Goal: Task Accomplishment & Management: Manage account settings

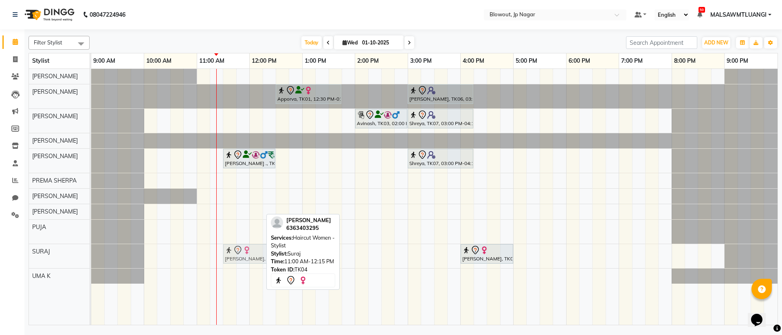
drag, startPoint x: 209, startPoint y: 256, endPoint x: 236, endPoint y: 255, distance: 26.9
click at [91, 255] on div "Prateeksha, TK04, 11:00 AM-12:15 PM, Haircut Women - Stylist Monica, TK05, 12:3…" at bounding box center [91, 256] width 0 height 24
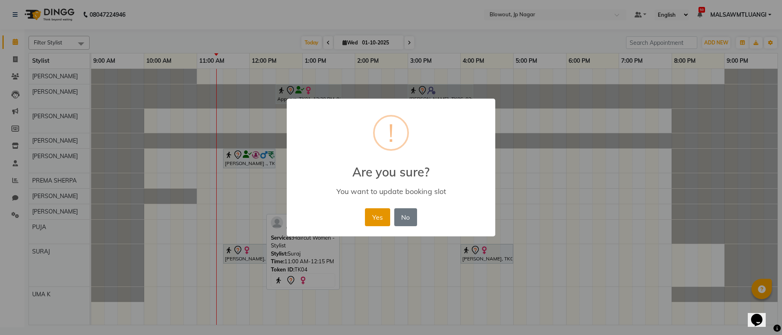
click at [375, 215] on button "Yes" at bounding box center [377, 217] width 25 height 18
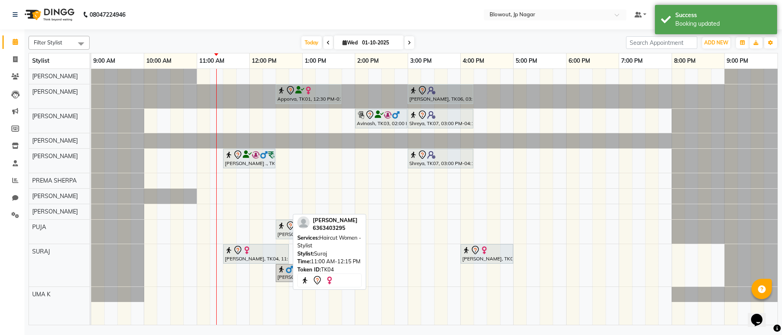
click at [255, 255] on div "Prateeksha, TK04, 11:30 AM-12:45 PM, Haircut Women - Stylist" at bounding box center [256, 253] width 64 height 17
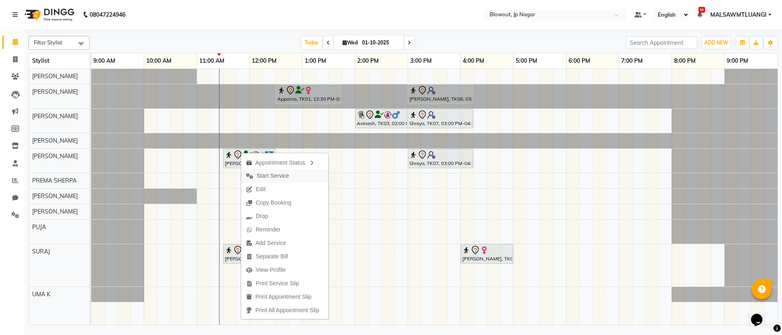
click at [272, 176] on span "Start Service" at bounding box center [273, 176] width 33 height 9
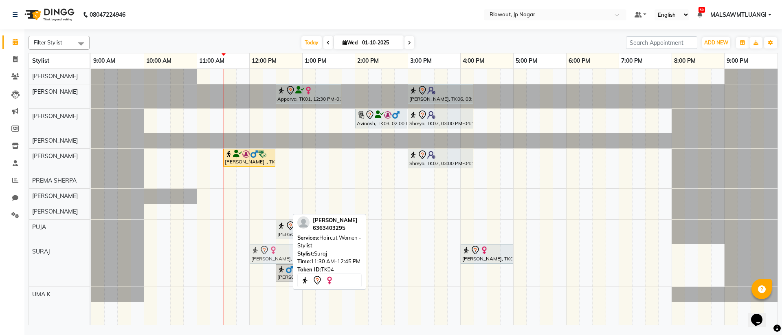
drag, startPoint x: 242, startPoint y: 257, endPoint x: 265, endPoint y: 258, distance: 22.8
click at [91, 258] on div "Prateeksha, TK04, 11:30 AM-12:45 PM, Haircut Women - Stylist Nishanth, TK08, 04…" at bounding box center [91, 265] width 0 height 42
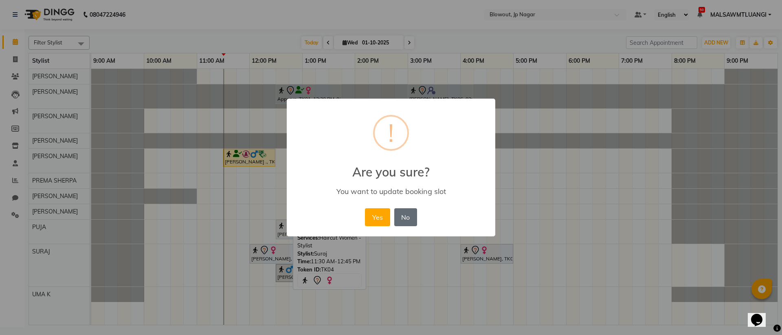
click at [402, 219] on button "No" at bounding box center [405, 217] width 23 height 18
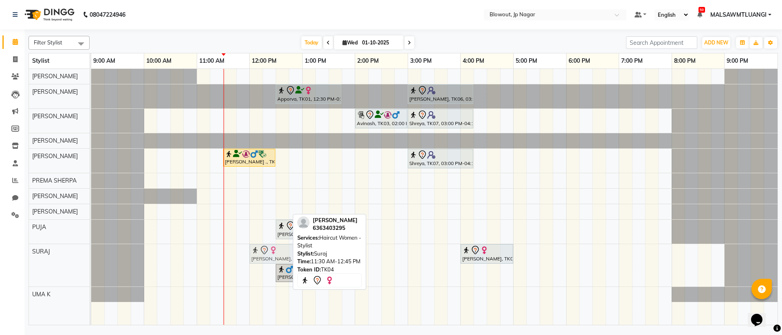
drag, startPoint x: 251, startPoint y: 253, endPoint x: 255, endPoint y: 253, distance: 4.1
click at [91, 255] on div "Prateeksha, TK04, 11:30 AM-12:45 PM, Haircut Women - Stylist Nishanth, TK08, 04…" at bounding box center [91, 265] width 0 height 42
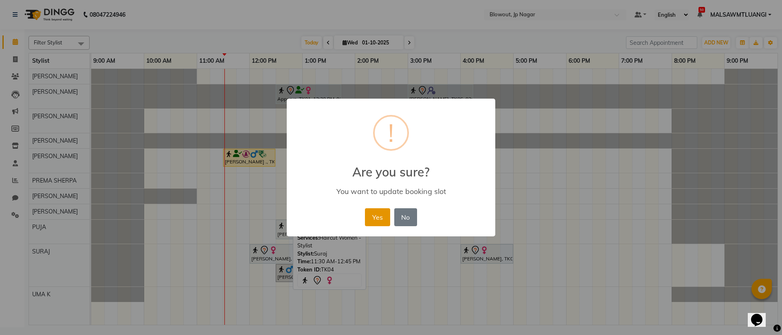
click at [382, 218] on button "Yes" at bounding box center [377, 217] width 25 height 18
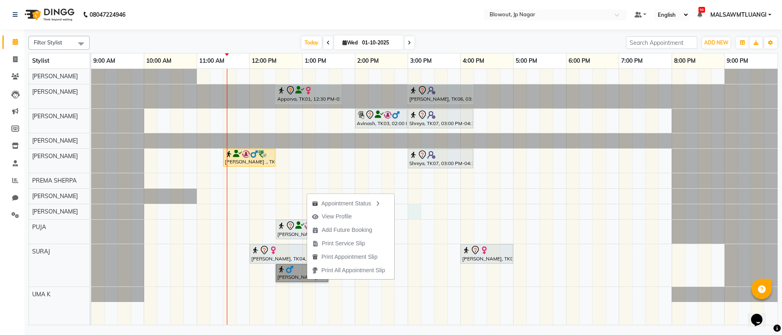
click at [412, 214] on div "Apporva, TK01, 12:30 PM-01:45 PM, Haircut Women - Senior Stylist Amruta, TK06, …" at bounding box center [434, 197] width 687 height 256
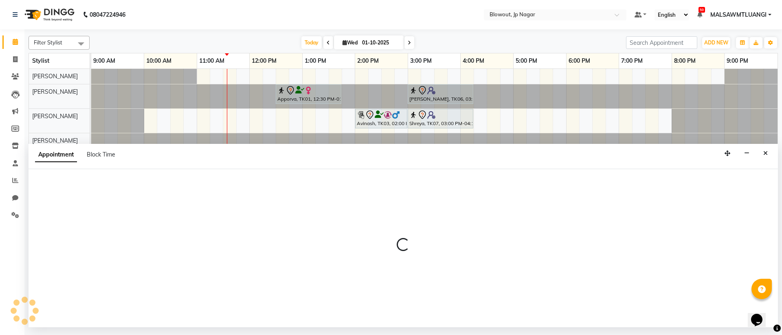
select select "59438"
select select "900"
select select "tentative"
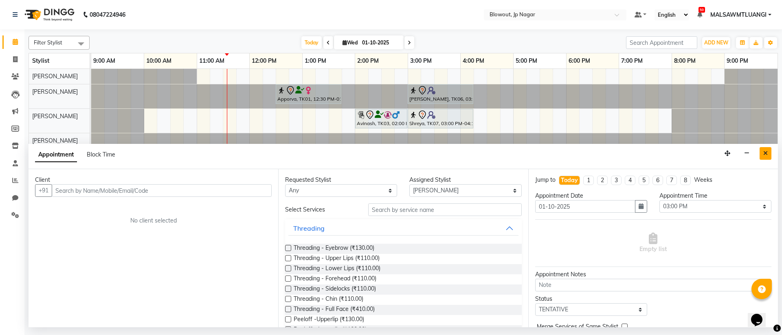
click at [761, 152] on button "Close" at bounding box center [766, 153] width 12 height 13
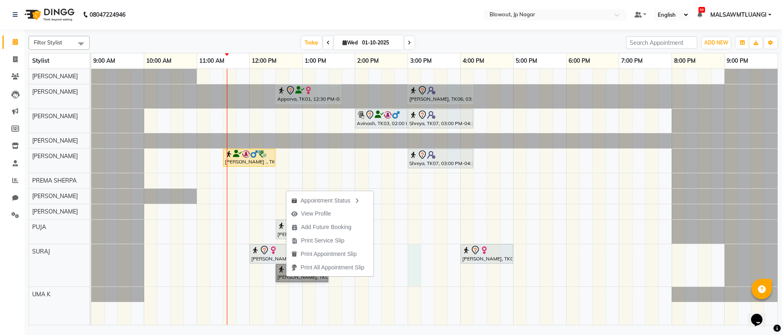
click at [414, 277] on div "Apporva, TK01, 12:30 PM-01:45 PM, Haircut Women - Senior Stylist Amruta, TK06, …" at bounding box center [434, 197] width 687 height 256
select select "88802"
select select "tentative"
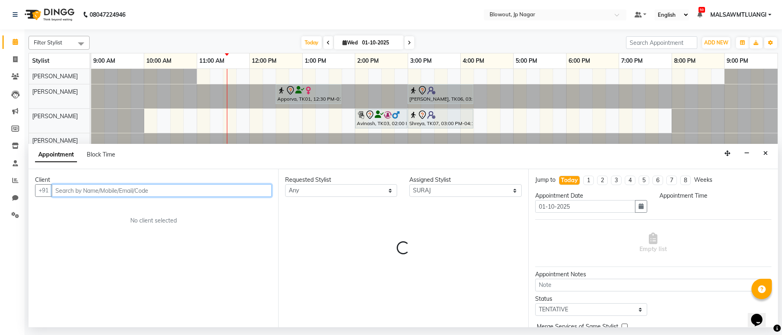
select select "900"
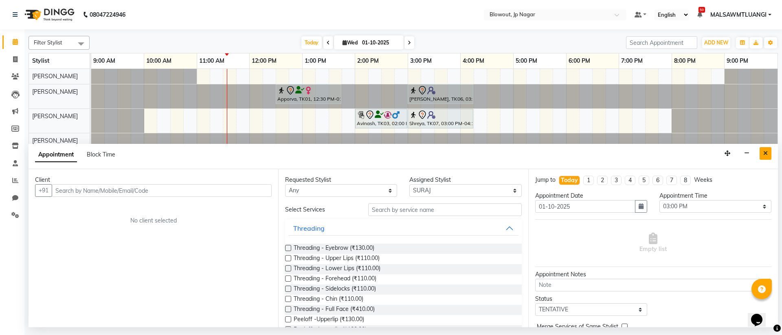
click at [761, 152] on button "Close" at bounding box center [766, 153] width 12 height 13
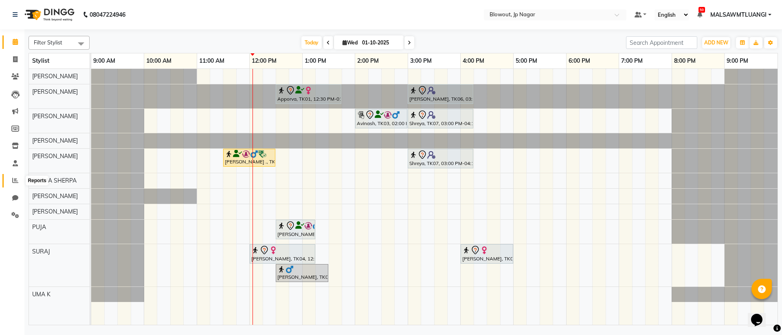
click at [12, 181] on icon at bounding box center [15, 180] width 6 height 6
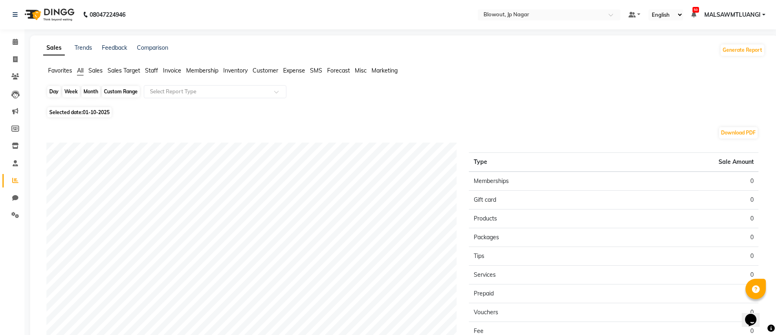
click at [51, 95] on div "Day" at bounding box center [53, 91] width 13 height 11
select select "10"
select select "2025"
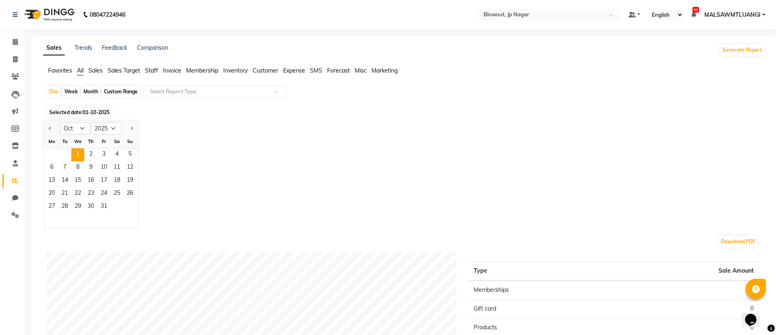
click at [46, 126] on div at bounding box center [52, 128] width 16 height 13
click at [48, 127] on button "Previous month" at bounding box center [50, 128] width 7 height 13
select select "9"
click at [68, 206] on span "30" at bounding box center [64, 206] width 13 height 13
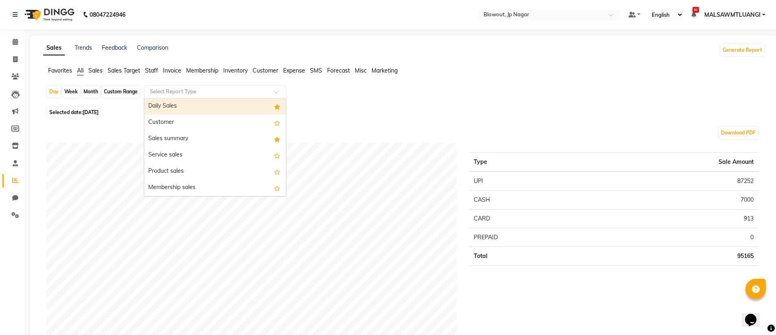
click at [208, 91] on input "text" at bounding box center [206, 92] width 117 height 8
click at [203, 106] on div "Daily Sales" at bounding box center [215, 106] width 142 height 16
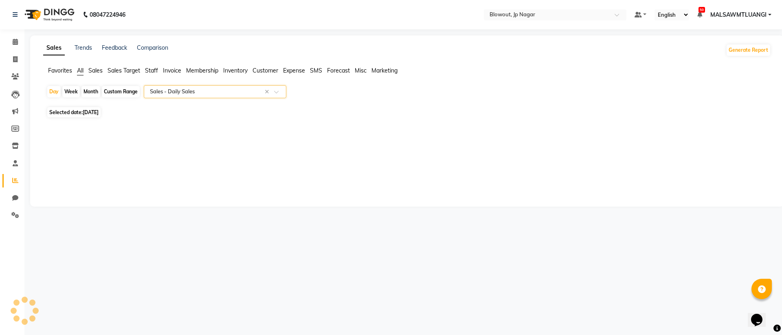
select select "full_report"
select select "csv"
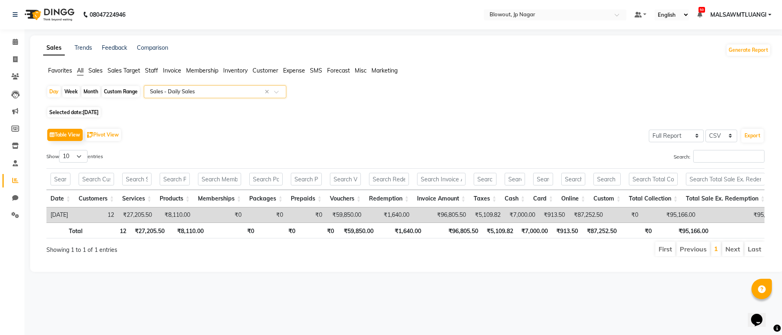
click at [214, 96] on div "Select Report Type × Sales - Daily Sales ×" at bounding box center [215, 91] width 143 height 13
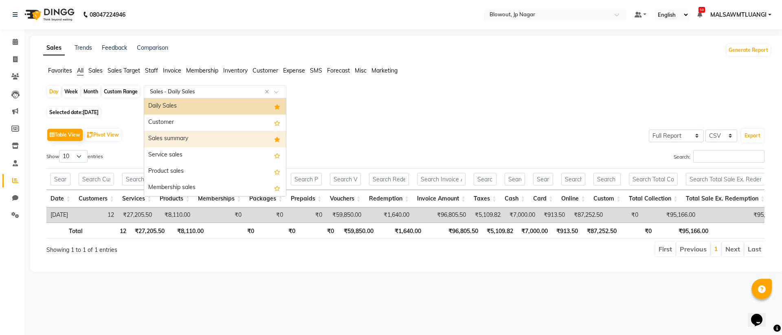
click at [195, 133] on div "Sales summary" at bounding box center [215, 139] width 142 height 16
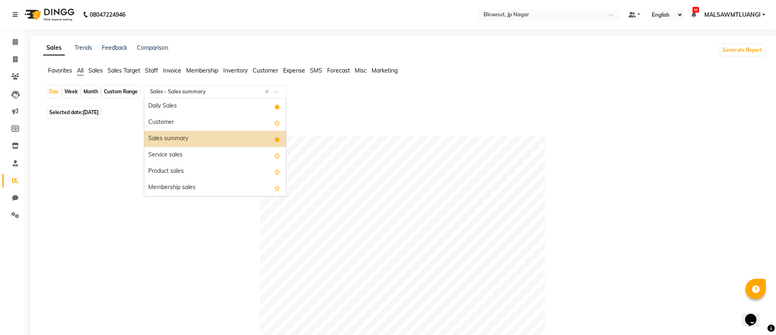
click at [178, 95] on input "text" at bounding box center [206, 92] width 117 height 8
click at [182, 107] on div "Daily Sales" at bounding box center [215, 106] width 142 height 16
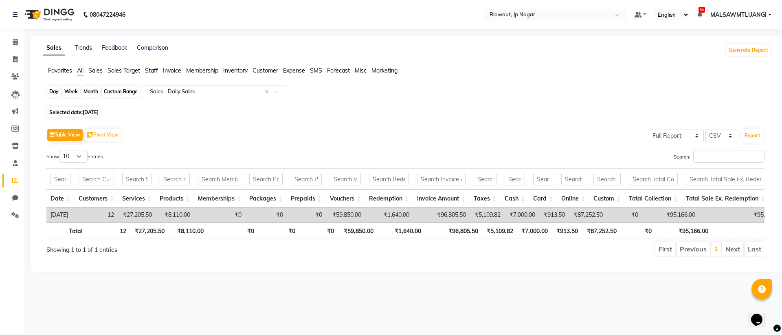
click at [58, 92] on div "Day" at bounding box center [53, 91] width 13 height 11
select select "9"
select select "2025"
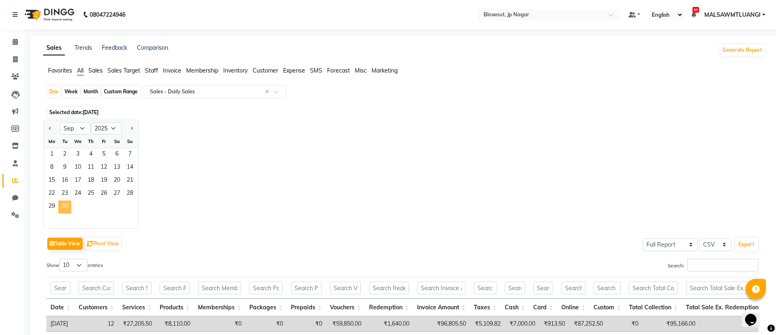
click at [68, 208] on span "30" at bounding box center [64, 206] width 13 height 13
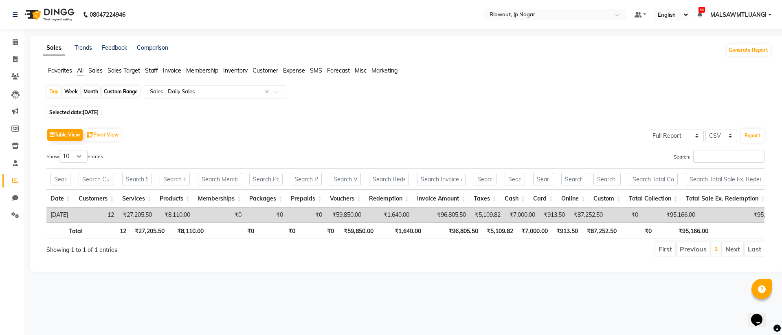
click at [178, 92] on input "text" at bounding box center [206, 92] width 117 height 8
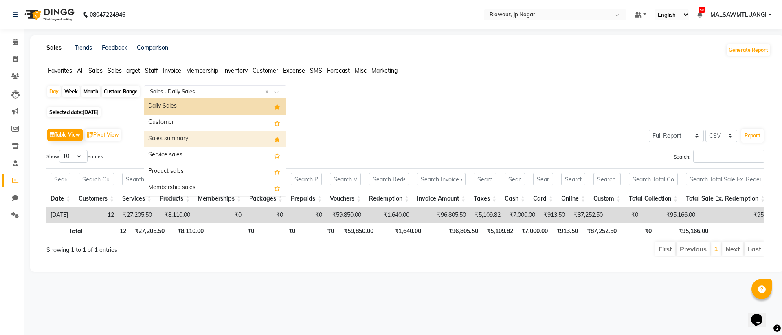
click at [181, 141] on div "Sales summary" at bounding box center [215, 139] width 142 height 16
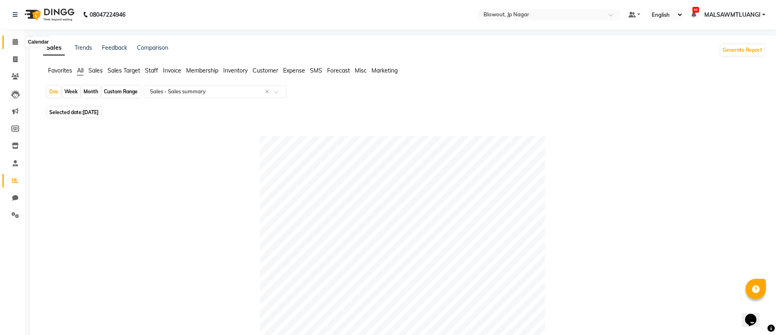
click at [15, 40] on icon at bounding box center [15, 42] width 5 height 6
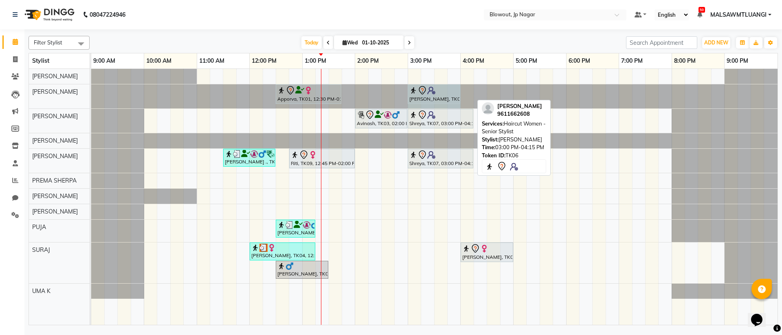
drag, startPoint x: 473, startPoint y: 99, endPoint x: 458, endPoint y: 98, distance: 14.3
click at [91, 98] on div "Apporva, TK01, 12:30 PM-01:45 PM, Haircut Women - Senior Stylist Amruta, TK06, …" at bounding box center [91, 96] width 0 height 24
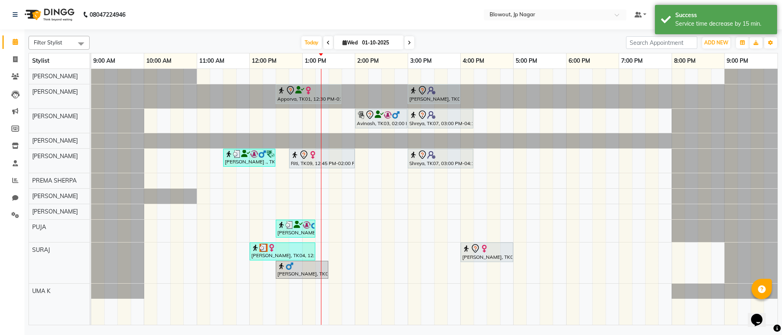
click at [91, 92] on div at bounding box center [91, 96] width 0 height 24
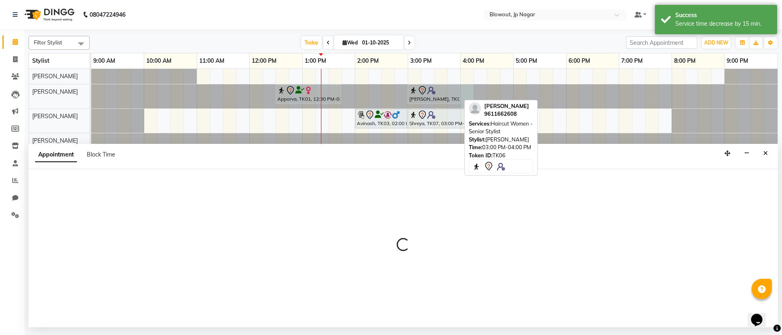
select select "46972"
select select "960"
select select "tentative"
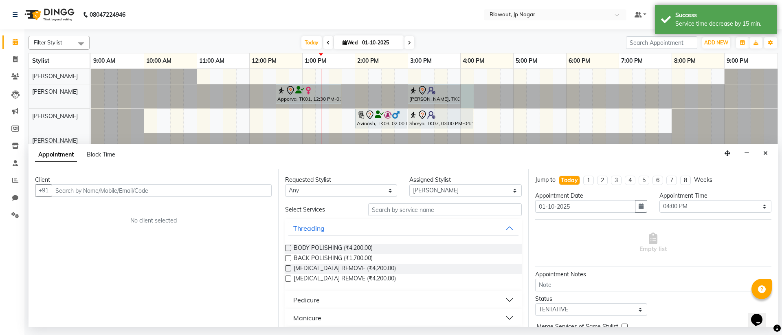
click at [79, 188] on input "text" at bounding box center [162, 190] width 220 height 13
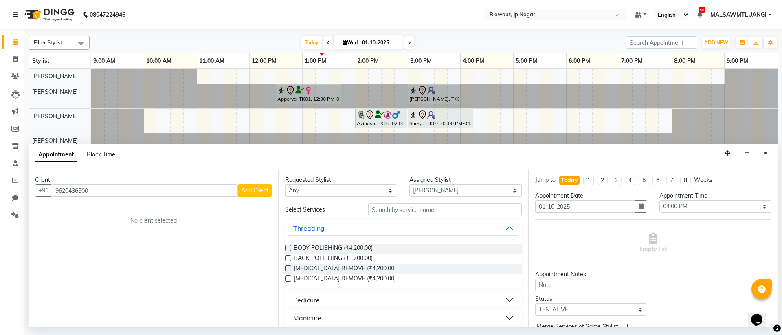
type input "9620436500"
click at [248, 187] on span "Add Client" at bounding box center [254, 190] width 27 height 7
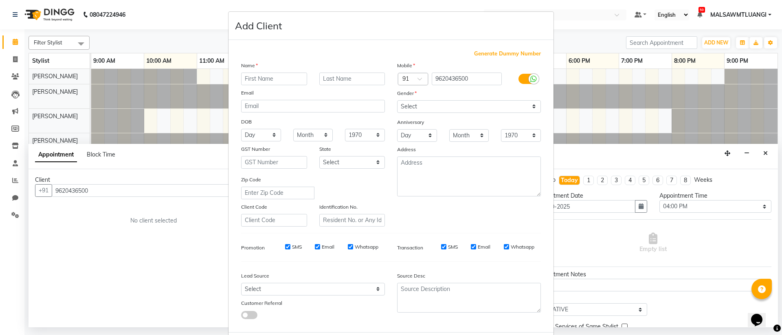
click at [280, 83] on input "text" at bounding box center [274, 79] width 66 height 13
click at [89, 246] on ngb-modal-window "Add Client Generate Dummy Number Name Email DOB Day 01 02 03 04 05 06 07 08 09 …" at bounding box center [391, 167] width 782 height 335
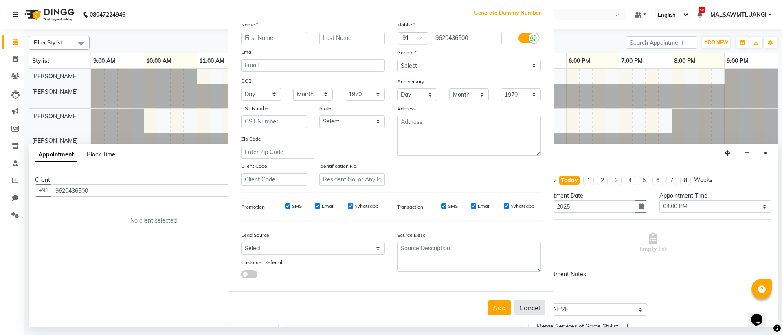
scroll to position [41, 0]
click at [514, 306] on button "Cancel" at bounding box center [529, 306] width 31 height 15
select select
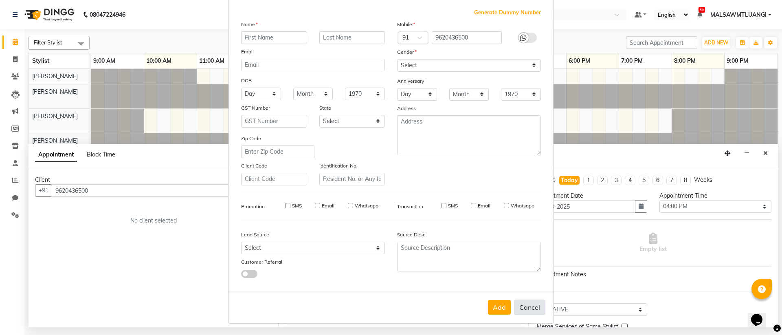
select select
checkbox input "false"
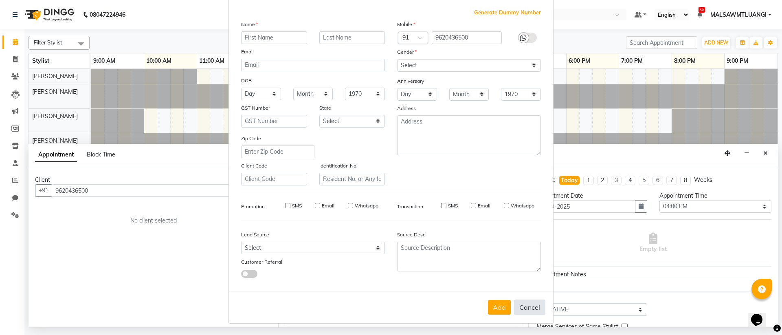
checkbox input "false"
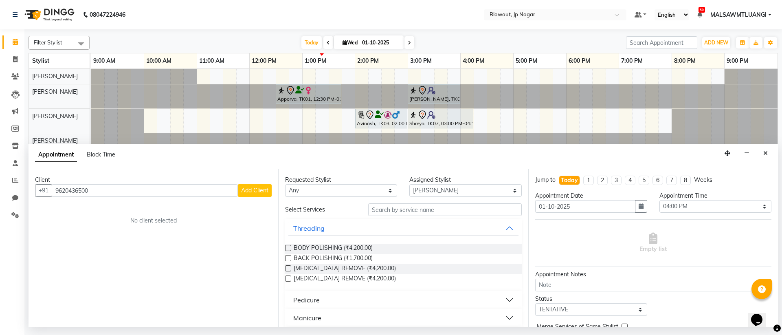
click at [136, 182] on div "Client" at bounding box center [153, 180] width 237 height 9
click at [136, 186] on input "9620436500" at bounding box center [145, 190] width 186 height 13
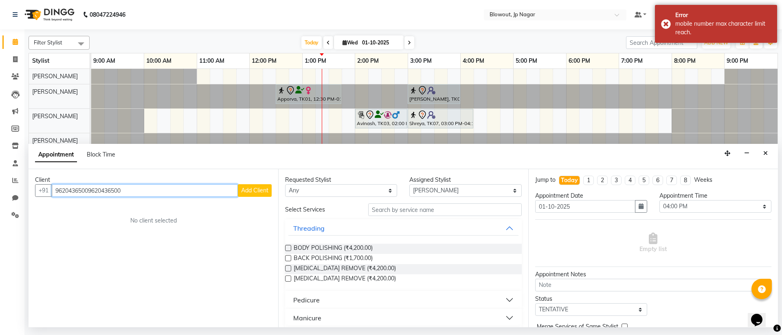
click at [155, 192] on input "96204365009620436500" at bounding box center [145, 190] width 186 height 13
type input "9620436500"
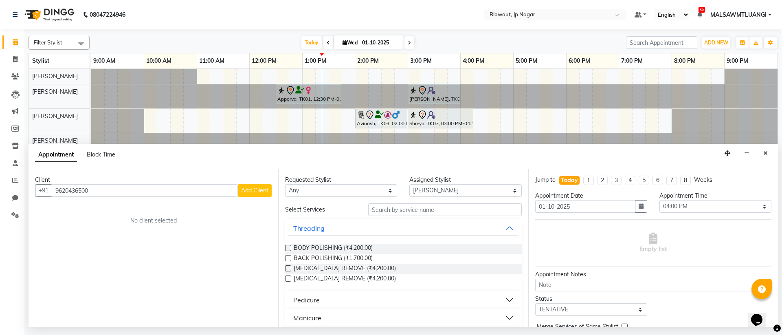
click at [262, 196] on button "Add Client" at bounding box center [255, 190] width 34 height 13
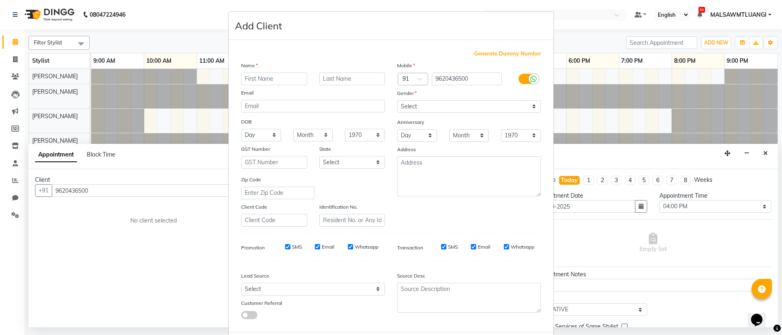
click at [269, 83] on input "text" at bounding box center [274, 79] width 66 height 13
type input "Ridiya"
click at [421, 111] on select "Select Male Female Other Prefer Not To Say" at bounding box center [469, 106] width 144 height 13
select select "female"
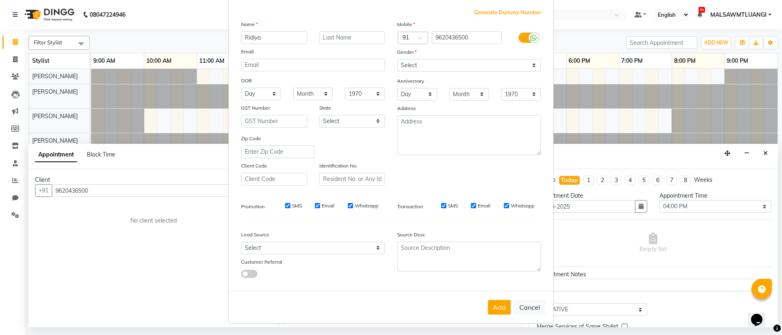
click at [493, 315] on div "Add Cancel" at bounding box center [391, 307] width 325 height 32
click at [492, 308] on button "Add" at bounding box center [499, 307] width 23 height 15
select select
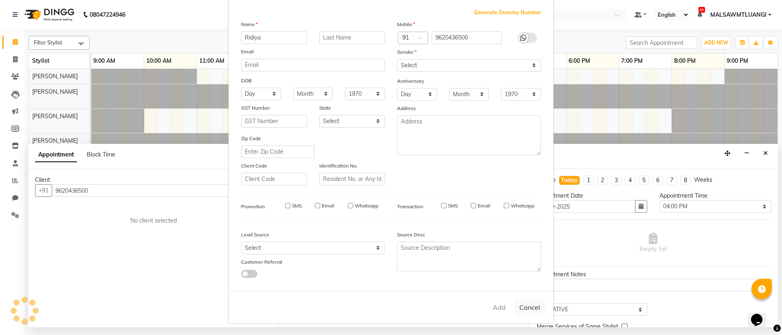
select select
checkbox input "false"
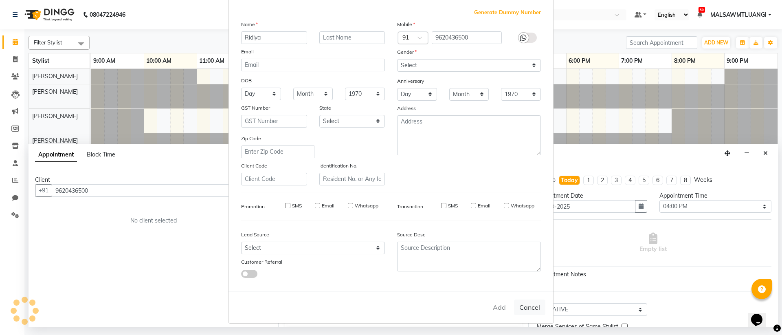
checkbox input "false"
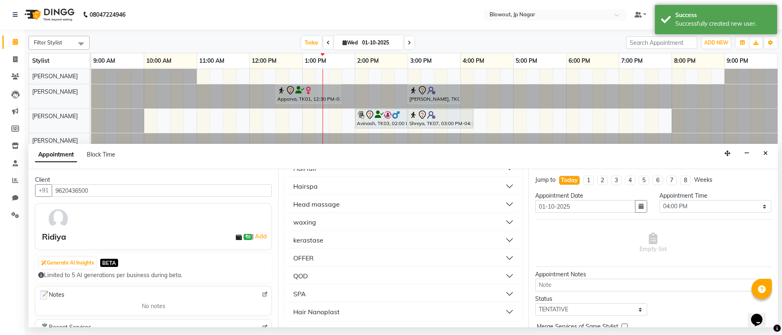
scroll to position [0, 0]
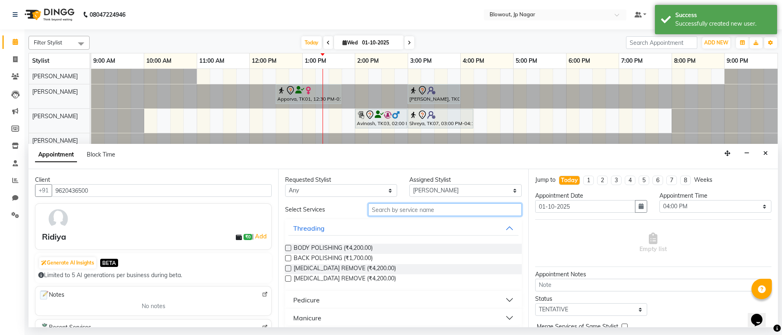
click at [469, 207] on input "text" at bounding box center [445, 209] width 154 height 13
type input "1"
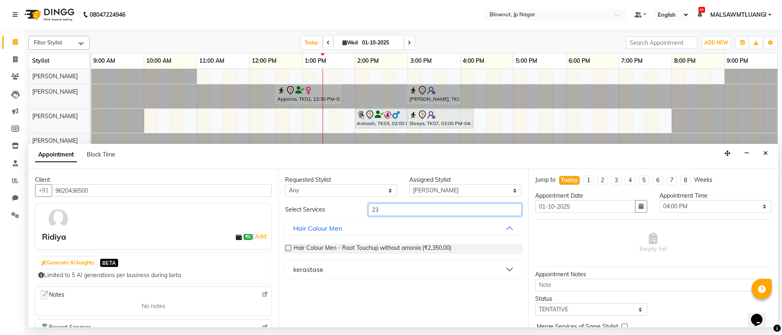
type input "2"
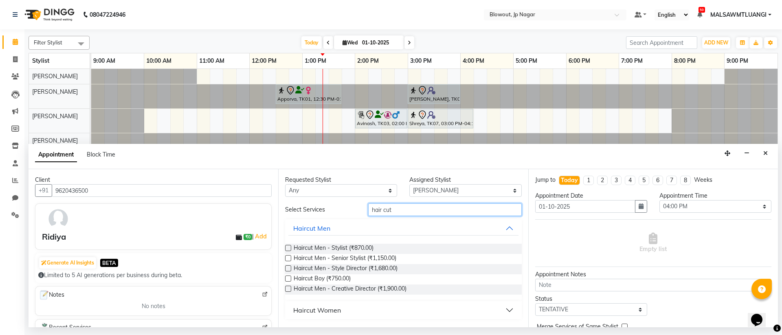
type input "hair cut"
click at [511, 313] on button "Haircut Women" at bounding box center [403, 310] width 230 height 15
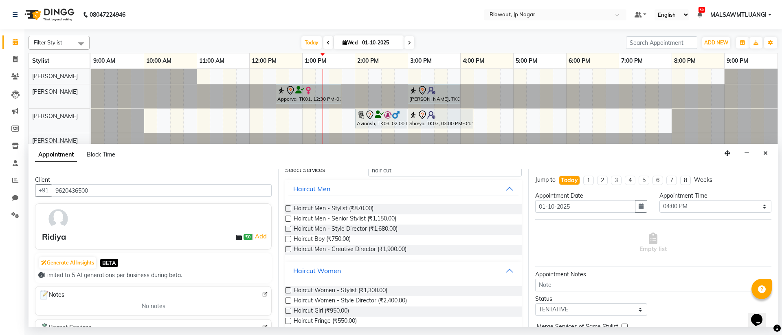
scroll to position [53, 0]
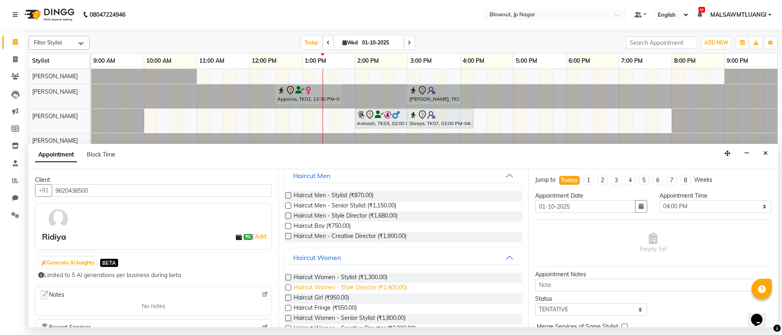
click at [398, 286] on span "Haircut Women - Style Director (₹2,400.00)" at bounding box center [350, 288] width 113 height 10
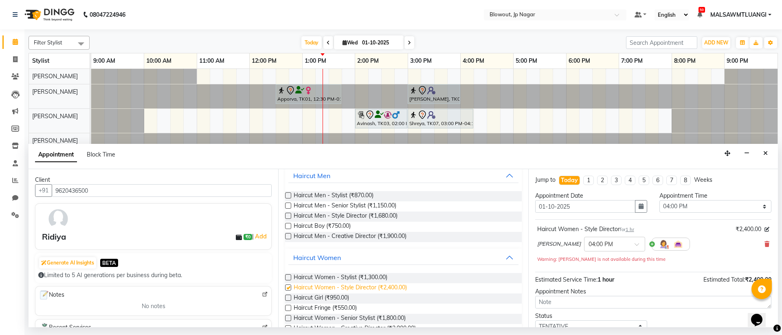
checkbox input "false"
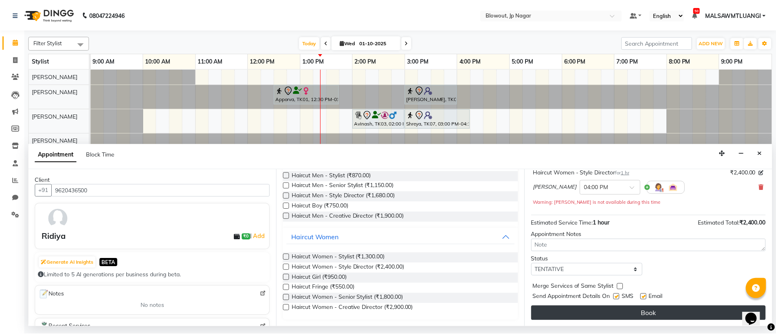
scroll to position [57, 0]
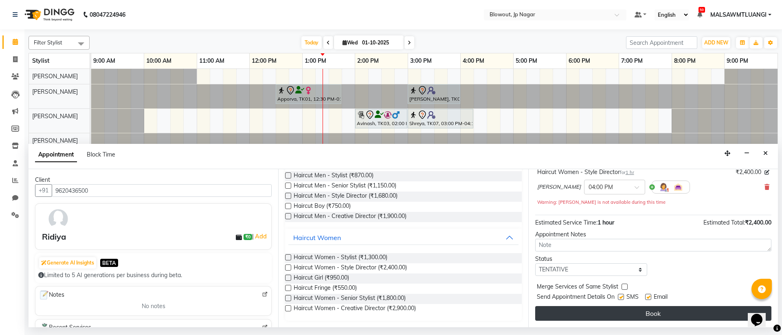
click at [671, 314] on button "Book" at bounding box center [653, 313] width 236 height 15
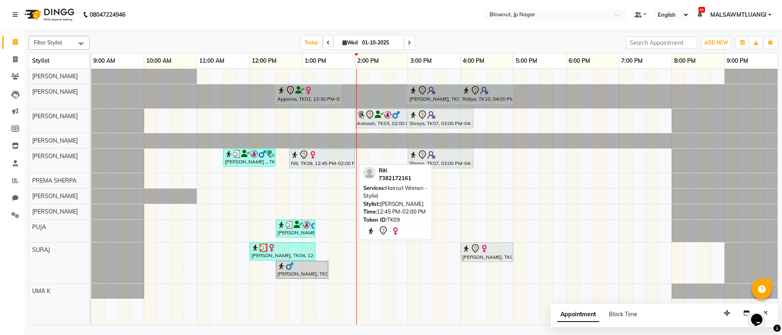
click at [304, 160] on div "Riti, TK09, 12:45 PM-02:00 PM, Haircut Women - Stylist" at bounding box center [322, 158] width 64 height 17
select select "7"
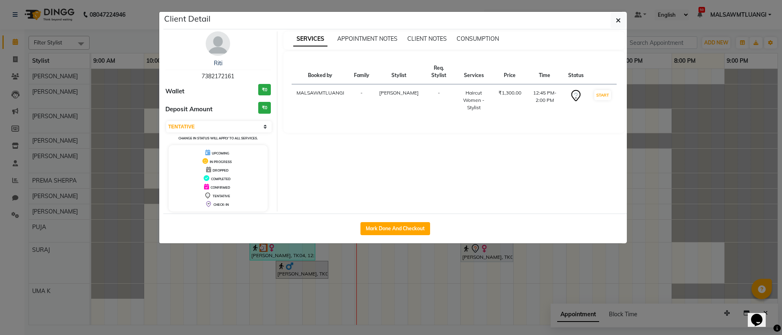
drag, startPoint x: 410, startPoint y: 246, endPoint x: 409, endPoint y: 235, distance: 10.7
click at [410, 245] on ngb-modal-window "Client Detail Riti 7382172161 Wallet ₹0 Deposit Amount ₹0 Select IN SERVICE CON…" at bounding box center [391, 167] width 782 height 335
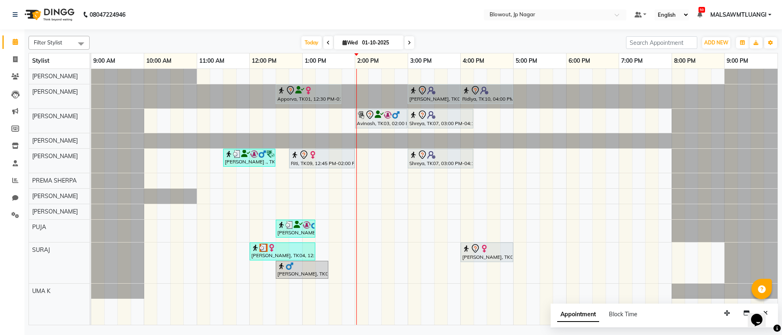
click at [409, 234] on ngb-modal-window "Client Detail Riti 7382172161 Wallet ₹0 Deposit Amount ₹0 Select IN SERVICE CON…" at bounding box center [391, 167] width 782 height 335
click at [306, 149] on link "Riti, TK09, 12:45 PM-02:00 PM, Haircut Women - Stylist" at bounding box center [322, 159] width 66 height 20
select select "7"
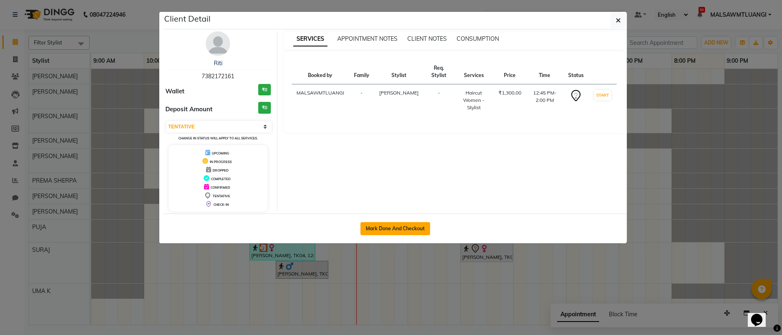
click at [400, 231] on button "Mark Done And Checkout" at bounding box center [396, 228] width 70 height 13
select select "service"
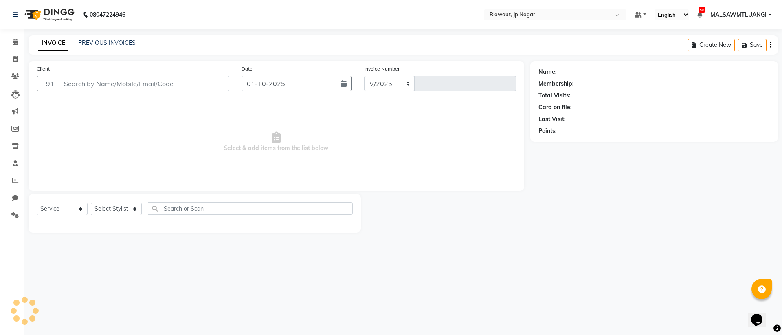
select select "6261"
type input "2926"
type input "7382172161"
select select "60456"
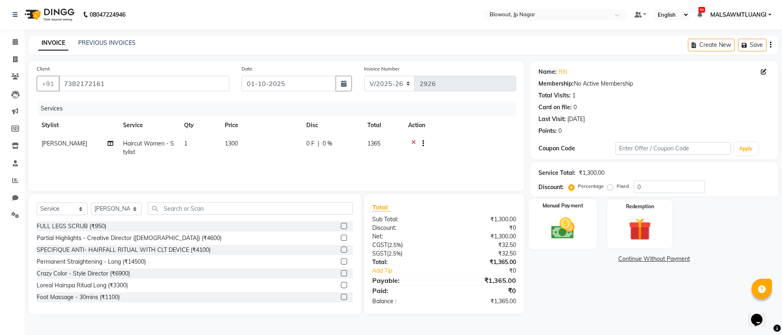
click at [546, 225] on img at bounding box center [563, 228] width 38 height 27
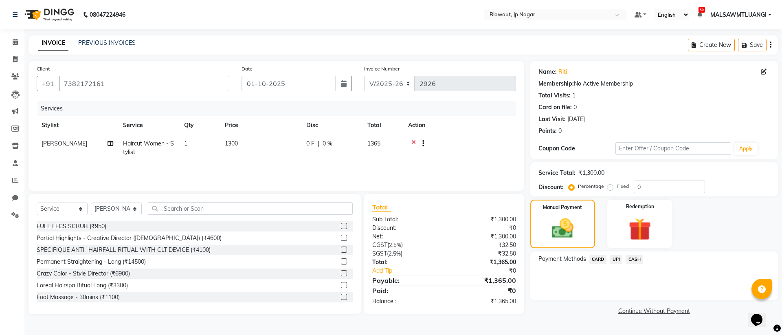
click at [621, 259] on span "UPI" at bounding box center [616, 259] width 13 height 9
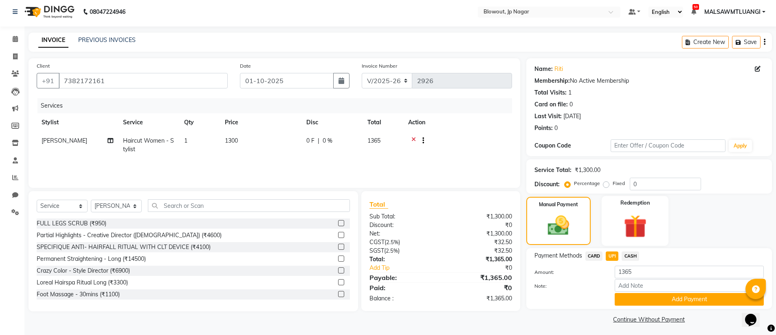
scroll to position [6, 0]
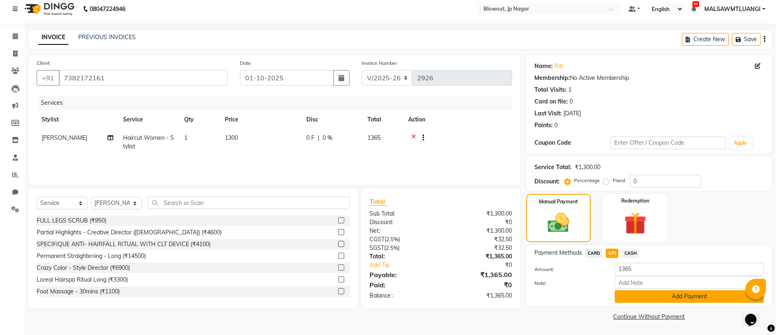
click at [682, 298] on button "Add Payment" at bounding box center [689, 296] width 149 height 13
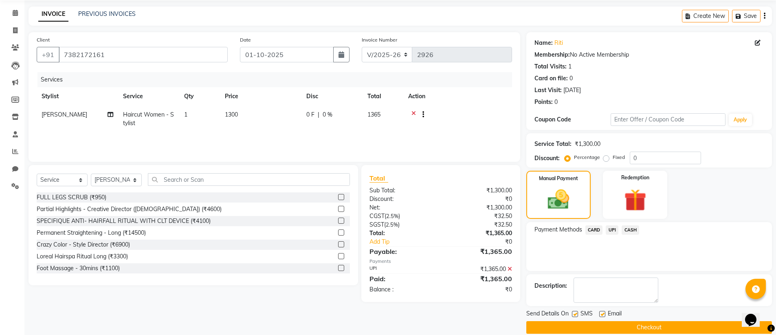
scroll to position [40, 0]
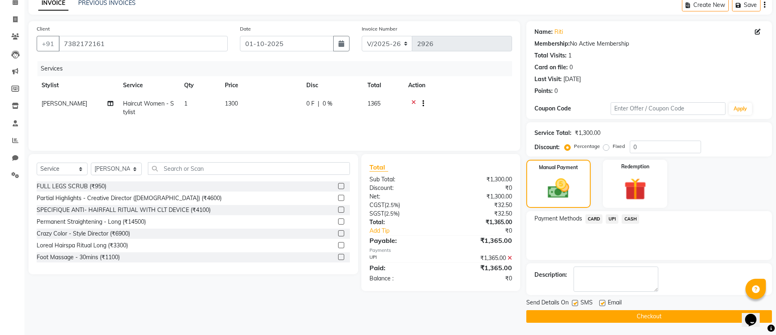
click at [631, 308] on div "Send Details On SMS Email" at bounding box center [649, 303] width 246 height 10
click at [632, 314] on button "Checkout" at bounding box center [649, 316] width 246 height 13
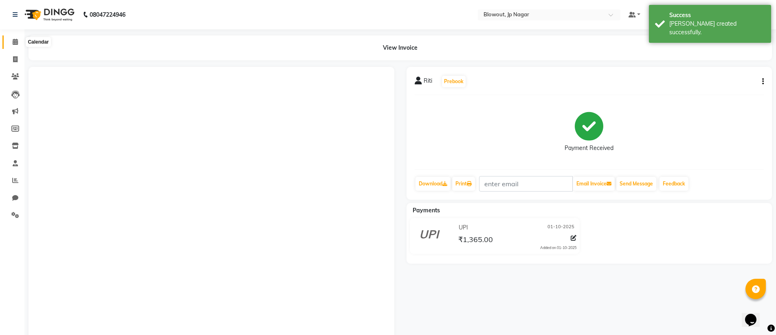
click at [11, 42] on span at bounding box center [15, 41] width 14 height 9
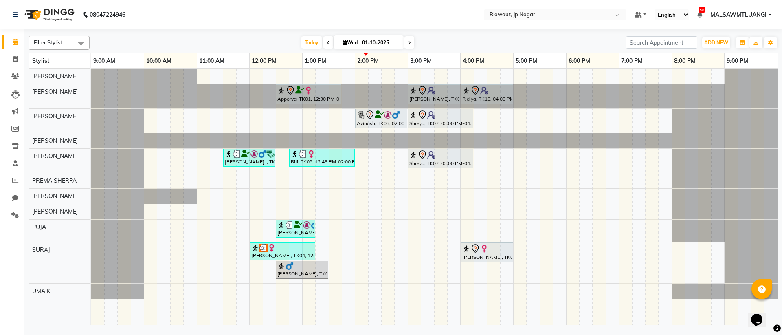
click at [410, 44] on icon at bounding box center [409, 42] width 3 height 5
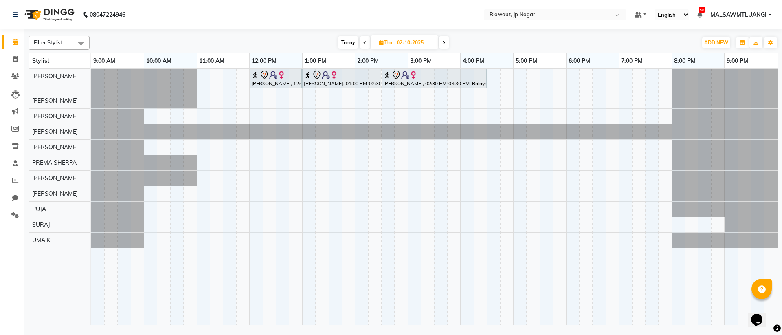
click at [342, 45] on span "Today" at bounding box center [348, 42] width 20 height 13
type input "01-10-2025"
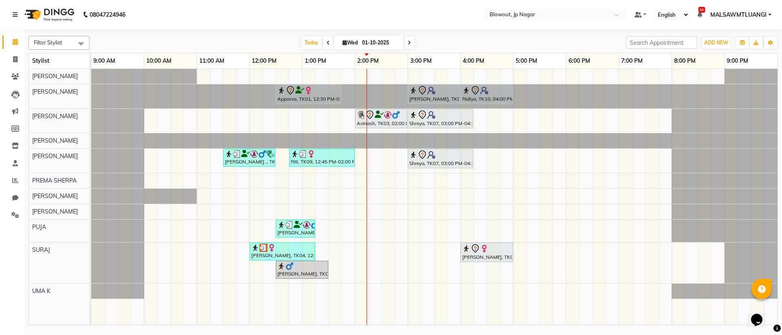
click at [359, 40] on span "Wed" at bounding box center [350, 43] width 19 height 6
select select "10"
select select "2025"
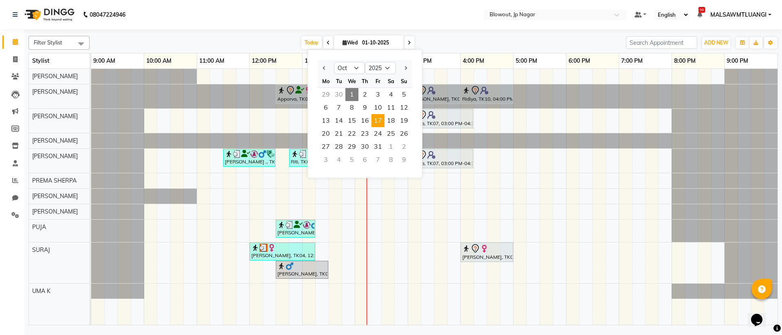
click at [378, 120] on span "17" at bounding box center [378, 120] width 13 height 13
type input "17-10-2025"
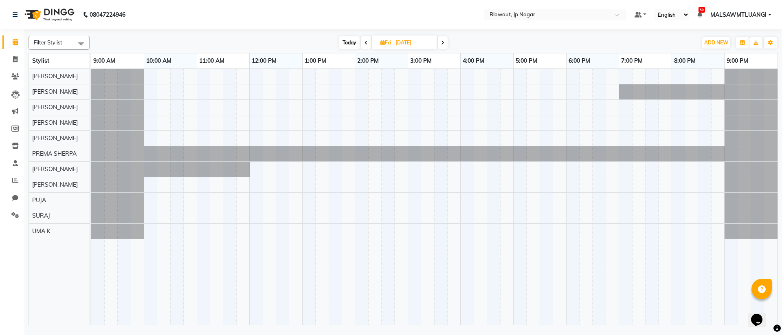
click at [355, 92] on div at bounding box center [434, 197] width 687 height 256
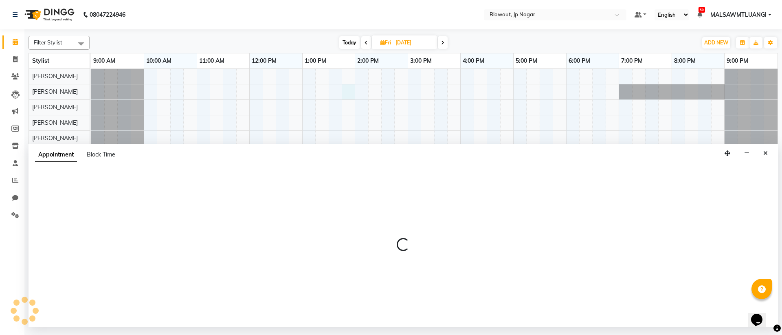
select select "46972"
select select "825"
select select "tentative"
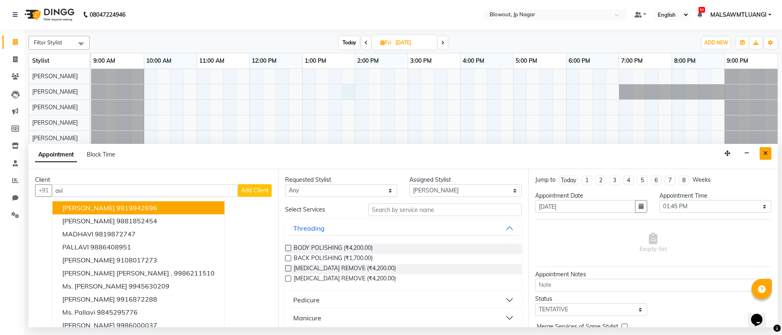
type input "avi"
click at [768, 147] on button "Close" at bounding box center [766, 153] width 12 height 13
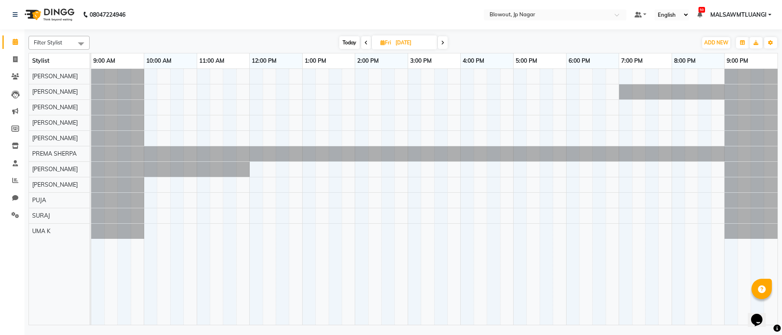
click at [354, 46] on span "Today" at bounding box center [349, 42] width 20 height 13
type input "01-10-2025"
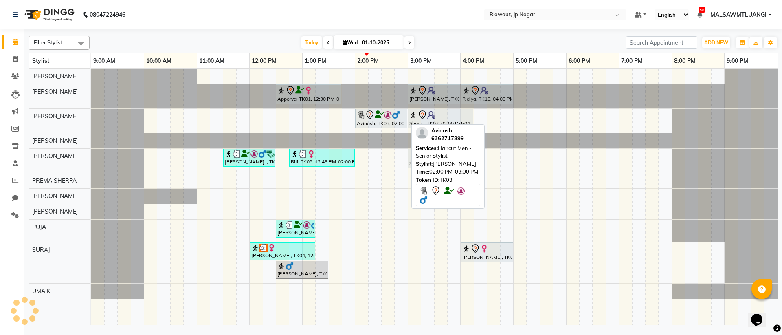
click at [379, 125] on div "Avinash, TK03, 02:00 PM-03:00 PM, Haircut Men - Senior Stylist" at bounding box center [381, 118] width 51 height 17
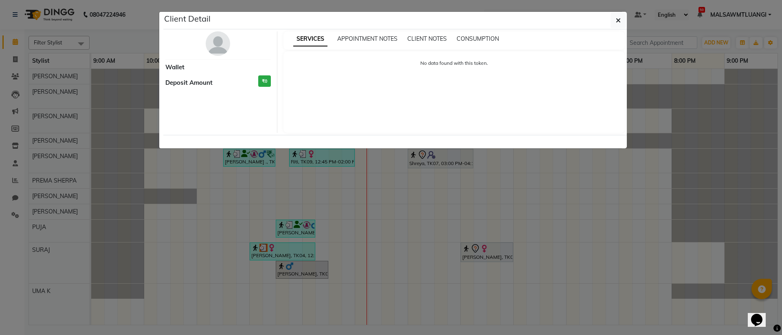
select select "7"
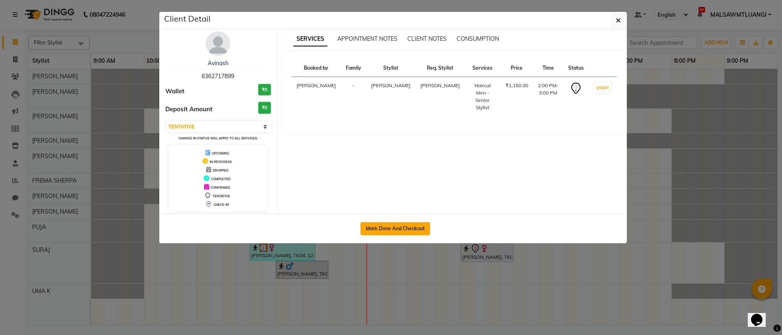
click at [402, 232] on button "Mark Done And Checkout" at bounding box center [396, 228] width 70 height 13
select select "service"
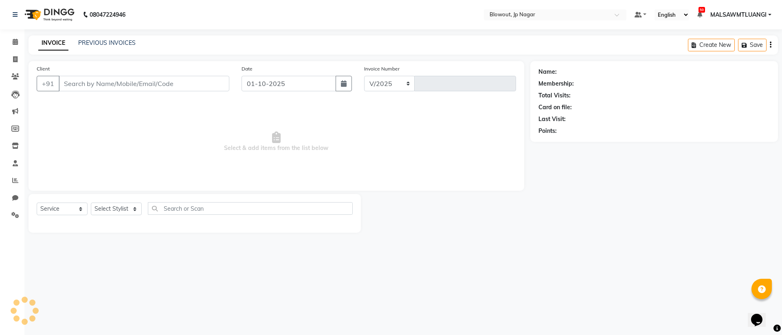
select select "6261"
type input "2927"
click at [57, 210] on select "Select Service Product Membership Package Voucher Prepaid Gift Card" at bounding box center [62, 209] width 51 height 13
type input "6362717899"
select select "68137"
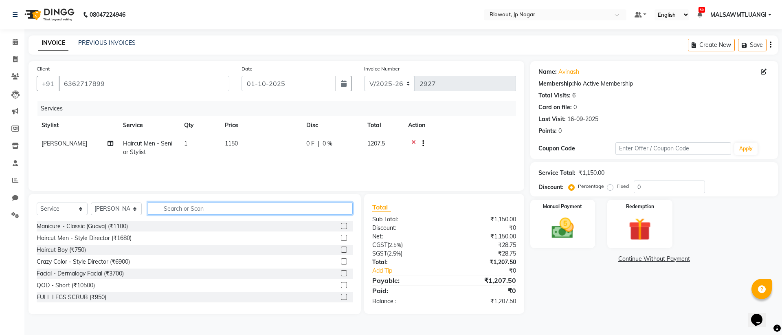
click at [190, 211] on input "text" at bounding box center [250, 208] width 205 height 13
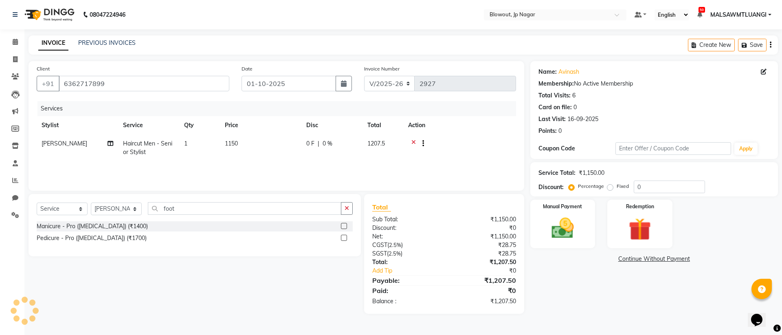
click at [238, 218] on div "Select Service Product Membership Package Voucher Prepaid Gift Card Select Styl…" at bounding box center [195, 211] width 316 height 19
drag, startPoint x: 207, startPoint y: 176, endPoint x: 198, endPoint y: 216, distance: 41.3
click at [207, 176] on div "Services Stylist Service Qty Price Disc Total Action JITEN Haircut Men - Senior…" at bounding box center [277, 141] width 480 height 81
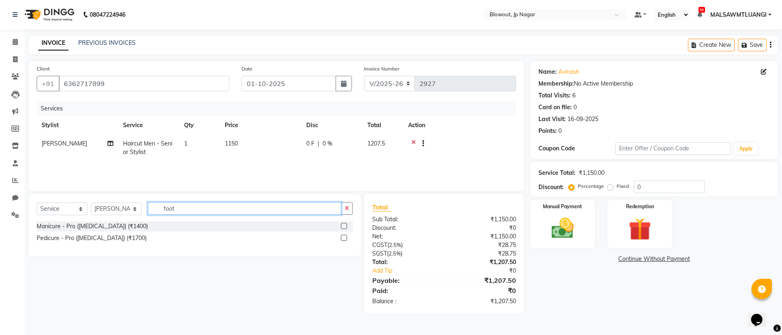
click at [201, 211] on input "foot" at bounding box center [245, 208] width 194 height 13
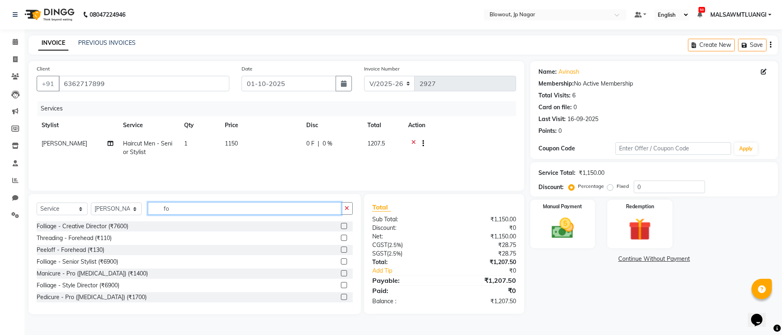
type input "f"
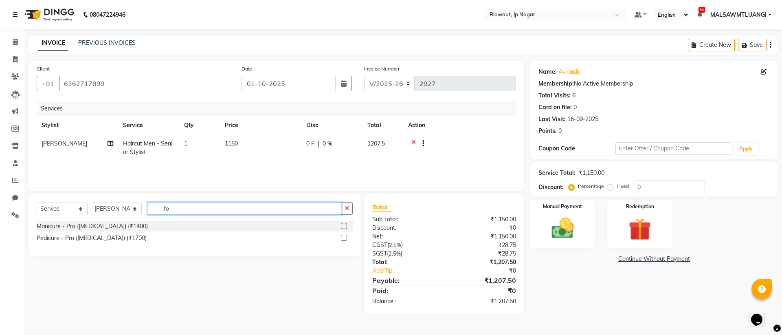
type input "f"
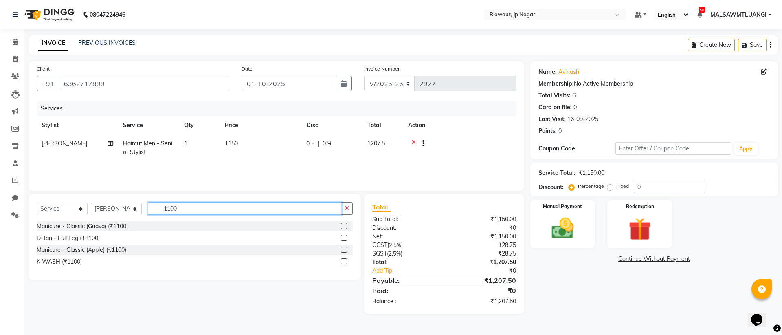
type input "1100"
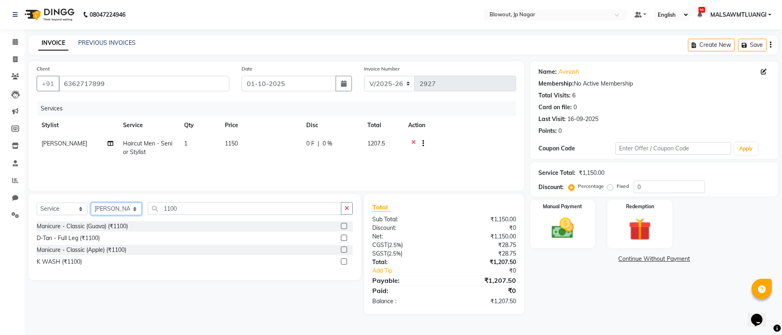
click at [110, 212] on select "Select Stylist BINOD DICKY SHERPA GIRI JITEN JOHN JULIE MALSAWMTLUANGI Malsawmt…" at bounding box center [116, 209] width 51 height 13
select select "53945"
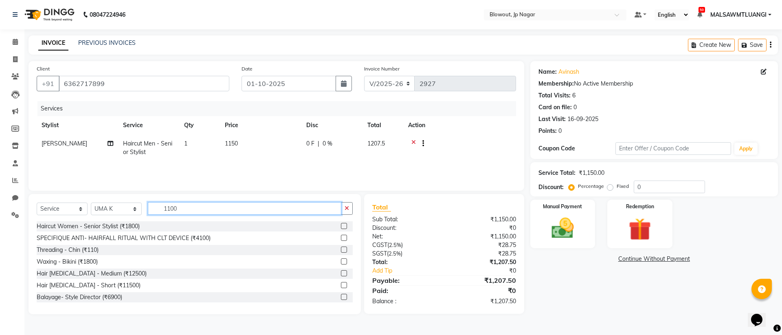
click at [205, 209] on input "1100" at bounding box center [245, 208] width 194 height 13
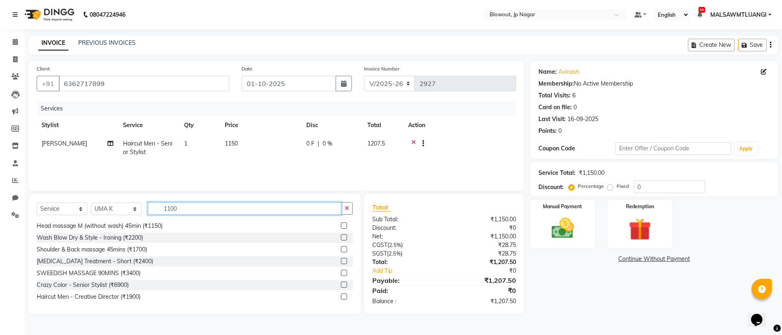
scroll to position [181, 0]
drag, startPoint x: 196, startPoint y: 211, endPoint x: 159, endPoint y: 211, distance: 37.5
click at [159, 211] on input "1100" at bounding box center [245, 208] width 194 height 13
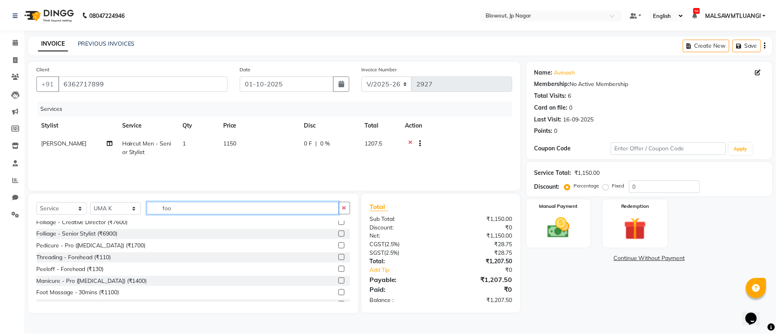
scroll to position [0, 0]
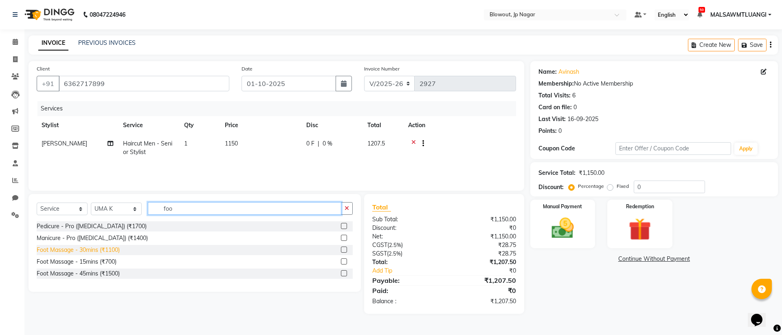
type input "foo"
click at [102, 250] on div "Foot Massage - 30mins (₹1100)" at bounding box center [78, 250] width 83 height 9
checkbox input "false"
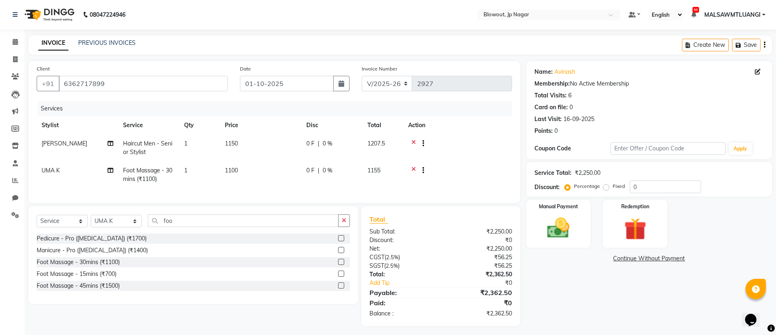
scroll to position [9, 0]
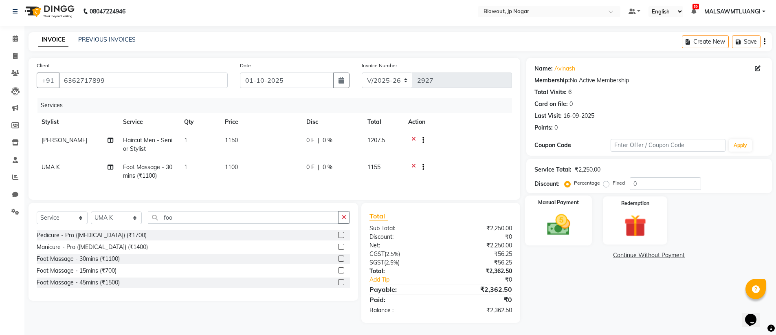
click at [539, 210] on div "Manual Payment" at bounding box center [558, 221] width 67 height 50
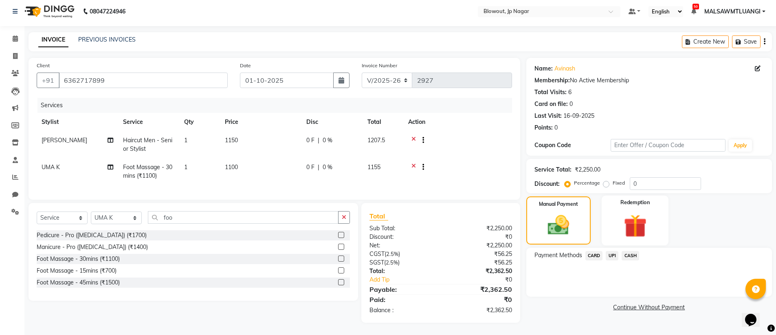
click at [630, 227] on img at bounding box center [634, 225] width 37 height 29
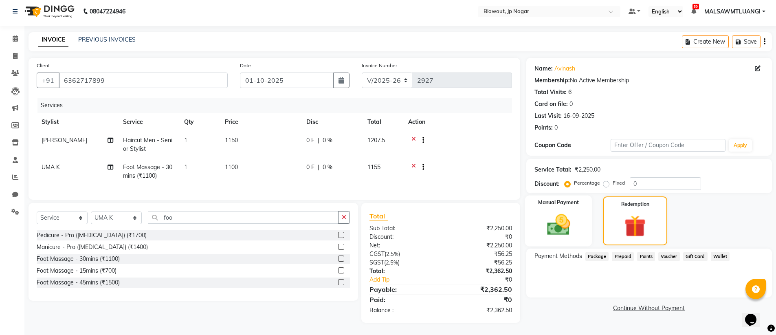
click at [570, 227] on img at bounding box center [558, 224] width 37 height 26
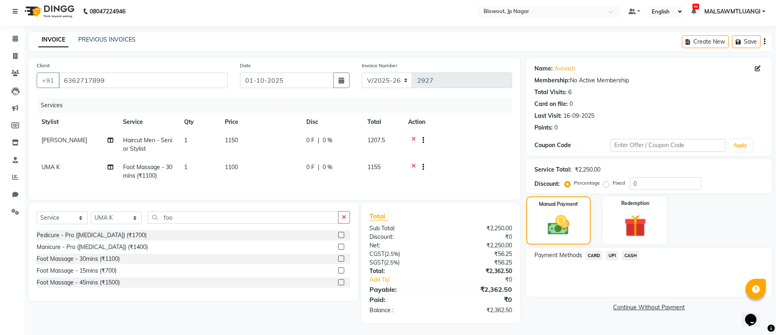
click at [617, 251] on span "UPI" at bounding box center [612, 255] width 13 height 9
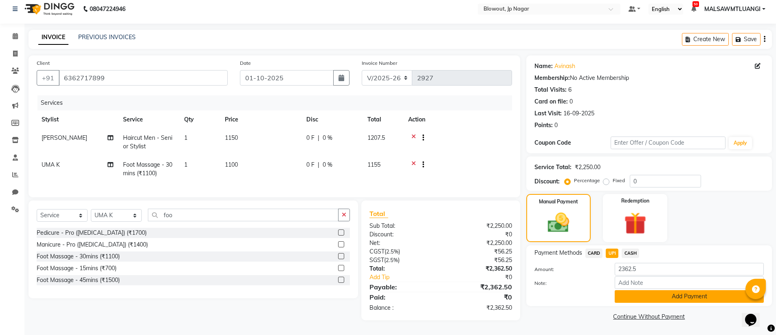
click at [688, 290] on button "Add Payment" at bounding box center [689, 296] width 149 height 13
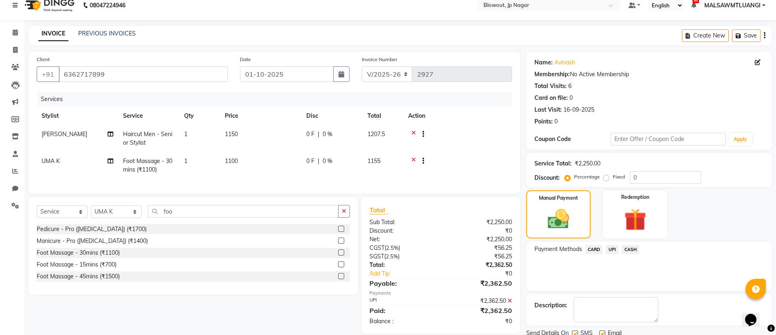
scroll to position [40, 0]
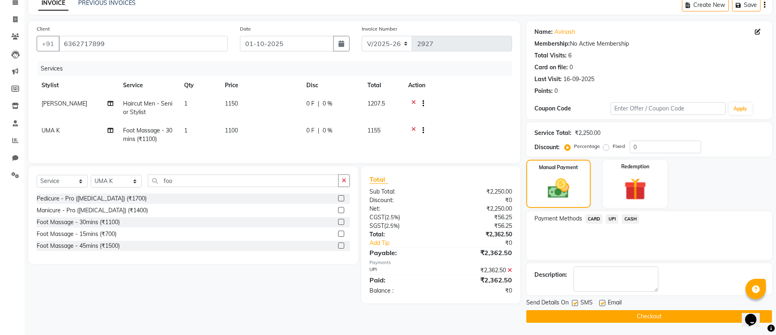
click at [667, 319] on button "Checkout" at bounding box center [649, 316] width 246 height 13
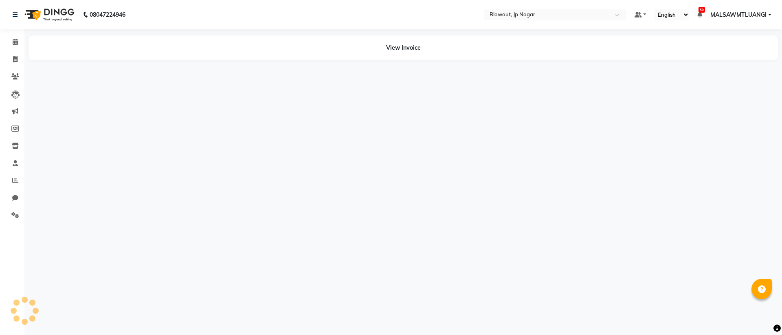
select select "en"
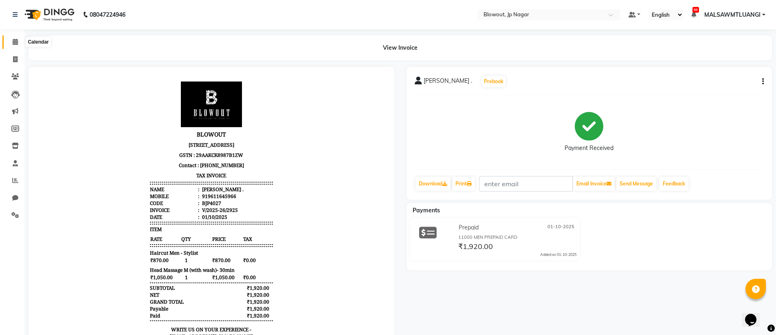
click at [15, 42] on icon at bounding box center [15, 42] width 5 height 6
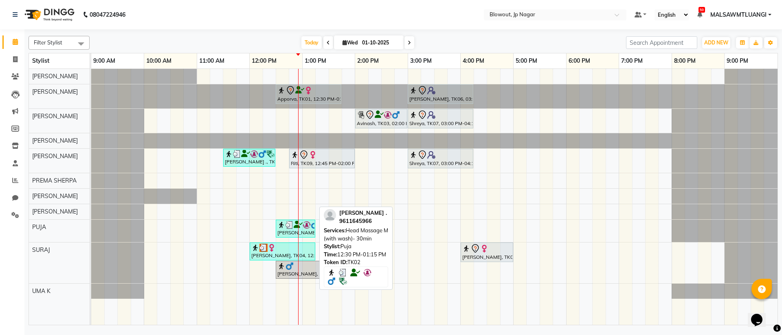
click at [303, 227] on img at bounding box center [307, 225] width 8 height 8
select select "3"
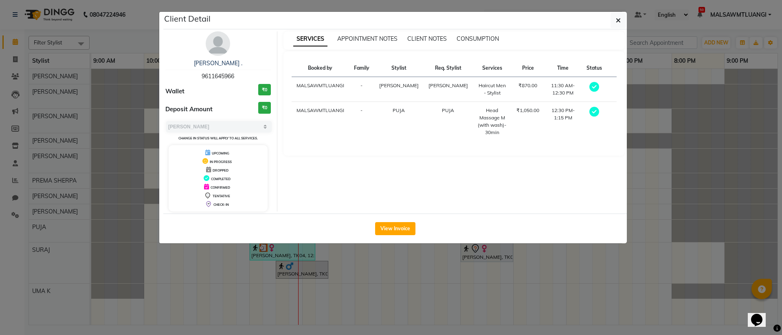
click at [216, 55] on img at bounding box center [218, 43] width 24 height 24
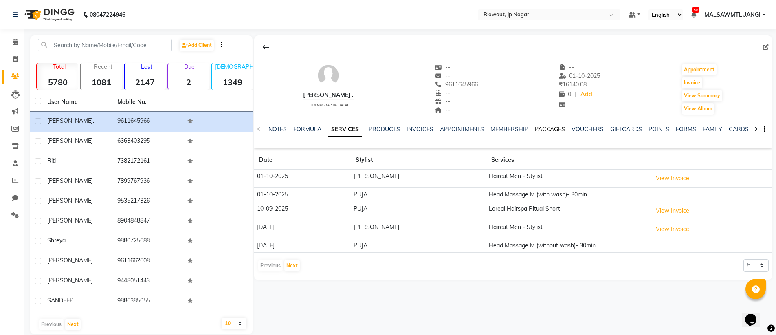
click at [559, 129] on link "PACKAGES" at bounding box center [550, 128] width 30 height 7
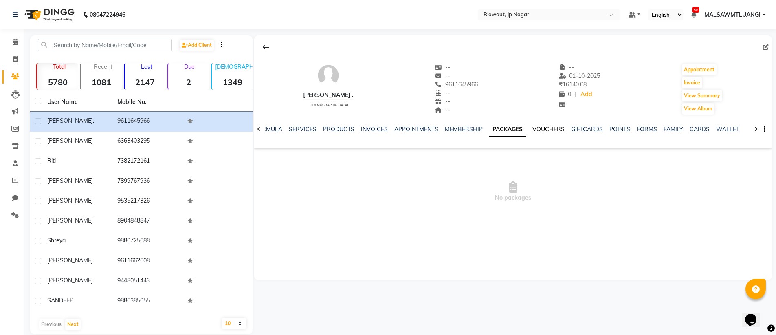
click at [553, 129] on link "VOUCHERS" at bounding box center [549, 128] width 32 height 7
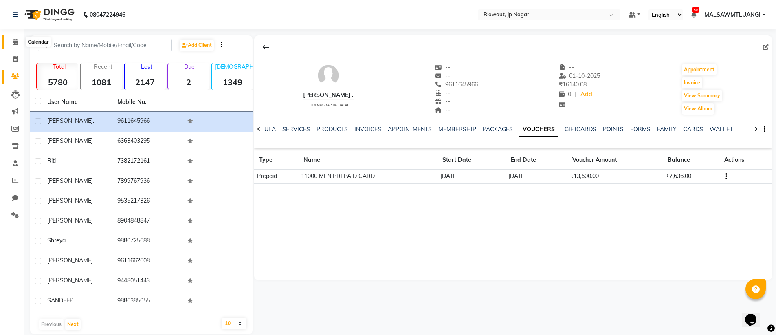
click at [15, 37] on span at bounding box center [15, 41] width 14 height 9
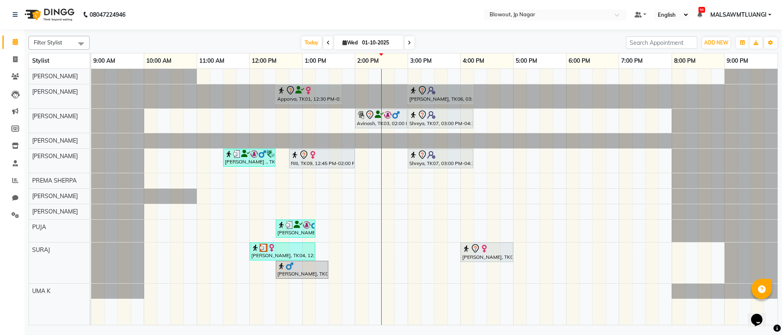
click at [360, 46] on span "Wed 01-10-2025" at bounding box center [369, 42] width 70 height 14
click at [341, 43] on span "Wed" at bounding box center [350, 43] width 19 height 6
select select "10"
select select "2025"
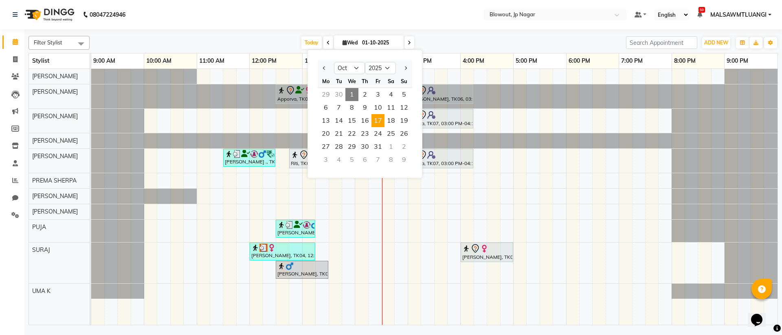
click at [377, 123] on span "17" at bounding box center [378, 120] width 13 height 13
type input "17-10-2025"
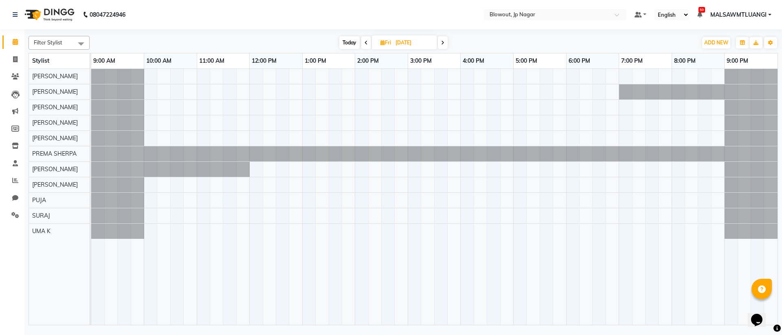
click at [355, 104] on div at bounding box center [434, 197] width 687 height 256
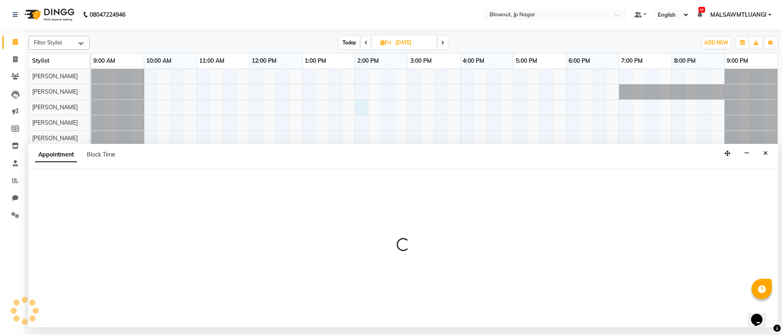
select select "68137"
select select "840"
select select "tentative"
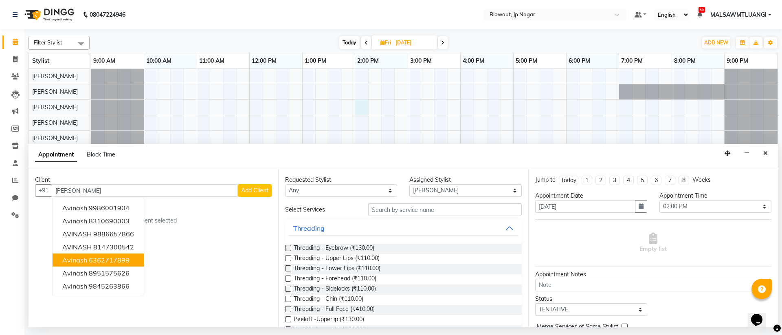
click at [132, 260] on button "Avinash 6362717899" at bounding box center [98, 259] width 91 height 13
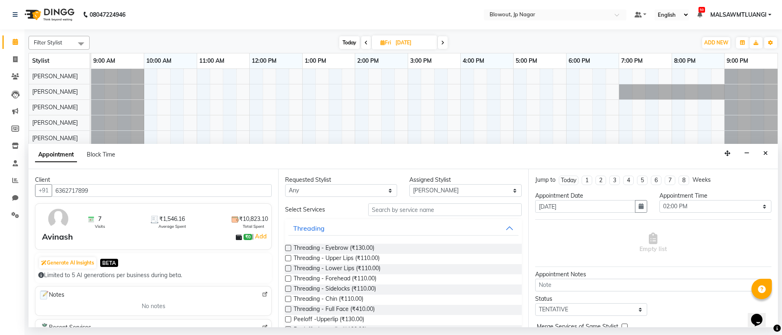
type input "6362717899"
click at [387, 194] on select "Any BINOD DICKY SHERPA GIRI JITEN JOHN JULIE PREMA SHERPA PUJA ROSHAN PRADHAN S…" at bounding box center [341, 190] width 112 height 13
select select "68137"
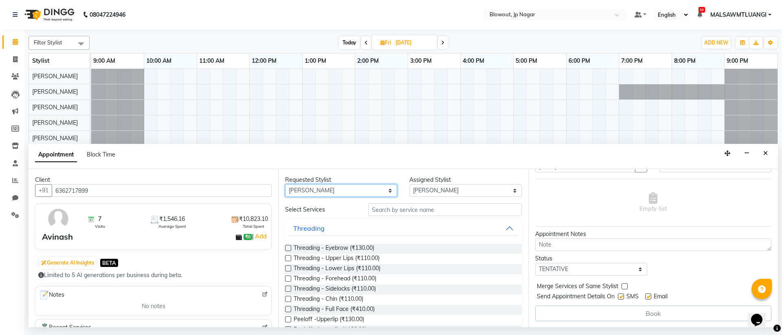
scroll to position [41, 0]
click at [646, 311] on div "Book" at bounding box center [653, 312] width 236 height 15
click at [639, 271] on select "Select TENTATIVE CONFIRM UPCOMING" at bounding box center [591, 268] width 112 height 13
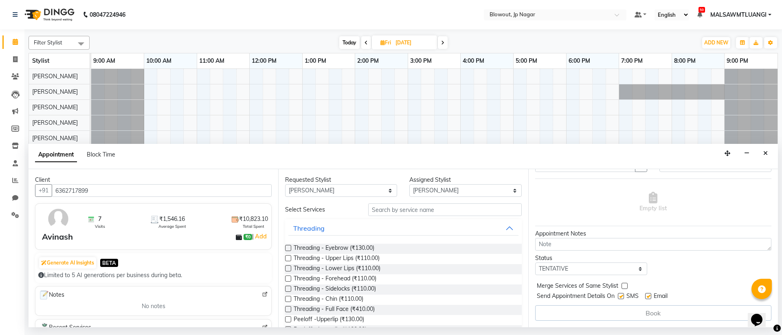
click at [649, 316] on div "Book" at bounding box center [653, 312] width 236 height 15
click at [447, 209] on input "text" at bounding box center [445, 209] width 154 height 13
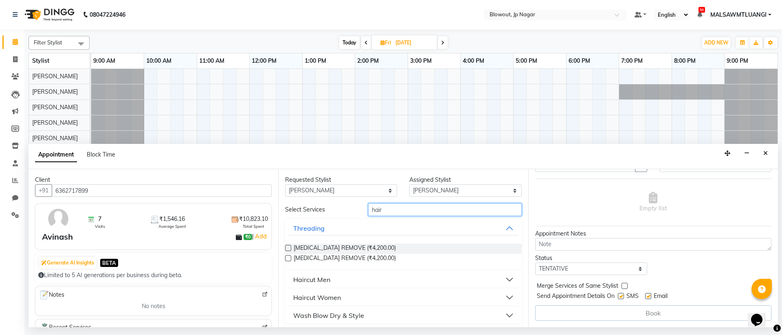
type input "hair"
click at [335, 281] on button "Haircut Men" at bounding box center [403, 279] width 230 height 15
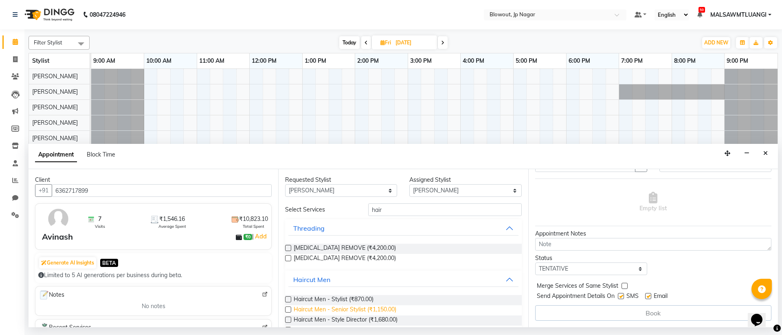
click at [348, 309] on span "Haircut Men - Senior Stylist (₹1,150.00)" at bounding box center [345, 310] width 103 height 10
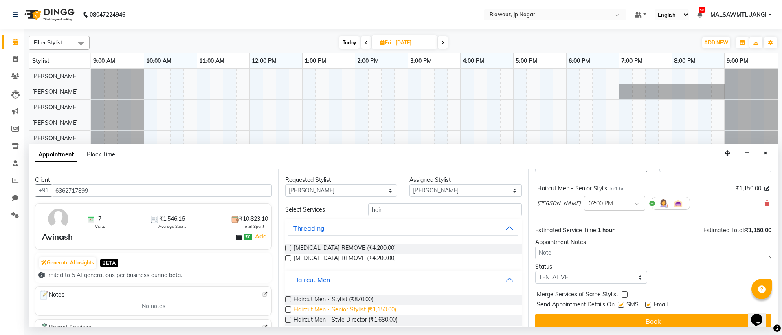
click at [348, 309] on span "Haircut Men - Senior Stylist (₹1,150.00)" at bounding box center [345, 310] width 103 height 10
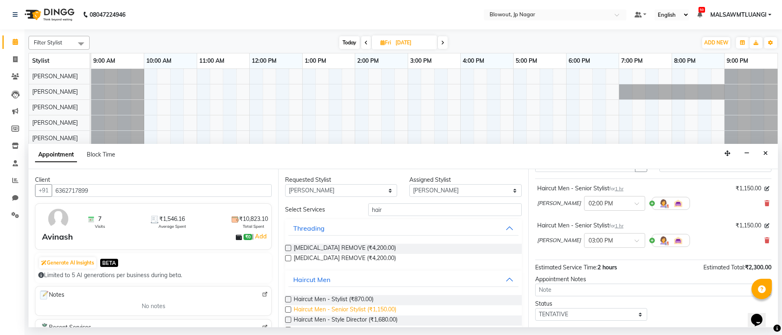
click at [317, 310] on span "Haircut Men - Senior Stylist (₹1,150.00)" at bounding box center [345, 310] width 103 height 10
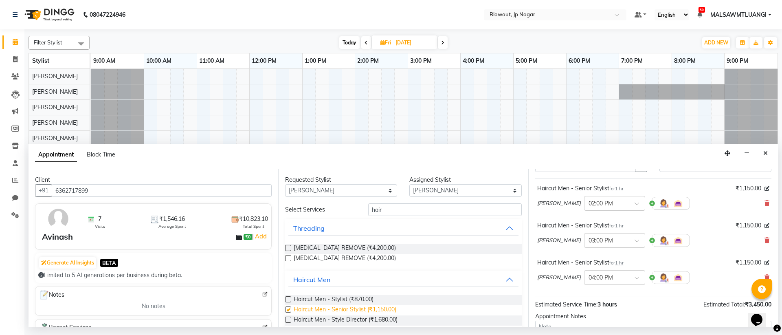
checkbox input "false"
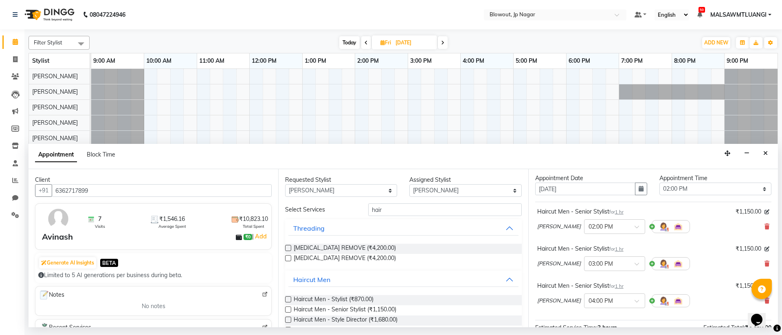
scroll to position [16, 0]
click at [765, 268] on icon at bounding box center [767, 265] width 5 height 6
click at [765, 266] on icon at bounding box center [767, 265] width 5 height 6
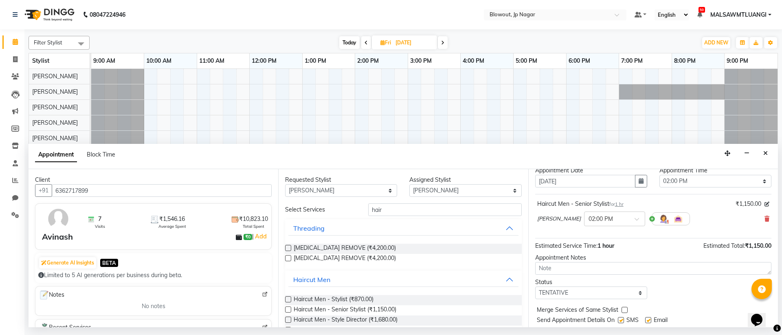
scroll to position [48, 0]
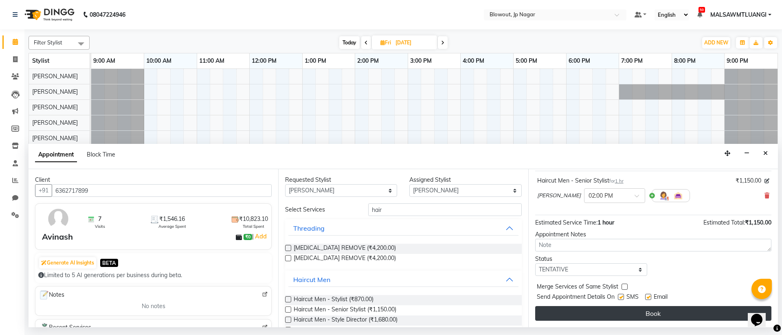
click at [651, 317] on button "Book" at bounding box center [653, 313] width 236 height 15
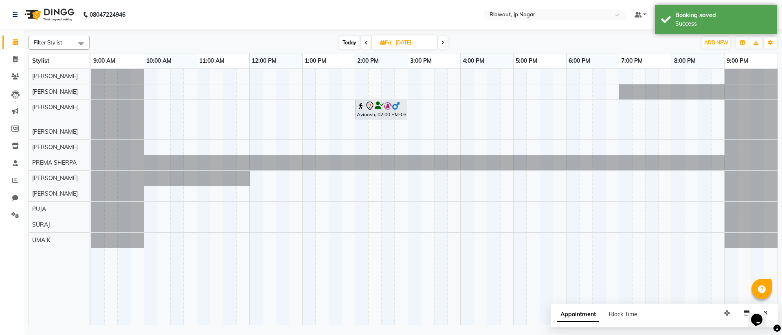
click at [354, 39] on span "Today" at bounding box center [349, 42] width 20 height 13
type input "01-10-2025"
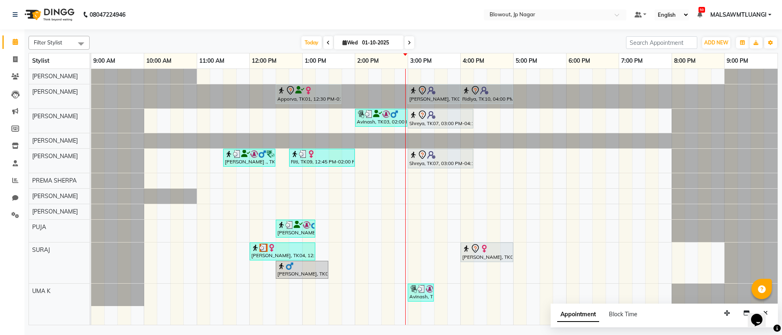
click at [595, 175] on div "Apporva, TK01, 12:30 PM-01:45 PM, Haircut Women - Senior Stylist Amruta, TK06, …" at bounding box center [434, 197] width 687 height 256
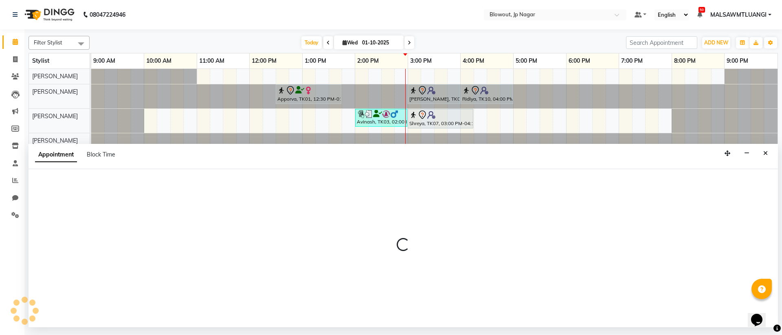
select select "46973"
select select "1110"
select select "tentative"
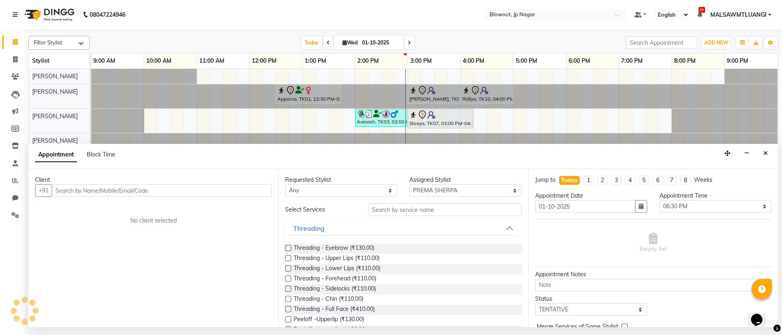
click at [261, 190] on input "text" at bounding box center [162, 190] width 220 height 13
type input "9816187744"
click at [256, 195] on button "Add Client" at bounding box center [255, 190] width 34 height 13
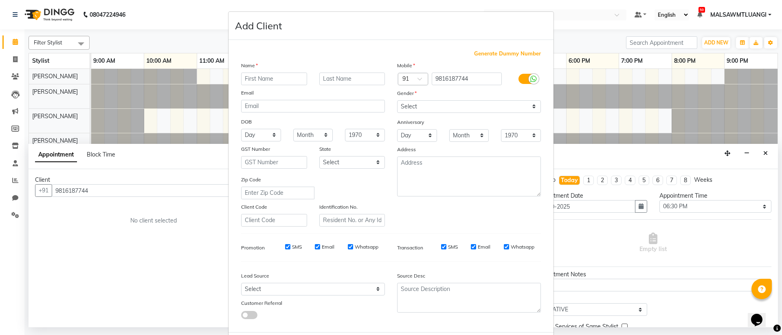
click at [271, 76] on input "text" at bounding box center [274, 79] width 66 height 13
type input "jani"
click at [469, 109] on select "Select Male Female Other Prefer Not To Say" at bounding box center [469, 106] width 144 height 13
select select "female"
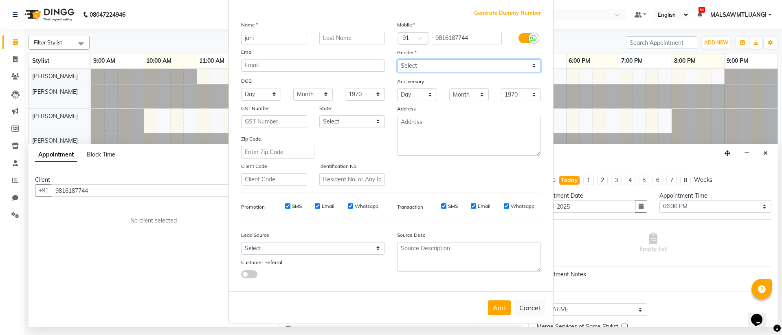
scroll to position [41, 0]
click at [497, 311] on button "Add" at bounding box center [499, 307] width 23 height 15
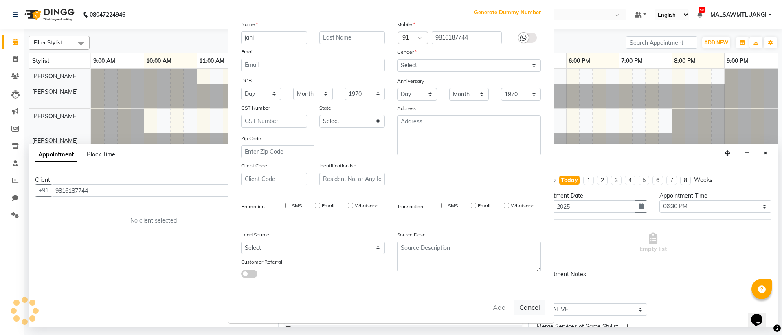
select select
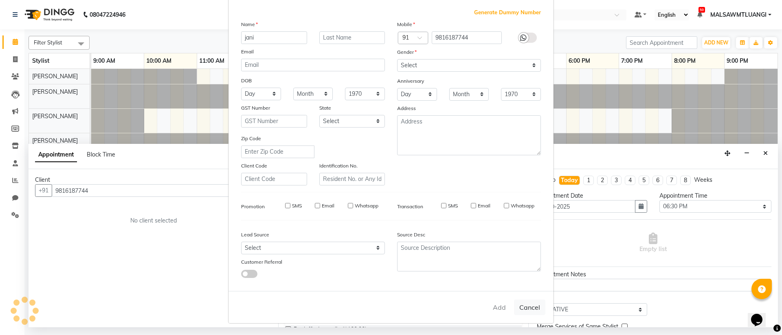
select select
checkbox input "false"
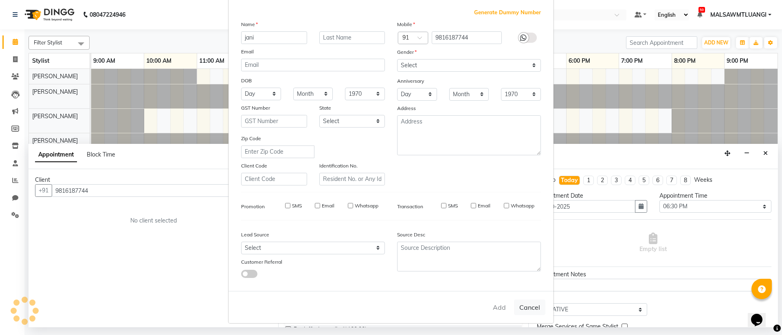
checkbox input "false"
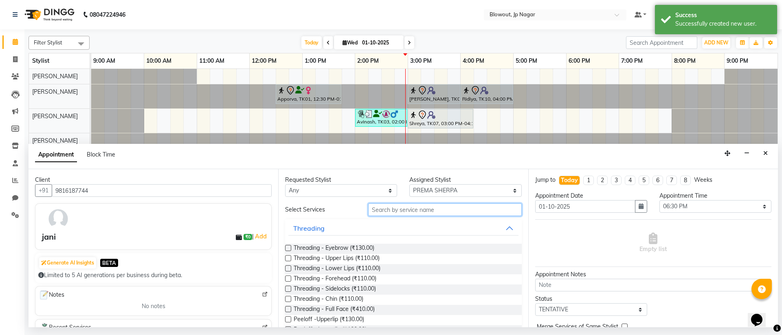
click at [474, 212] on input "text" at bounding box center [445, 209] width 154 height 13
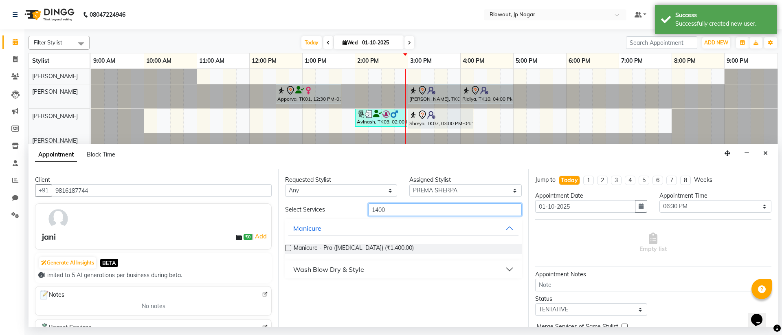
type input "1400"
click at [344, 270] on div "Wash Blow Dry & Style" at bounding box center [328, 269] width 71 height 10
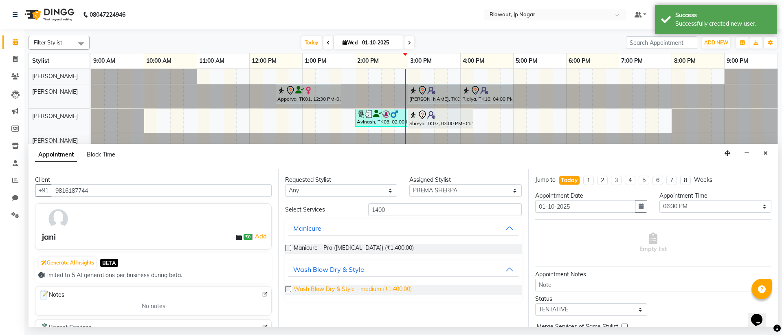
click at [395, 288] on span "Wash Blow Dry & Style - medium (₹1,400.00)" at bounding box center [353, 290] width 118 height 10
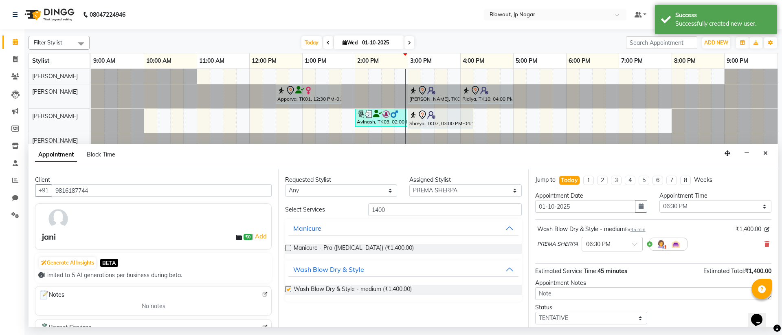
checkbox input "false"
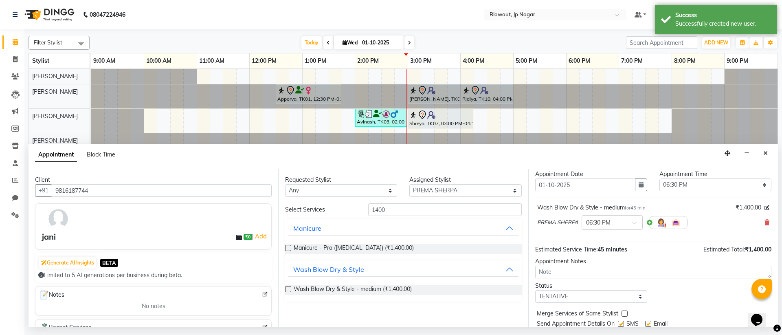
scroll to position [48, 0]
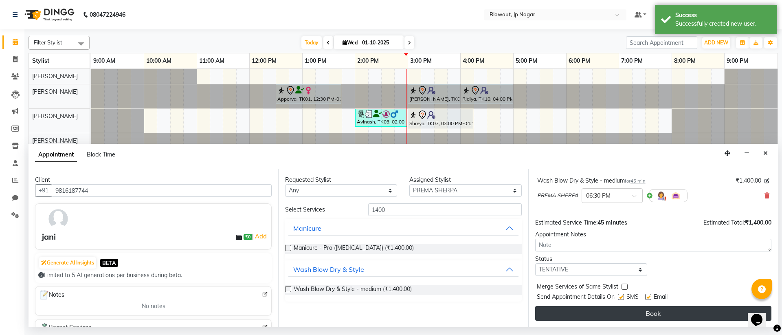
click at [683, 317] on button "Book" at bounding box center [653, 313] width 236 height 15
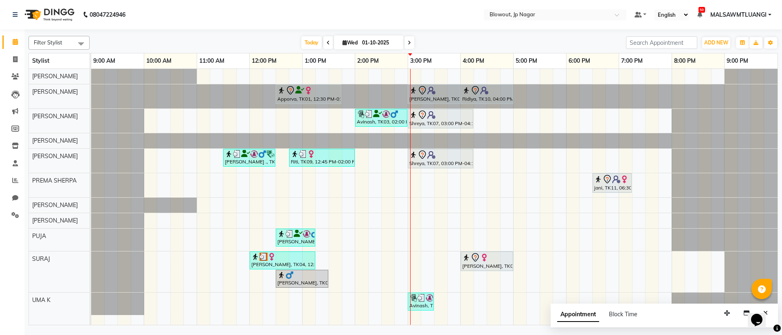
click at [412, 44] on span at bounding box center [410, 42] width 10 height 13
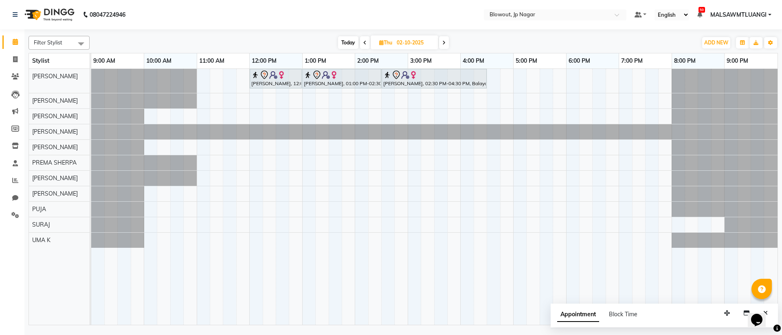
click at [341, 46] on span "Today" at bounding box center [348, 42] width 20 height 13
type input "01-10-2025"
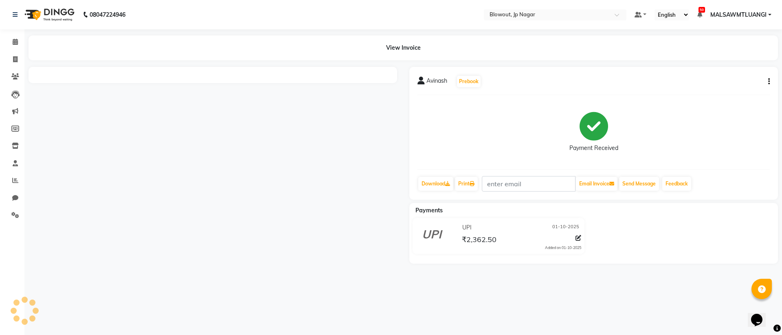
click at [16, 35] on li "Calendar" at bounding box center [12, 42] width 24 height 18
click at [16, 37] on link "Calendar" at bounding box center [12, 41] width 20 height 13
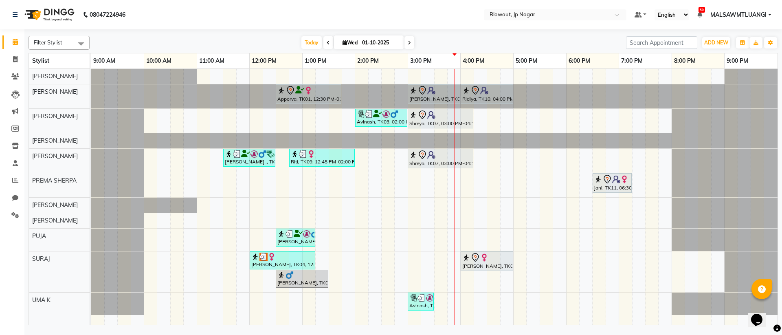
click at [307, 190] on div "Apporva, TK01, 12:30 PM-01:45 PM, Haircut Women - Senior Stylist Amruta, TK06, …" at bounding box center [434, 197] width 687 height 256
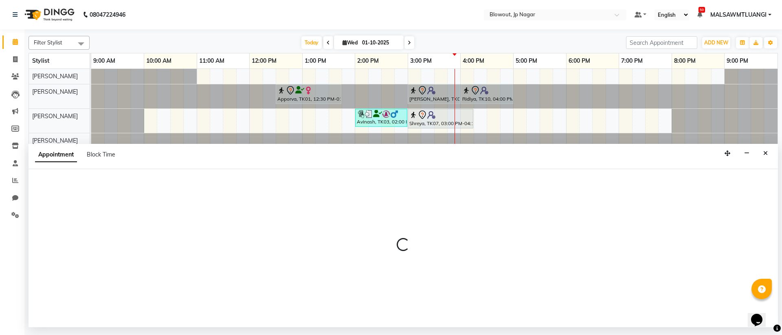
select select "46973"
select select "780"
select select "tentative"
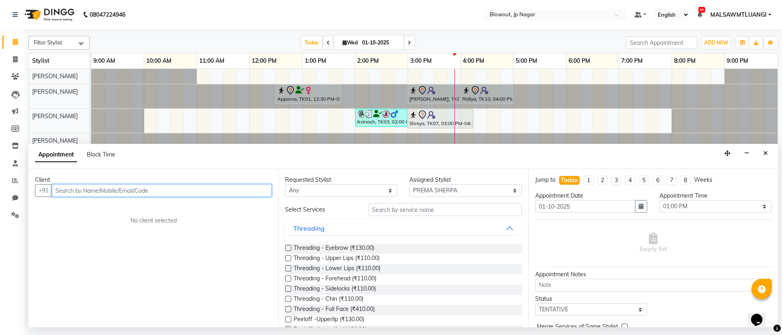
click at [133, 192] on input "text" at bounding box center [162, 190] width 220 height 13
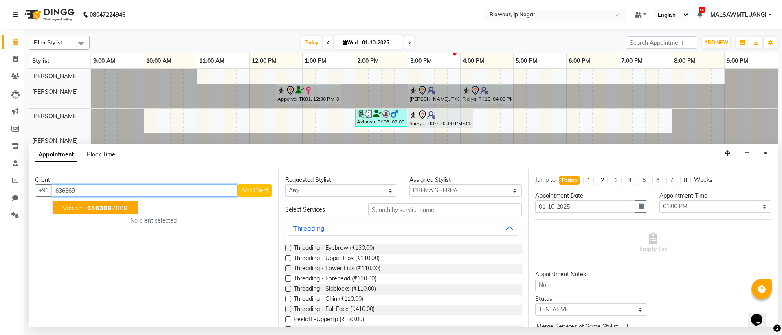
click at [75, 212] on button "Vikram 636369 7809" at bounding box center [95, 207] width 85 height 13
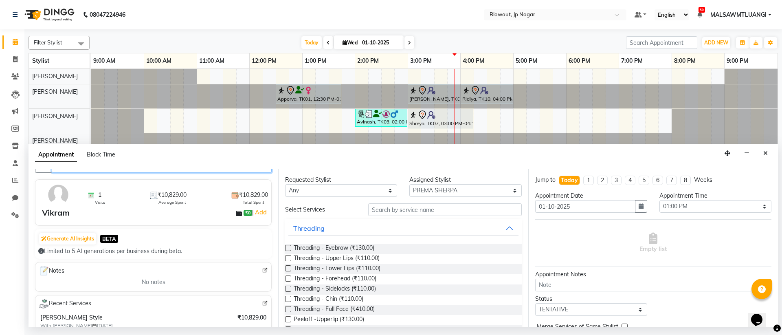
scroll to position [51, 0]
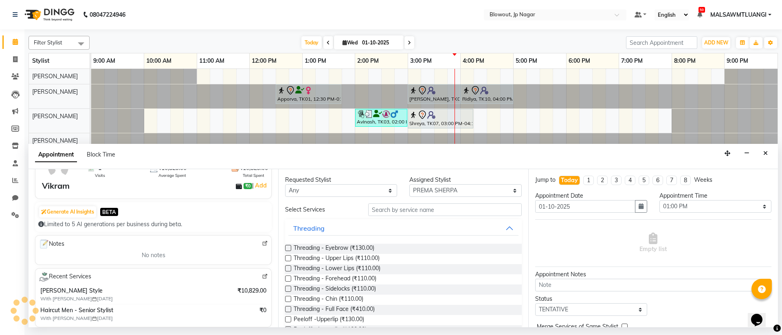
type input "6363697809"
click at [435, 194] on select "Select BINOD DICKY SHERPA GIRI JITEN JOHN JULIE PREMA SHERPA PUJA ROSHAN PRADHA…" at bounding box center [465, 190] width 112 height 13
select select "68137"
click at [355, 196] on select "Any BINOD DICKY SHERPA GIRI JITEN JOHN JULIE PREMA SHERPA PUJA ROSHAN PRADHAN S…" at bounding box center [341, 190] width 112 height 13
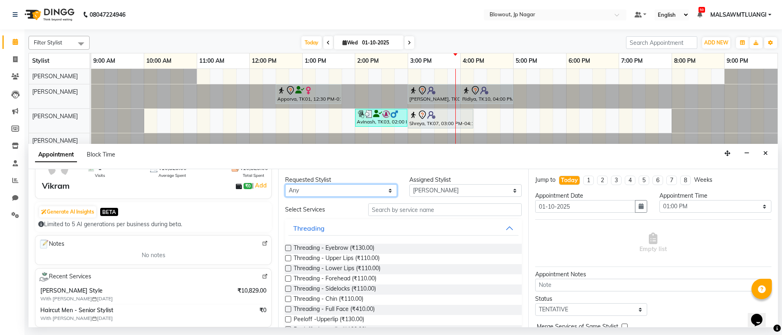
select select "68137"
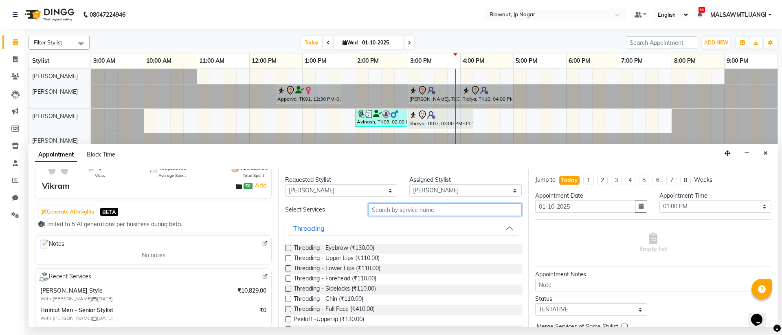
click at [418, 215] on input "text" at bounding box center [445, 209] width 154 height 13
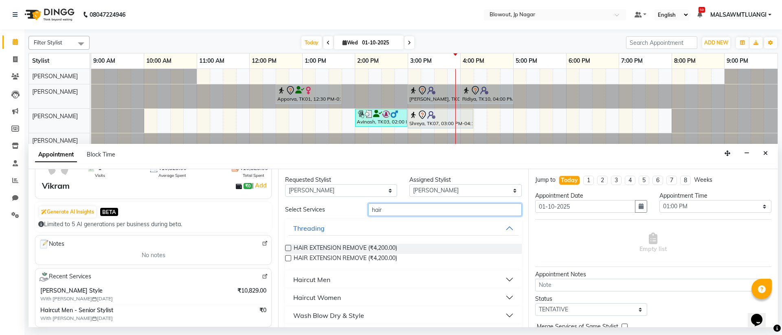
type input "hair"
click at [342, 281] on button "Haircut Men" at bounding box center [403, 279] width 230 height 15
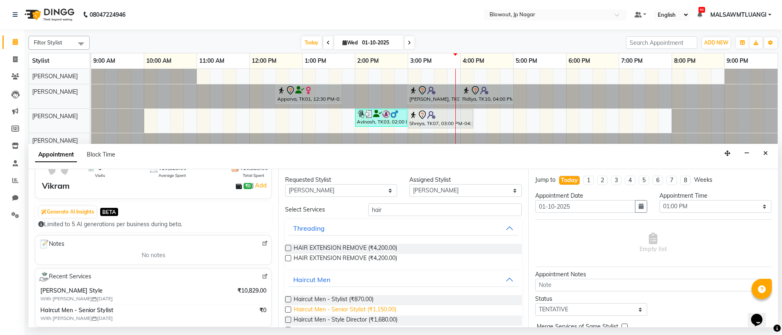
click at [357, 309] on span "Haircut Men - Senior Stylist (₹1,150.00)" at bounding box center [345, 310] width 103 height 10
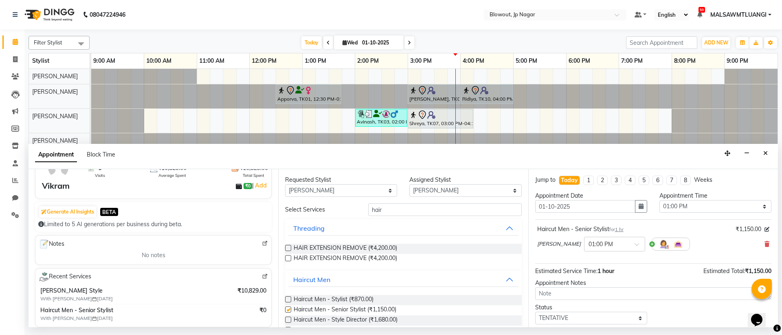
checkbox input "false"
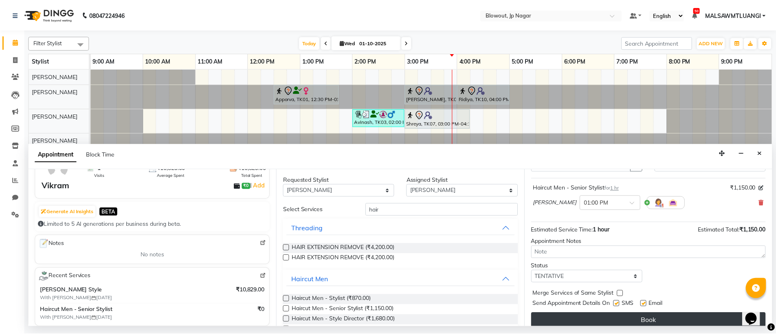
scroll to position [48, 0]
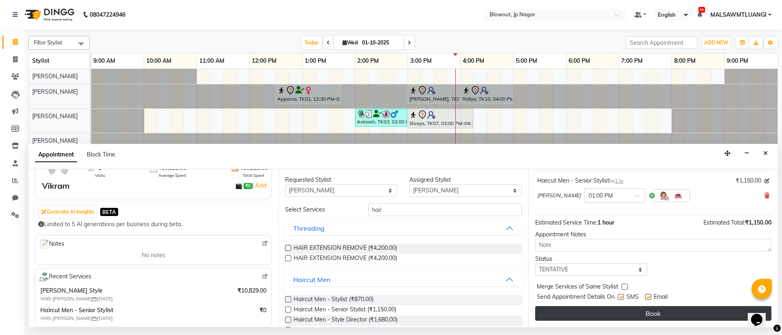
click at [657, 309] on button "Book" at bounding box center [653, 313] width 236 height 15
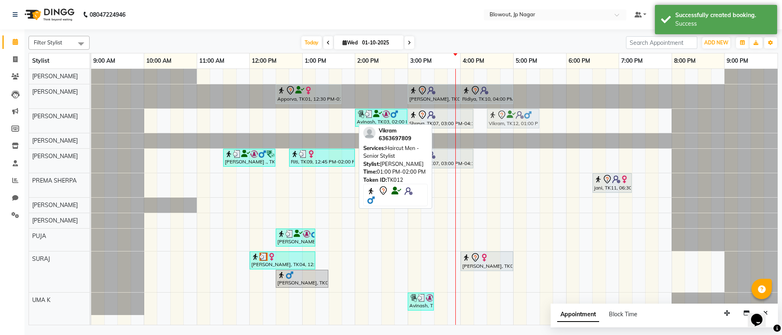
drag, startPoint x: 317, startPoint y: 119, endPoint x: 502, endPoint y: 118, distance: 185.0
click at [91, 118] on div "Vikram, TK12, 01:00 PM-02:00 PM, Haircut Men - Senior Stylist Avinash, TK03, 02…" at bounding box center [91, 121] width 0 height 24
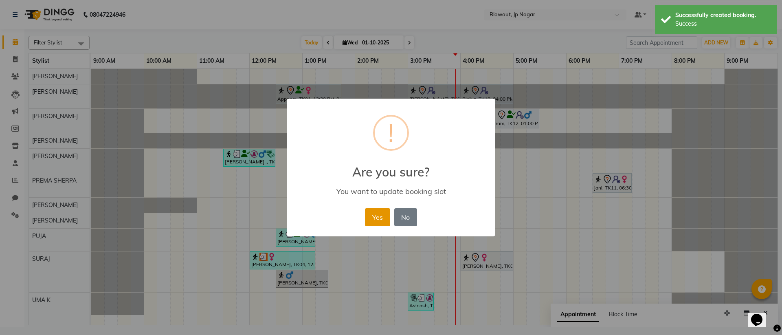
click at [375, 216] on button "Yes" at bounding box center [377, 217] width 25 height 18
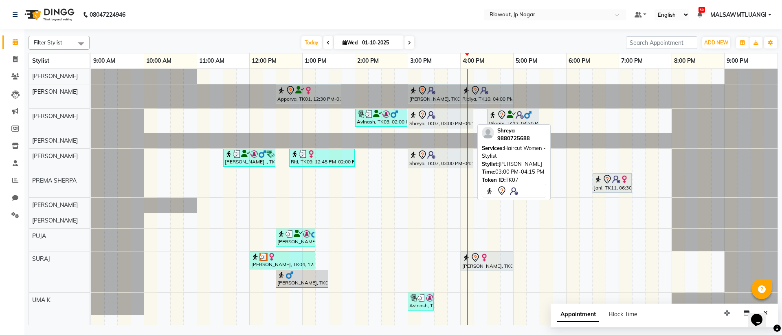
click at [418, 123] on div "Shreya, TK07, 03:00 PM-04:15 PM, Haircut Women - Stylist" at bounding box center [441, 118] width 64 height 17
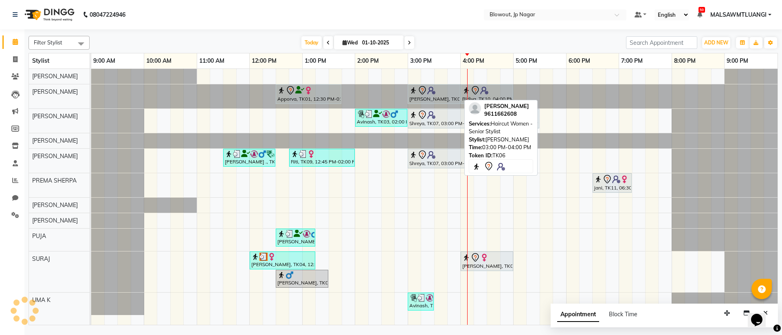
click at [440, 90] on div at bounding box center [433, 91] width 49 height 10
select select "7"
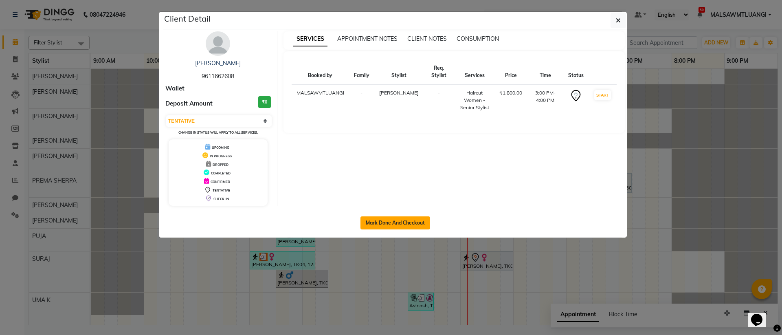
click at [396, 222] on button "Mark Done And Checkout" at bounding box center [396, 222] width 70 height 13
select select "6261"
select select "service"
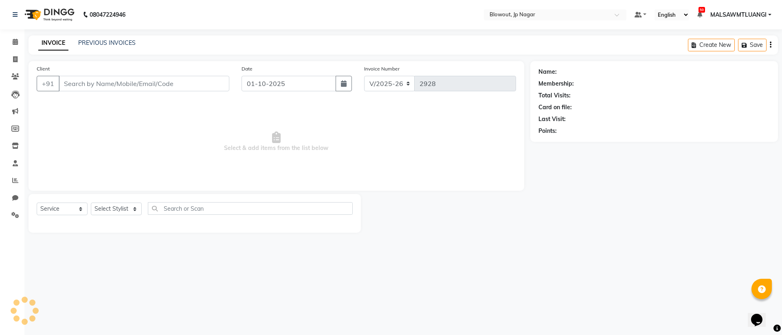
type input "9611662608"
select select "46972"
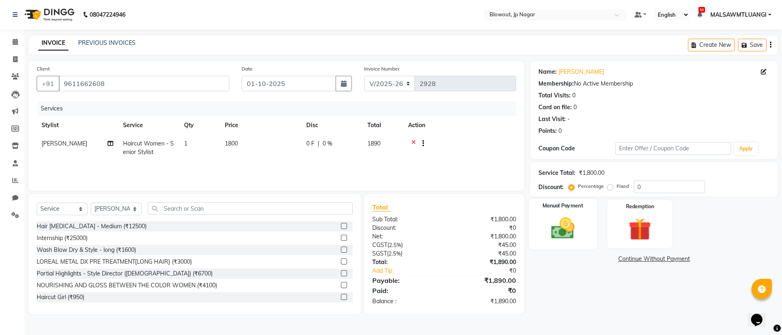
click at [556, 227] on img at bounding box center [563, 228] width 38 height 27
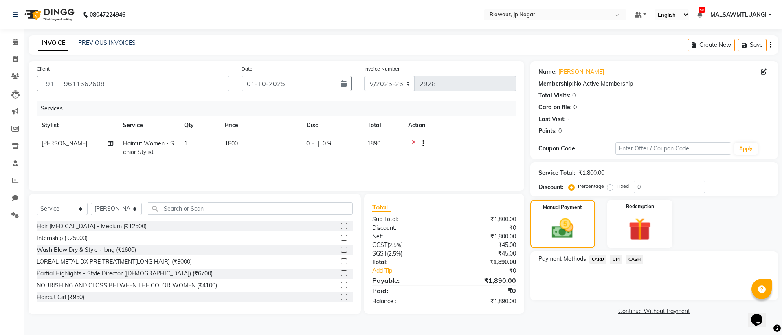
click at [637, 262] on span "CASH" at bounding box center [635, 259] width 18 height 9
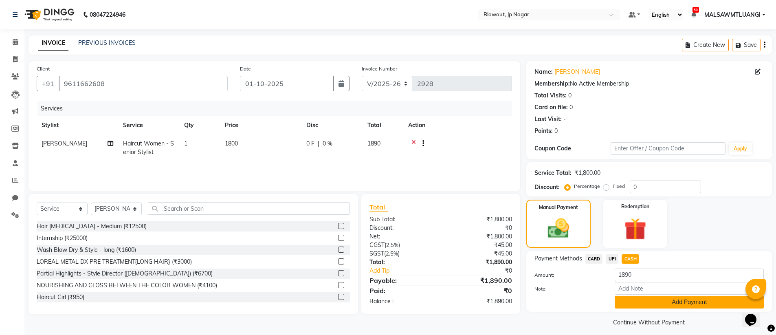
click at [648, 304] on button "Add Payment" at bounding box center [689, 302] width 149 height 13
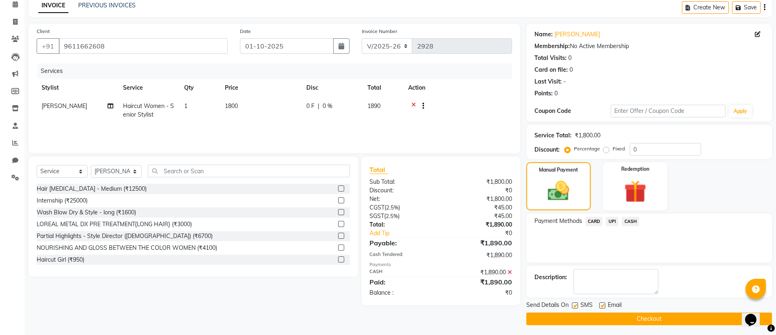
scroll to position [40, 0]
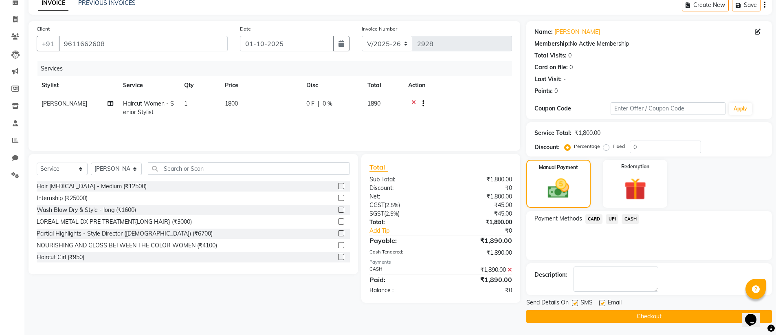
click at [630, 321] on button "Checkout" at bounding box center [649, 316] width 246 height 13
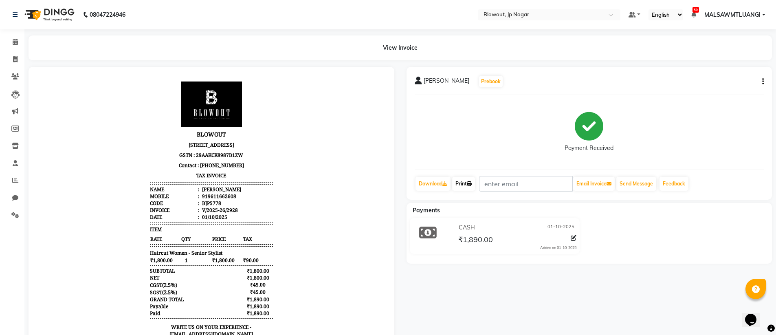
click at [472, 185] on icon at bounding box center [469, 183] width 5 height 5
click at [472, 183] on icon at bounding box center [469, 183] width 5 height 5
click at [17, 43] on icon at bounding box center [15, 42] width 5 height 6
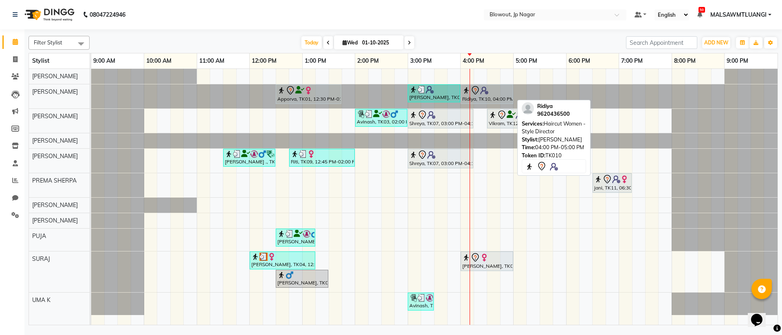
click at [482, 96] on div "Ridiya, TK10, 04:00 PM-05:00 PM, Haircut Women - Style Director" at bounding box center [487, 94] width 51 height 17
select select "7"
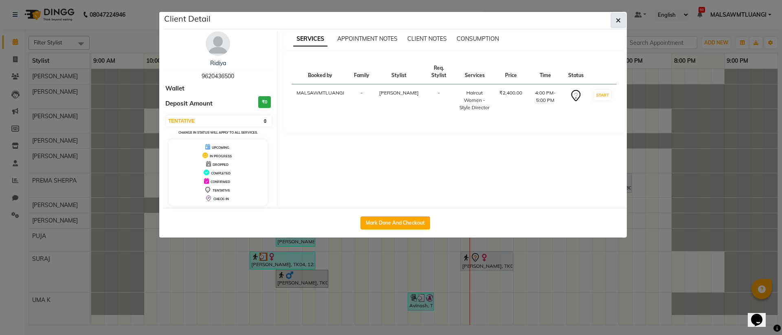
click at [615, 22] on button "button" at bounding box center [618, 20] width 15 height 15
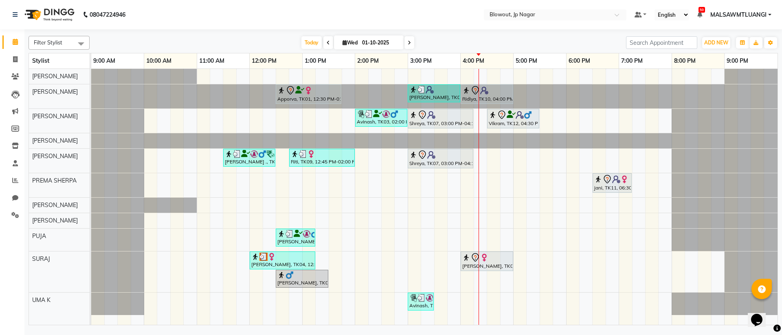
click at [407, 41] on span at bounding box center [410, 42] width 10 height 13
type input "02-10-2025"
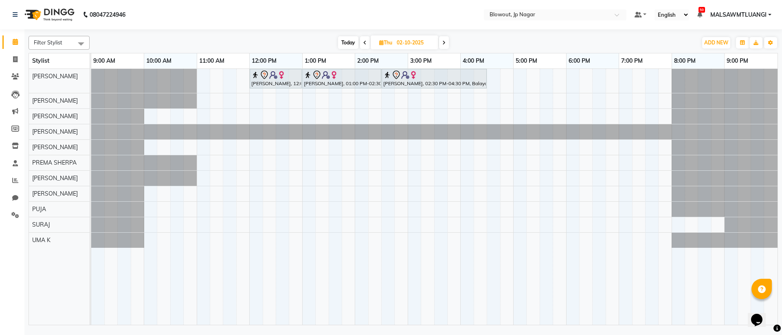
click at [231, 113] on div "Aishwarya, 12:00 PM-01:00 PM, Haircut Women - Creative Director Aishwarya, 01:0…" at bounding box center [434, 197] width 687 height 256
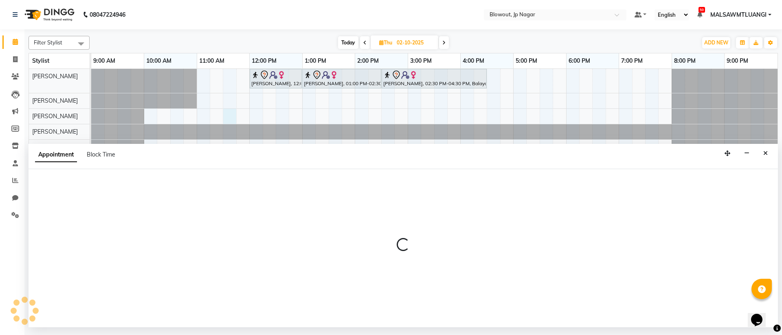
select select "68137"
select select "tentative"
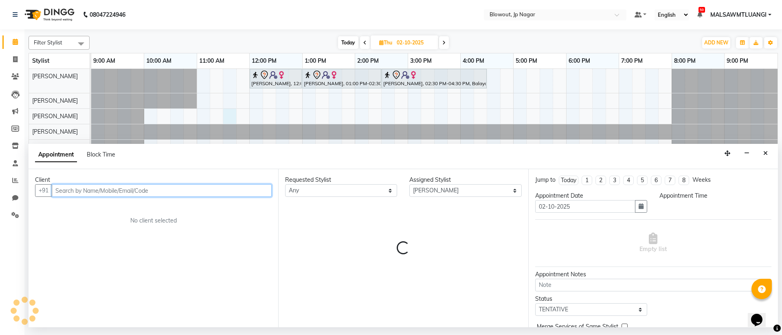
select select "690"
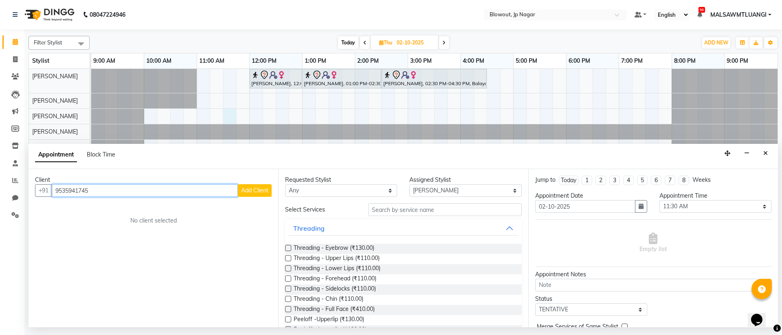
type input "9535941745"
click at [266, 189] on span "Add Client" at bounding box center [254, 190] width 27 height 7
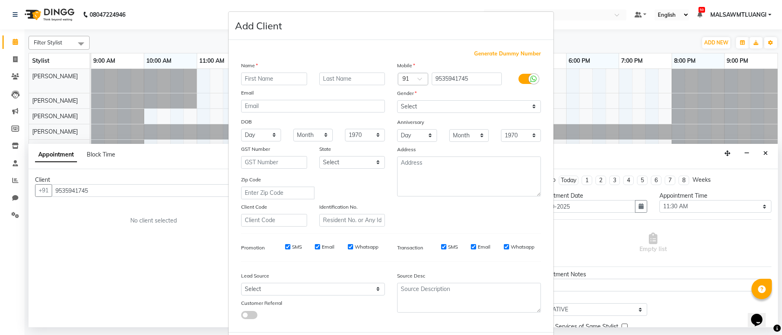
drag, startPoint x: 272, startPoint y: 74, endPoint x: 272, endPoint y: 81, distance: 7.3
click at [272, 74] on input "text" at bounding box center [274, 79] width 66 height 13
click at [639, 96] on ngb-modal-window "Add Client Generate Dummy Number Name Email DOB Day 01 02 03 04 05 06 07 08 09 …" at bounding box center [391, 167] width 782 height 335
click at [673, 95] on ngb-modal-window "Add Client Generate Dummy Number Name Email DOB Day 01 02 03 04 05 06 07 08 09 …" at bounding box center [391, 167] width 782 height 335
click at [724, 112] on ngb-modal-window "Add Client Generate Dummy Number Name Email DOB Day 01 02 03 04 05 06 07 08 09 …" at bounding box center [391, 167] width 782 height 335
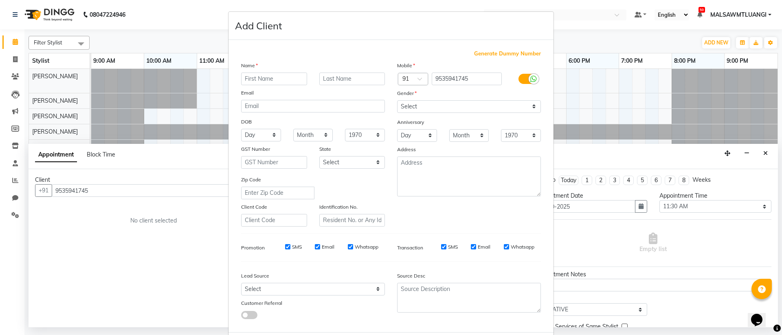
click at [592, 88] on ngb-modal-window "Add Client Generate Dummy Number Name Email DOB Day 01 02 03 04 05 06 07 08 09 …" at bounding box center [391, 167] width 782 height 335
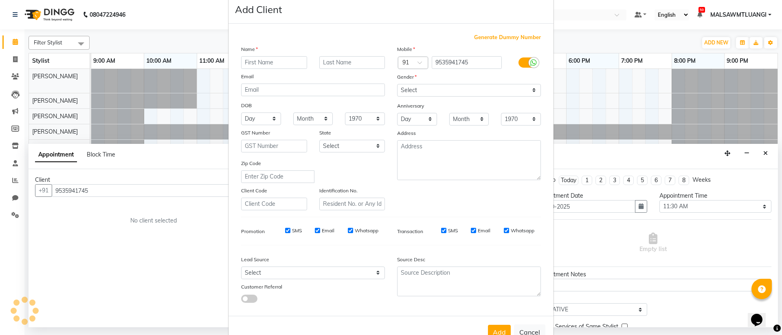
scroll to position [41, 0]
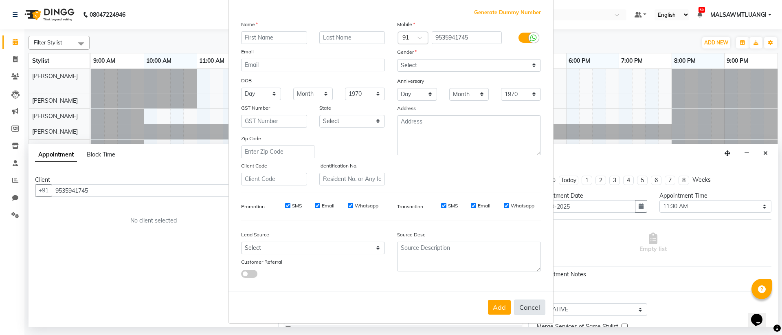
click at [531, 312] on button "Cancel" at bounding box center [529, 306] width 31 height 15
select select
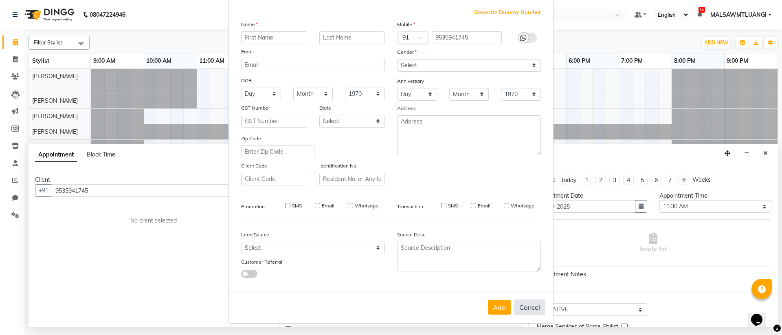
select select
checkbox input "false"
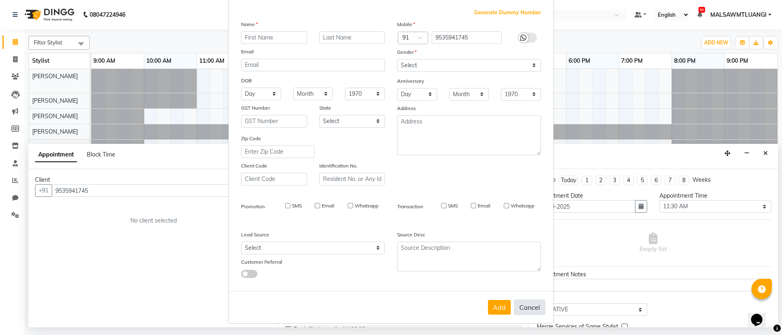
checkbox input "false"
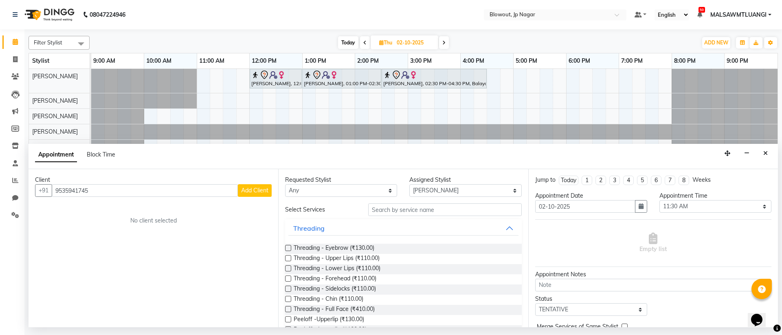
click at [772, 153] on div "Appointment Block Time" at bounding box center [404, 156] width 750 height 25
click at [768, 154] on icon "Close" at bounding box center [766, 153] width 4 height 6
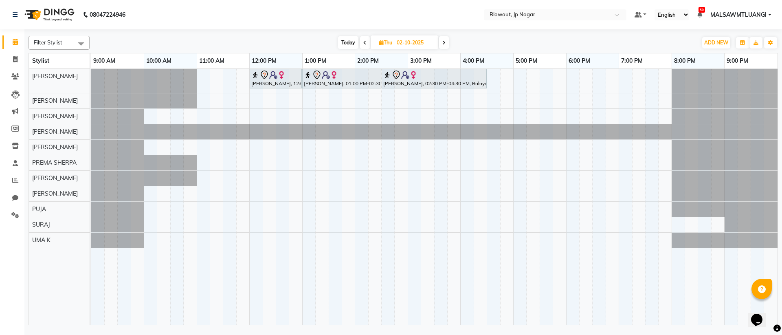
click at [350, 40] on span "Today" at bounding box center [348, 42] width 20 height 13
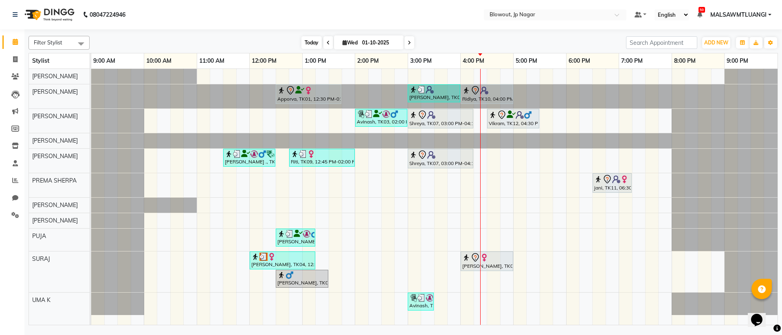
click at [315, 40] on span "Today" at bounding box center [312, 42] width 20 height 13
click at [412, 43] on span at bounding box center [410, 42] width 10 height 13
type input "02-10-2025"
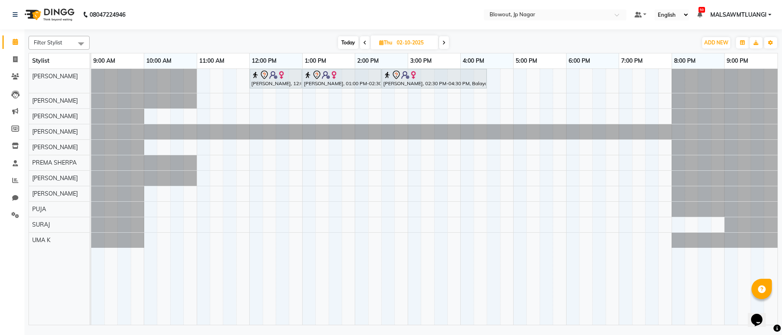
click at [359, 113] on div "Aishwarya, 12:00 PM-01:00 PM, Haircut Women - Creative Director Aishwarya, 01:0…" at bounding box center [434, 197] width 687 height 256
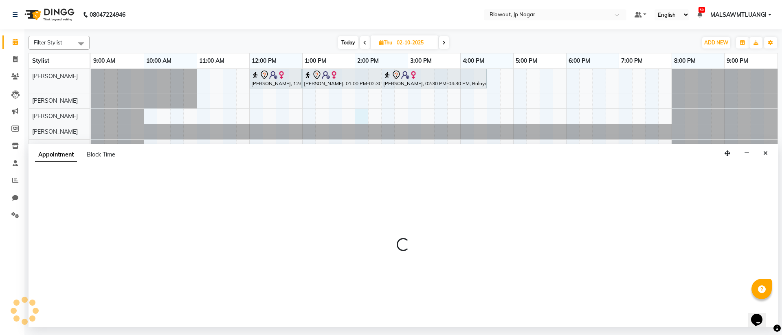
select select "68137"
select select "840"
select select "tentative"
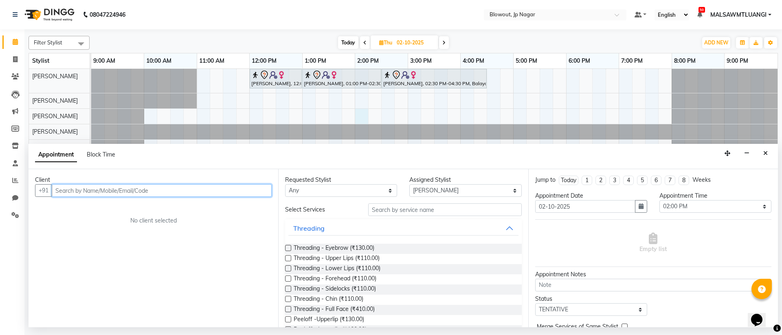
click at [181, 189] on input "text" at bounding box center [162, 190] width 220 height 13
type input "9535941745"
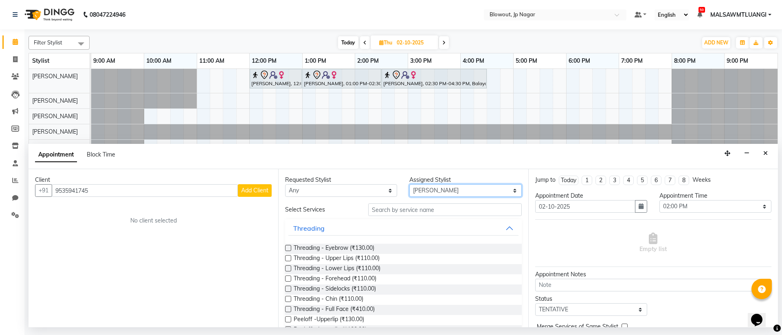
click at [413, 193] on select "Select BINOD DICKY SHERPA GIRI JITEN JOHN JULIE PREMA SHERPA PUJA ROSHAN PRADHA…" at bounding box center [465, 190] width 112 height 13
click at [436, 194] on select "Select BINOD DICKY SHERPA GIRI JITEN JOHN JULIE PREMA SHERPA PUJA ROSHAN PRADHA…" at bounding box center [465, 190] width 112 height 13
click at [766, 153] on icon "Close" at bounding box center [766, 153] width 4 height 6
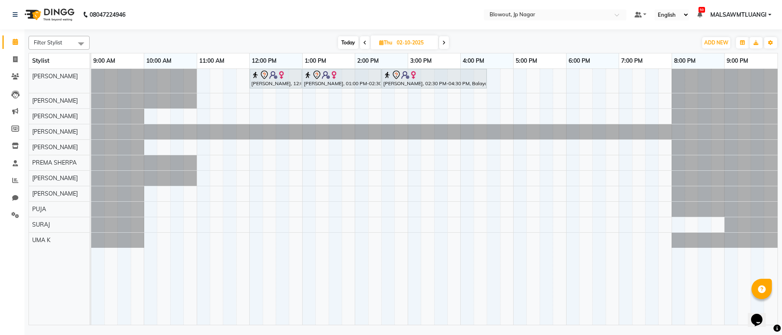
click at [346, 46] on span "Today" at bounding box center [348, 42] width 20 height 13
type input "01-10-2025"
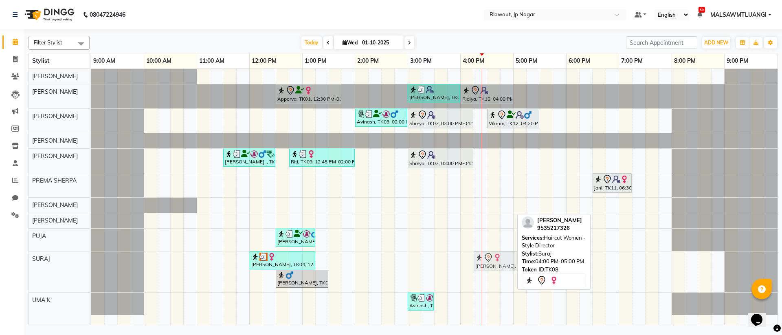
drag, startPoint x: 492, startPoint y: 262, endPoint x: 508, endPoint y: 262, distance: 16.3
click at [91, 262] on div "Prateeksha, TK04, 12:00 PM-01:15 PM, Haircut Women - Stylist Nishanth, TK08, 04…" at bounding box center [91, 271] width 0 height 41
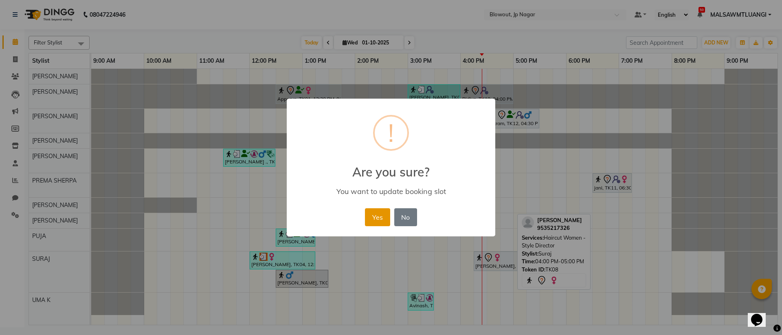
click at [381, 211] on button "Yes" at bounding box center [377, 217] width 25 height 18
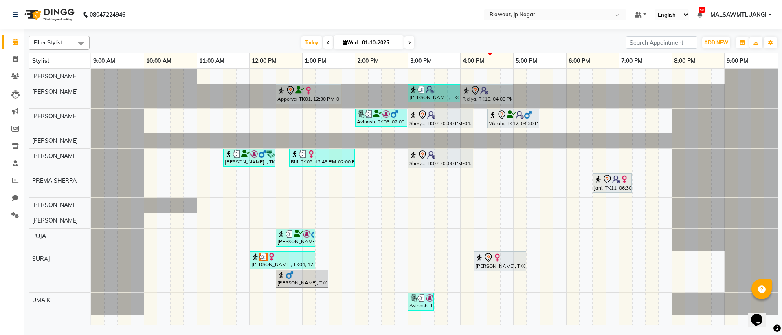
click at [91, 93] on div at bounding box center [91, 96] width 0 height 24
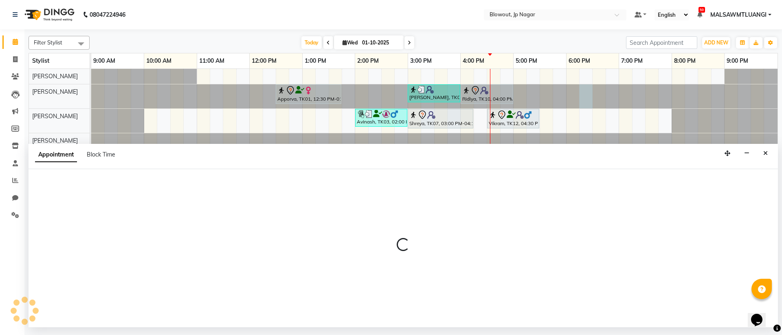
select select "46972"
select select "1095"
select select "tentative"
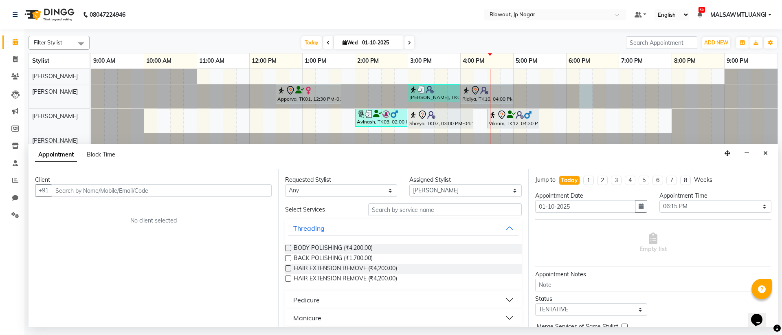
click at [174, 195] on input "text" at bounding box center [162, 190] width 220 height 13
type input "7022247102"
click at [255, 189] on span "Add Client" at bounding box center [254, 190] width 27 height 7
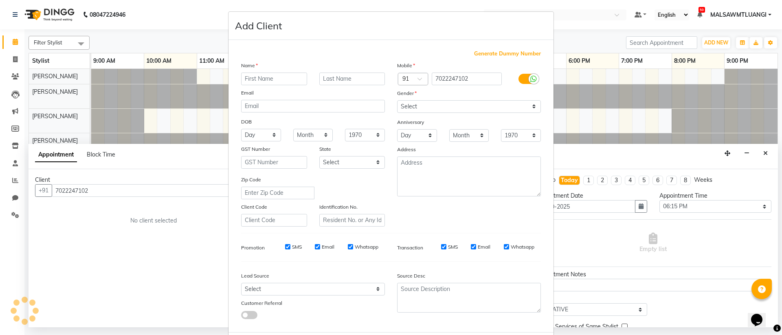
click at [282, 78] on input "text" at bounding box center [274, 79] width 66 height 13
type input "c"
click at [288, 83] on input "text" at bounding box center [274, 79] width 66 height 13
type input "c"
type input "Z"
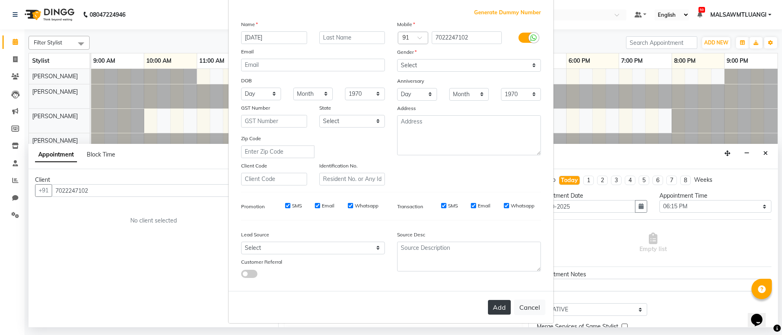
type input "Chaitra"
click at [491, 301] on button "Add" at bounding box center [499, 307] width 23 height 15
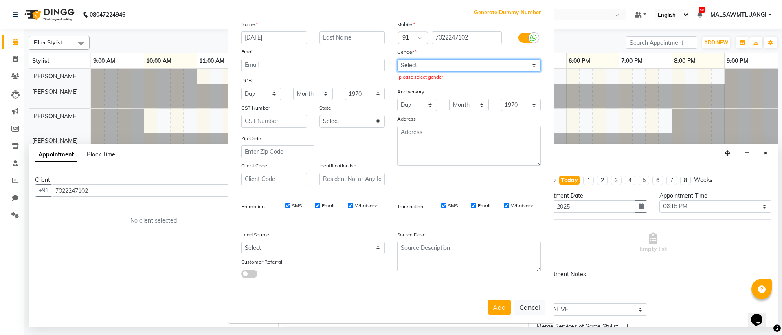
click at [453, 64] on select "Select Male Female Other Prefer Not To Say" at bounding box center [469, 65] width 144 height 13
select select "female"
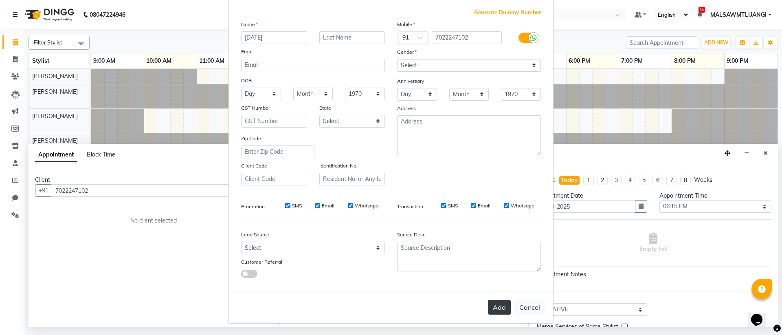
click at [494, 310] on button "Add" at bounding box center [499, 307] width 23 height 15
select select
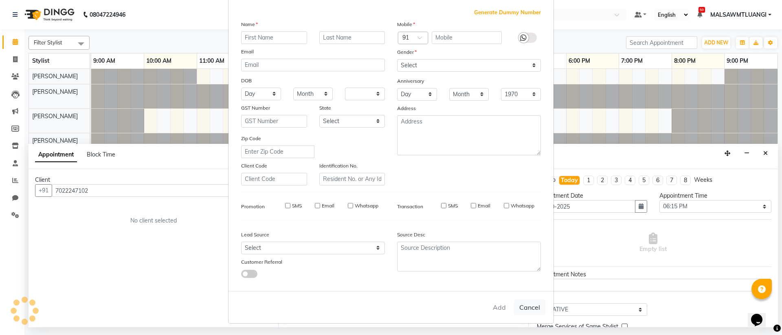
select select
checkbox input "false"
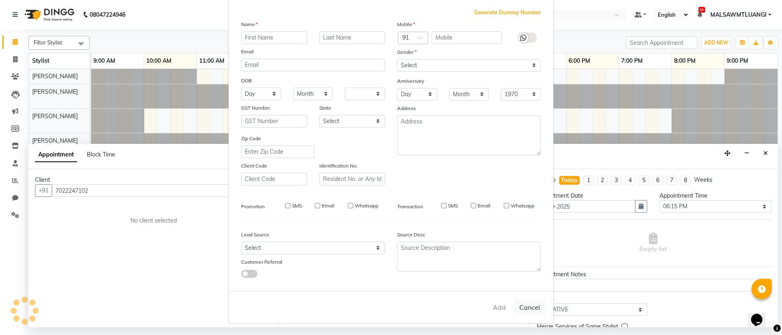
checkbox input "false"
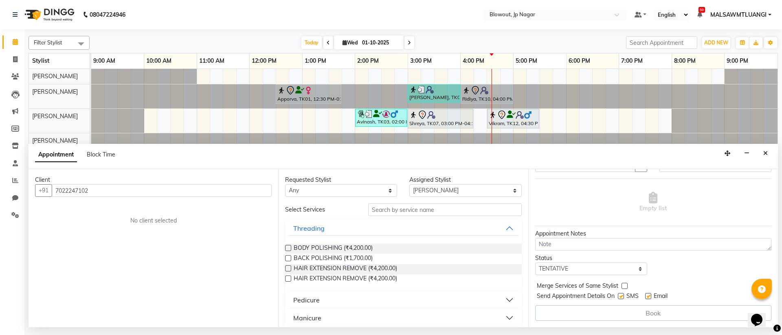
scroll to position [0, 0]
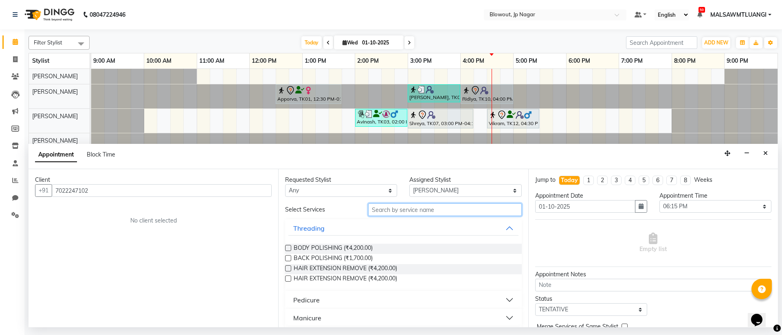
click at [424, 212] on input "text" at bounding box center [445, 209] width 154 height 13
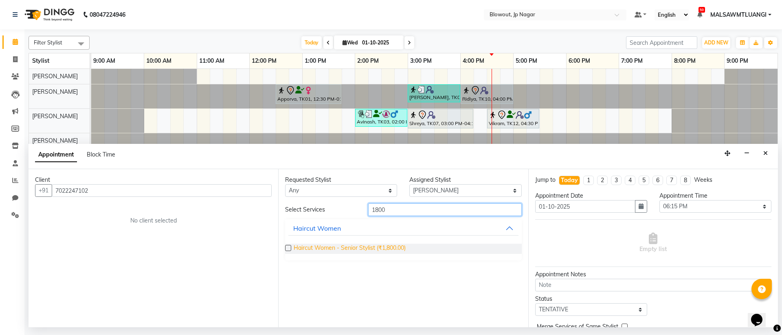
type input "1800"
click at [370, 247] on span "Haircut Women - Senior Stylist (₹1,800.00)" at bounding box center [350, 249] width 112 height 10
checkbox input "false"
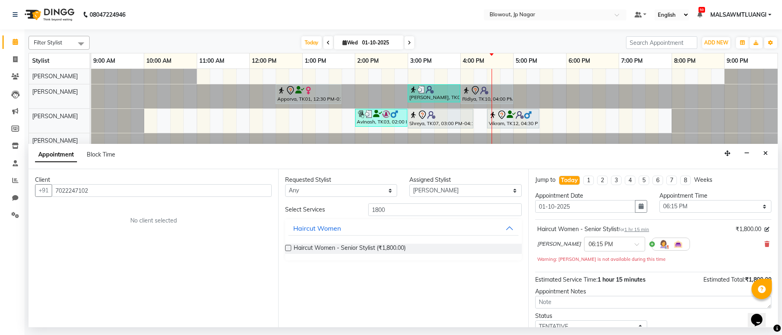
click at [623, 258] on small "Warning: ROSHAN PRADHAN is not available during this time" at bounding box center [601, 259] width 128 height 6
click at [619, 261] on small "Warning: ROSHAN PRADHAN is not available during this time" at bounding box center [601, 259] width 128 height 6
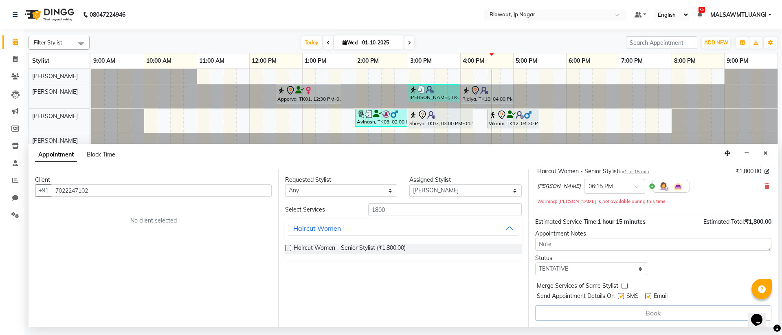
click at [624, 287] on label at bounding box center [625, 286] width 6 height 6
click at [624, 287] on input "checkbox" at bounding box center [624, 286] width 5 height 5
click at [624, 286] on label at bounding box center [625, 286] width 6 height 6
click at [624, 286] on input "checkbox" at bounding box center [624, 286] width 5 height 5
checkbox input "false"
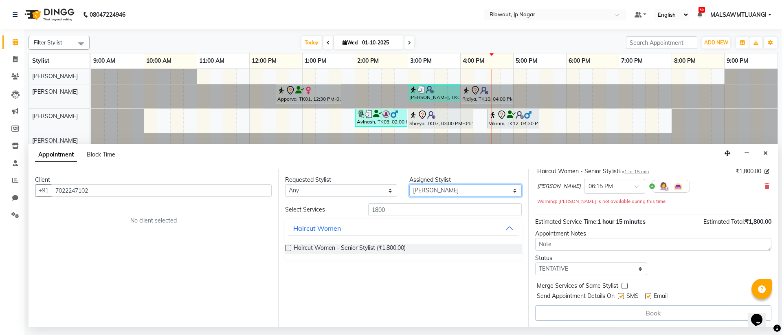
click at [423, 192] on select "Select BINOD DICKY SHERPA GIRI JITEN JOHN JULIE PREMA SHERPA PUJA ROSHAN PRADHA…" at bounding box center [465, 190] width 112 height 13
select select "88802"
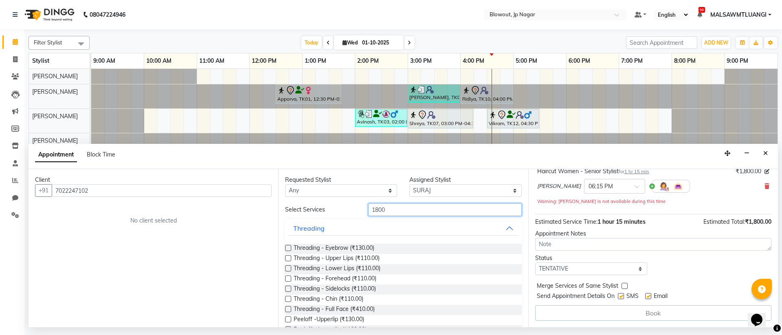
click at [406, 212] on input "1800" at bounding box center [445, 209] width 154 height 13
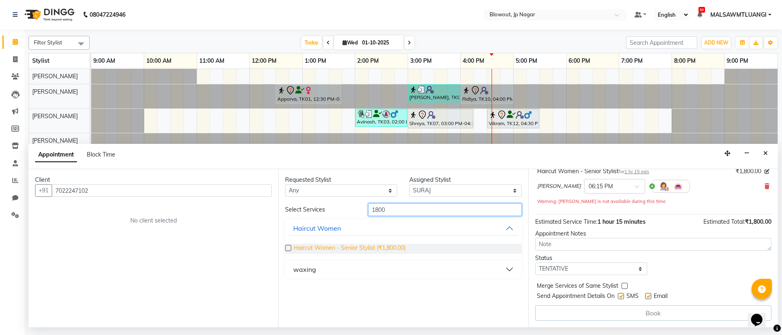
type input "1800"
click at [401, 247] on span "Haircut Women - Senior Stylist (₹1,800.00)" at bounding box center [350, 249] width 112 height 10
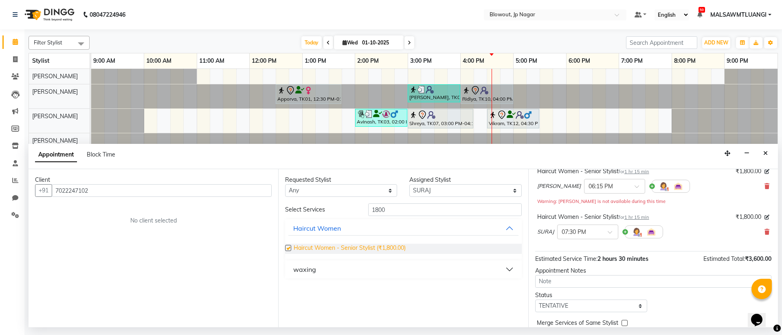
checkbox input "false"
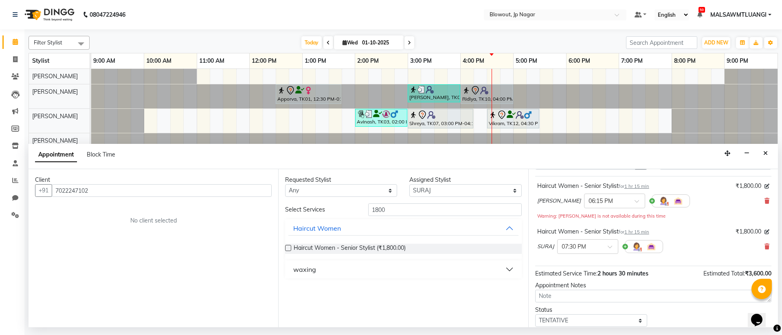
scroll to position [0, 0]
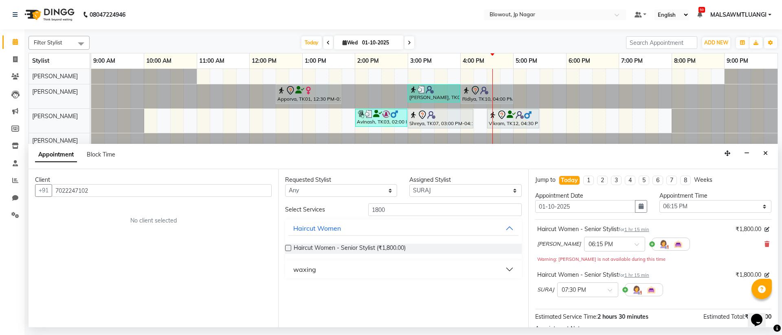
click at [150, 220] on div "No client selected" at bounding box center [154, 220] width 198 height 9
click at [152, 221] on div "No client selected" at bounding box center [154, 220] width 198 height 9
click at [224, 189] on input "7022247102" at bounding box center [162, 190] width 220 height 13
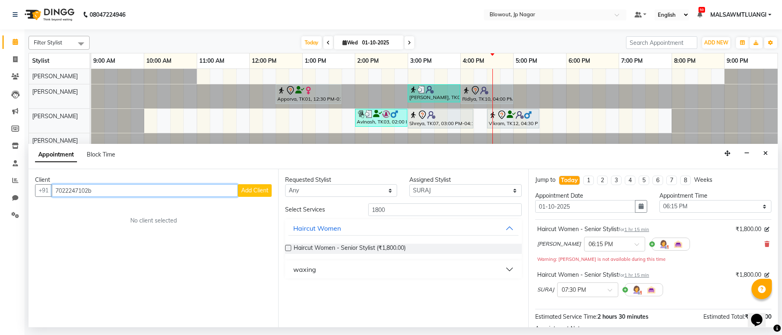
type input "7022247102b"
click at [274, 187] on div "Client +91 7022247102b Add Client No client selected" at bounding box center [154, 248] width 250 height 158
click at [251, 193] on span "Add Client" at bounding box center [254, 190] width 27 height 7
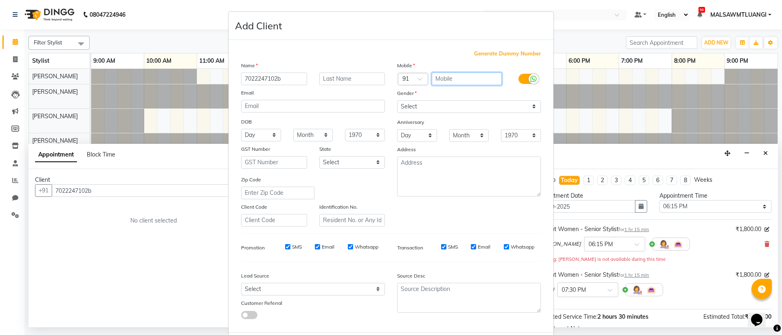
click at [449, 81] on input "text" at bounding box center [467, 79] width 70 height 13
type input "c"
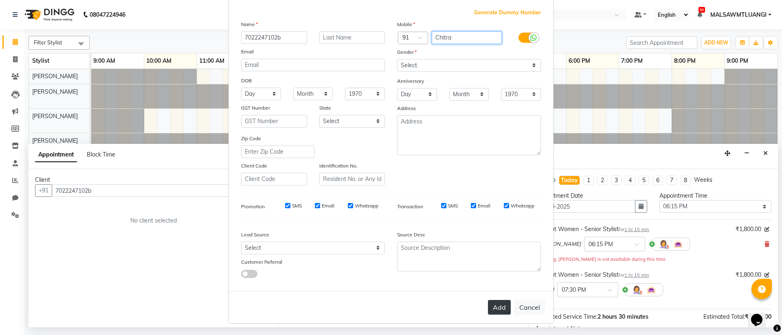
type input "Chitra"
click at [493, 313] on button "Add" at bounding box center [499, 307] width 23 height 15
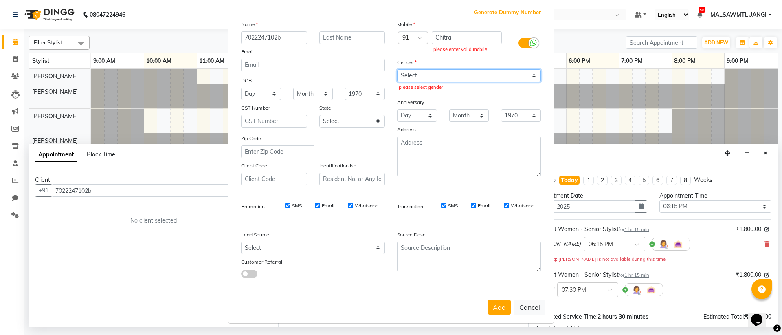
click at [445, 81] on select "Select Male Female Other Prefer Not To Say" at bounding box center [469, 75] width 144 height 13
select select "female"
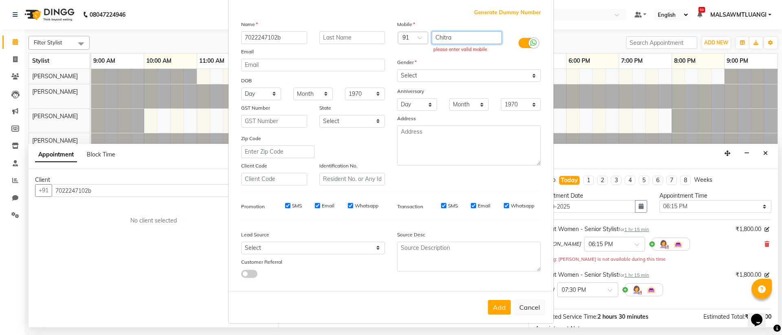
drag, startPoint x: 457, startPoint y: 36, endPoint x: 429, endPoint y: 38, distance: 27.8
click at [432, 38] on input "Chitra" at bounding box center [467, 37] width 70 height 13
drag, startPoint x: 282, startPoint y: 39, endPoint x: 200, endPoint y: 45, distance: 82.1
click at [200, 45] on ngb-modal-window "Add Client Generate Dummy Number Name 7022247102b Email DOB Day 01 02 03 04 05 …" at bounding box center [391, 167] width 782 height 335
drag, startPoint x: 280, startPoint y: 38, endPoint x: 223, endPoint y: 38, distance: 56.6
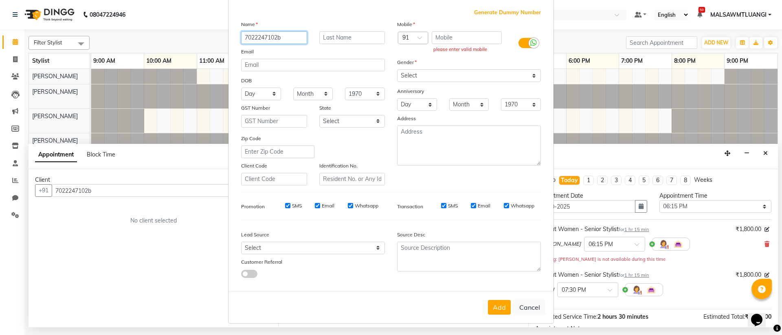
click at [223, 38] on ngb-modal-window "Add Client Generate Dummy Number Name 7022247102b Email DOB Day 01 02 03 04 05 …" at bounding box center [391, 167] width 782 height 335
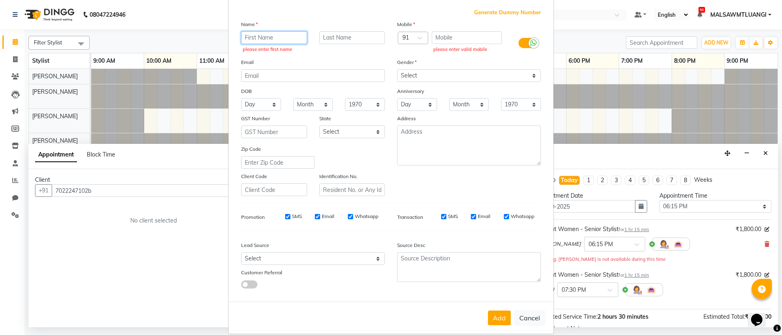
paste input "Chitra"
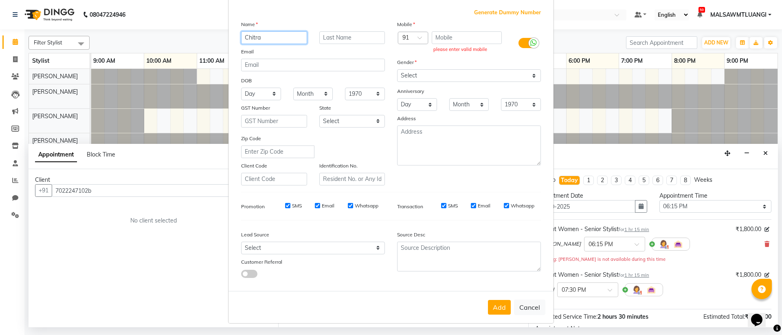
type input "Chitra"
click at [457, 38] on input "text" at bounding box center [467, 37] width 70 height 13
click at [116, 187] on ngb-modal-window "Add Client Generate Dummy Number Name Chitra Email DOB Day 01 02 03 04 05 06 07…" at bounding box center [391, 167] width 782 height 335
click at [116, 188] on ngb-modal-window "Add Client Generate Dummy Number Name Chitra Email DOB Day 01 02 03 04 05 06 07…" at bounding box center [391, 167] width 782 height 335
click at [116, 189] on ngb-modal-window "Add Client Generate Dummy Number Name Chitra Email DOB Day 01 02 03 04 05 06 07…" at bounding box center [391, 167] width 782 height 335
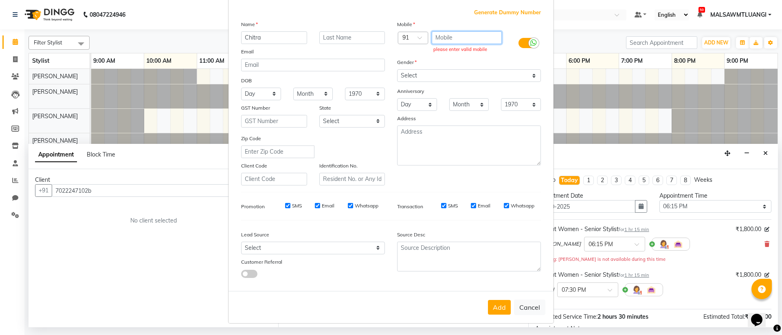
click at [452, 40] on input "text" at bounding box center [467, 37] width 70 height 13
type input "7022247102"
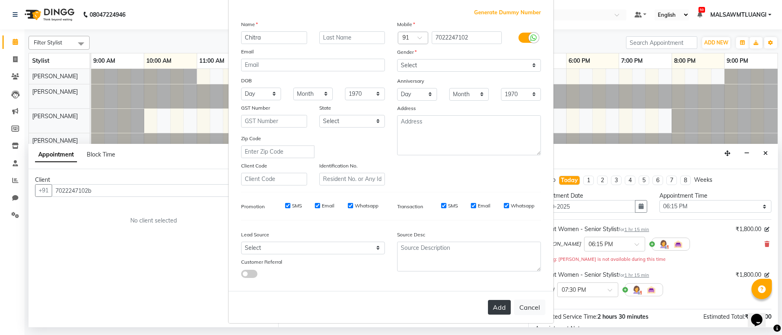
click at [502, 306] on button "Add" at bounding box center [499, 307] width 23 height 15
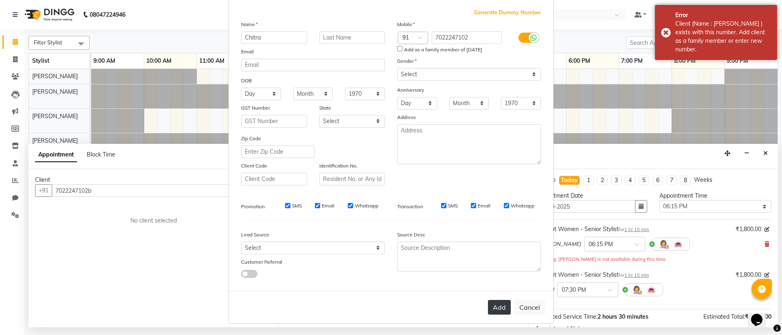
click at [502, 307] on button "Add" at bounding box center [499, 307] width 23 height 15
click at [529, 306] on button "Cancel" at bounding box center [529, 306] width 31 height 15
select select
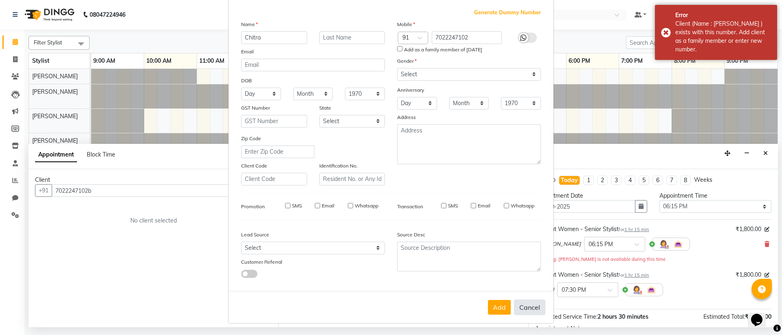
select select
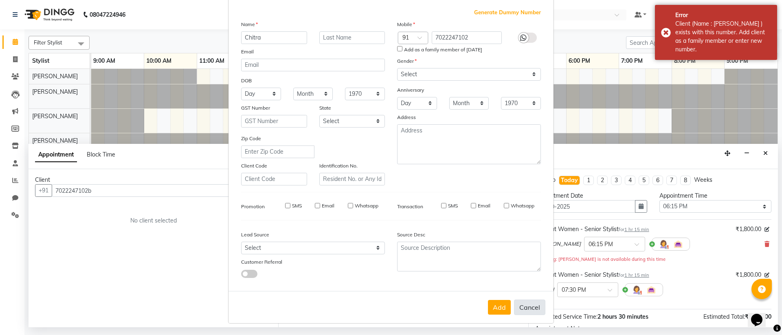
checkbox input "false"
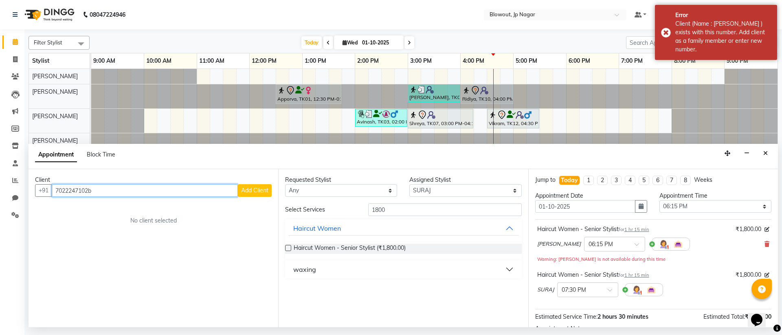
click at [180, 194] on input "7022247102b" at bounding box center [145, 190] width 186 height 13
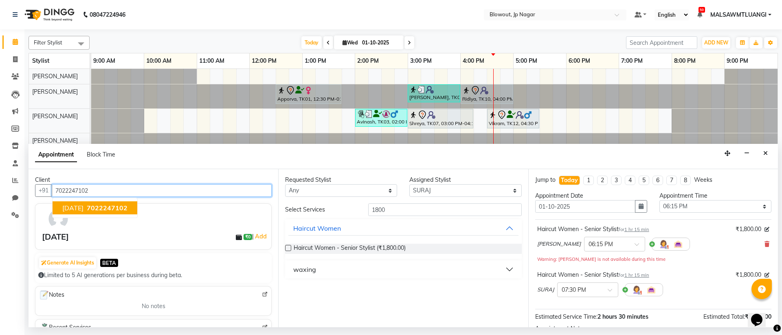
click at [128, 212] on button "Chaitra 7022247102" at bounding box center [95, 207] width 85 height 13
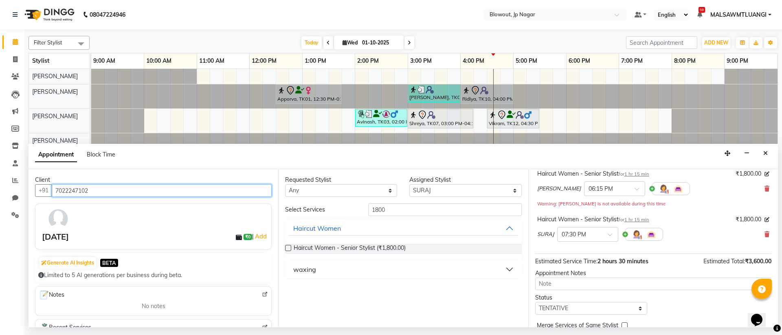
scroll to position [94, 0]
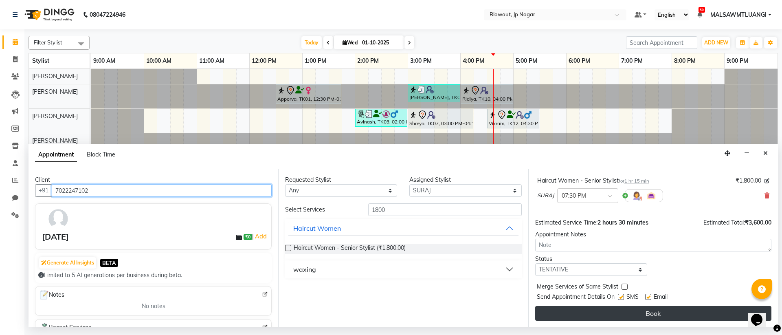
type input "7022247102"
click at [651, 312] on button "Book" at bounding box center [653, 313] width 236 height 15
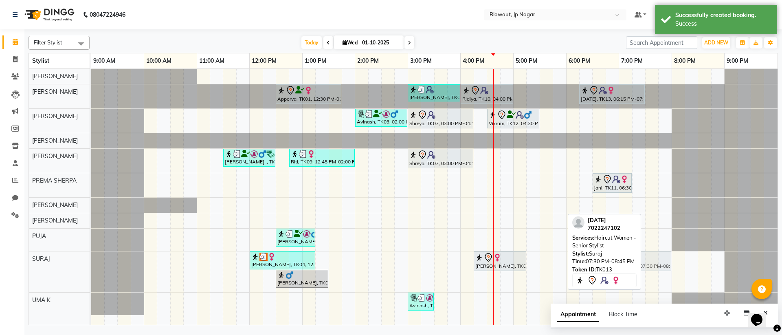
drag, startPoint x: 678, startPoint y: 262, endPoint x: 633, endPoint y: 265, distance: 44.9
click at [633, 265] on div "Filter Stylist Select All GIRI ROSHAN PRADHAN JITEN BINOD JOHN PREMA SHERPA DIC…" at bounding box center [404, 179] width 750 height 293
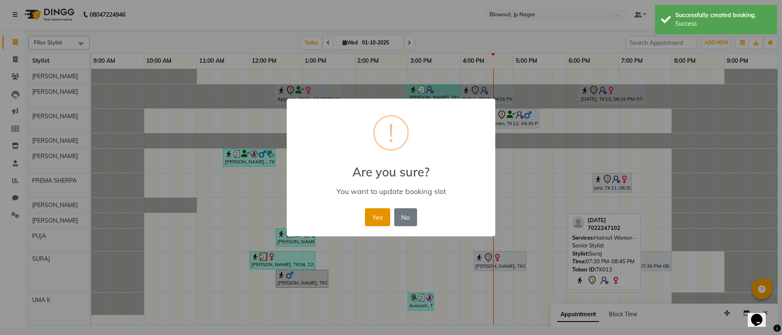
click at [373, 221] on button "Yes" at bounding box center [377, 217] width 25 height 18
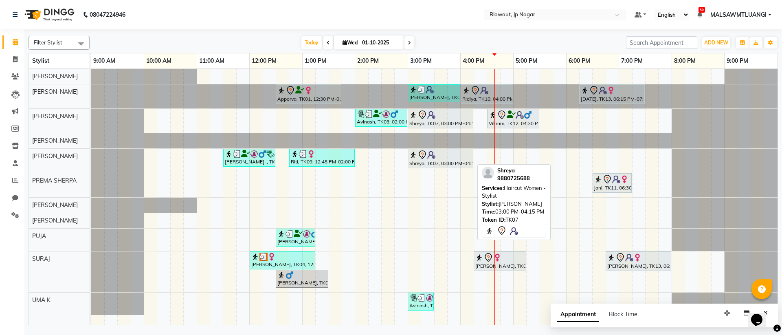
click at [422, 163] on div "Shreya, TK07, 03:00 PM-04:15 PM, Haircut Women - Stylist" at bounding box center [441, 158] width 64 height 17
click at [427, 162] on div "Shreya, TK07, 03:00 PM-04:15 PM, Haircut Women - Stylist" at bounding box center [441, 158] width 64 height 17
select select "7"
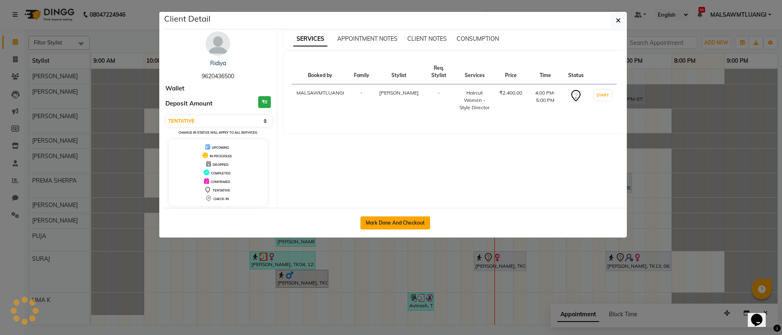
click at [387, 217] on button "Mark Done And Checkout" at bounding box center [396, 222] width 70 height 13
select select "service"
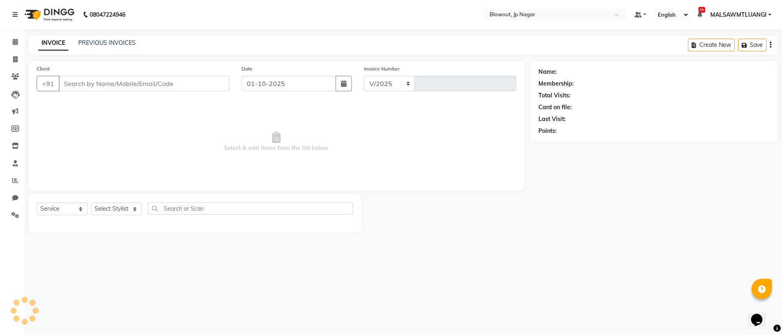
select select "6261"
type input "2929"
click at [16, 40] on icon at bounding box center [15, 42] width 5 height 6
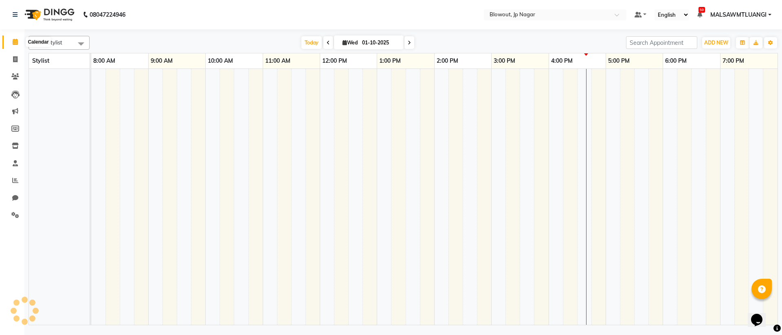
click at [14, 42] on icon at bounding box center [15, 42] width 5 height 6
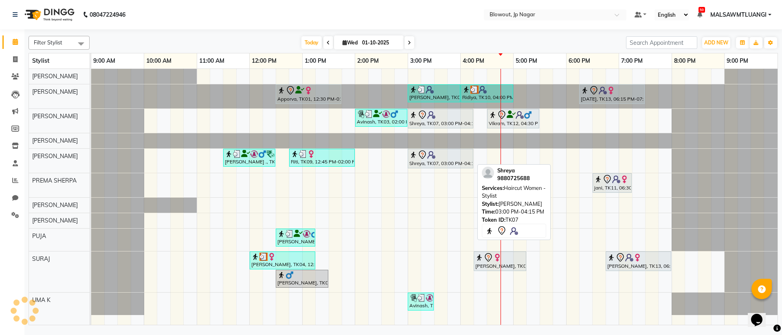
click at [434, 156] on img at bounding box center [431, 155] width 8 height 8
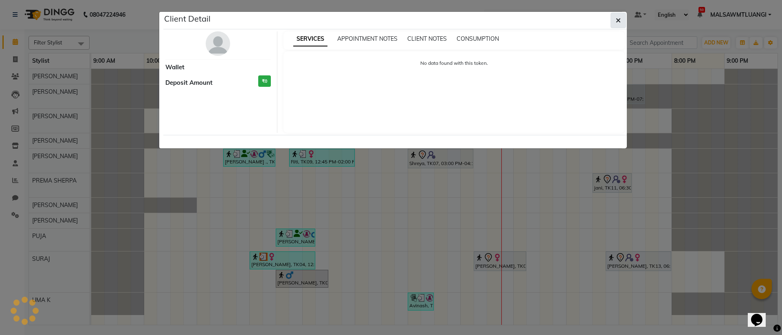
click at [615, 19] on button "button" at bounding box center [618, 20] width 15 height 15
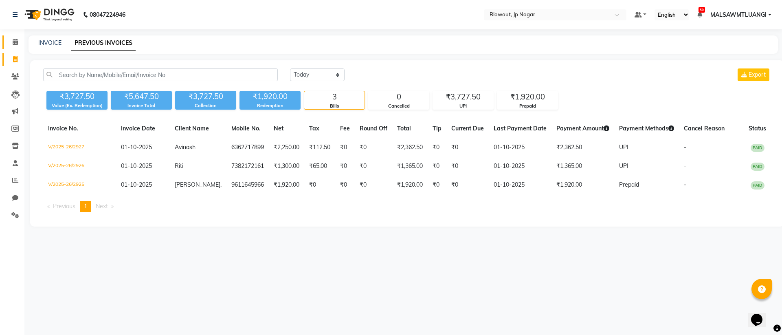
click at [16, 47] on link "Calendar" at bounding box center [12, 41] width 20 height 13
click at [15, 41] on icon at bounding box center [15, 42] width 5 height 6
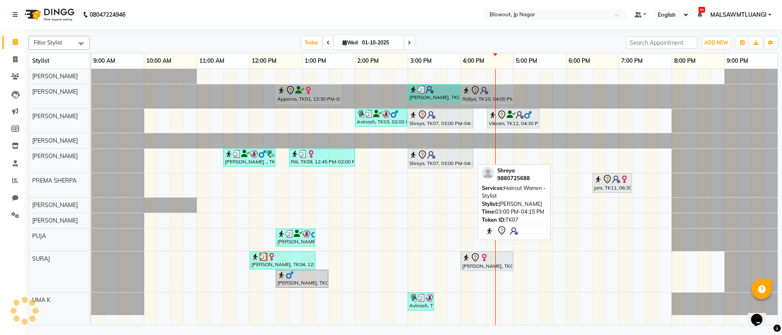
click at [441, 165] on div "Shreya, TK07, 03:00 PM-04:15 PM, Haircut Women - Stylist" at bounding box center [441, 158] width 64 height 17
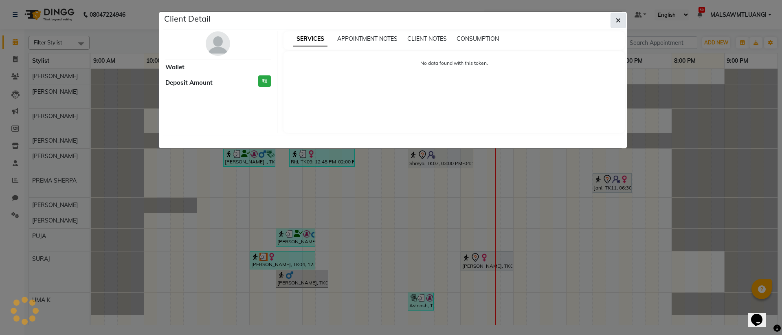
click at [616, 21] on icon "button" at bounding box center [618, 20] width 5 height 7
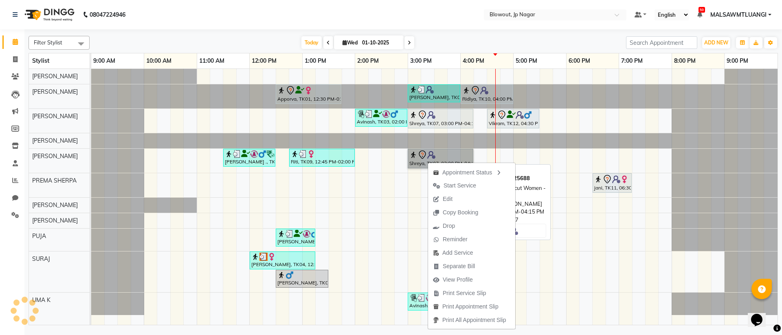
click at [413, 162] on link "Shreya, TK07, 03:00 PM-04:15 PM, Haircut Women - Stylist" at bounding box center [441, 159] width 66 height 20
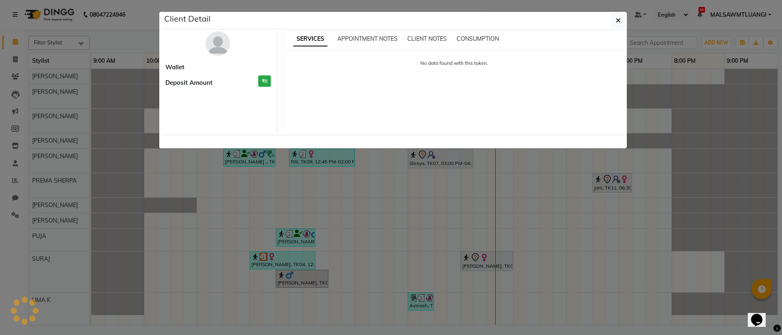
click at [420, 161] on ngb-modal-window "Client Detail Wallet Deposit Amount ₹0 SERVICES APPOINTMENT NOTES CLIENT NOTES …" at bounding box center [391, 167] width 782 height 335
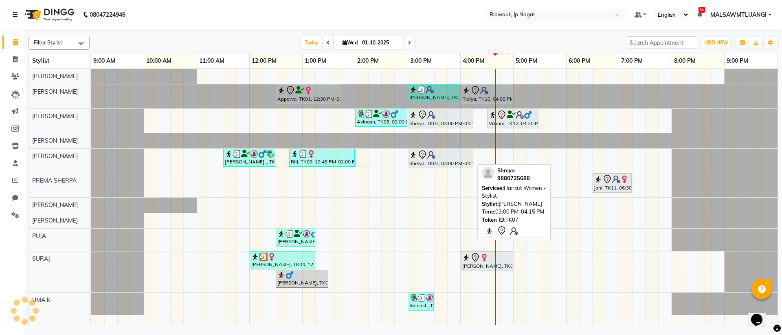
click at [420, 161] on div "Shreya, TK07, 03:00 PM-04:15 PM, Haircut Women - Stylist" at bounding box center [441, 158] width 64 height 17
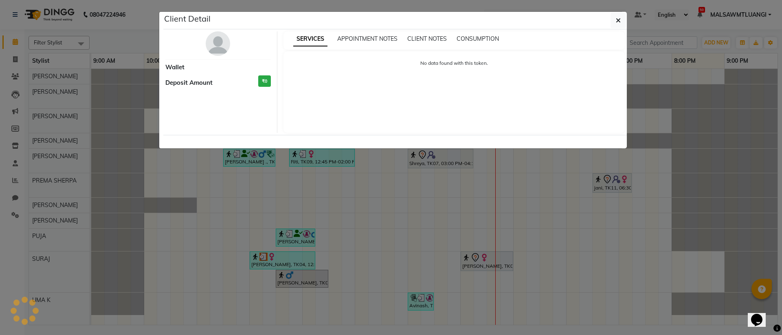
click at [420, 161] on ngb-modal-window "Client Detail Wallet Deposit Amount ₹0 SERVICES APPOINTMENT NOTES CLIENT NOTES …" at bounding box center [391, 167] width 782 height 335
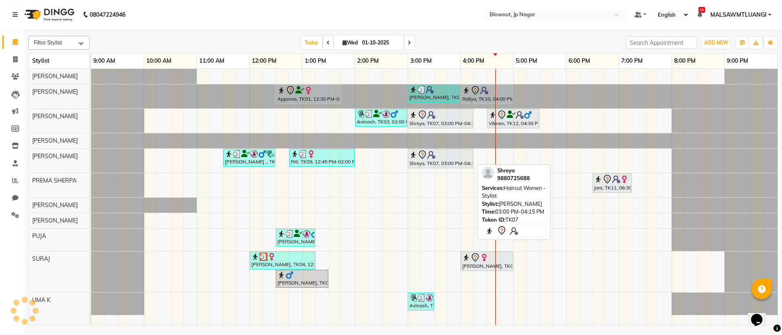
click at [420, 161] on div "Shreya, TK07, 03:00 PM-04:15 PM, Haircut Women - Stylist" at bounding box center [441, 158] width 64 height 17
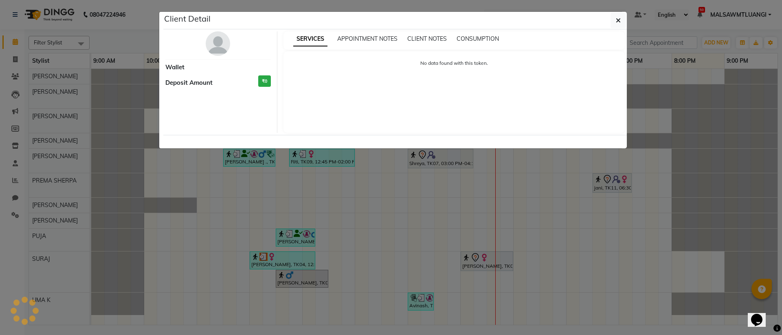
select select "7"
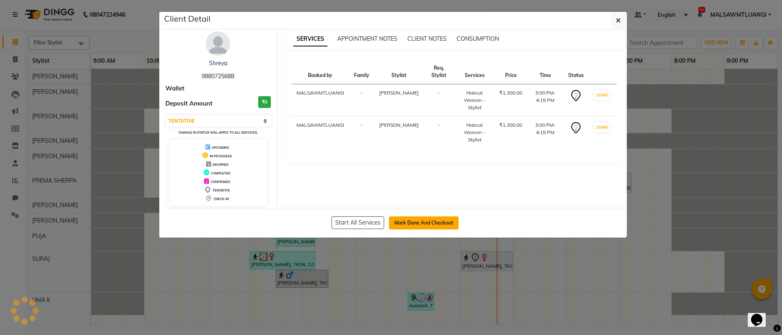
click at [417, 222] on button "Mark Done And Checkout" at bounding box center [424, 222] width 70 height 13
select select "service"
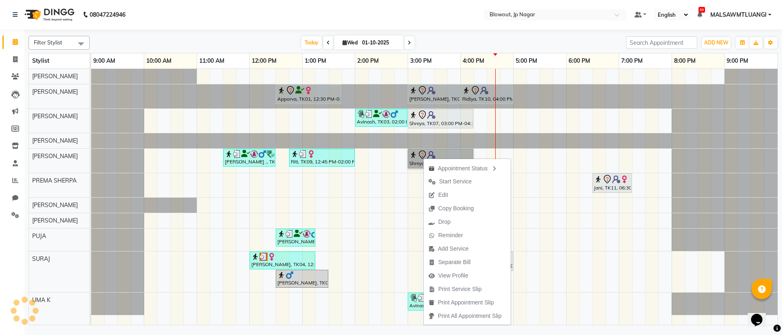
click at [422, 158] on link "Shreya, TK07, 03:00 PM-04:15 PM, Haircut Women - Stylist" at bounding box center [441, 159] width 66 height 20
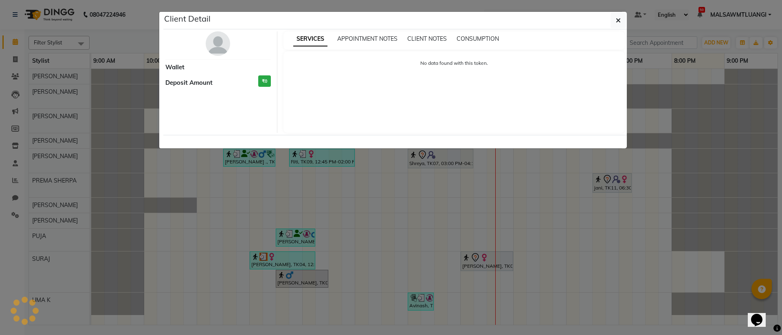
select select "7"
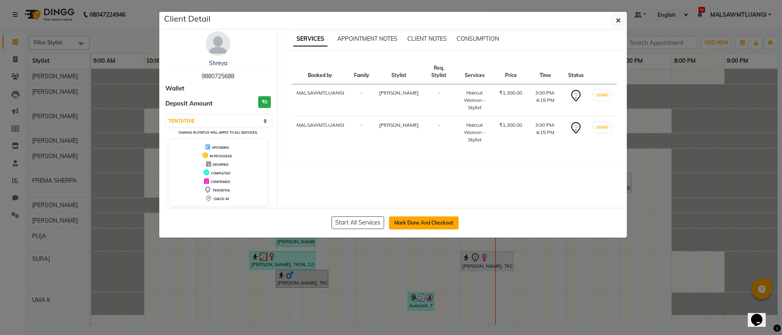
click at [434, 225] on button "Mark Done And Checkout" at bounding box center [424, 222] width 70 height 13
select select "service"
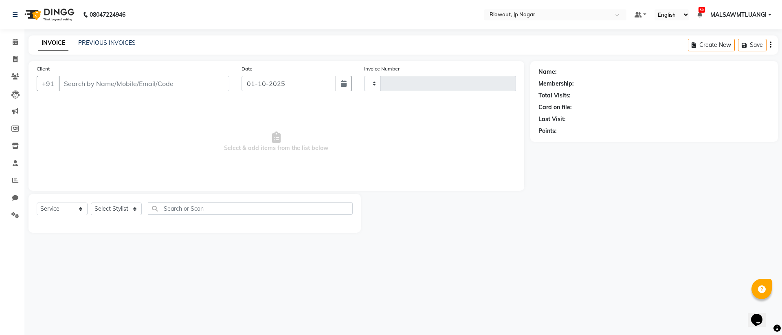
type input "2929"
select select "6261"
click at [10, 40] on span at bounding box center [15, 41] width 14 height 9
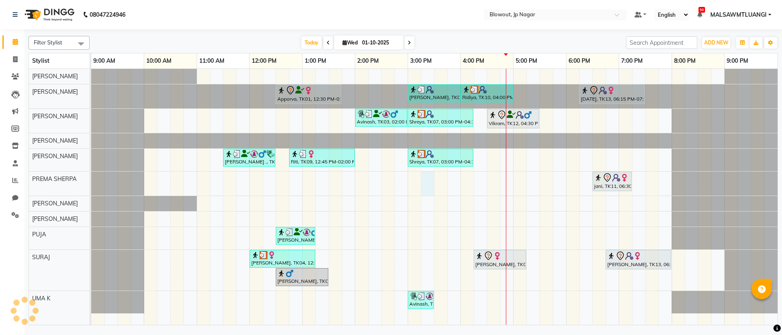
click at [432, 183] on div "Apporva, TK01, 12:30 PM-01:45 PM, Haircut Women - Senior Stylist [PERSON_NAME],…" at bounding box center [434, 197] width 687 height 256
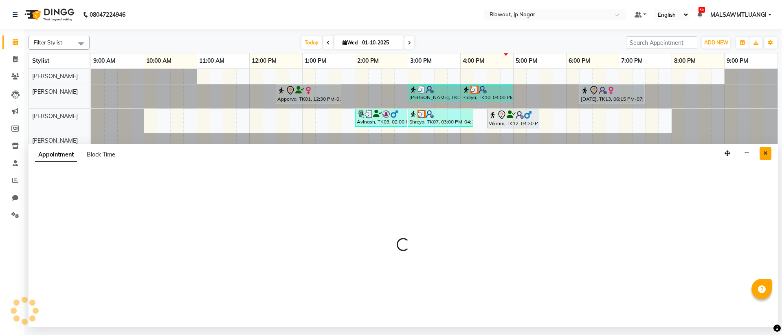
click at [768, 152] on button "Close" at bounding box center [766, 153] width 12 height 13
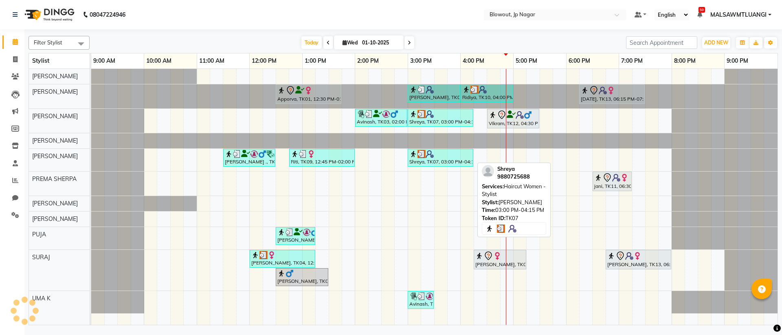
click at [424, 159] on div "Shreya, TK07, 03:00 PM-04:15 PM, Haircut Women - Stylist" at bounding box center [441, 157] width 64 height 15
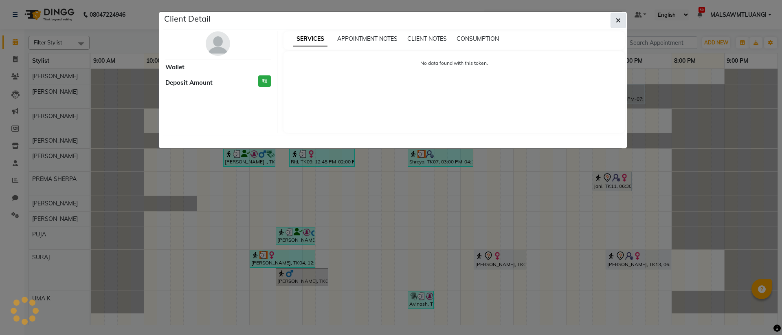
select select "3"
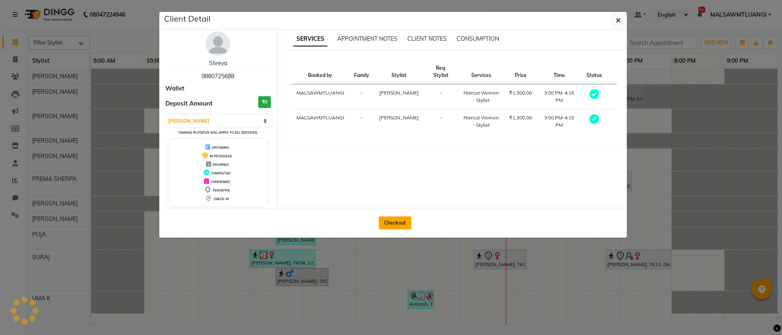
click at [391, 223] on button "Checkout" at bounding box center [395, 222] width 33 height 13
select select "service"
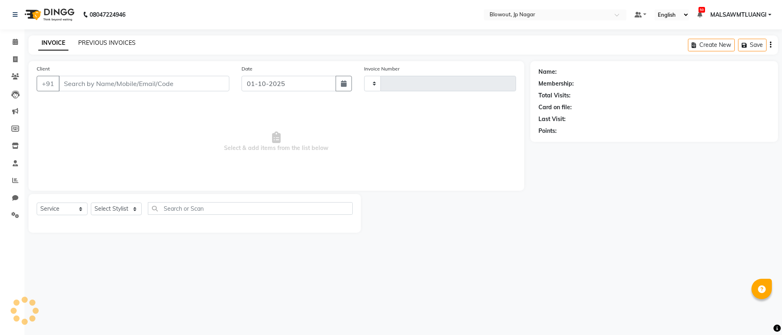
click at [95, 42] on link "PREVIOUS INVOICES" at bounding box center [106, 42] width 57 height 7
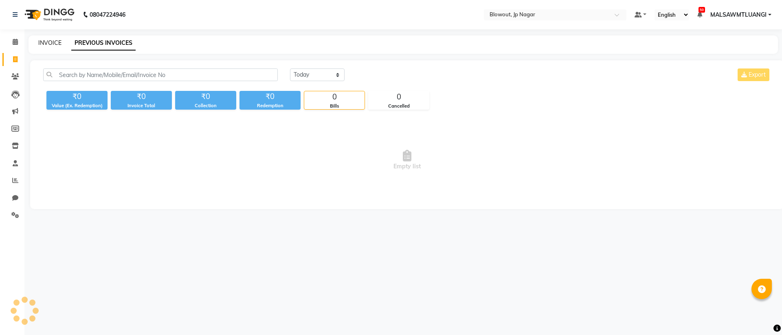
click at [48, 41] on link "INVOICE" at bounding box center [49, 42] width 23 height 7
select select "service"
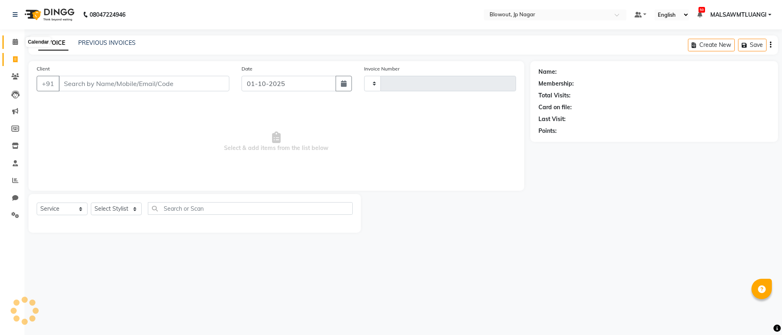
click at [14, 42] on icon at bounding box center [15, 42] width 5 height 6
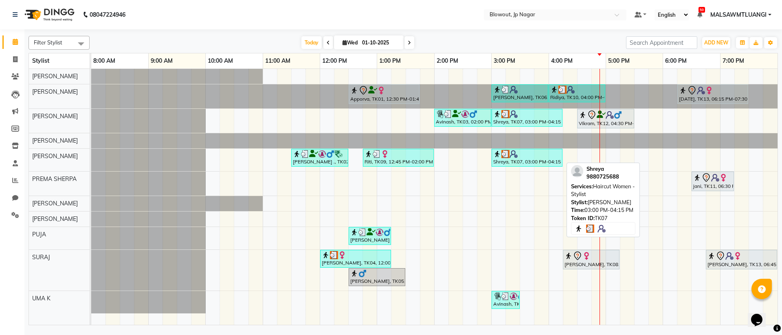
click at [528, 156] on div at bounding box center [527, 154] width 68 height 8
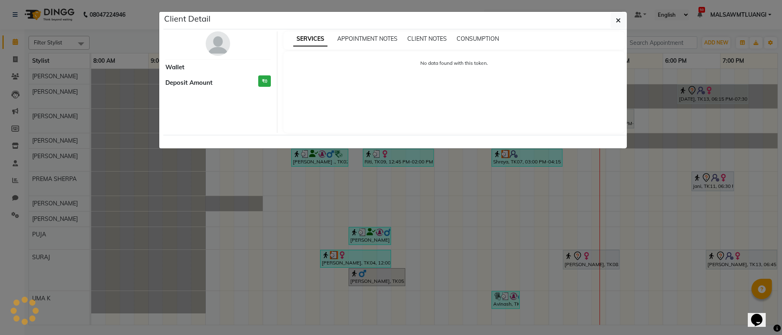
select select "3"
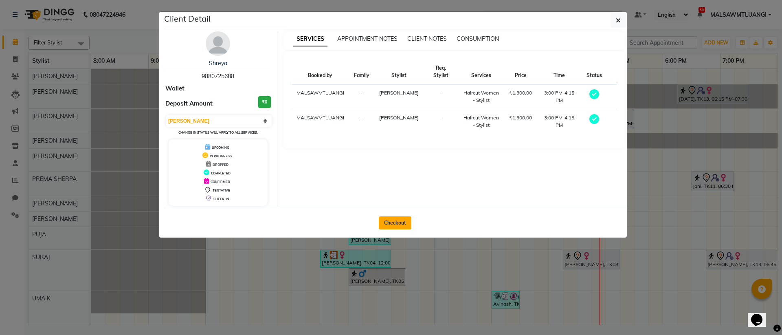
click at [391, 224] on button "Checkout" at bounding box center [395, 222] width 33 height 13
select select "service"
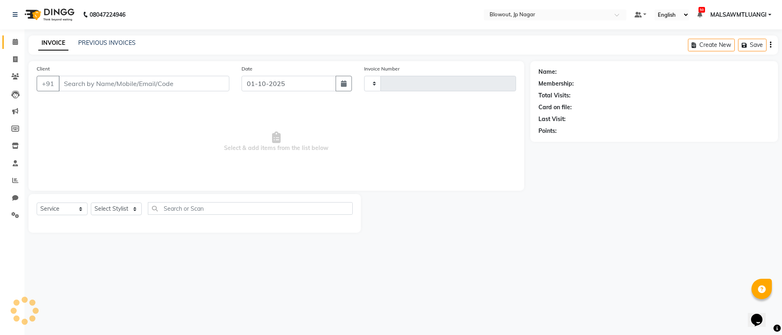
type input "2929"
select select "6261"
click at [15, 42] on icon at bounding box center [15, 42] width 5 height 6
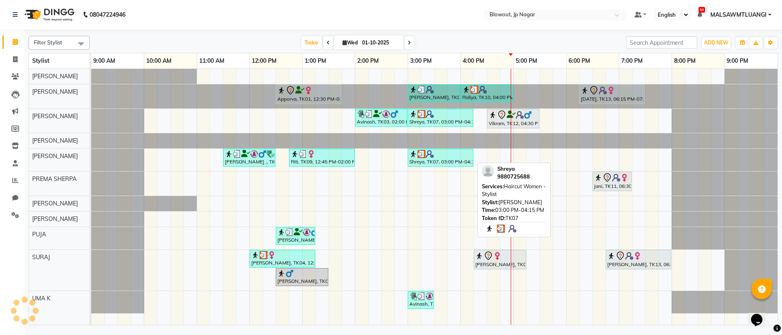
click at [424, 155] on img at bounding box center [422, 154] width 8 height 8
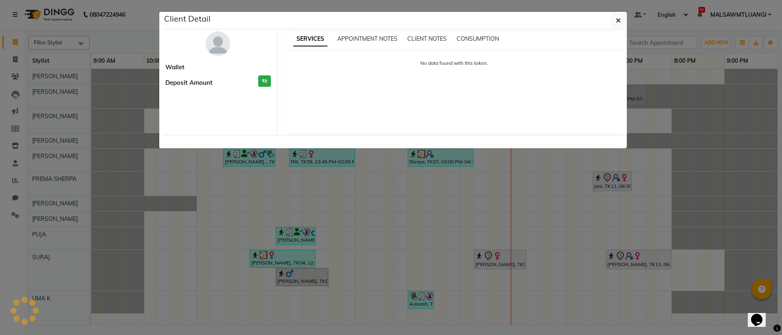
select select "3"
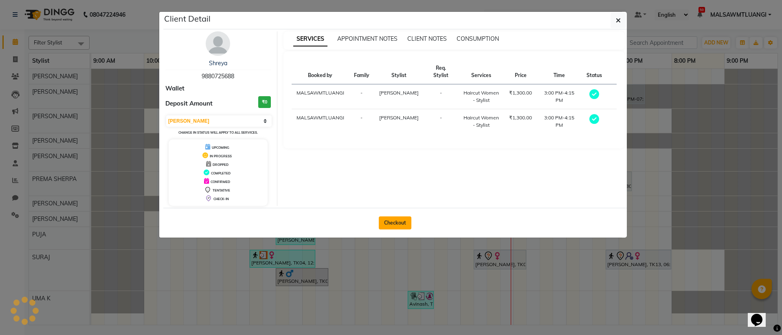
click at [399, 218] on button "Checkout" at bounding box center [395, 222] width 33 height 13
select select "service"
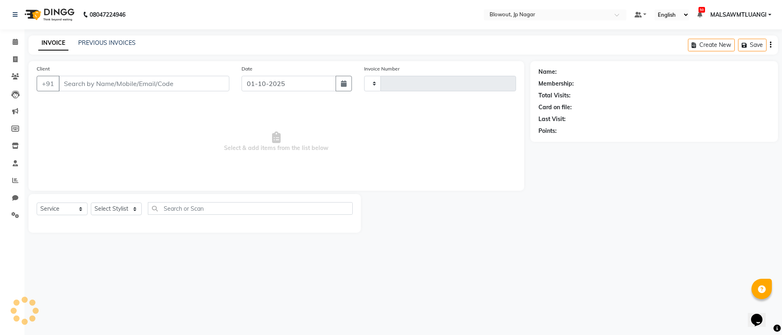
type input "2929"
select select "6261"
type input "9880725688"
select select "68137"
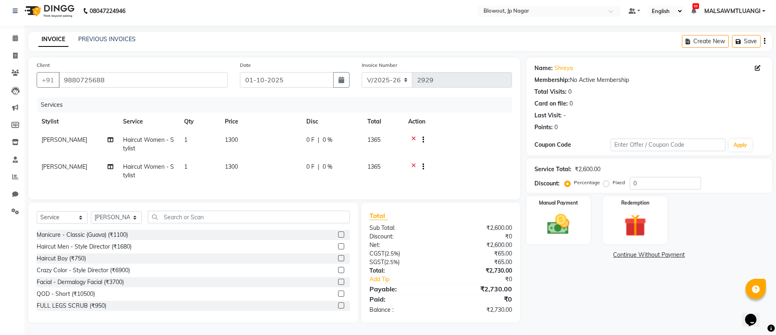
scroll to position [10, 0]
click at [561, 216] on img at bounding box center [558, 224] width 37 height 26
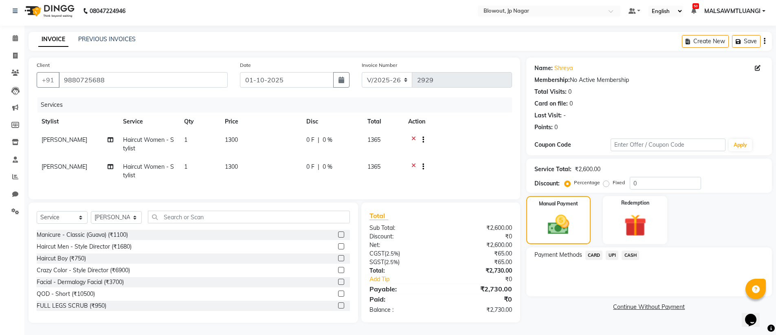
click at [614, 251] on span "UPI" at bounding box center [612, 255] width 13 height 9
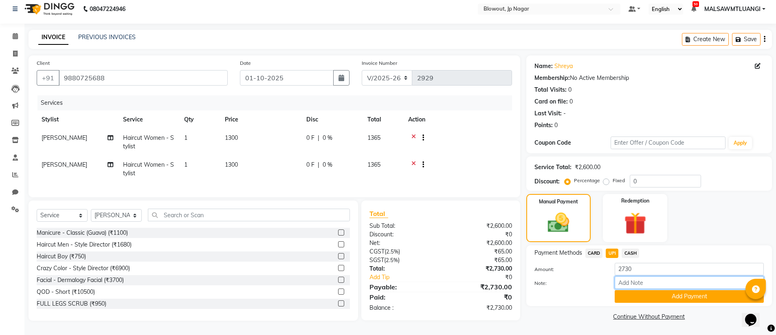
click at [638, 276] on input "Note:" at bounding box center [689, 282] width 149 height 13
click at [667, 293] on button "Add Payment" at bounding box center [689, 296] width 149 height 13
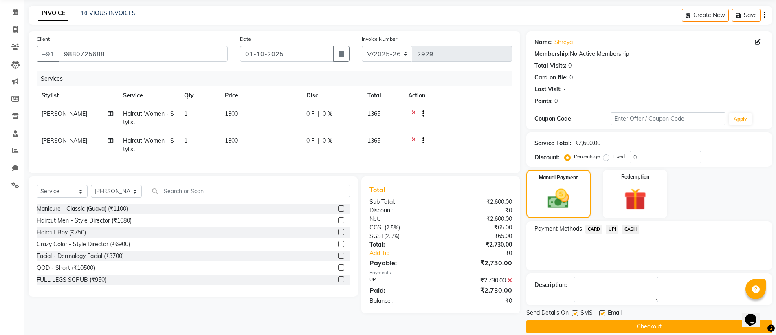
scroll to position [40, 0]
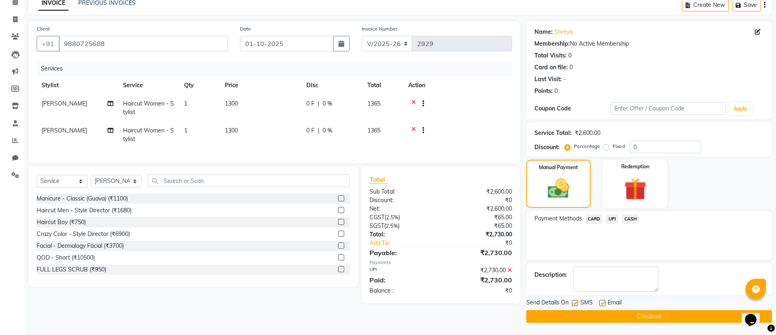
click at [600, 302] on label at bounding box center [602, 303] width 6 height 6
click at [600, 302] on input "checkbox" at bounding box center [601, 303] width 5 height 5
checkbox input "false"
click at [649, 318] on button "Checkout" at bounding box center [649, 316] width 246 height 13
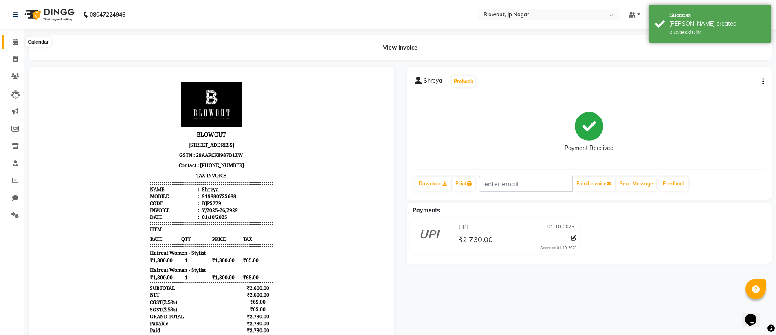
click at [14, 43] on icon at bounding box center [15, 42] width 5 height 6
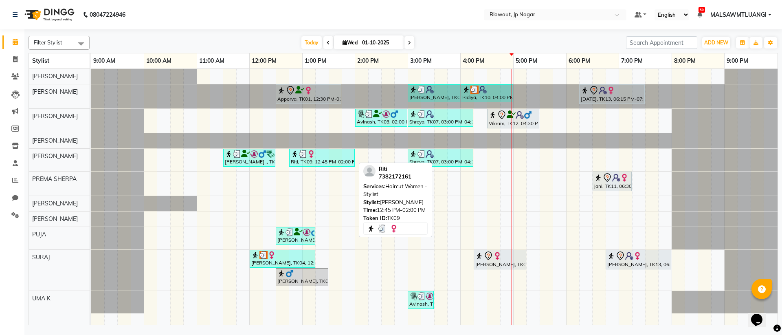
click at [309, 158] on div "Riti, TK09, 12:45 PM-02:00 PM, Haircut Women - Stylist" at bounding box center [322, 157] width 64 height 15
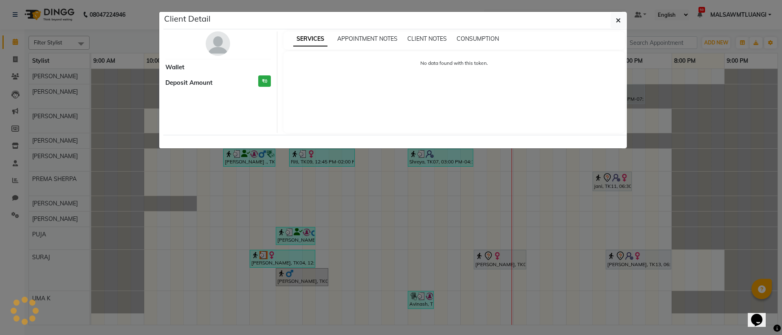
select select "3"
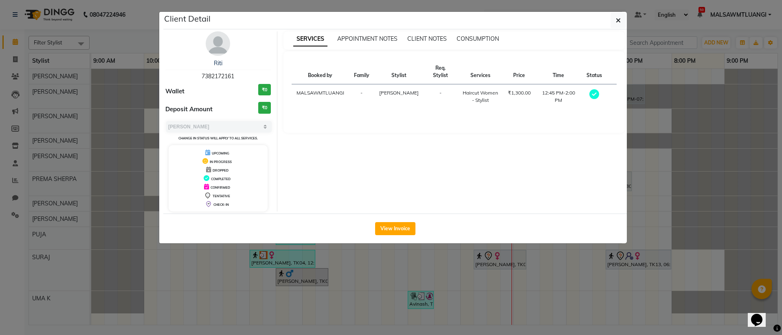
click at [221, 47] on img at bounding box center [218, 43] width 24 height 24
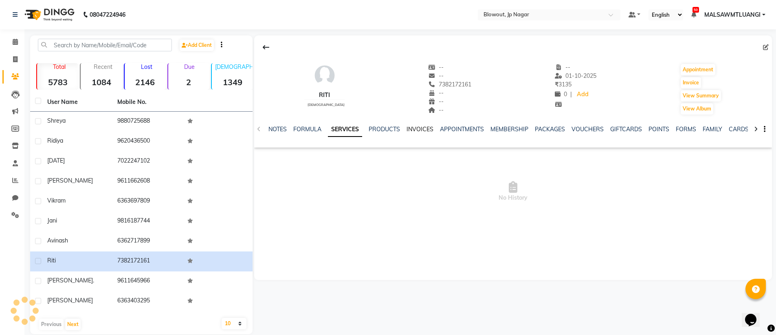
click at [412, 127] on link "INVOICES" at bounding box center [420, 128] width 27 height 7
click at [320, 132] on link "SERVICES" at bounding box center [322, 128] width 28 height 7
click at [297, 130] on link "FORMULA" at bounding box center [301, 128] width 28 height 7
click at [354, 129] on link "SERVICES" at bounding box center [349, 128] width 28 height 7
click at [409, 129] on link "INVOICES" at bounding box center [413, 128] width 27 height 7
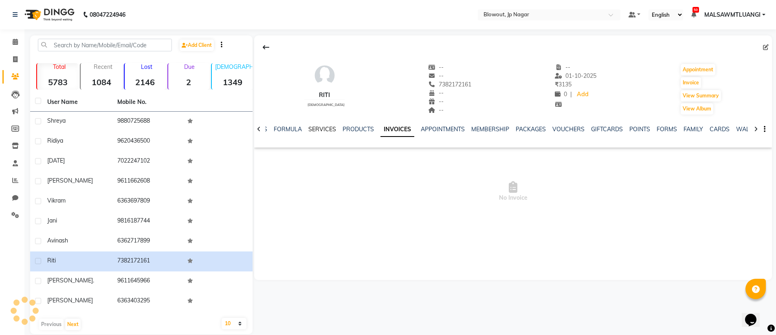
click at [320, 129] on link "SERVICES" at bounding box center [322, 128] width 28 height 7
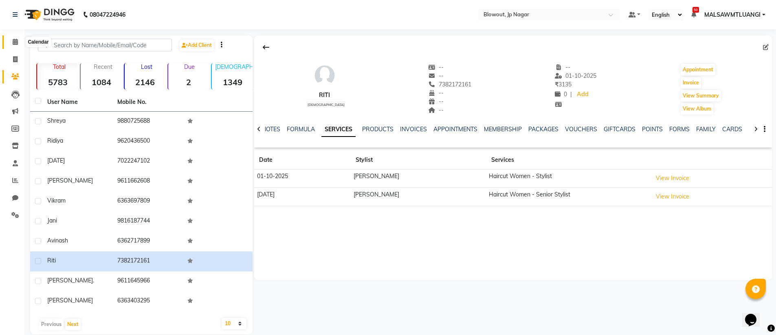
click at [17, 42] on icon at bounding box center [15, 42] width 5 height 6
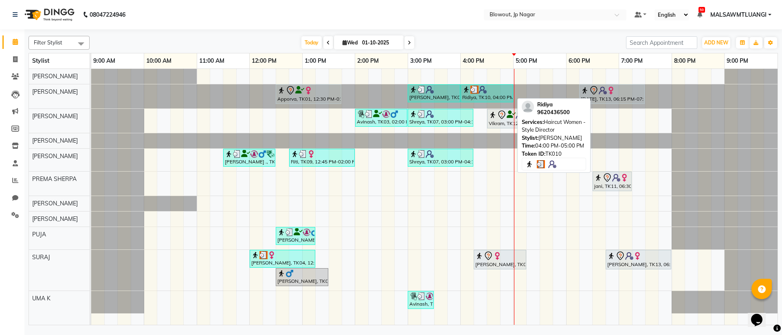
click at [483, 93] on div "Ridiya, TK10, 04:00 PM-05:00 PM, Haircut Women - Style Director" at bounding box center [487, 93] width 51 height 15
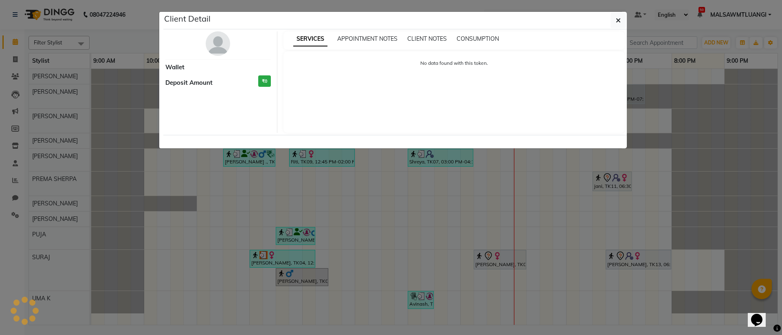
select select "3"
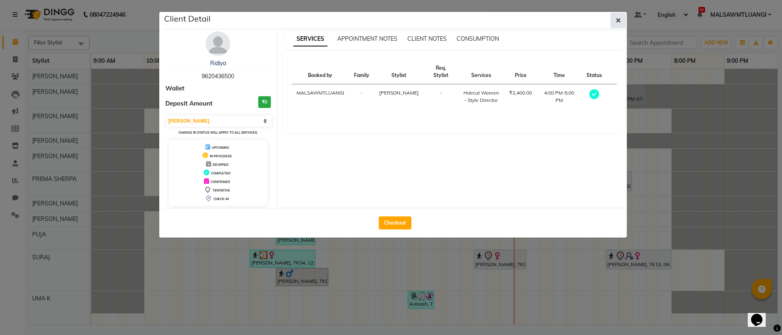
click at [621, 20] on button "button" at bounding box center [618, 20] width 15 height 15
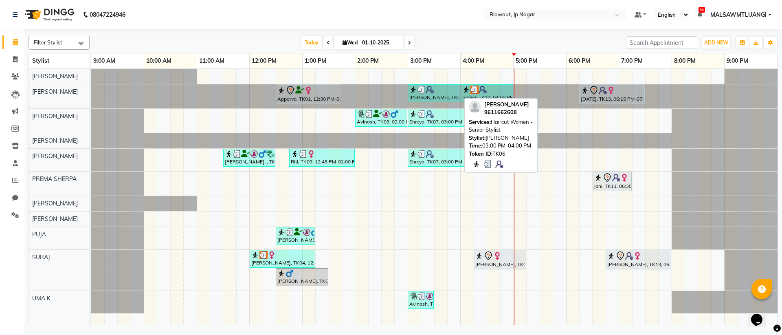
click at [434, 95] on div "[PERSON_NAME], TK06, 03:00 PM-04:00 PM, Haircut Women - Senior Stylist" at bounding box center [434, 93] width 51 height 15
select select "3"
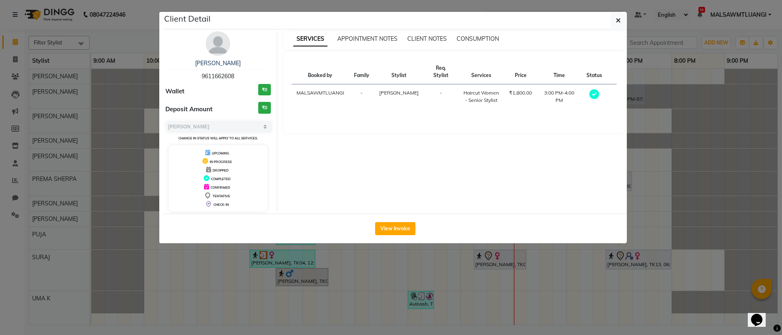
click at [216, 39] on img at bounding box center [218, 43] width 24 height 24
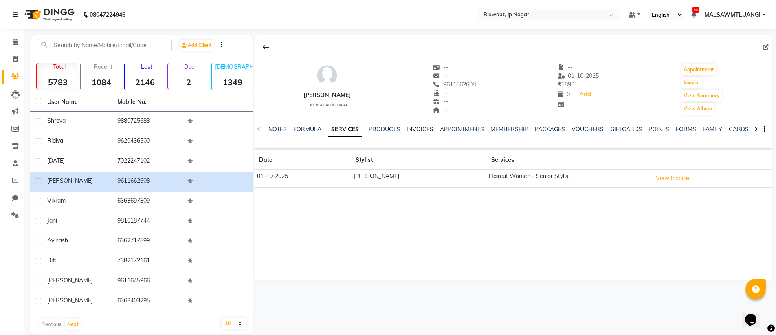
click at [427, 128] on link "INVOICES" at bounding box center [420, 128] width 27 height 7
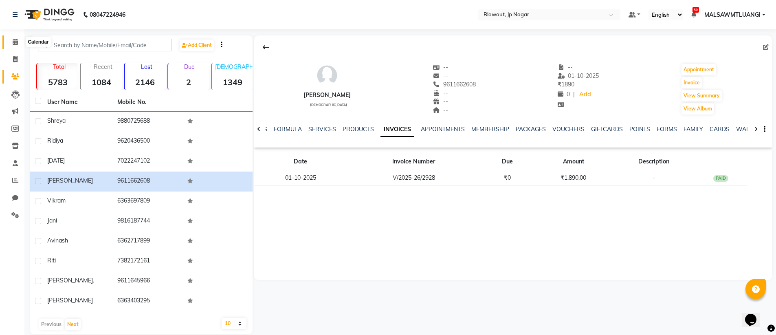
click at [15, 41] on icon at bounding box center [15, 42] width 5 height 6
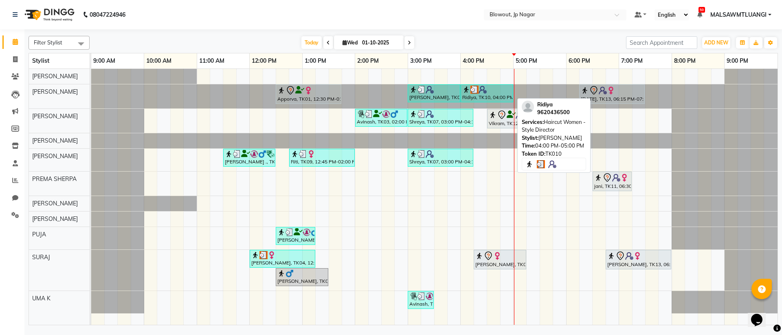
click at [489, 92] on div at bounding box center [486, 90] width 49 height 8
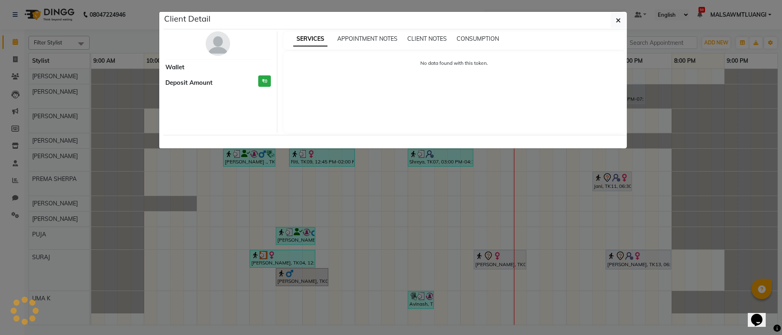
select select "3"
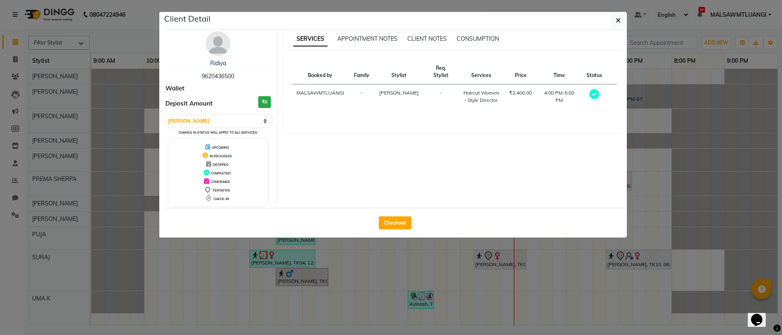
click at [209, 46] on img at bounding box center [218, 43] width 24 height 24
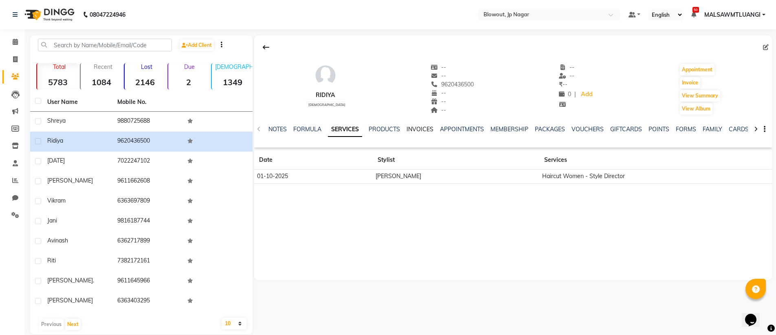
click at [410, 131] on link "INVOICES" at bounding box center [420, 128] width 27 height 7
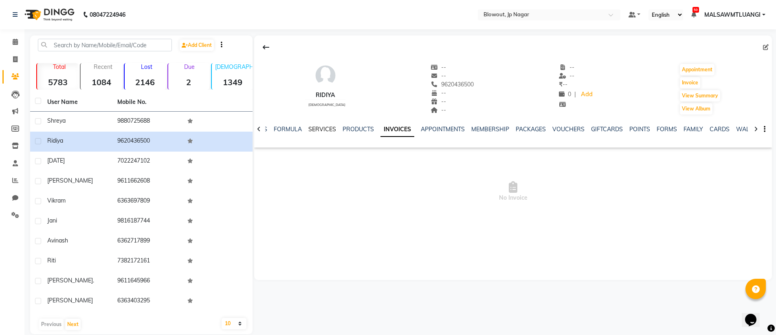
click at [319, 128] on link "SERVICES" at bounding box center [322, 128] width 28 height 7
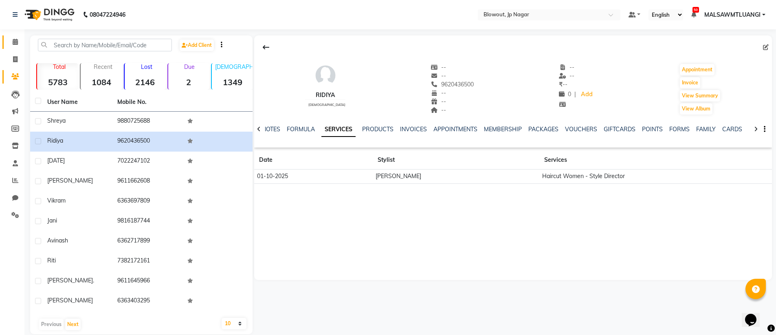
click at [16, 42] on icon at bounding box center [15, 42] width 5 height 6
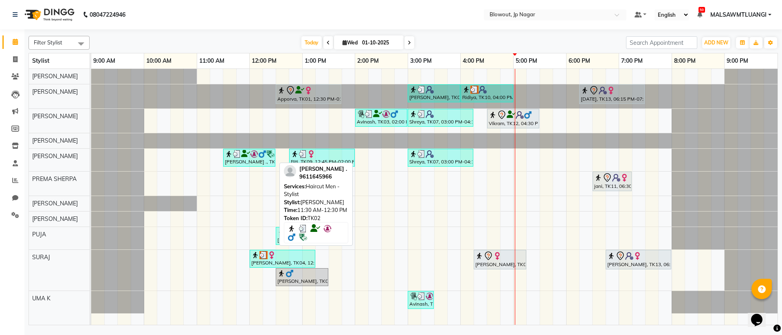
click at [233, 160] on div "[PERSON_NAME] ., TK02, 11:30 AM-12:30 PM, Haircut Men - Stylist" at bounding box center [249, 157] width 51 height 15
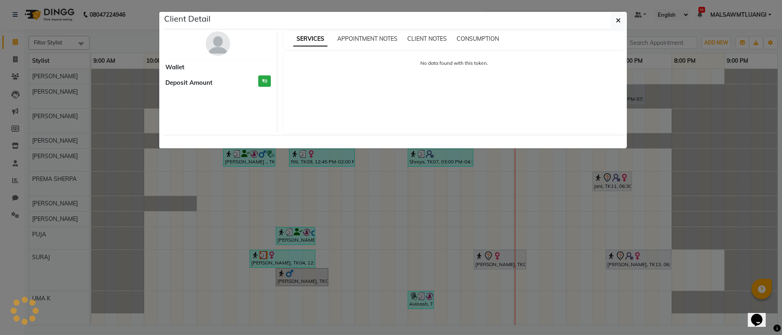
select select "3"
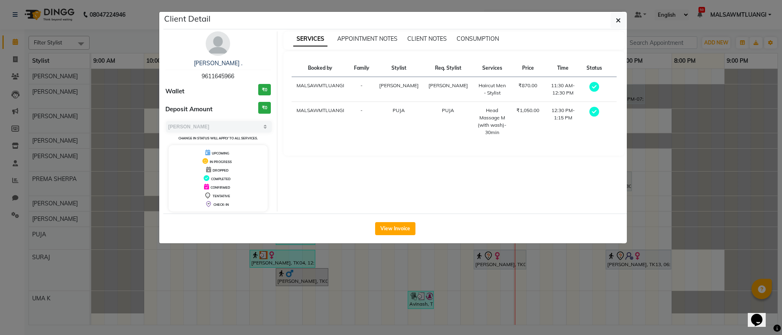
click at [217, 45] on img at bounding box center [218, 43] width 24 height 24
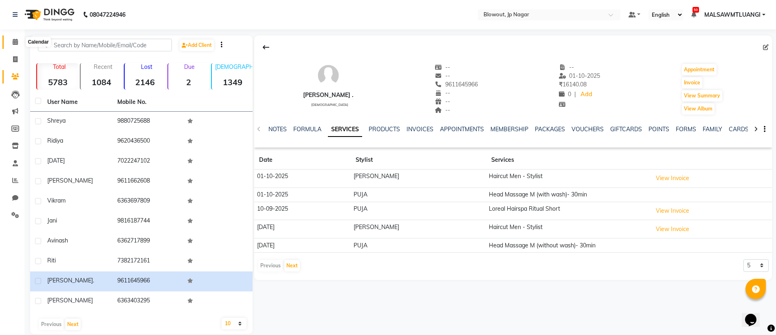
click at [15, 40] on icon at bounding box center [15, 42] width 5 height 6
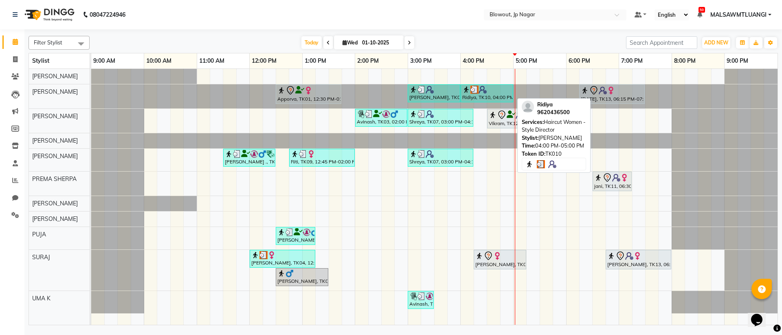
click at [475, 97] on div "Ridiya, TK10, 04:00 PM-05:00 PM, Haircut Women - Style Director" at bounding box center [487, 93] width 51 height 15
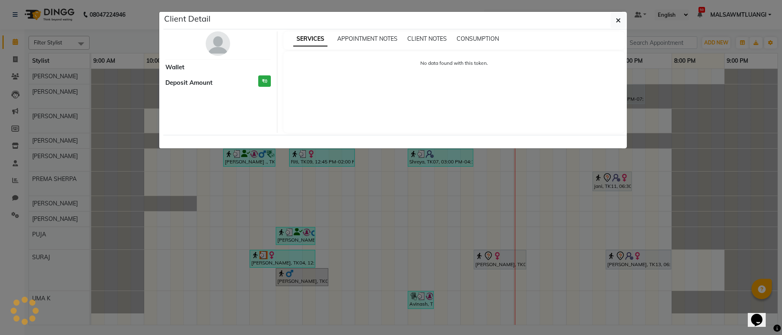
select select "3"
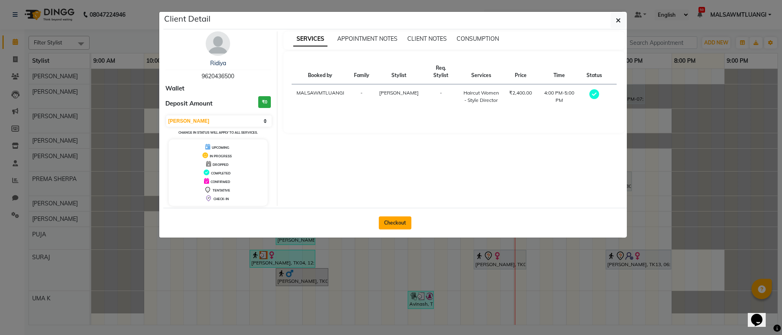
click at [396, 220] on button "Checkout" at bounding box center [395, 222] width 33 height 13
select select "service"
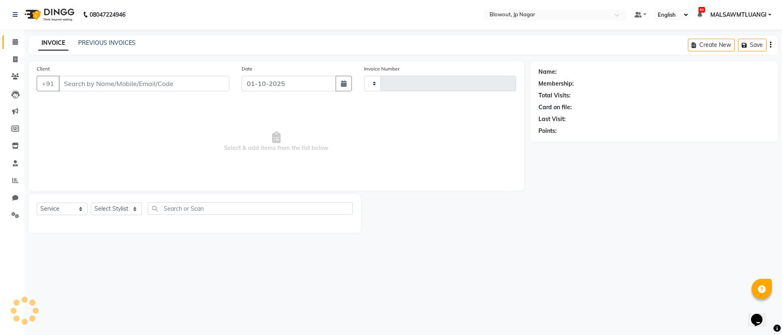
type input "2930"
select select "6261"
type input "9620436500"
select select "46972"
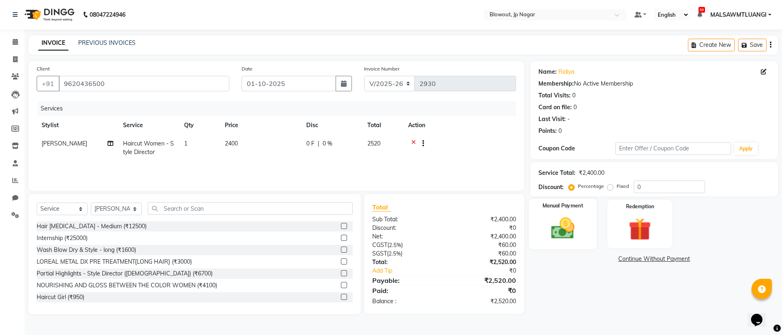
click at [574, 220] on img at bounding box center [563, 228] width 38 height 27
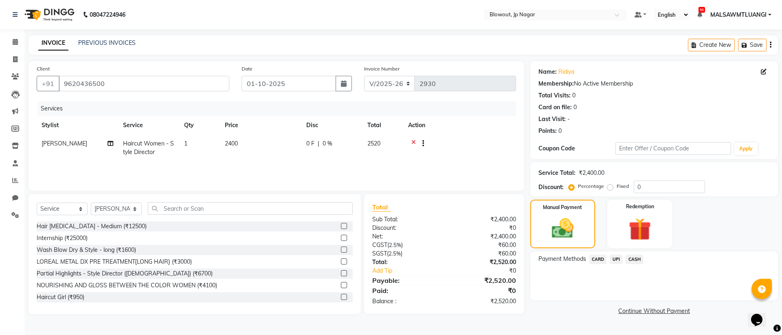
click at [620, 259] on span "UPI" at bounding box center [616, 259] width 13 height 9
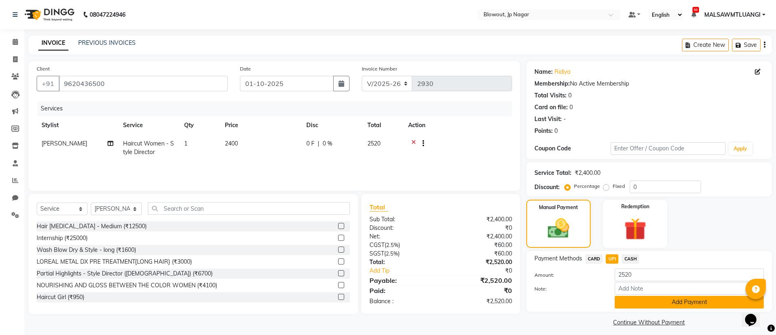
click at [643, 299] on button "Add Payment" at bounding box center [689, 302] width 149 height 13
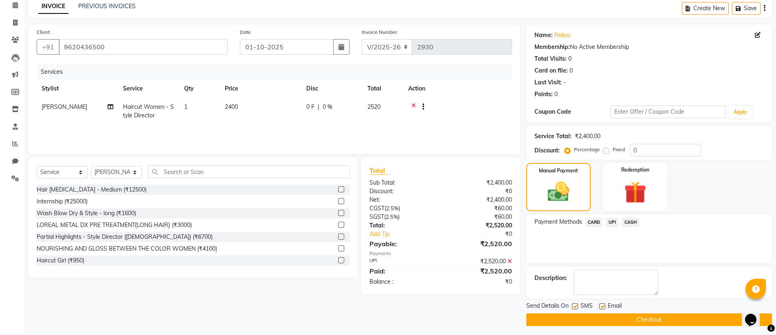
scroll to position [40, 0]
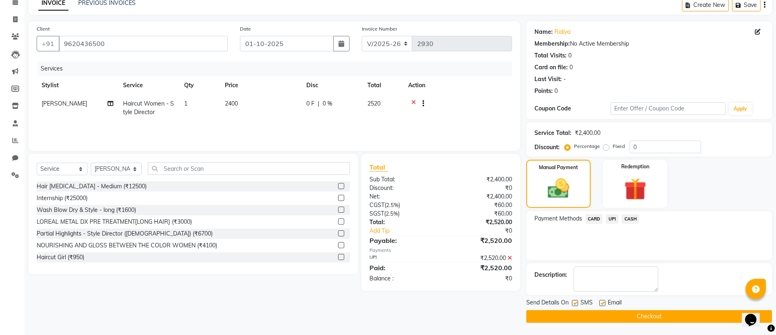
click at [605, 304] on label at bounding box center [602, 303] width 6 height 6
click at [605, 304] on input "checkbox" at bounding box center [601, 303] width 5 height 5
checkbox input "false"
click at [615, 315] on button "Checkout" at bounding box center [649, 316] width 246 height 13
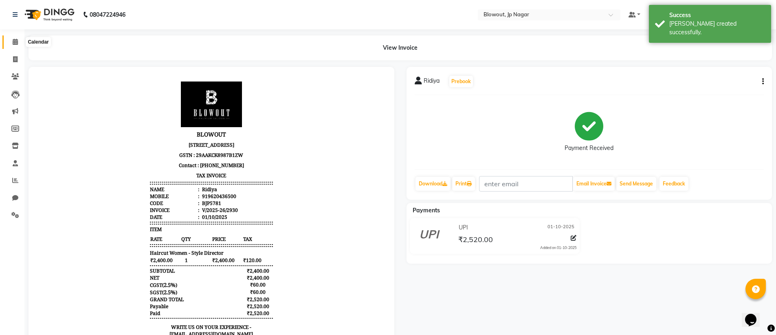
click at [13, 42] on icon at bounding box center [15, 42] width 5 height 6
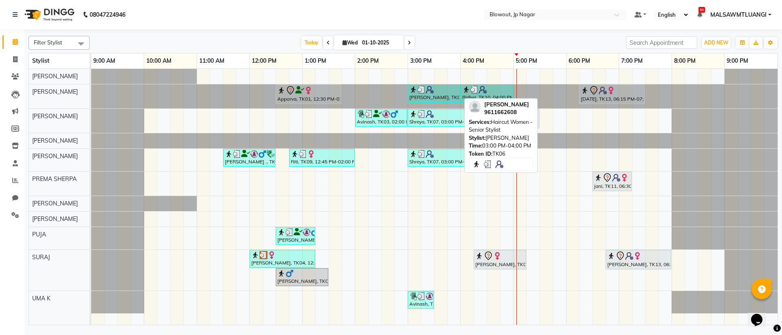
click at [420, 97] on div "[PERSON_NAME], TK06, 03:00 PM-04:00 PM, Haircut Women - Senior Stylist" at bounding box center [434, 93] width 51 height 15
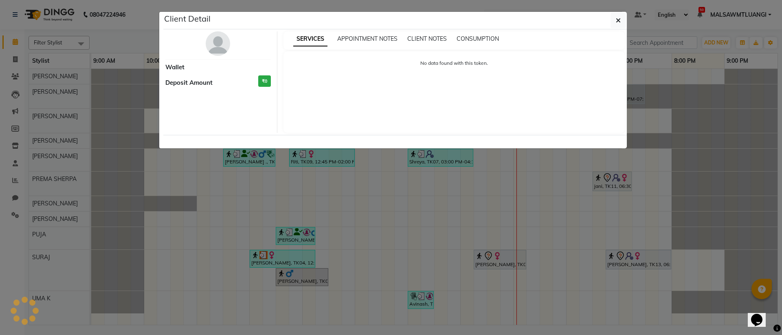
select select "3"
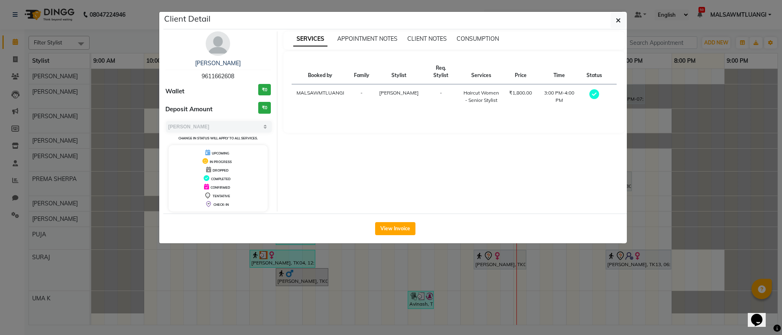
click at [216, 56] on div "Amruta 9611662608 Wallet ₹0 Deposit Amount ₹0 Select MARK DONE UPCOMING Change …" at bounding box center [218, 121] width 118 height 180
click at [216, 49] on img at bounding box center [218, 43] width 24 height 24
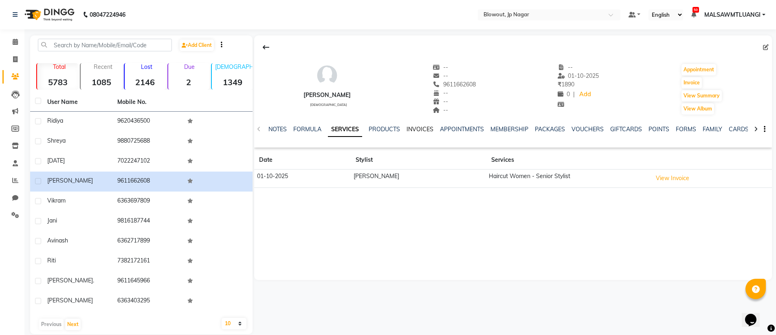
click at [419, 130] on link "INVOICES" at bounding box center [420, 128] width 27 height 7
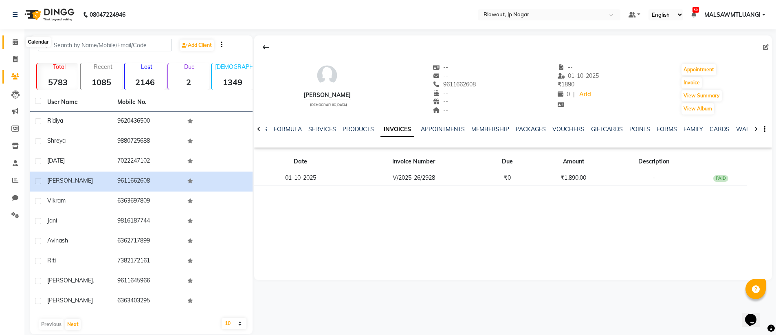
click at [13, 39] on icon at bounding box center [15, 42] width 5 height 6
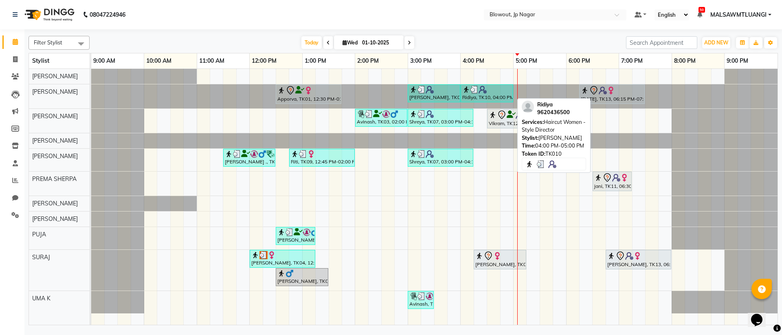
click at [491, 95] on div "Ridiya, TK10, 04:00 PM-05:00 PM, Haircut Women - Style Director" at bounding box center [487, 93] width 51 height 15
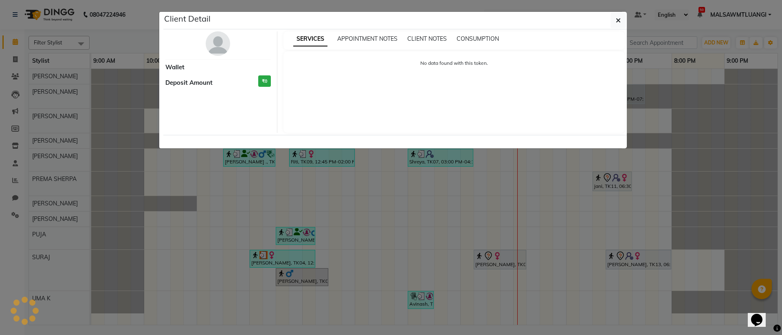
select select "3"
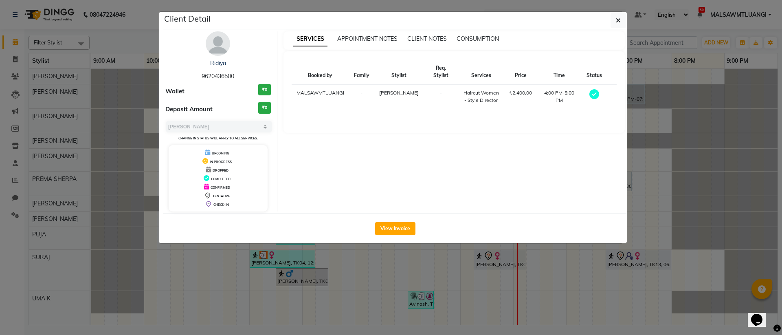
click at [217, 33] on img at bounding box center [218, 43] width 24 height 24
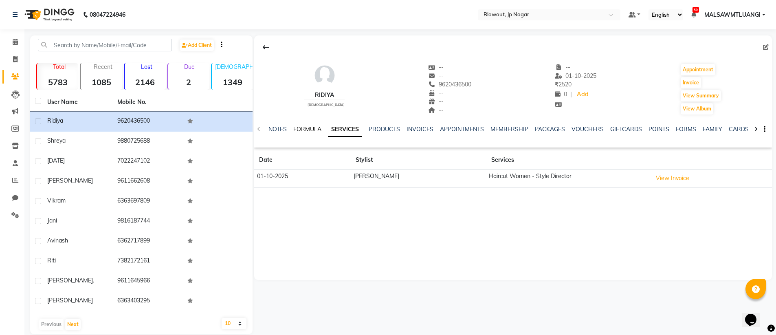
click at [302, 128] on link "FORMULA" at bounding box center [307, 128] width 28 height 7
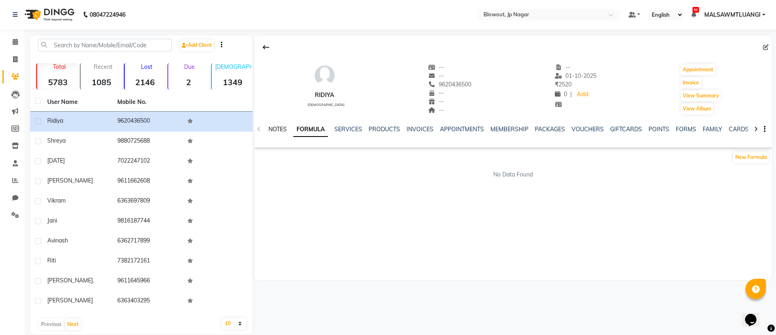
click at [285, 127] on link "NOTES" at bounding box center [278, 128] width 18 height 7
click at [346, 132] on link "SERVICES" at bounding box center [349, 128] width 28 height 7
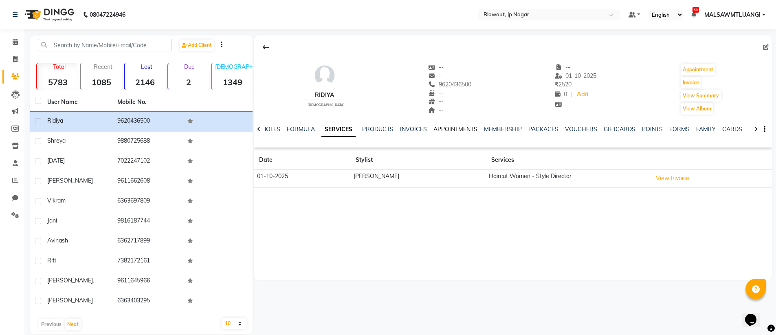
click at [443, 132] on link "APPOINTMENTS" at bounding box center [456, 128] width 44 height 7
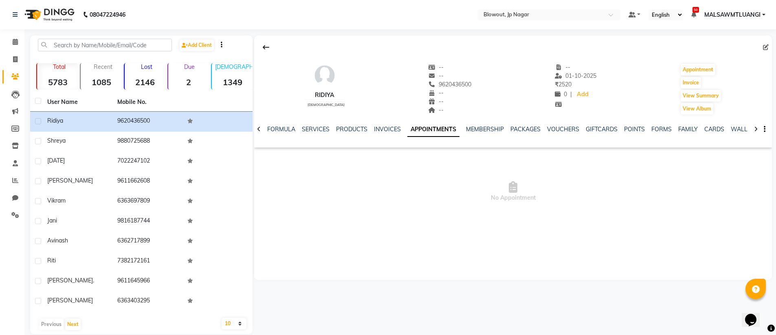
click at [438, 130] on link "APPOINTMENTS" at bounding box center [433, 129] width 52 height 15
click at [312, 131] on link "SERVICES" at bounding box center [316, 128] width 28 height 7
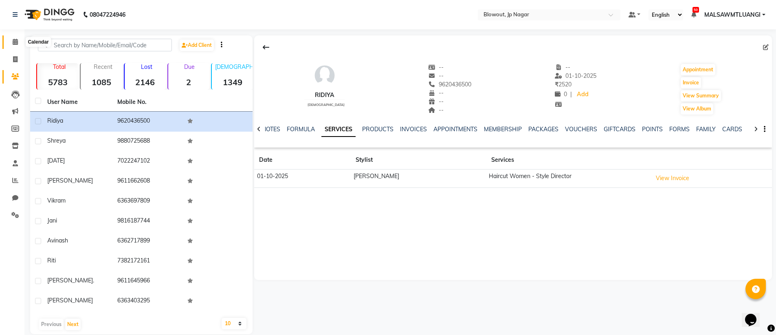
click at [13, 40] on icon at bounding box center [15, 42] width 5 height 6
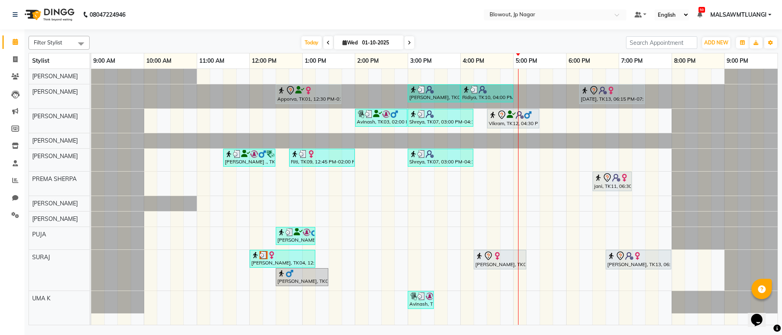
click at [412, 40] on span at bounding box center [410, 42] width 10 height 13
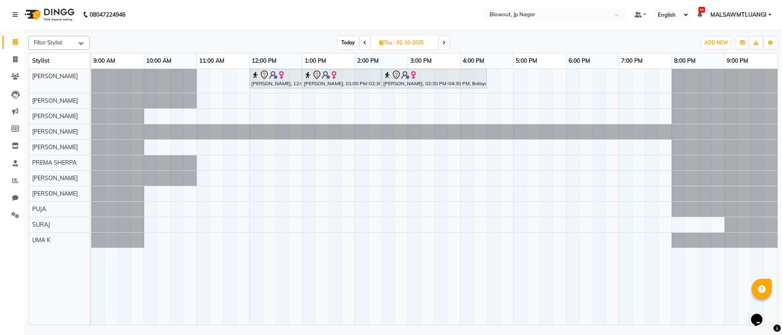
click at [364, 44] on icon at bounding box center [364, 42] width 3 height 5
type input "01-10-2025"
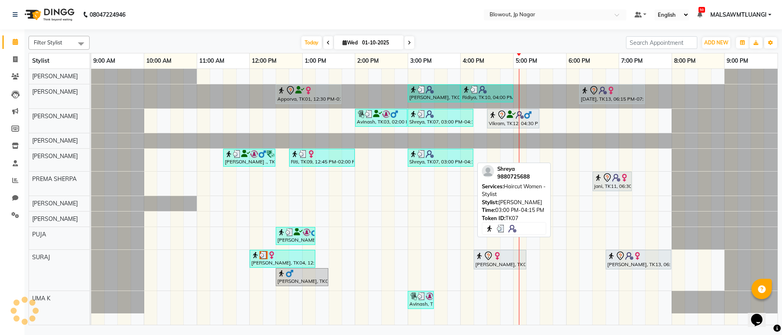
click at [418, 157] on img at bounding box center [422, 154] width 8 height 8
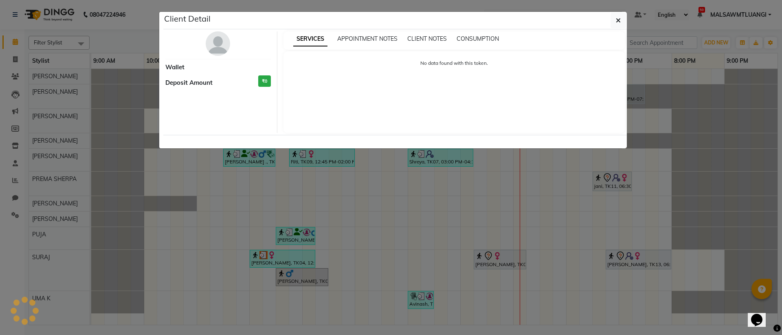
select select "3"
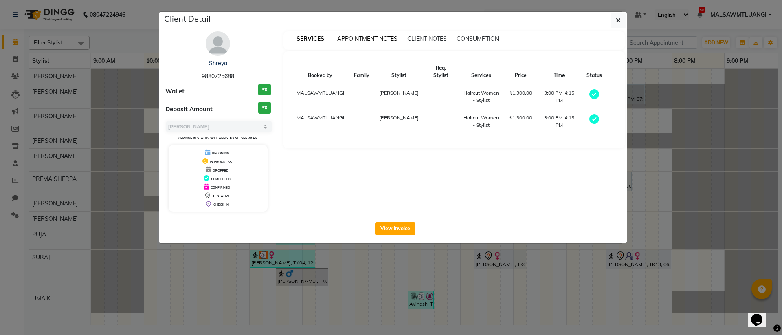
click at [383, 40] on span "APPOINTMENT NOTES" at bounding box center [367, 38] width 60 height 7
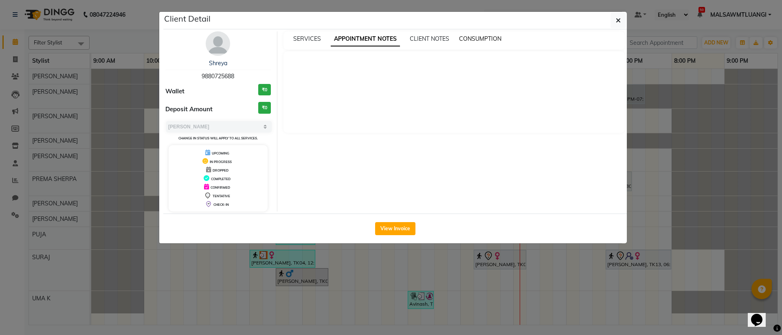
click at [472, 39] on span "CONSUMPTION" at bounding box center [480, 38] width 42 height 7
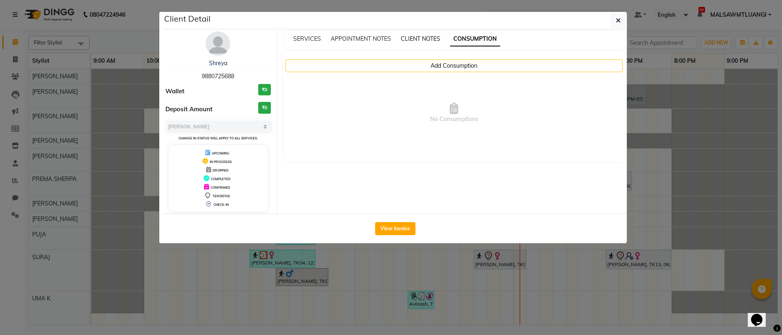
click at [405, 36] on span "CLIENT NOTES" at bounding box center [421, 38] width 40 height 7
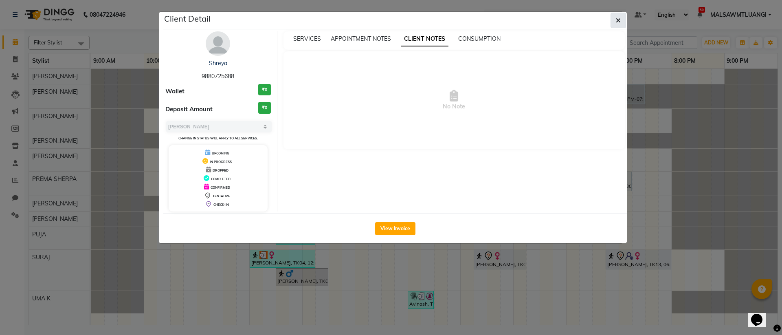
click at [619, 19] on icon "button" at bounding box center [618, 20] width 5 height 7
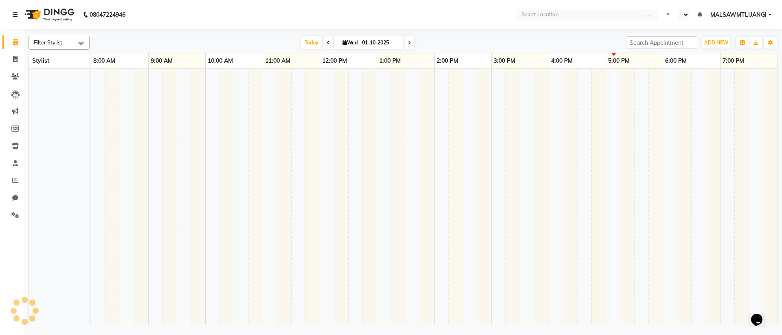
select select "en"
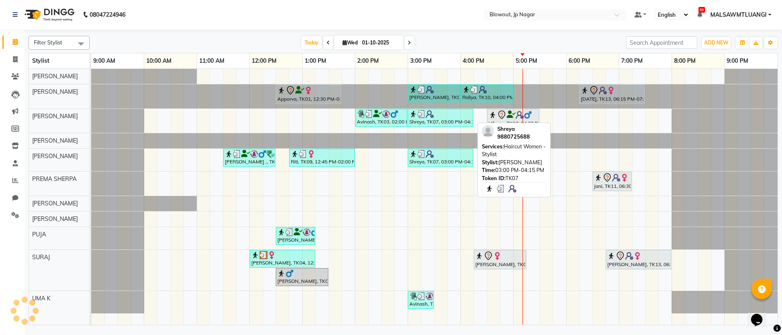
click at [431, 116] on img at bounding box center [430, 114] width 8 height 8
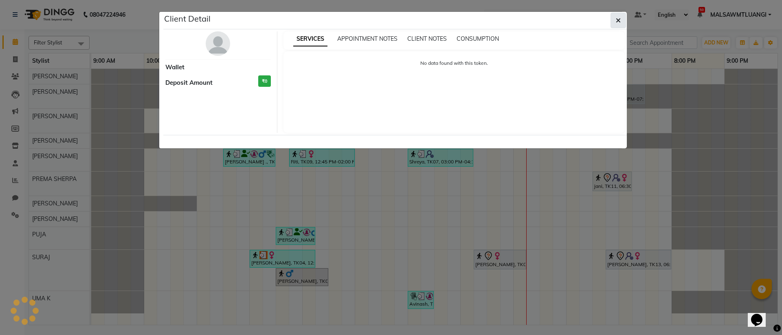
click at [614, 20] on button "button" at bounding box center [618, 20] width 15 height 15
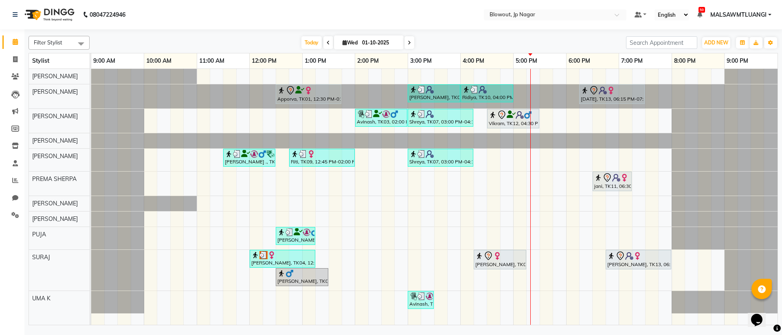
click at [91, 97] on div at bounding box center [91, 96] width 0 height 24
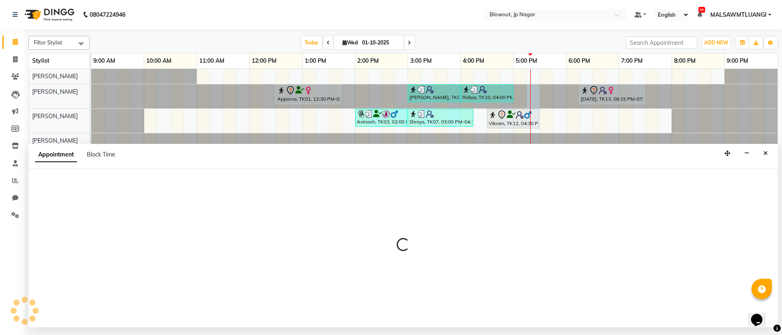
select select "46972"
select select "1035"
select select "tentative"
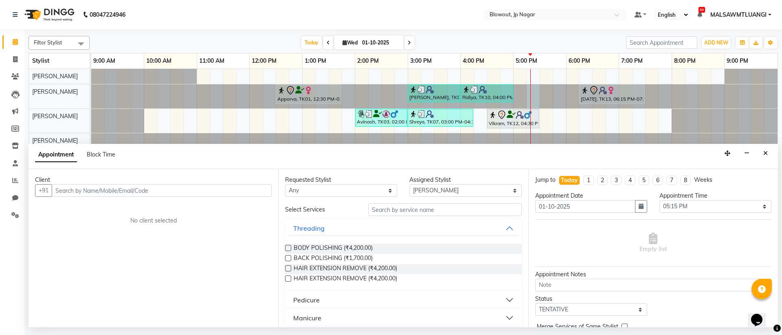
click at [207, 191] on input "text" at bounding box center [162, 190] width 220 height 13
type input "8972857761"
click at [259, 192] on span "Add Client" at bounding box center [254, 190] width 27 height 7
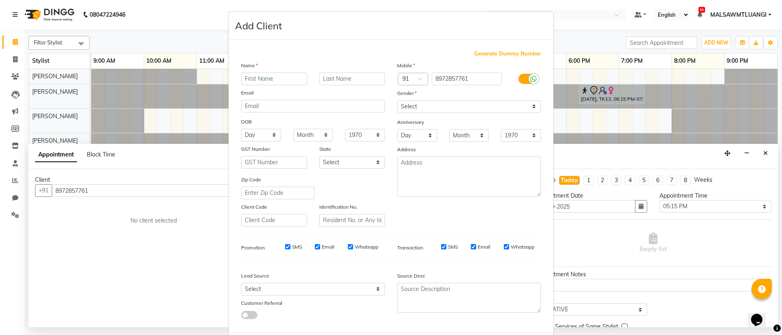
click at [258, 79] on input "text" at bounding box center [274, 79] width 66 height 13
click at [555, 5] on ngb-modal-window "Add Client Generate Dummy Number Name Email DOB Day 01 02 03 04 05 06 07 08 09 …" at bounding box center [391, 167] width 782 height 335
click at [475, 78] on input "8972857761" at bounding box center [467, 79] width 70 height 13
click at [441, 78] on input "8972857761" at bounding box center [467, 79] width 70 height 13
drag, startPoint x: 467, startPoint y: 80, endPoint x: 437, endPoint y: 79, distance: 29.3
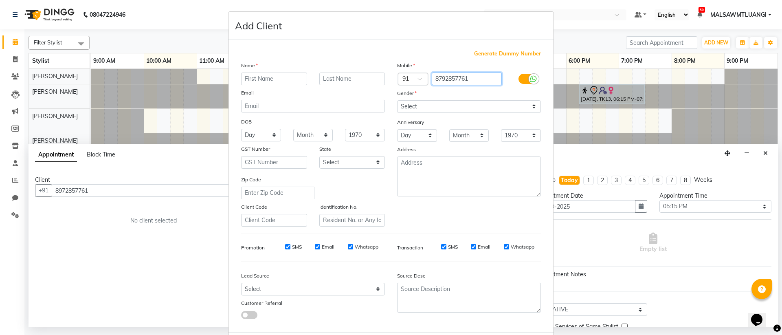
click at [437, 79] on input "8792857761" at bounding box center [467, 79] width 70 height 13
click at [485, 80] on input "8792857761" at bounding box center [467, 79] width 70 height 13
drag, startPoint x: 484, startPoint y: 79, endPoint x: 429, endPoint y: 80, distance: 55.0
click at [432, 80] on input "8792857761" at bounding box center [467, 79] width 70 height 13
type input "8792857761"
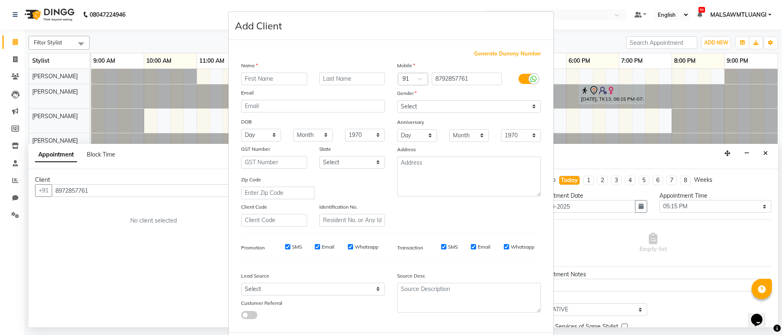
click at [164, 299] on ngb-modal-window "Add Client Generate Dummy Number Name Email DOB Day 01 02 03 04 05 06 07 08 09 …" at bounding box center [391, 167] width 782 height 335
click at [200, 240] on ngb-modal-window "Add Client Generate Dummy Number Name Email DOB Day 01 02 03 04 05 06 07 08 09 …" at bounding box center [391, 167] width 782 height 335
click at [665, 316] on ngb-modal-window "Add Client Generate Dummy Number Name Email DOB Day 01 02 03 04 05 06 07 08 09 …" at bounding box center [391, 167] width 782 height 335
click at [182, 19] on ngb-modal-window "Add Client Generate Dummy Number Name Email DOB Day 01 02 03 04 05 06 07 08 09 …" at bounding box center [391, 167] width 782 height 335
click at [187, 16] on ngb-modal-window "Add Client Generate Dummy Number Name Email DOB Day 01 02 03 04 05 06 07 08 09 …" at bounding box center [391, 167] width 782 height 335
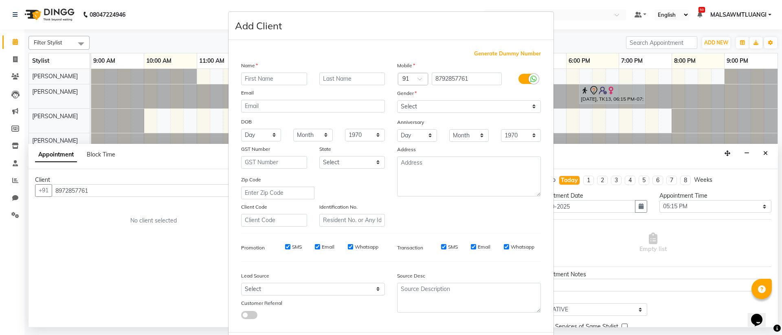
click at [187, 16] on ngb-modal-window "Add Client Generate Dummy Number Name Email DOB Day 01 02 03 04 05 06 07 08 09 …" at bounding box center [391, 167] width 782 height 335
click at [595, 24] on ngb-modal-window "Add Client Generate Dummy Number Name Email DOB Day 01 02 03 04 05 06 07 08 09 …" at bounding box center [391, 167] width 782 height 335
click at [554, 22] on ngb-modal-window "Add Client Generate Dummy Number Name Email DOB Day 01 02 03 04 05 06 07 08 09 …" at bounding box center [391, 167] width 782 height 335
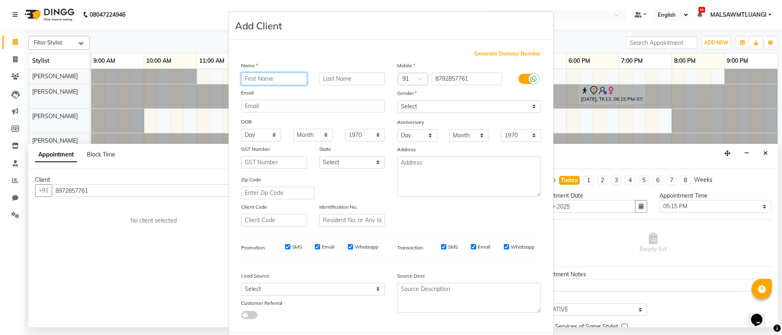
click at [289, 84] on input "text" at bounding box center [274, 79] width 66 height 13
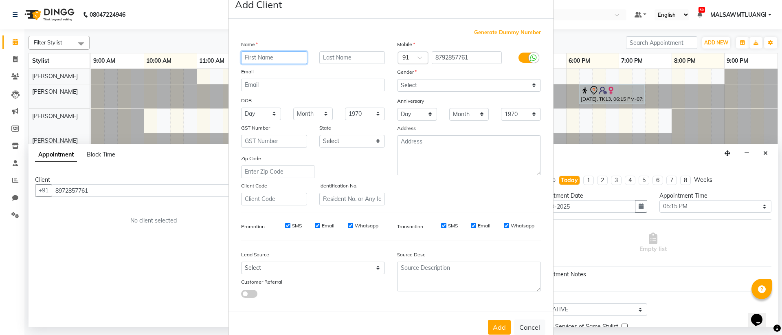
scroll to position [41, 0]
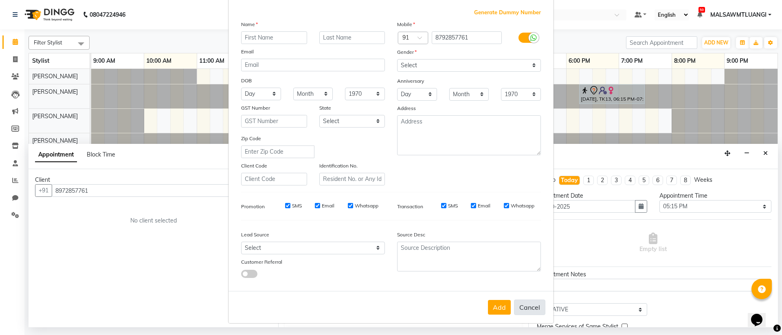
click at [537, 308] on button "Cancel" at bounding box center [529, 306] width 31 height 15
select select
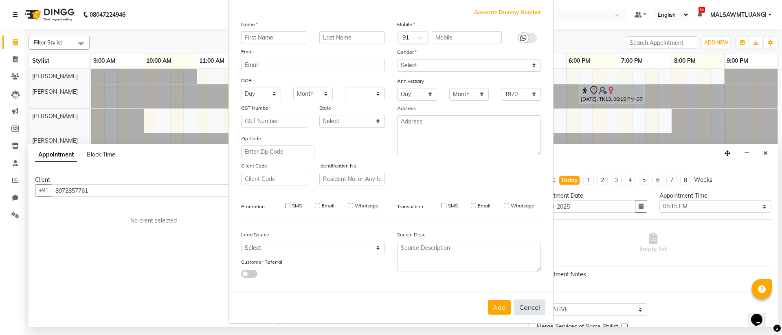
select select
checkbox input "false"
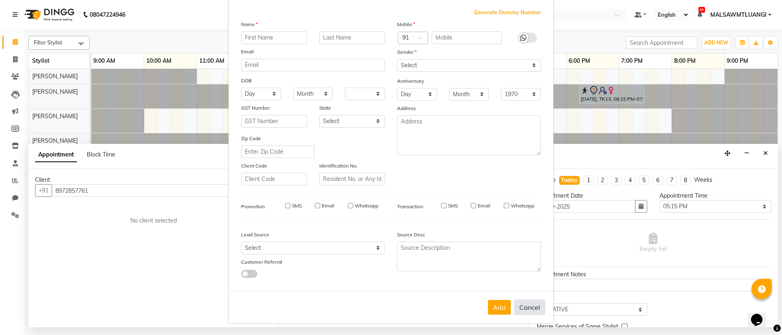
checkbox input "false"
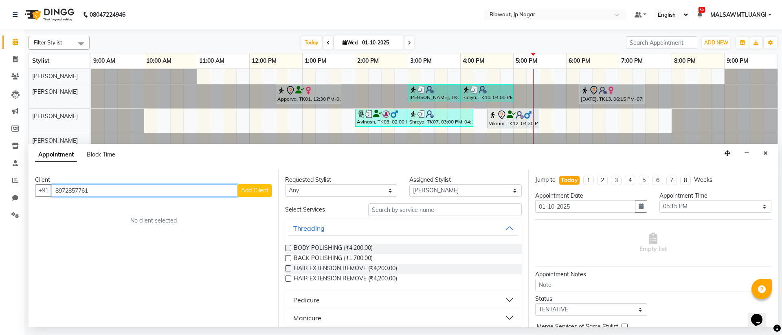
click at [111, 189] on input "8972857761" at bounding box center [145, 190] width 186 height 13
click at [67, 191] on input "8972857761" at bounding box center [145, 190] width 186 height 13
click at [150, 189] on input "8792857761" at bounding box center [145, 190] width 186 height 13
drag, startPoint x: 100, startPoint y: 191, endPoint x: 56, endPoint y: 193, distance: 44.0
click at [56, 193] on input "8792857761" at bounding box center [145, 190] width 186 height 13
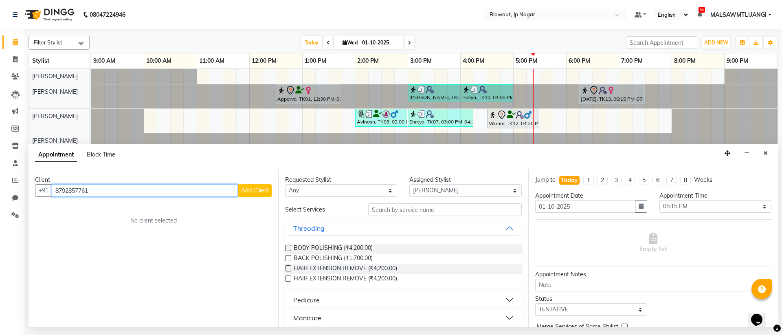
type input "8792857761"
click at [98, 243] on div "Client +91 8792857761 Add Client No client selected" at bounding box center [154, 248] width 250 height 158
click at [767, 156] on button "Close" at bounding box center [766, 153] width 12 height 13
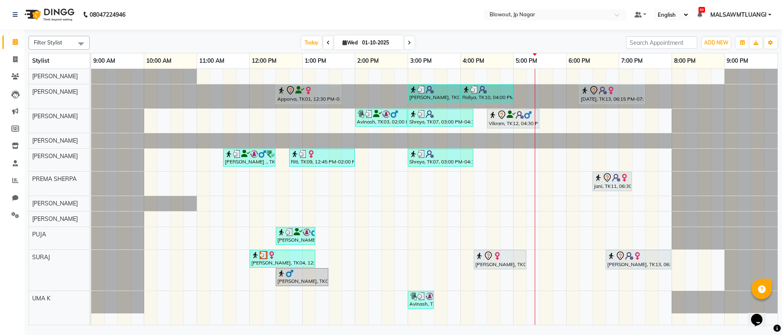
click at [91, 92] on div at bounding box center [91, 96] width 0 height 24
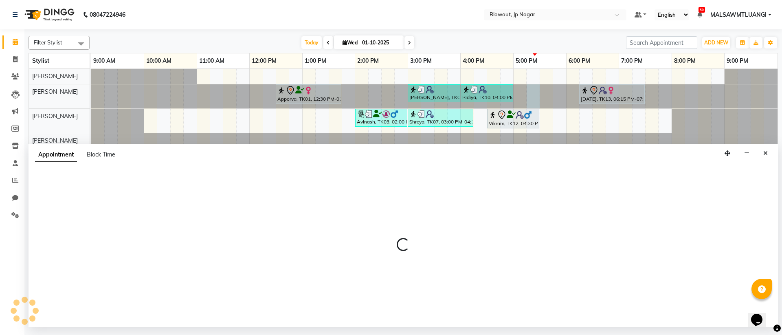
select select "46972"
select select "tentative"
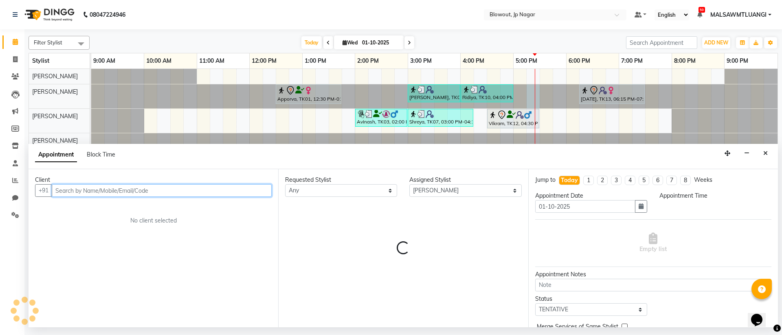
select select "1035"
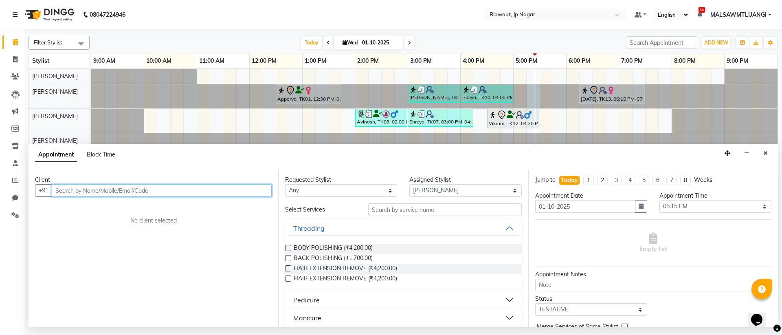
click at [214, 189] on input "text" at bounding box center [162, 190] width 220 height 13
type input "8792857761"
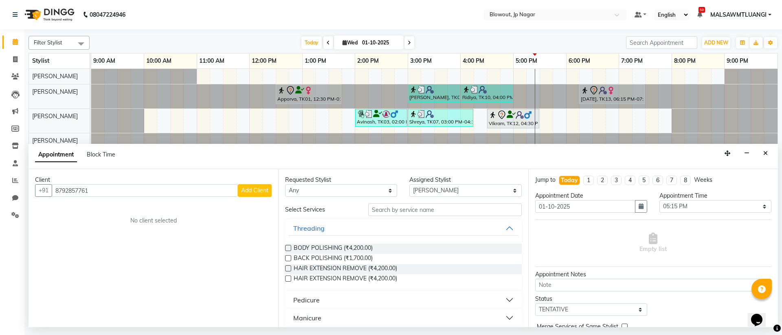
click at [256, 193] on span "Add Client" at bounding box center [254, 190] width 27 height 7
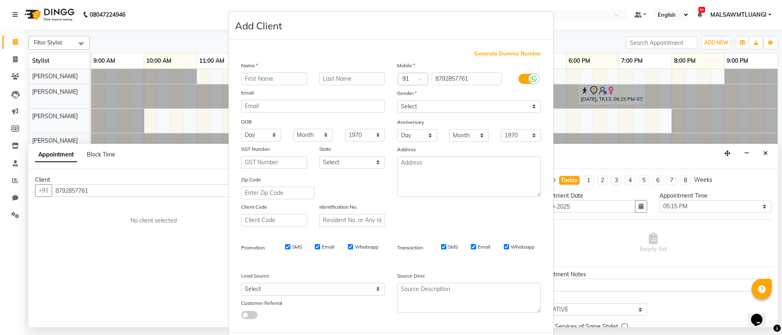
click at [570, 24] on ngb-modal-window "Add Client Generate Dummy Number Name Email DOB Day 01 02 03 04 05 06 07 08 09 …" at bounding box center [391, 167] width 782 height 335
click at [654, 116] on ngb-modal-window "Add Client Generate Dummy Number Name Email DOB Day 01 02 03 04 05 06 07 08 09 …" at bounding box center [391, 167] width 782 height 335
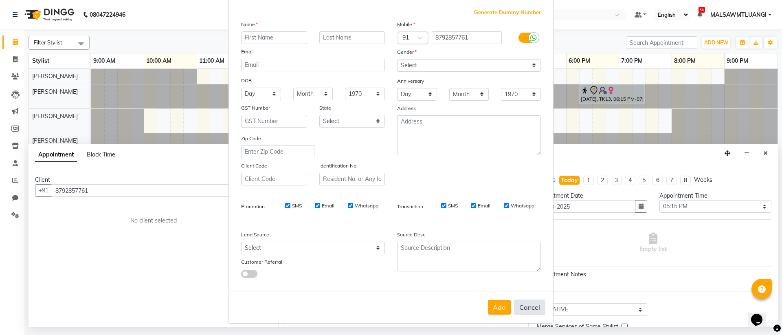
click at [516, 307] on button "Cancel" at bounding box center [529, 306] width 31 height 15
select select
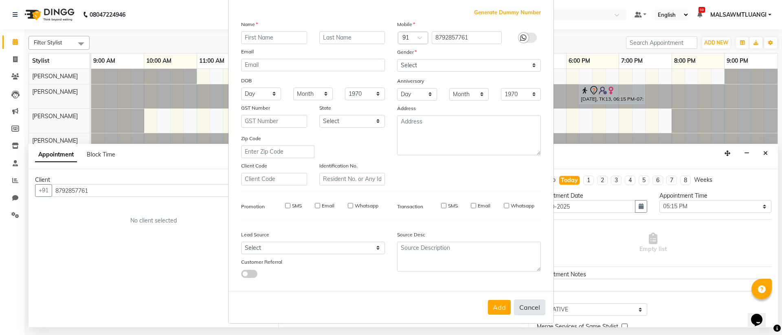
select select
checkbox input "false"
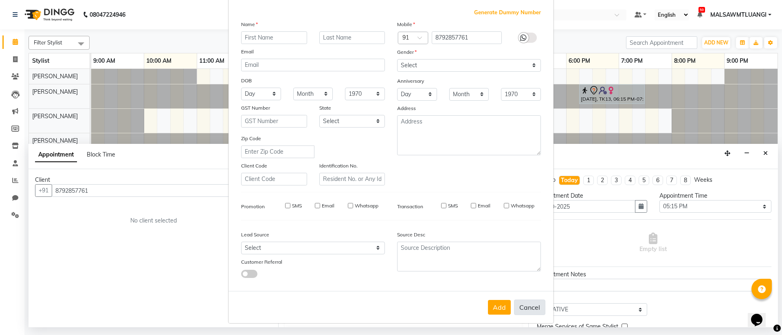
checkbox input "false"
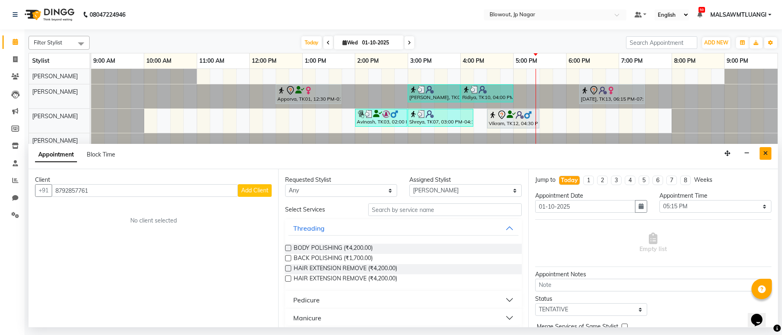
click at [768, 154] on icon "Close" at bounding box center [766, 153] width 4 height 6
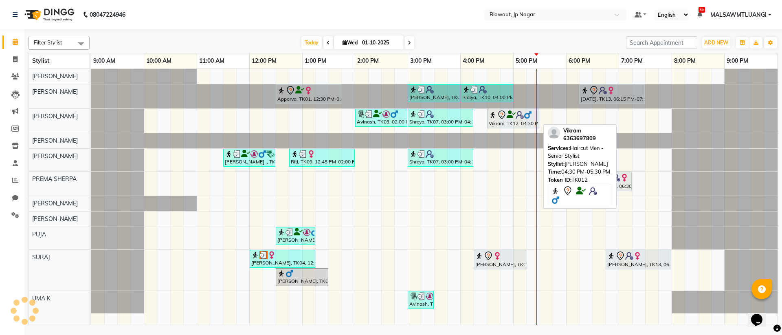
click at [495, 120] on div "Vikram, TK12, 04:30 PM-05:30 PM, Haircut Men - Senior Stylist" at bounding box center [513, 118] width 51 height 17
select select "7"
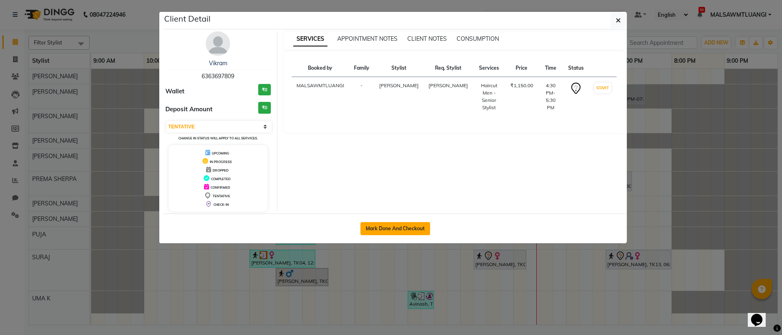
click at [388, 229] on button "Mark Done And Checkout" at bounding box center [396, 228] width 70 height 13
select select "service"
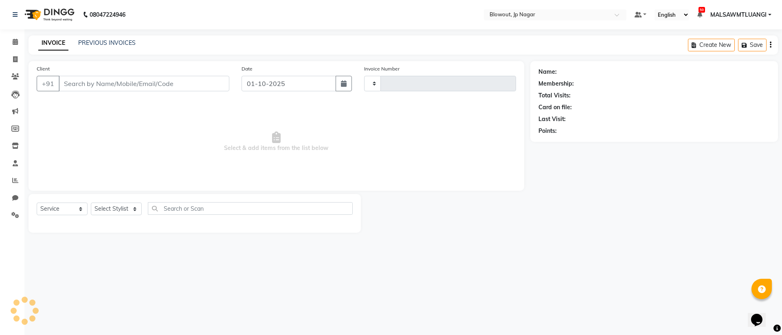
type input "2931"
select select "6261"
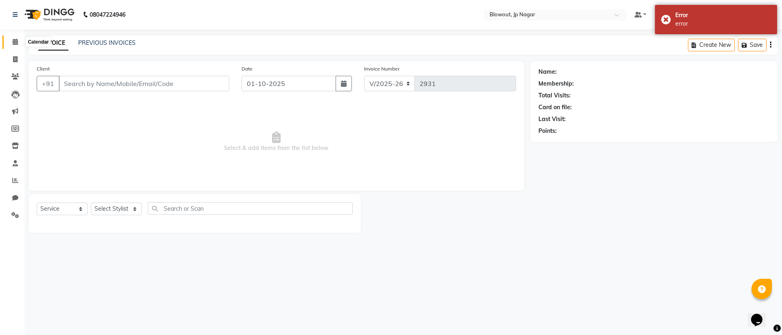
click at [16, 44] on icon at bounding box center [15, 42] width 5 height 6
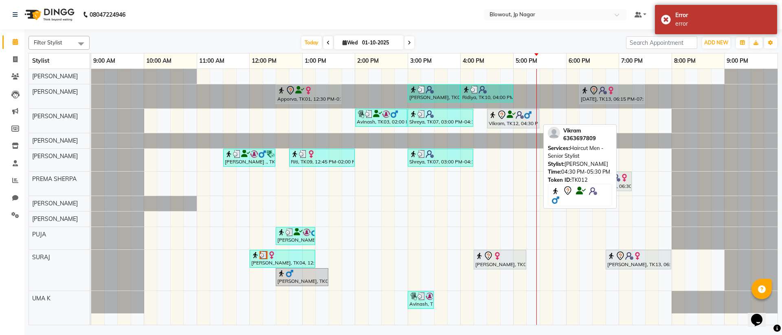
click at [502, 117] on icon at bounding box center [502, 115] width 10 height 10
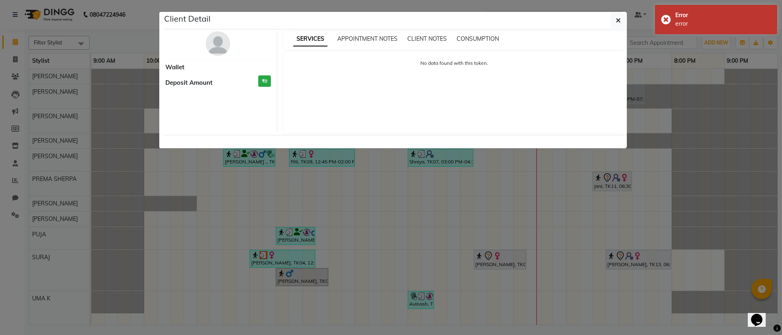
select select "7"
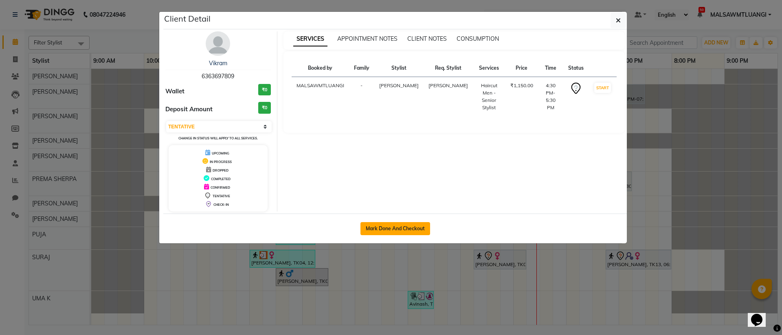
click at [405, 231] on button "Mark Done And Checkout" at bounding box center [396, 228] width 70 height 13
select select "service"
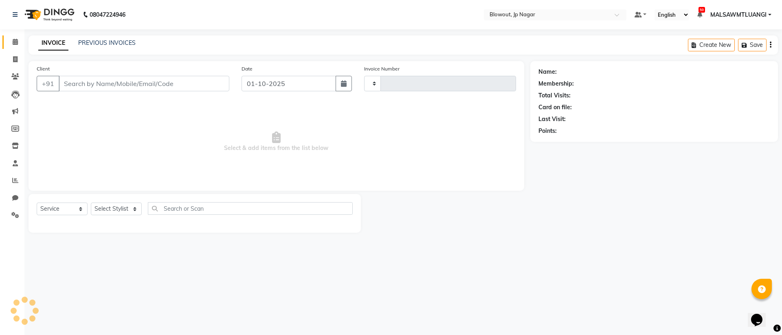
type input "2931"
select select "6261"
type input "6363697809"
select select "68137"
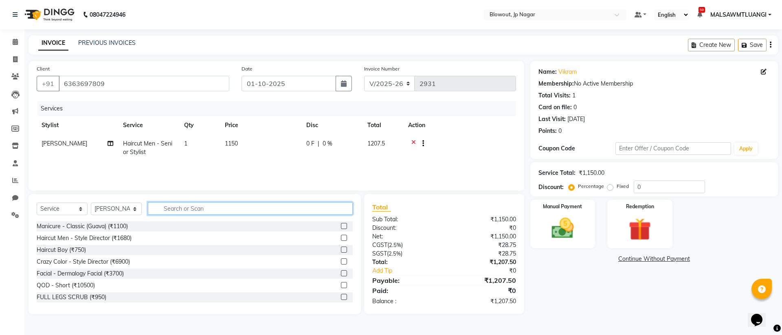
click at [175, 211] on input "text" at bounding box center [250, 208] width 205 height 13
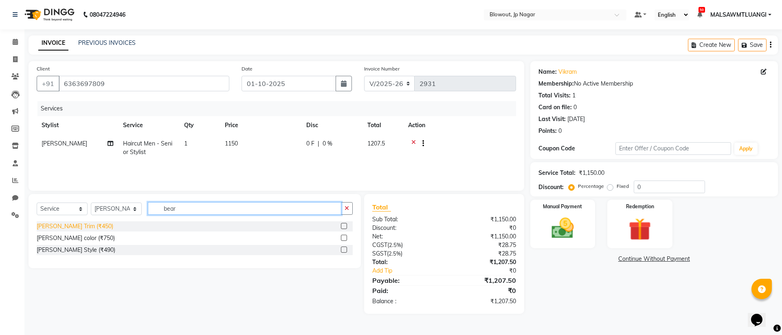
type input "bear"
click at [71, 227] on div "Beard Trim (₹450)" at bounding box center [75, 226] width 77 height 9
checkbox input "false"
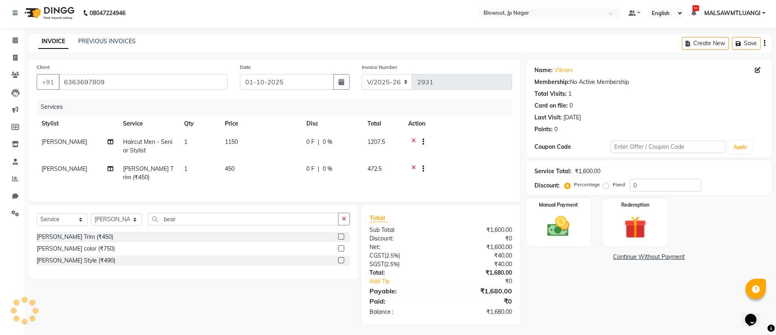
scroll to position [2, 0]
click at [570, 228] on img at bounding box center [558, 225] width 37 height 26
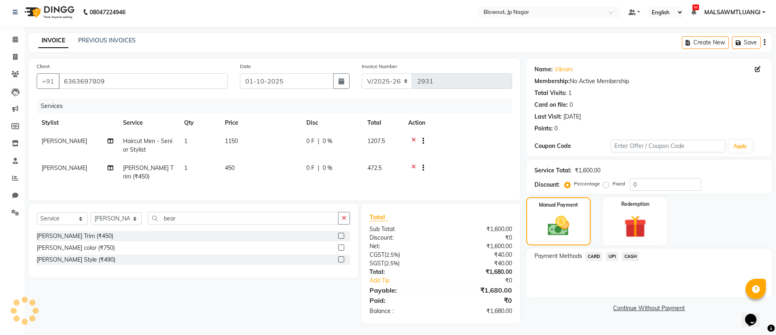
click at [610, 259] on span "UPI" at bounding box center [612, 256] width 13 height 9
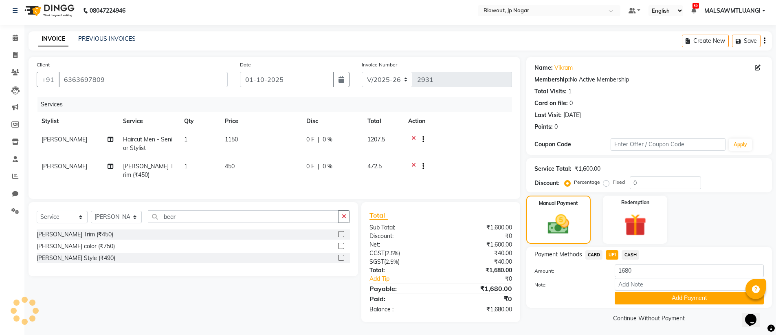
scroll to position [6, 0]
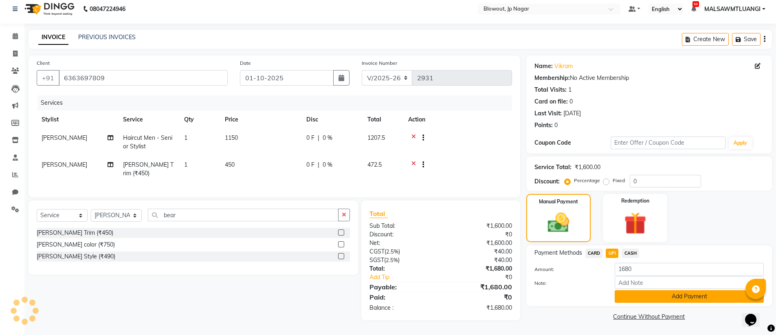
click at [656, 298] on button "Add Payment" at bounding box center [689, 296] width 149 height 13
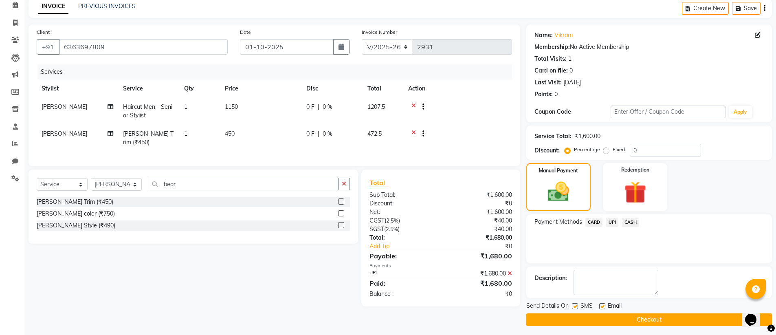
scroll to position [40, 0]
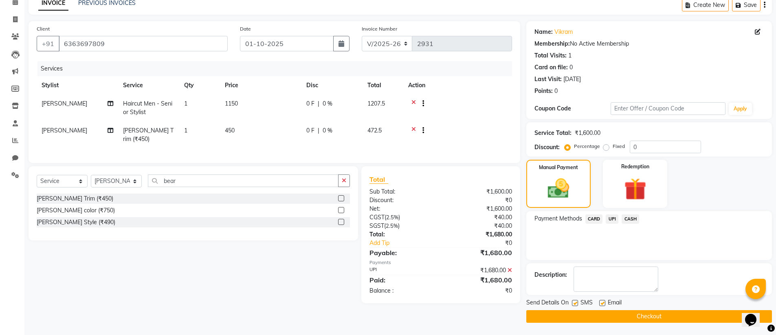
click at [602, 302] on label at bounding box center [602, 303] width 6 height 6
click at [602, 302] on input "checkbox" at bounding box center [601, 303] width 5 height 5
checkbox input "false"
click at [656, 319] on button "Checkout" at bounding box center [649, 316] width 246 height 13
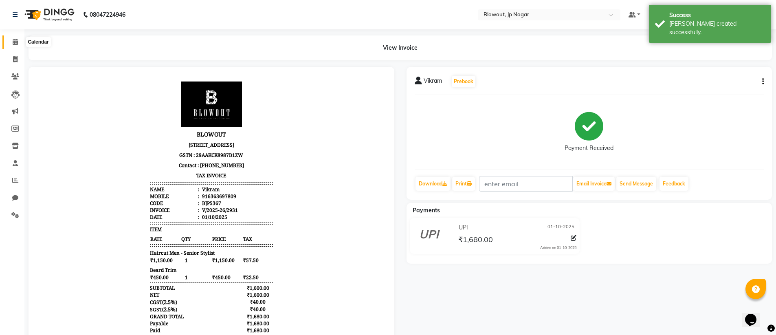
click at [15, 43] on icon at bounding box center [15, 42] width 5 height 6
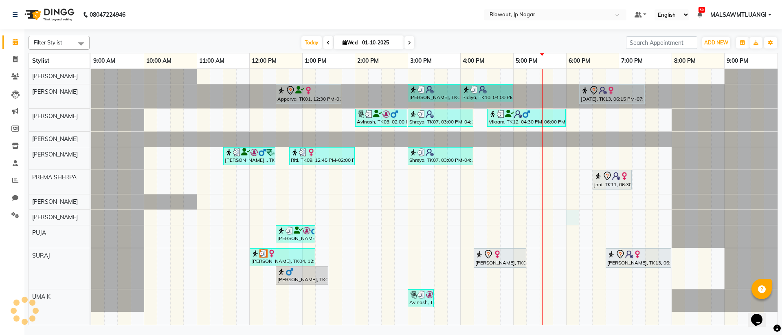
click at [570, 216] on div "Apporva, TK01, 12:30 PM-01:45 PM, Haircut Women - Senior Stylist Amruta, TK06, …" at bounding box center [434, 197] width 687 height 256
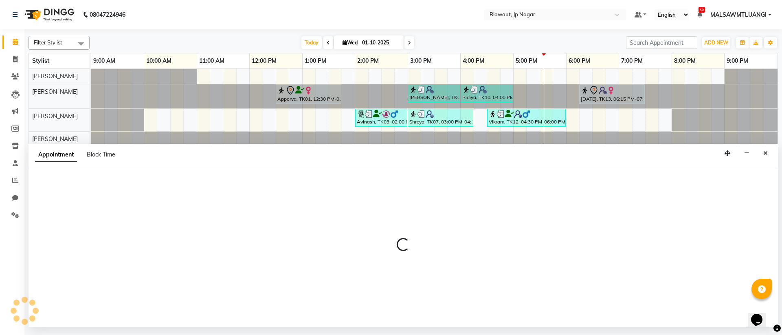
select select "59438"
select select "1080"
select select "tentative"
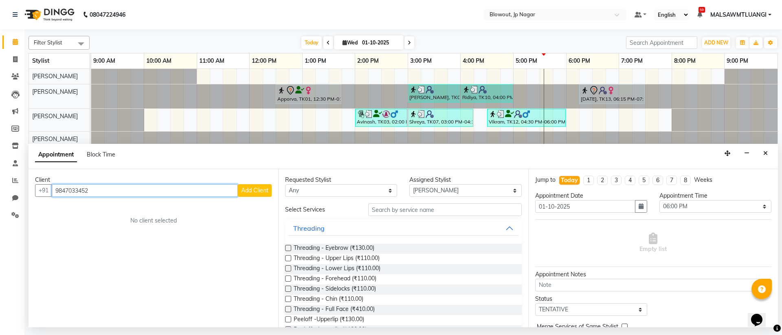
type input "9847033452"
click at [260, 194] on button "Add Client" at bounding box center [255, 190] width 34 height 13
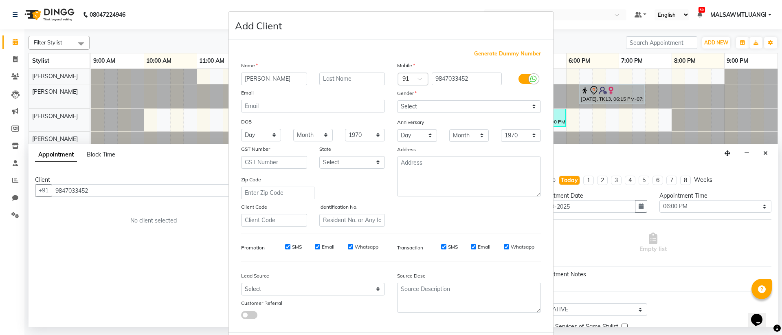
type input "[PERSON_NAME]"
click at [462, 106] on select "Select [DEMOGRAPHIC_DATA] [DEMOGRAPHIC_DATA] Other Prefer Not To Say" at bounding box center [469, 106] width 144 height 13
select select "[DEMOGRAPHIC_DATA]"
click at [531, 79] on icon at bounding box center [534, 78] width 7 height 7
click at [0, 0] on input "checkbox" at bounding box center [0, 0] width 0 height 0
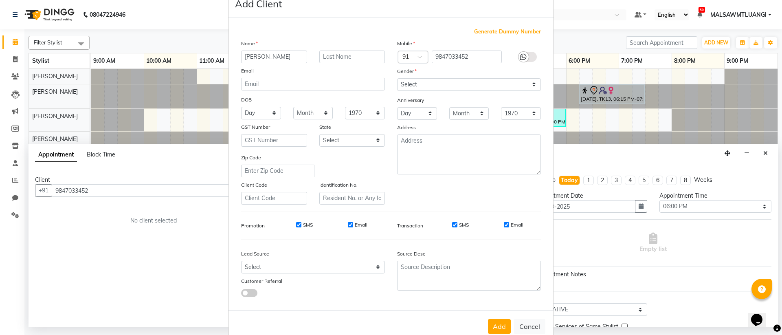
scroll to position [41, 0]
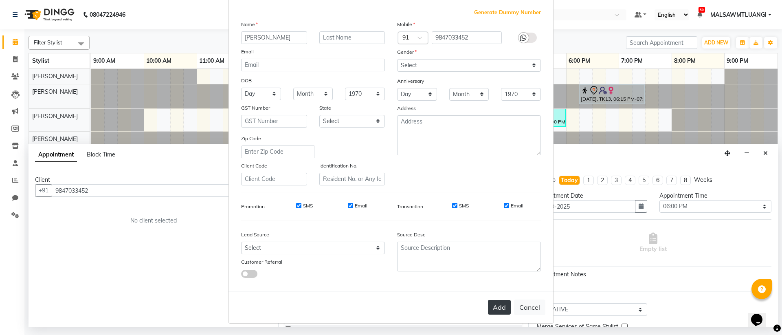
click at [498, 308] on button "Add" at bounding box center [499, 307] width 23 height 15
select select
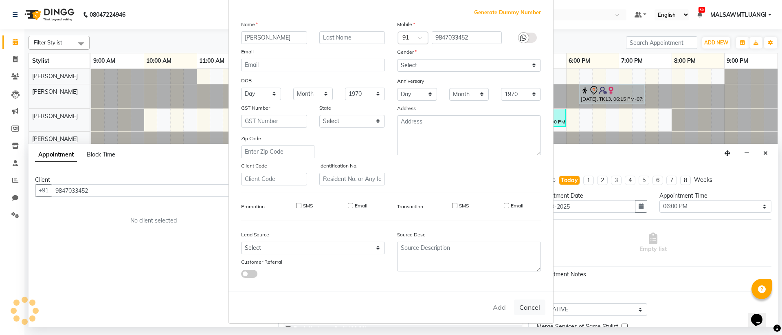
select select
checkbox input "false"
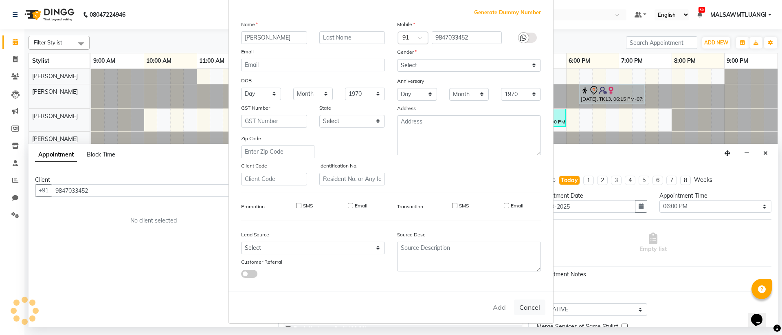
checkbox input "false"
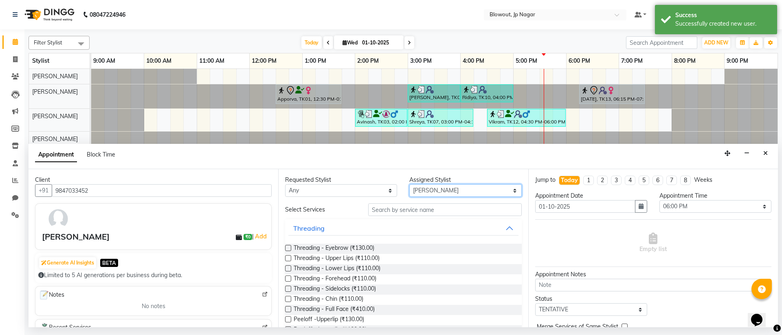
click at [436, 192] on select "Select [PERSON_NAME] [PERSON_NAME] [PERSON_NAME] [PERSON_NAME] PUJA [PERSON_NAM…" at bounding box center [465, 190] width 112 height 13
select select "46971"
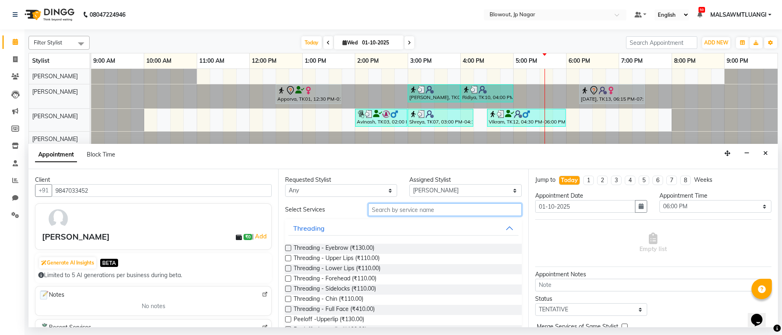
click at [397, 210] on input "text" at bounding box center [445, 209] width 154 height 13
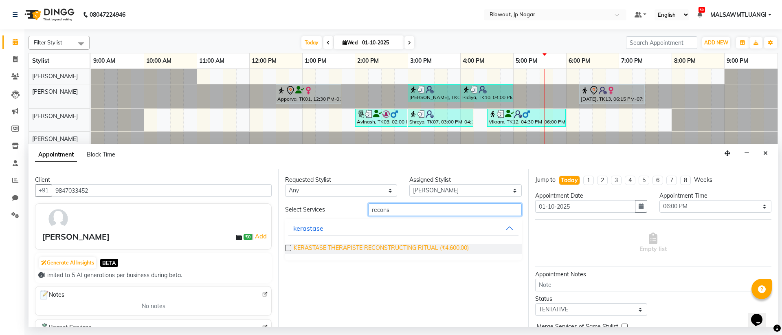
type input "recons"
click at [387, 249] on span "KERASTASE THERAPISTE RECONSTRUCTING RITUAL (₹4,600.00)" at bounding box center [381, 249] width 175 height 10
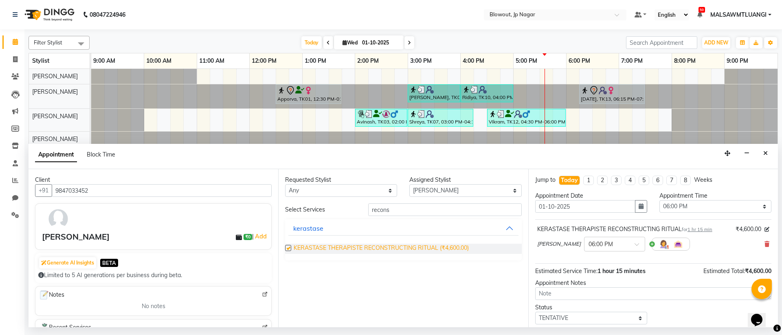
checkbox input "false"
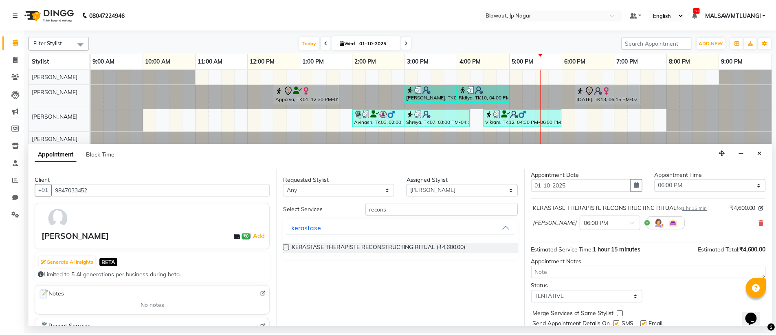
scroll to position [48, 0]
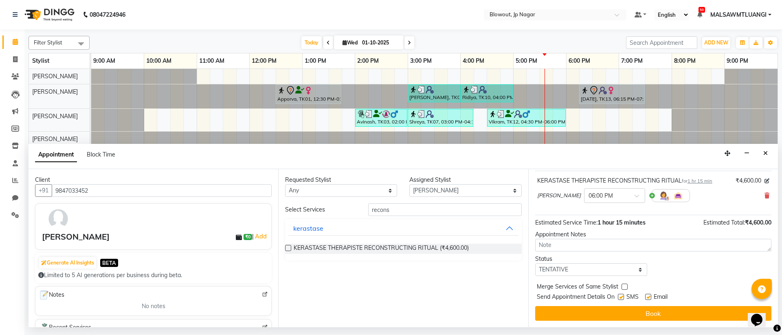
click at [648, 299] on label at bounding box center [648, 297] width 6 height 6
click at [648, 299] on input "checkbox" at bounding box center [647, 297] width 5 height 5
checkbox input "false"
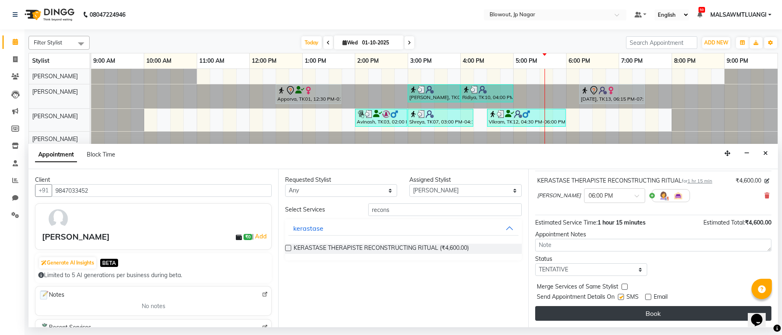
click at [647, 313] on button "Book" at bounding box center [653, 313] width 236 height 15
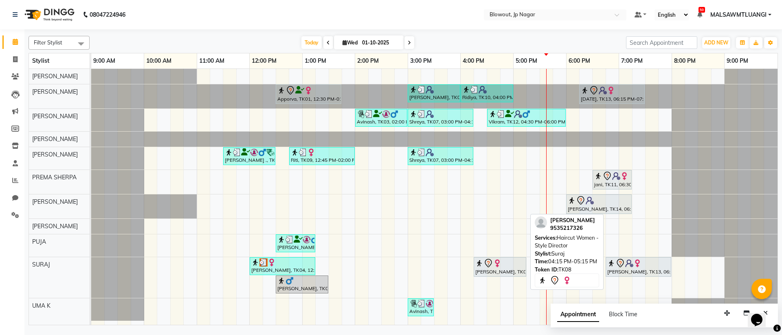
click at [491, 265] on icon at bounding box center [488, 263] width 7 height 9
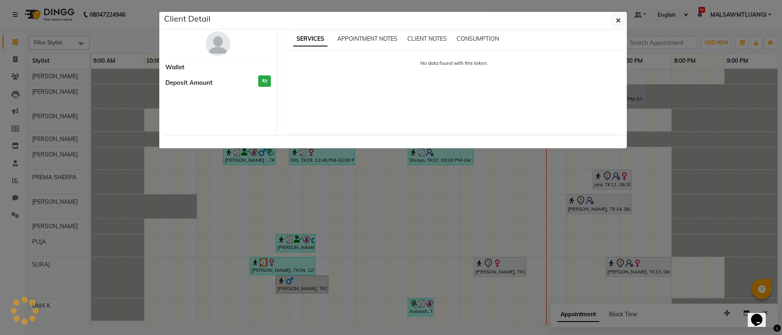
select select "7"
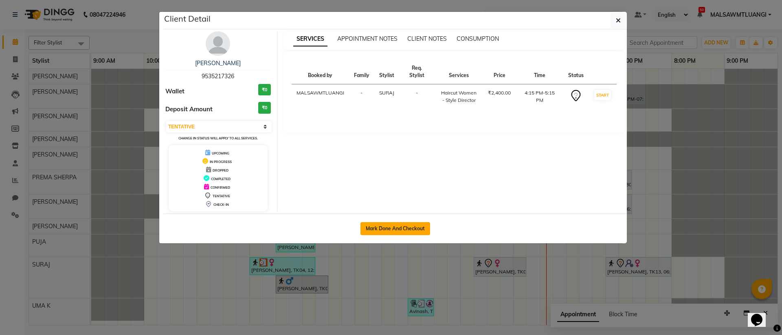
click at [390, 228] on button "Mark Done And Checkout" at bounding box center [396, 228] width 70 height 13
select select "service"
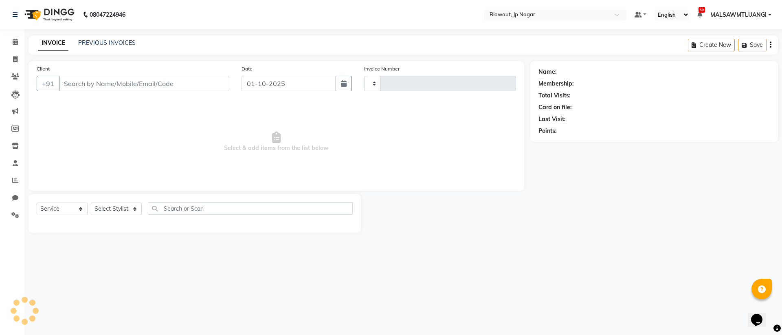
type input "2932"
select select "6261"
type input "9535217326"
select select "88802"
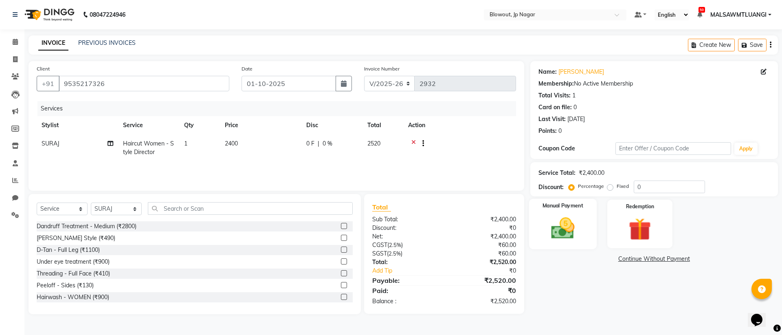
click at [563, 215] on img at bounding box center [563, 228] width 38 height 27
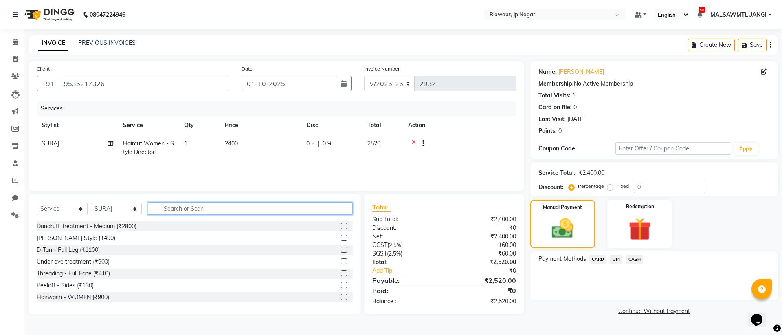
click at [170, 208] on input "text" at bounding box center [250, 208] width 205 height 13
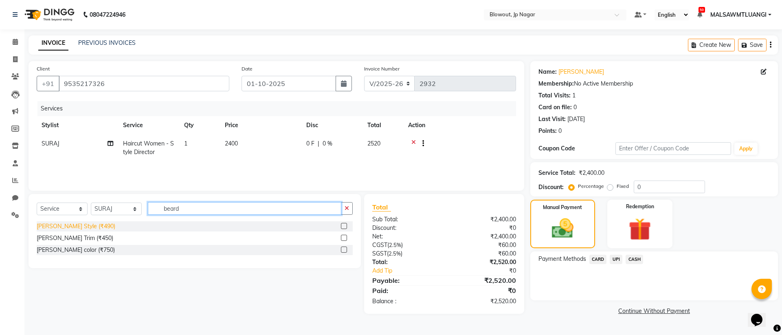
type input "beard"
click at [73, 226] on div "Beard Style (₹490)" at bounding box center [76, 226] width 79 height 9
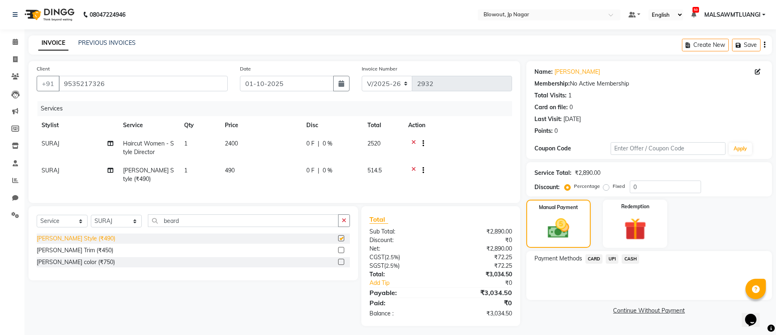
checkbox input "false"
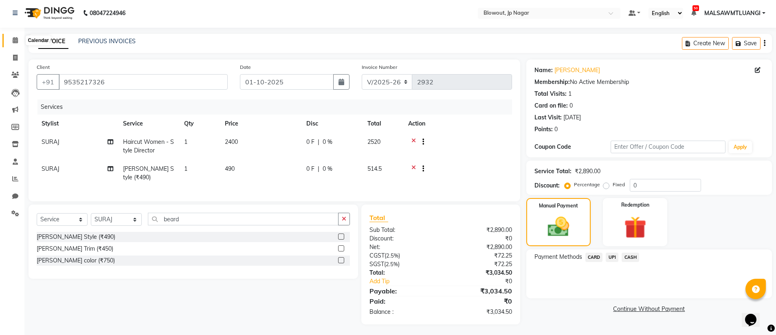
click at [18, 40] on span at bounding box center [15, 40] width 14 height 9
click at [749, 46] on button "Save" at bounding box center [746, 42] width 29 height 13
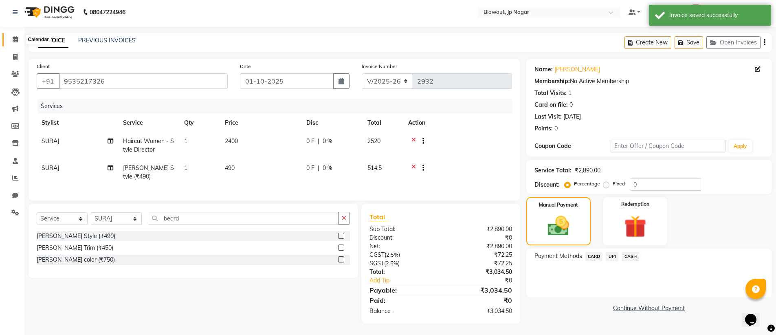
click at [14, 40] on icon at bounding box center [15, 39] width 5 height 6
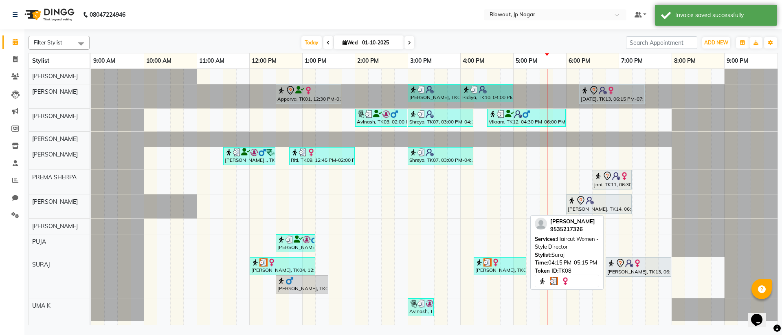
click at [489, 271] on div "Nishanth, TK08, 04:15 PM-05:15 PM, Haircut Women - Style Director" at bounding box center [500, 265] width 51 height 15
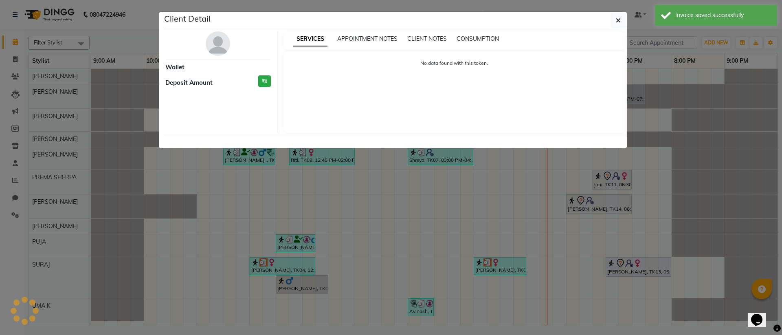
select select "3"
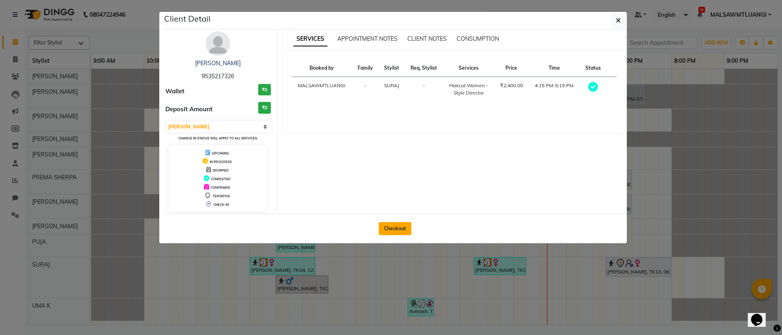
click at [402, 230] on button "Checkout" at bounding box center [395, 228] width 33 height 13
select select "service"
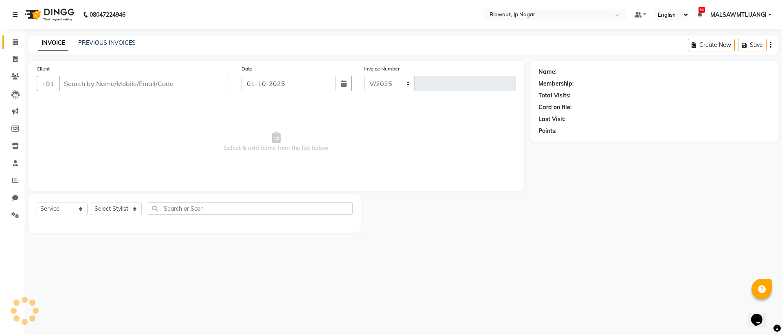
select select "6261"
type input "2932"
type input "9535217326"
select select "88802"
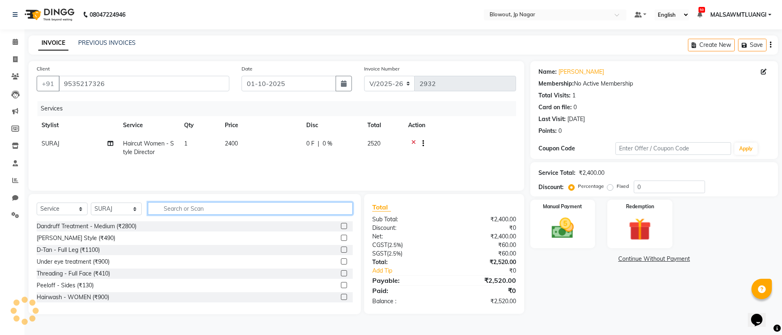
click at [182, 208] on input "text" at bounding box center [250, 208] width 205 height 13
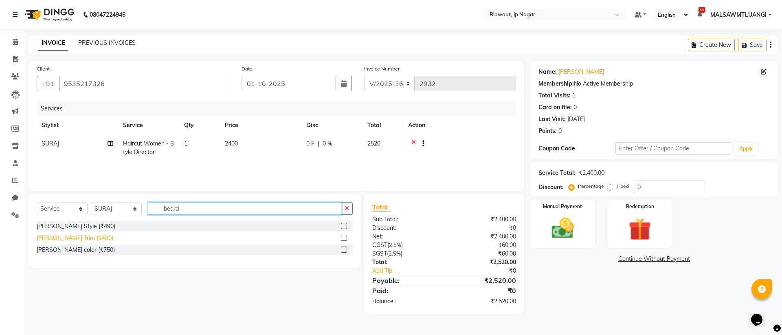
type input "beard"
click at [69, 239] on div "Beard Trim (₹450)" at bounding box center [75, 238] width 77 height 9
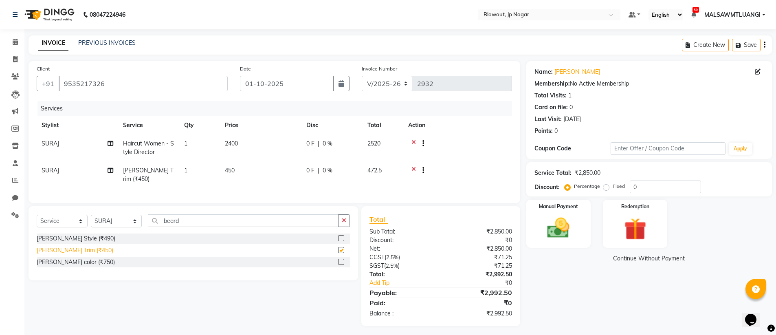
checkbox input "false"
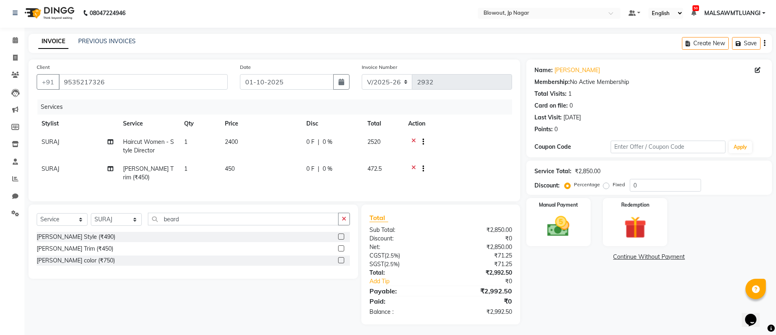
scroll to position [2, 0]
click at [553, 216] on img at bounding box center [558, 225] width 37 height 26
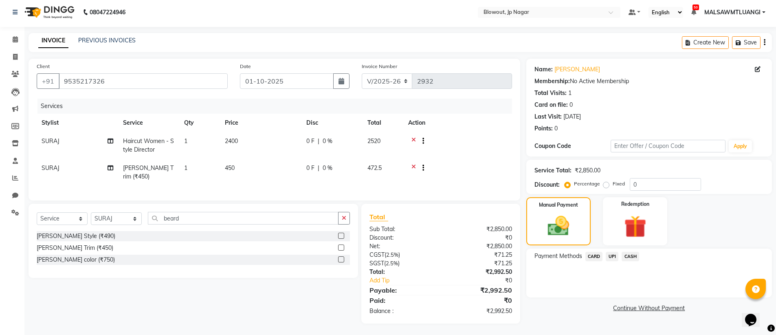
click at [610, 257] on span "UPI" at bounding box center [612, 256] width 13 height 9
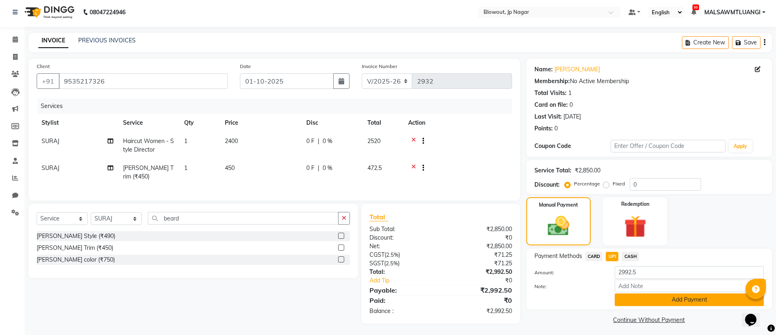
click at [666, 299] on button "Add Payment" at bounding box center [689, 299] width 149 height 13
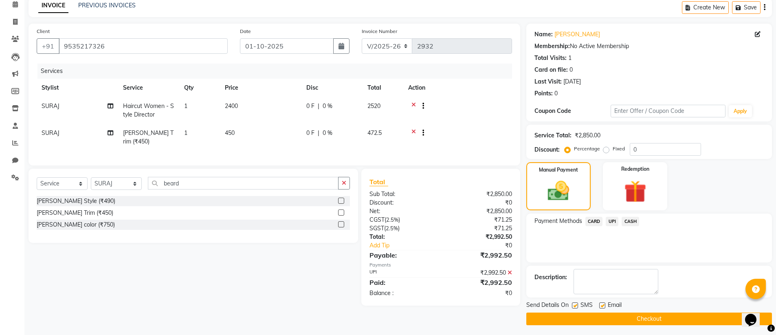
scroll to position [40, 0]
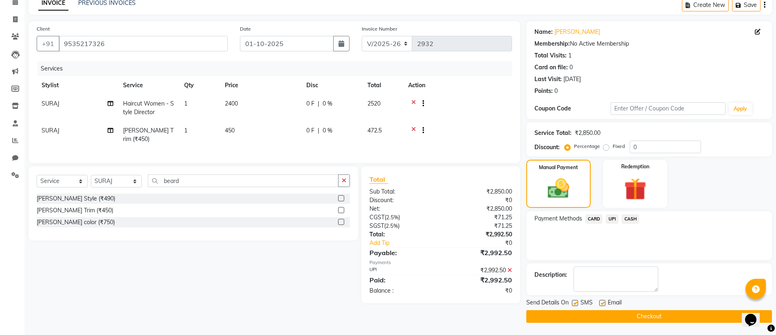
click at [600, 305] on label at bounding box center [602, 303] width 6 height 6
click at [600, 305] on input "checkbox" at bounding box center [601, 303] width 5 height 5
checkbox input "false"
click at [669, 321] on button "Checkout" at bounding box center [649, 316] width 246 height 13
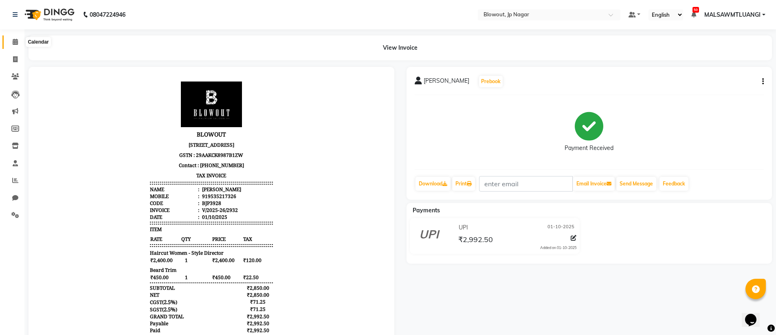
click at [15, 40] on icon at bounding box center [15, 42] width 5 height 6
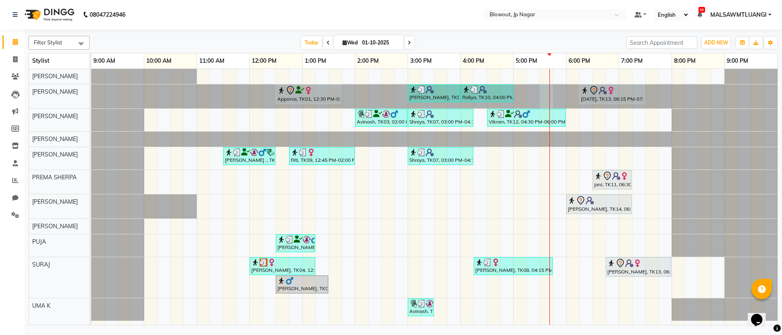
click at [91, 94] on div at bounding box center [91, 96] width 0 height 24
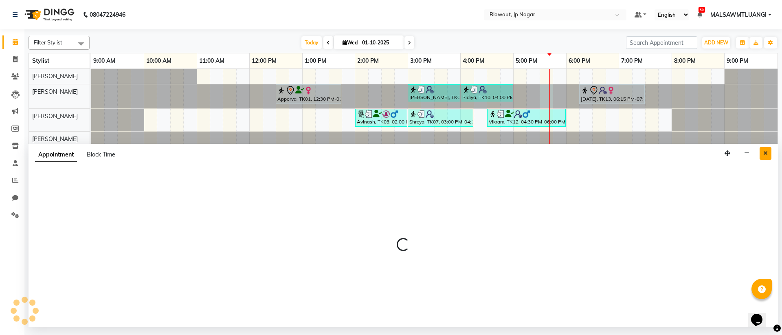
select select "46972"
select select "1050"
select select "tentative"
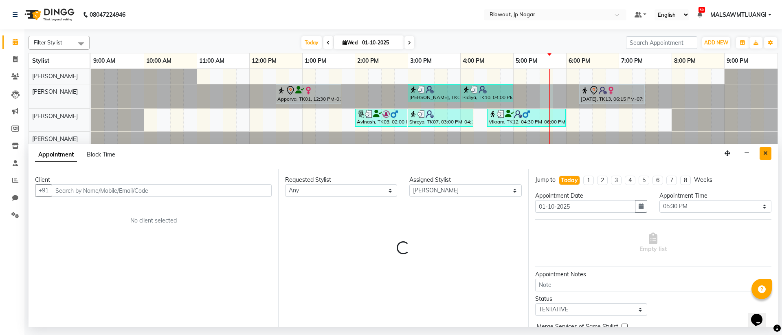
click at [768, 152] on button "Close" at bounding box center [766, 153] width 12 height 13
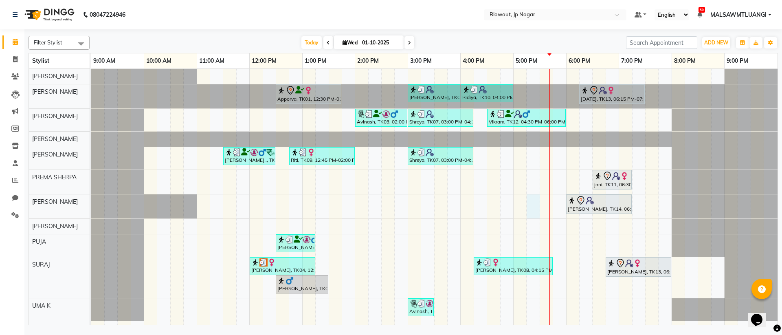
click at [532, 207] on div "Apporva, TK01, 12:30 PM-01:45 PM, Haircut Women - Senior Stylist Amruta, TK06, …" at bounding box center [434, 197] width 687 height 256
select select "46971"
select select "1035"
select select "tentative"
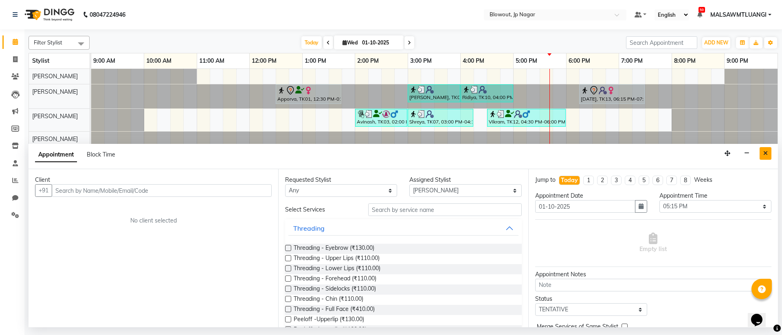
click at [767, 154] on icon "Close" at bounding box center [766, 153] width 4 height 6
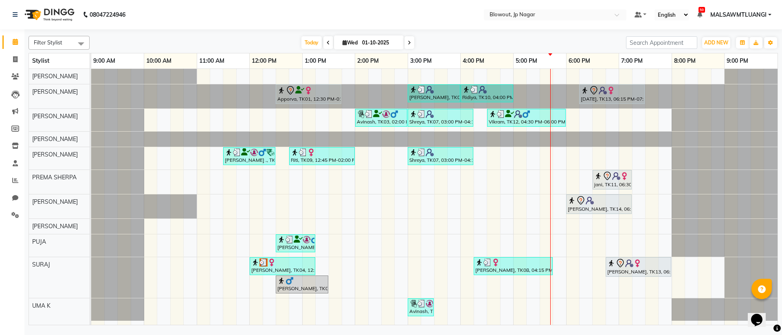
click at [531, 208] on div "Apporva, TK01, 12:30 PM-01:45 PM, Haircut Women - Senior Stylist Amruta, TK06, …" at bounding box center [434, 197] width 687 height 256
select select "46971"
select select "tentative"
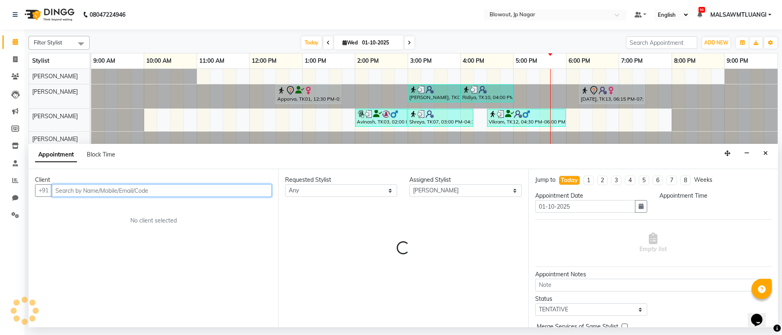
select select "1035"
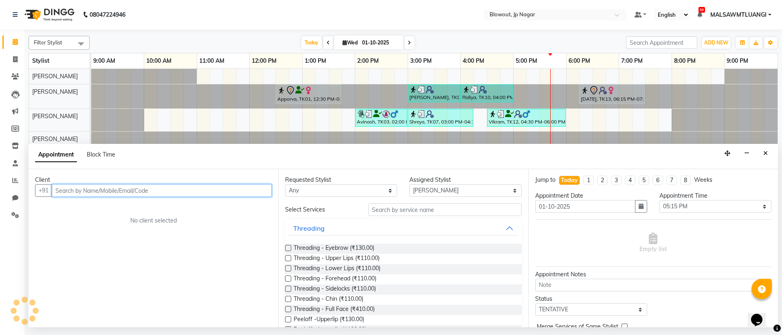
click at [164, 190] on input "text" at bounding box center [162, 190] width 220 height 13
type input "8792857761"
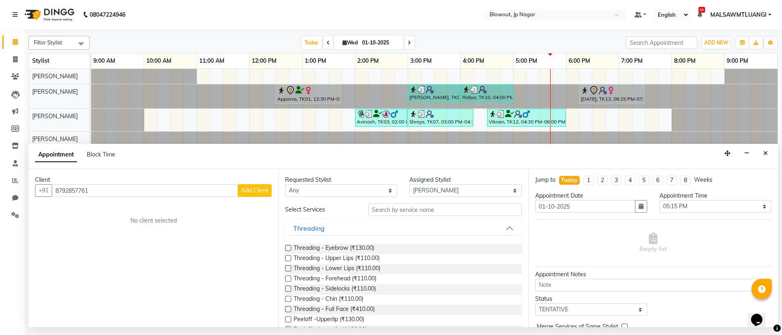
click at [249, 194] on button "Add Client" at bounding box center [255, 190] width 34 height 13
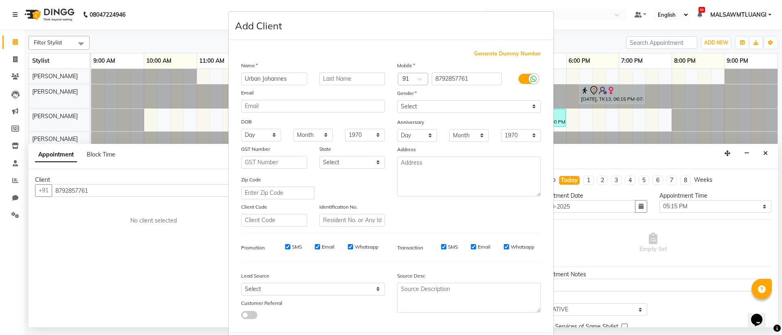
type input "Urban Johannes"
type input "[PERSON_NAME]"
click at [531, 78] on icon at bounding box center [534, 78] width 7 height 7
click at [0, 0] on input "checkbox" at bounding box center [0, 0] width 0 height 0
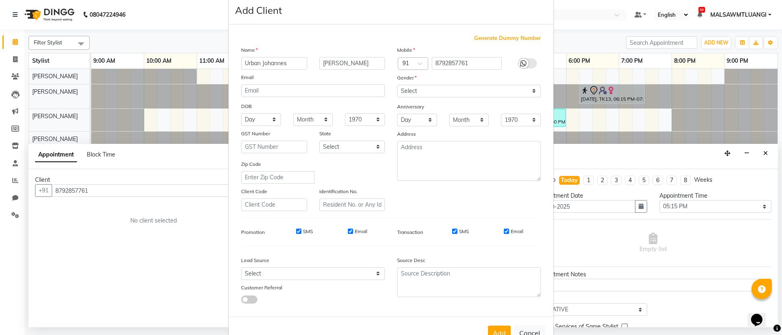
scroll to position [13, 0]
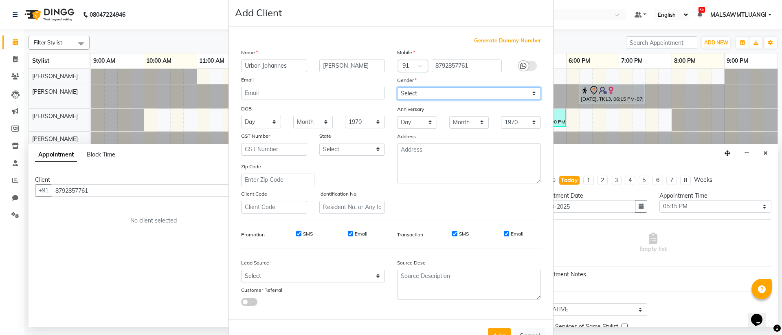
click at [462, 88] on select "Select [DEMOGRAPHIC_DATA] [DEMOGRAPHIC_DATA] Other Prefer Not To Say" at bounding box center [469, 93] width 144 height 13
select select "[DEMOGRAPHIC_DATA]"
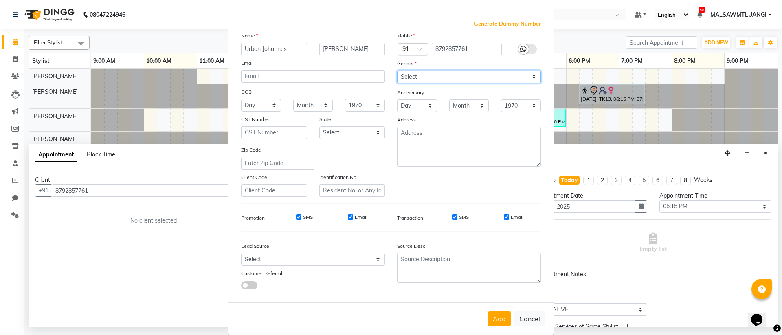
scroll to position [41, 0]
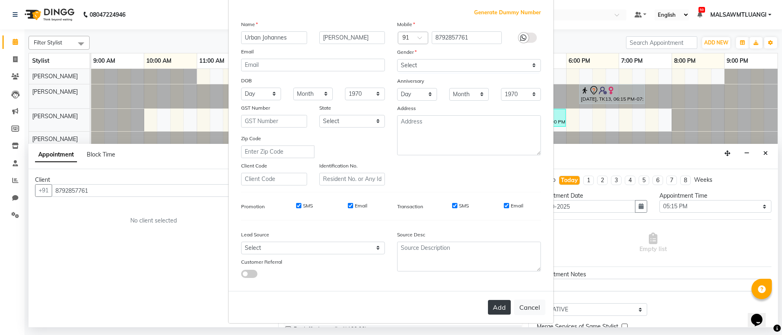
click at [500, 310] on button "Add" at bounding box center [499, 307] width 23 height 15
select select
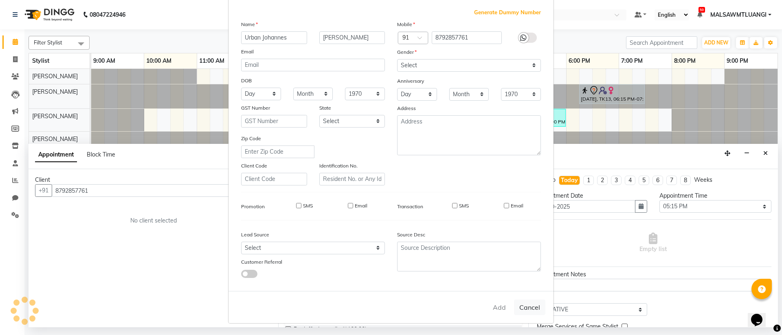
select select
checkbox input "false"
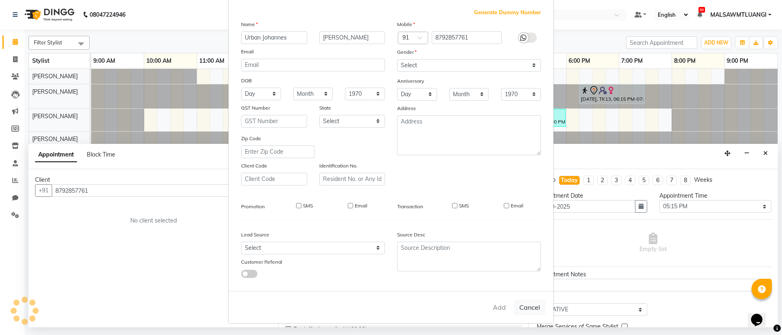
checkbox input "false"
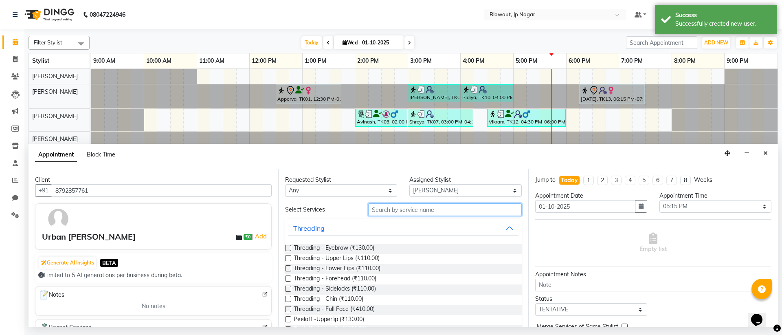
click at [383, 209] on input "text" at bounding box center [445, 209] width 154 height 13
click at [352, 248] on span "Threading - Eyebrow (₹130.00)" at bounding box center [334, 249] width 81 height 10
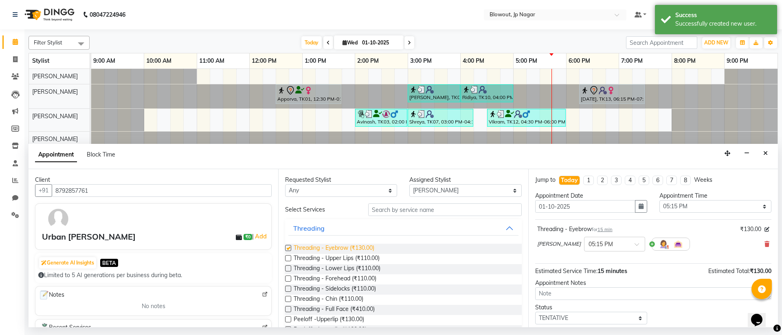
checkbox input "false"
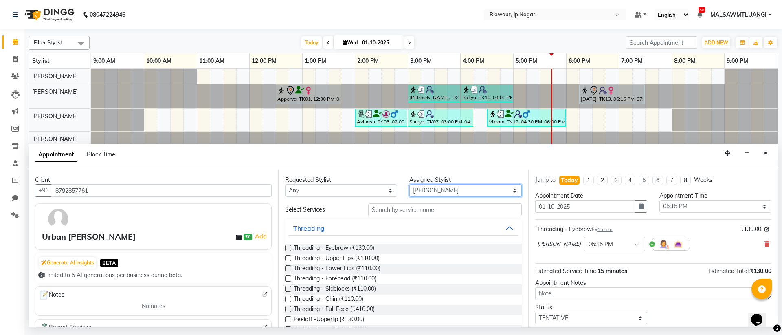
click at [434, 188] on select "Select [PERSON_NAME] [PERSON_NAME] [PERSON_NAME] [PERSON_NAME] PUJA [PERSON_NAM…" at bounding box center [465, 190] width 112 height 13
select select "46972"
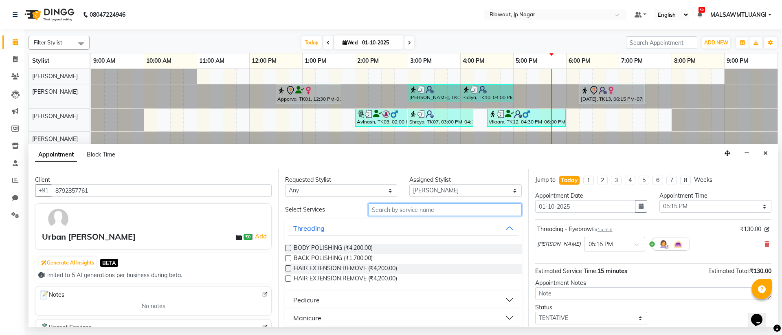
click at [403, 210] on input "text" at bounding box center [445, 209] width 154 height 13
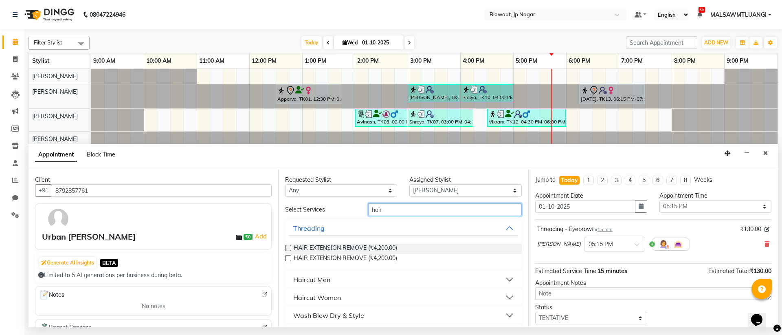
type input "hair"
click at [330, 296] on div "Haircut Women" at bounding box center [317, 298] width 48 height 10
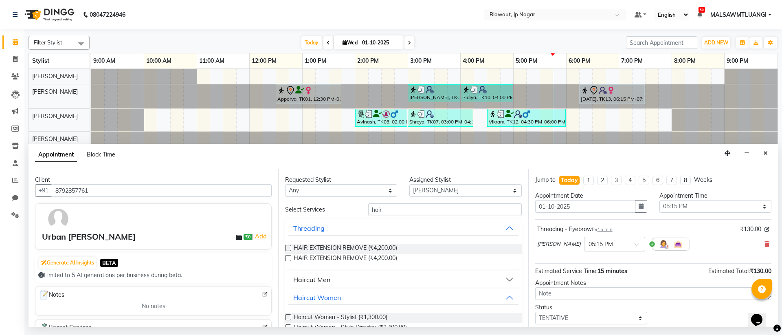
click at [334, 282] on button "Haircut Men" at bounding box center [403, 279] width 230 height 15
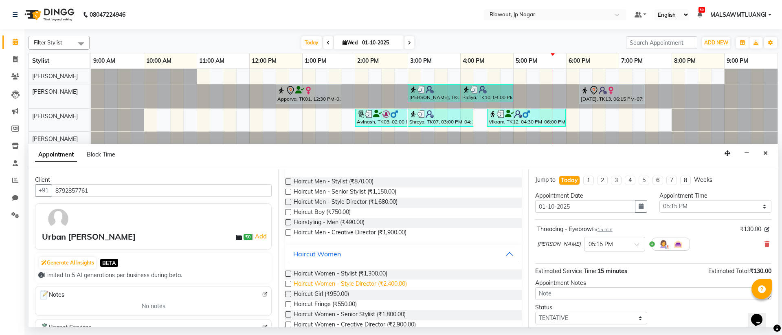
scroll to position [116, 0]
click at [342, 192] on span "Haircut Men - Senior Stylist (₹1,150.00)" at bounding box center [345, 194] width 103 height 10
checkbox input "false"
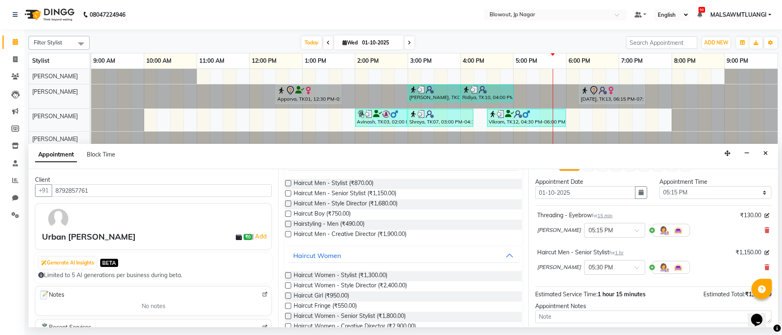
scroll to position [86, 0]
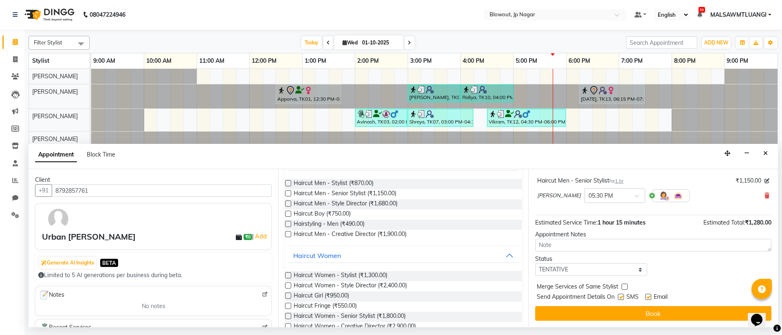
click at [647, 296] on label at bounding box center [648, 297] width 6 height 6
click at [647, 296] on input "checkbox" at bounding box center [647, 297] width 5 height 5
checkbox input "false"
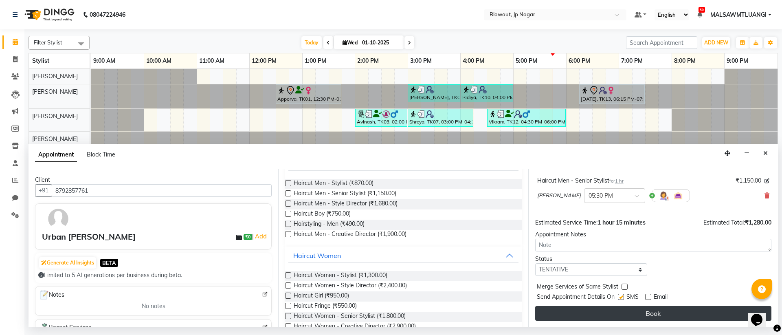
click at [654, 316] on button "Book" at bounding box center [653, 313] width 236 height 15
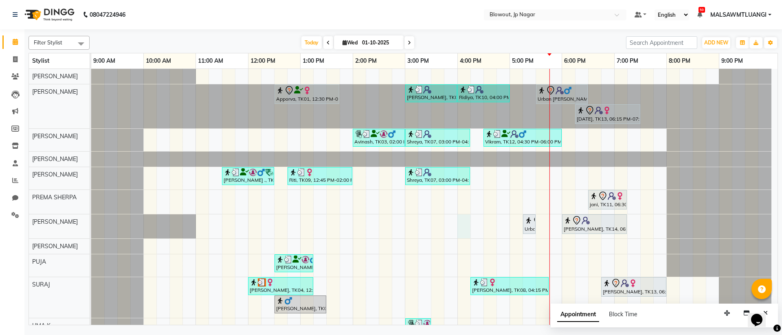
click at [460, 224] on div "Apporva, TK01, 12:30 PM-01:45 PM, Haircut Women - Senior Stylist Amruta, TK06, …" at bounding box center [434, 205] width 687 height 272
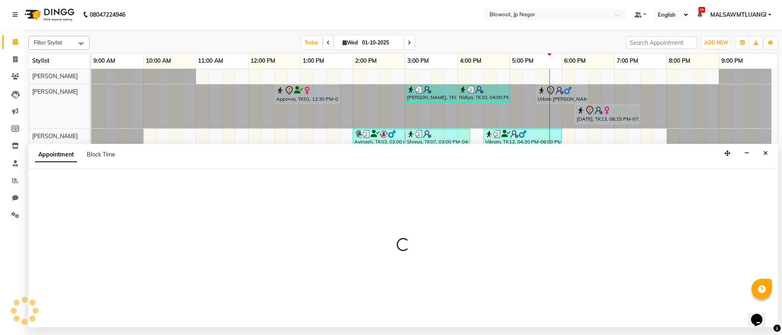
select select "46971"
select select "960"
select select "tentative"
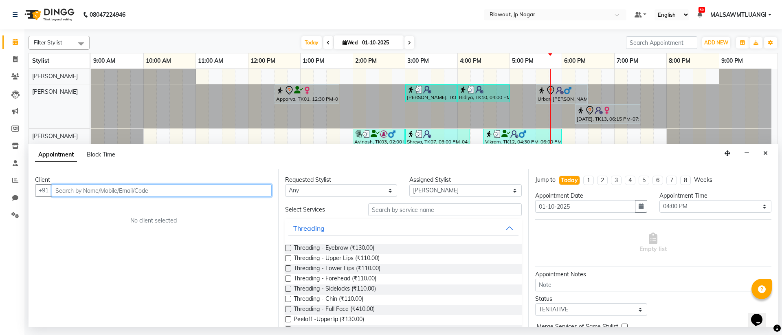
click at [129, 193] on input "text" at bounding box center [162, 190] width 220 height 13
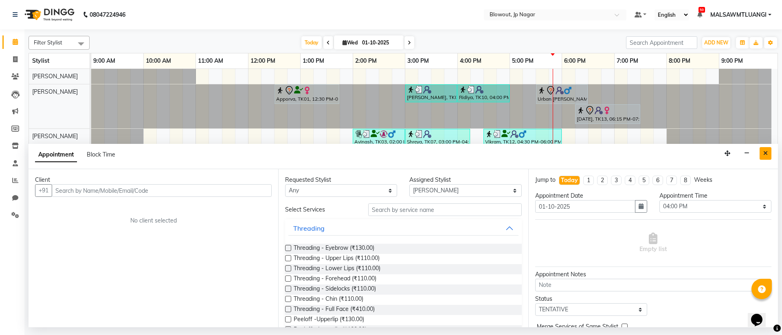
click at [767, 153] on icon "Close" at bounding box center [766, 153] width 4 height 6
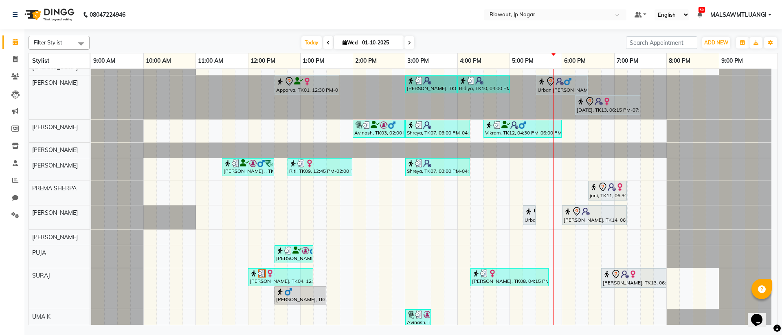
scroll to position [0, 0]
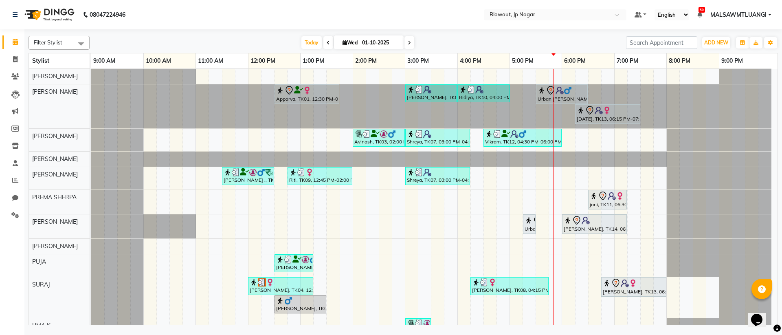
click at [409, 44] on icon at bounding box center [409, 42] width 3 height 5
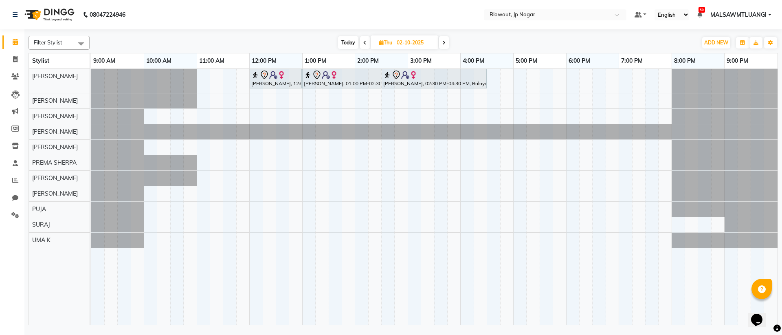
click at [443, 45] on span at bounding box center [444, 42] width 10 height 13
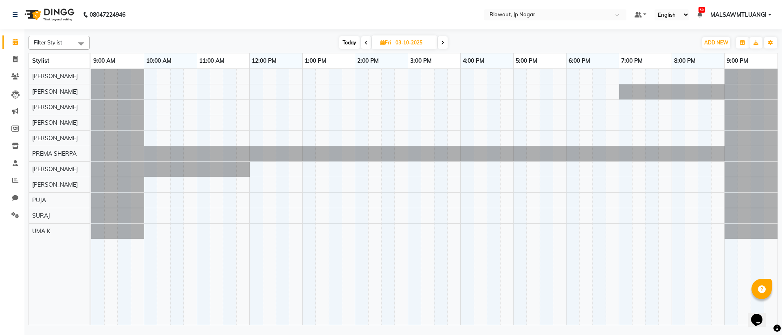
click at [443, 45] on icon at bounding box center [442, 42] width 3 height 5
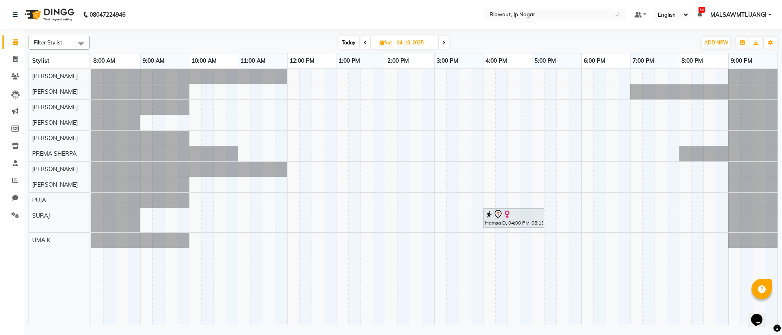
click at [442, 44] on span at bounding box center [444, 42] width 10 height 13
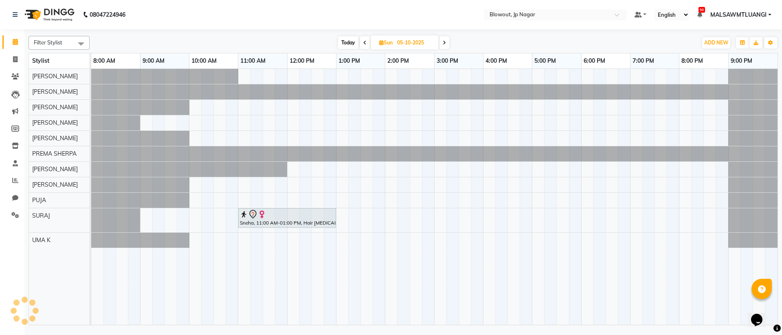
click at [449, 40] on span at bounding box center [445, 42] width 10 height 13
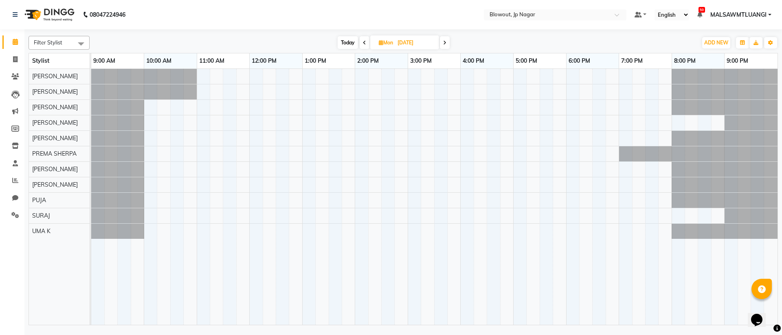
click at [349, 44] on span "Today" at bounding box center [348, 42] width 20 height 13
type input "01-10-2025"
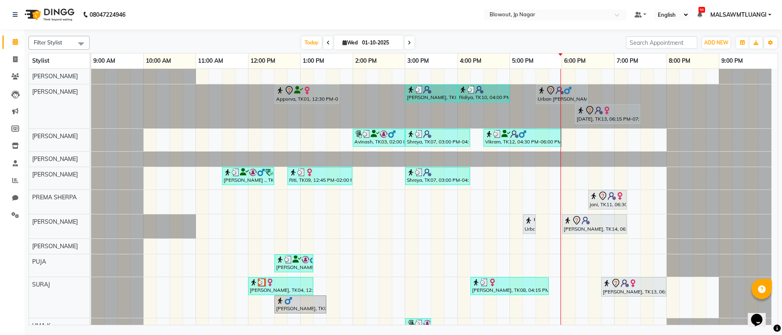
click at [455, 229] on div "Apporva, TK01, 12:30 PM-01:45 PM, Haircut Women - Senior Stylist Amruta, TK06, …" at bounding box center [434, 205] width 687 height 272
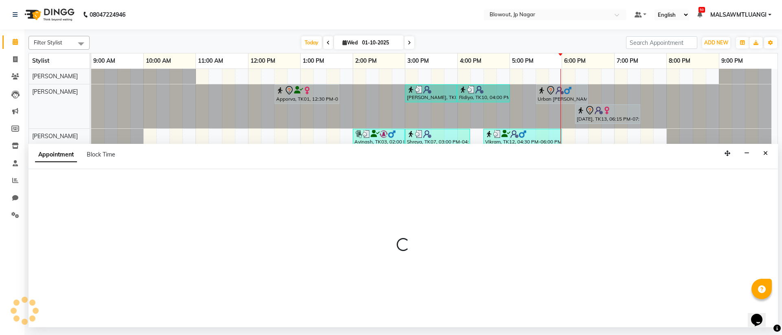
select select "46971"
select select "tentative"
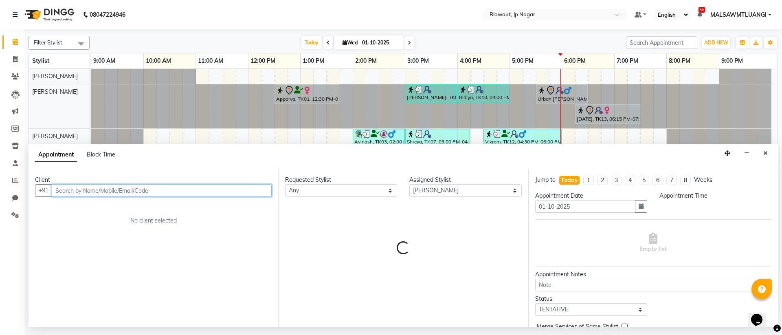
select select "945"
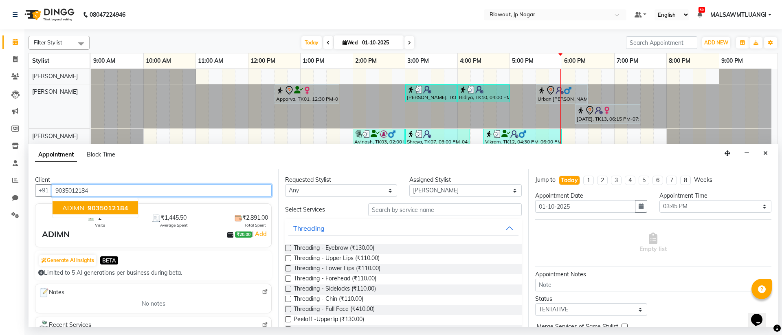
click at [111, 204] on span "9035012184" at bounding box center [108, 208] width 41 height 8
type input "9035012184"
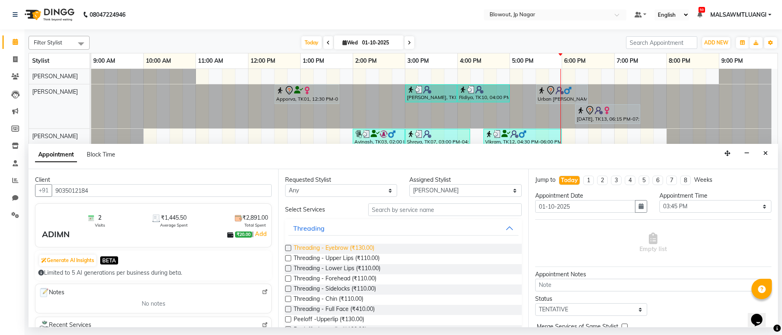
click at [367, 246] on span "Threading - Eyebrow (₹130.00)" at bounding box center [334, 249] width 81 height 10
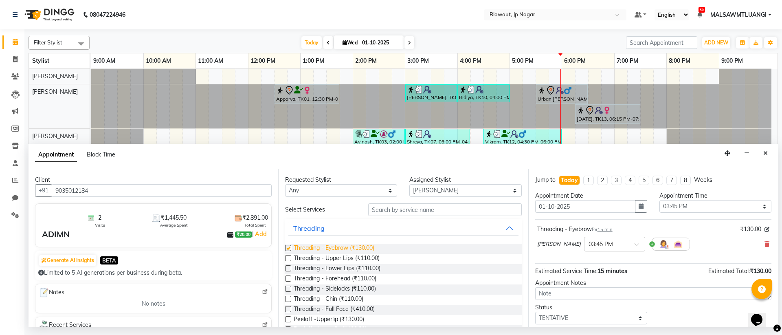
checkbox input "false"
click at [376, 259] on span "Threading - Upper Lips (₹110.00)" at bounding box center [337, 259] width 86 height 10
checkbox input "false"
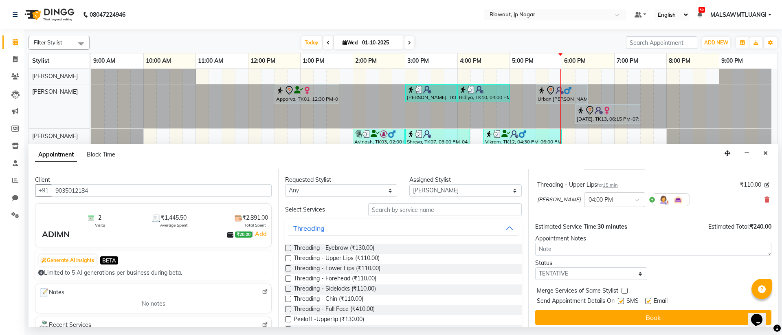
scroll to position [86, 0]
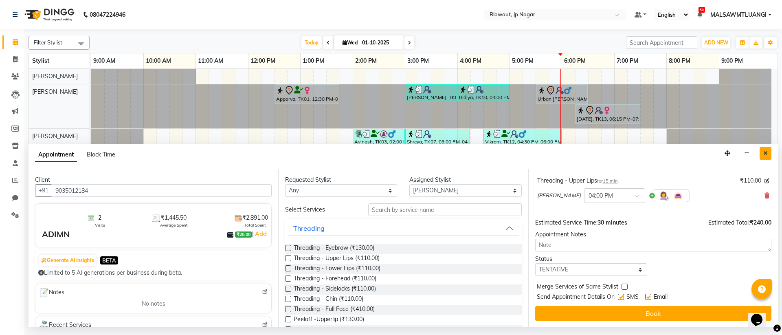
click at [764, 155] on icon "Close" at bounding box center [766, 153] width 4 height 6
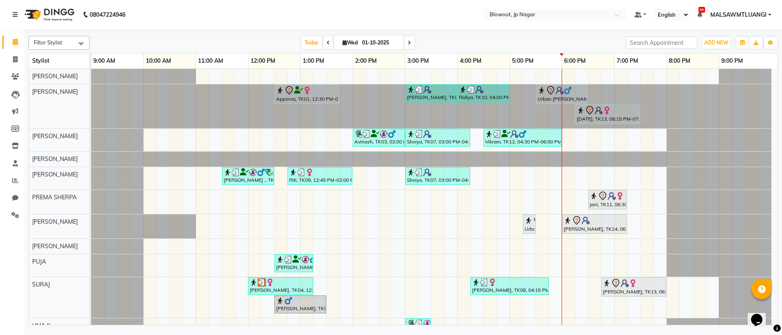
click at [476, 226] on div "Apporva, TK01, 12:30 PM-01:45 PM, Haircut Women - Senior Stylist Amruta, TK06, …" at bounding box center [434, 205] width 687 height 272
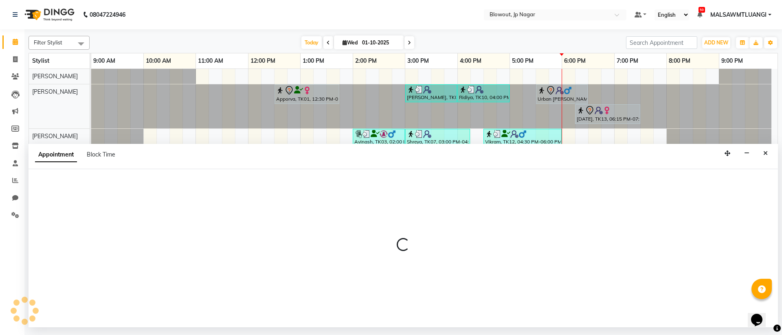
select select "46971"
select select "975"
select select "tentative"
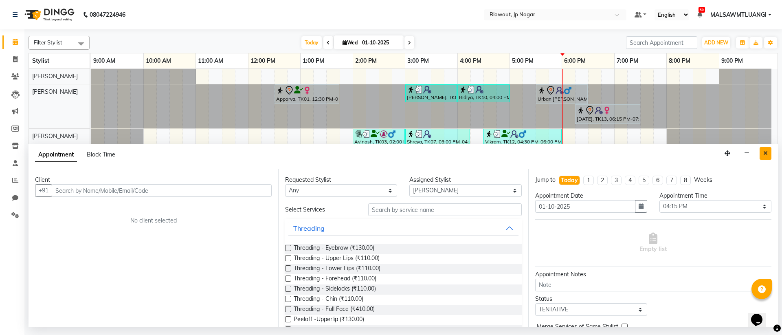
click at [769, 152] on button "Close" at bounding box center [766, 153] width 12 height 13
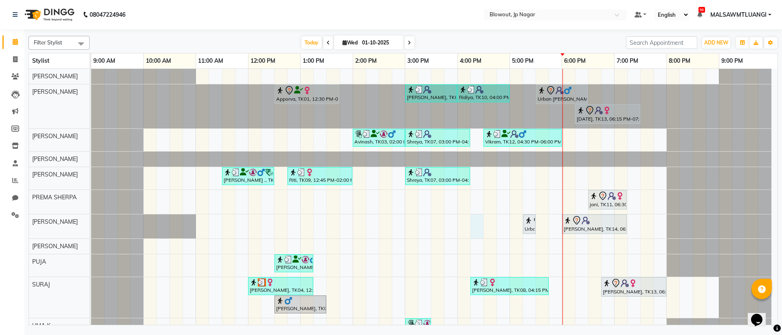
click at [473, 227] on div "Apporva, TK01, 12:30 PM-01:45 PM, Haircut Women - Senior Stylist Amruta, TK06, …" at bounding box center [434, 205] width 687 height 272
select select "46971"
select select "tentative"
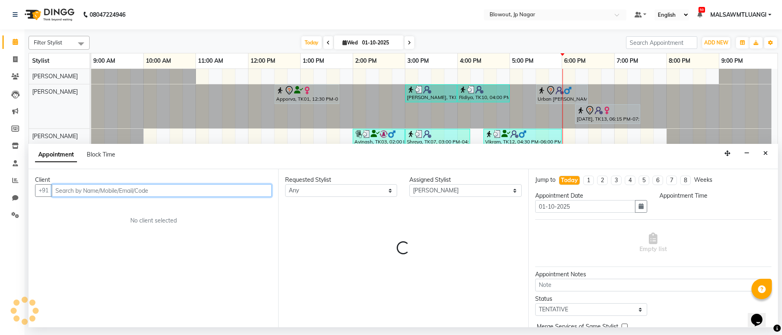
select select "975"
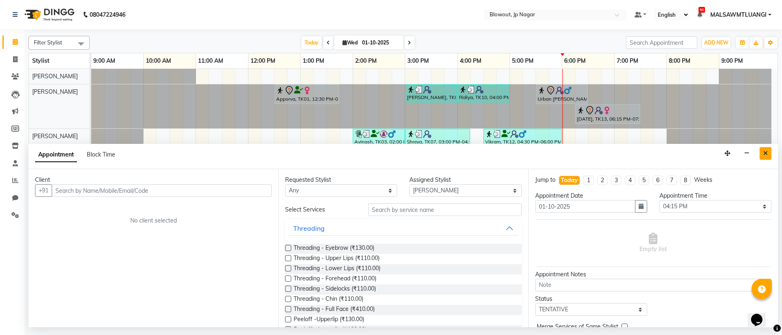
click at [764, 152] on icon "Close" at bounding box center [766, 153] width 4 height 6
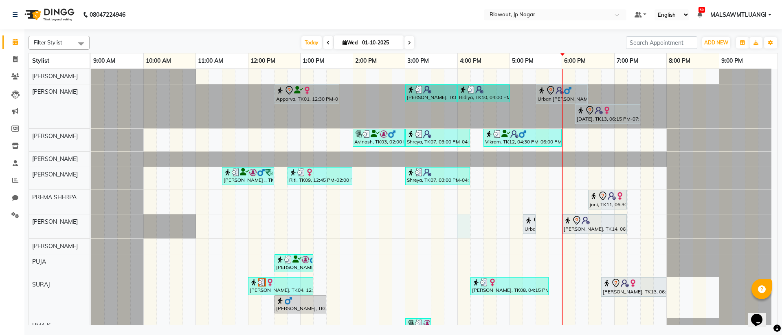
click at [463, 220] on div "Apporva, TK01, 12:30 PM-01:45 PM, Haircut Women - Senior Stylist Amruta, TK06, …" at bounding box center [434, 205] width 687 height 272
select select "46971"
select select "960"
select select "tentative"
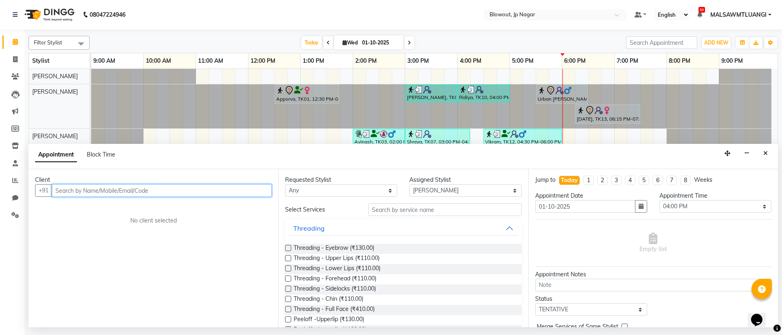
click at [236, 192] on input "text" at bounding box center [162, 190] width 220 height 13
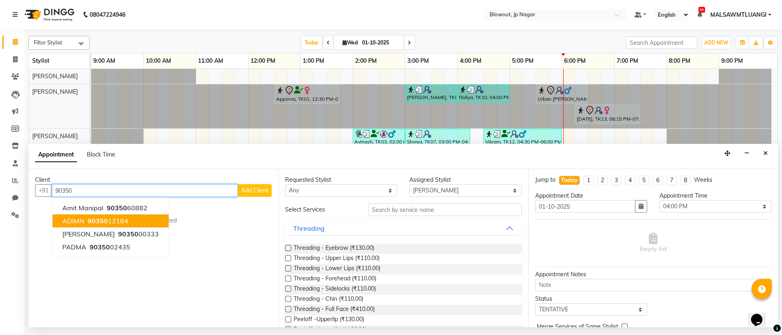
click at [77, 223] on span "ADIMN" at bounding box center [73, 221] width 22 height 8
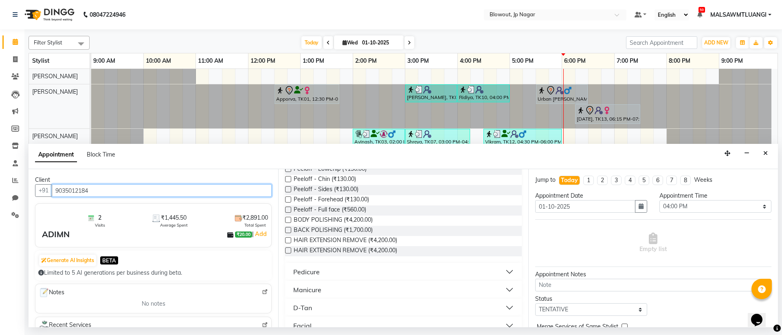
scroll to position [0, 0]
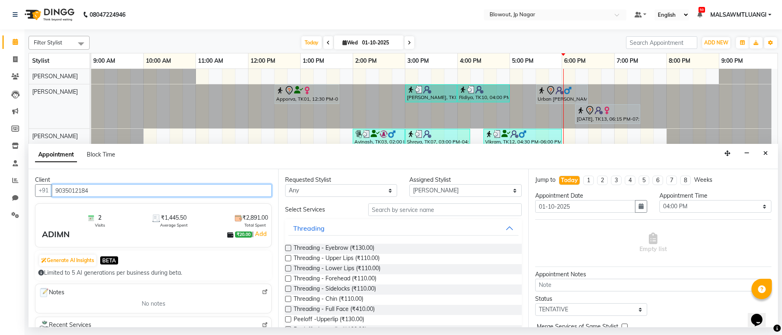
type input "9035012184"
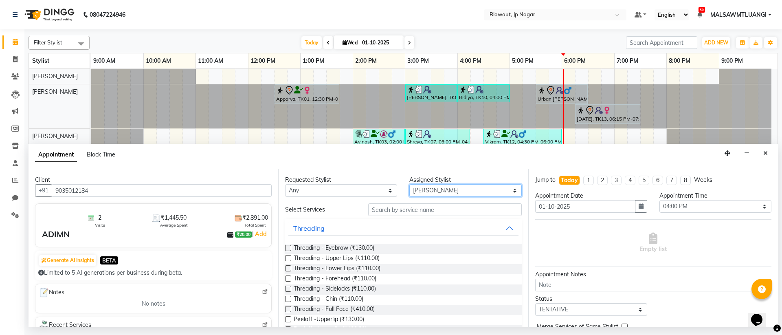
click at [509, 193] on select "Select BINOD DICKY SHERPA GIRI JITEN JOHN JULIE PREMA SHERPA PUJA ROSHAN PRADHA…" at bounding box center [465, 190] width 112 height 13
click at [434, 214] on input "text" at bounding box center [445, 209] width 154 height 13
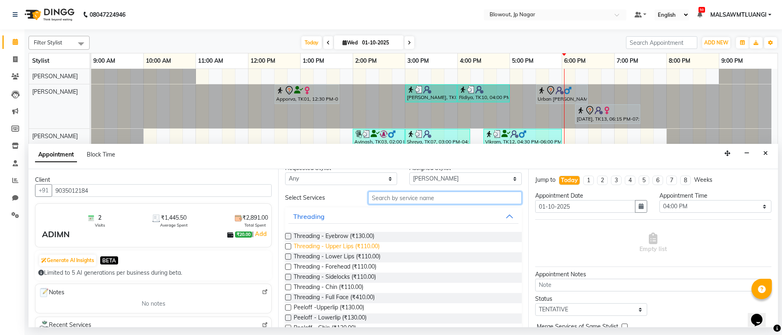
scroll to position [12, 0]
click at [339, 245] on span "Threading - Upper Lips (₹110.00)" at bounding box center [337, 247] width 86 height 10
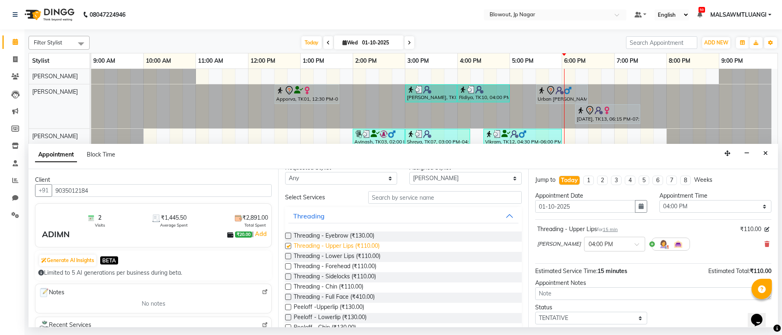
checkbox input "false"
click at [373, 237] on span "Threading - Eyebrow (₹130.00)" at bounding box center [334, 236] width 81 height 10
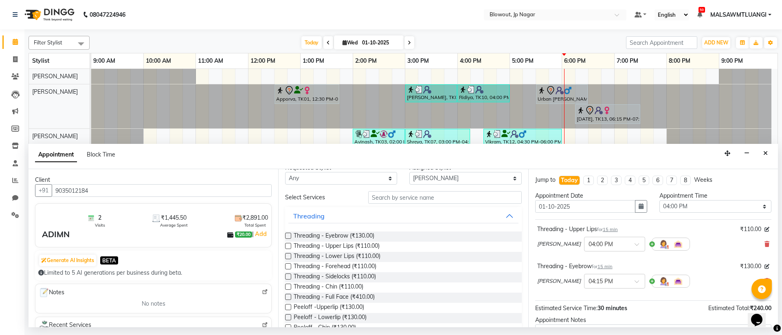
click at [285, 235] on label at bounding box center [288, 236] width 6 height 6
click at [285, 235] on input "checkbox" at bounding box center [287, 236] width 5 height 5
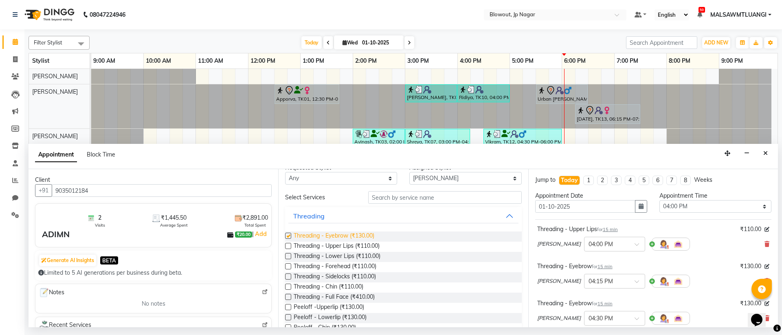
checkbox input "false"
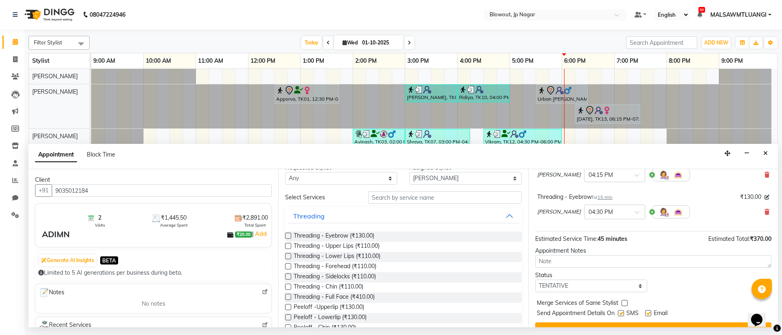
scroll to position [108, 0]
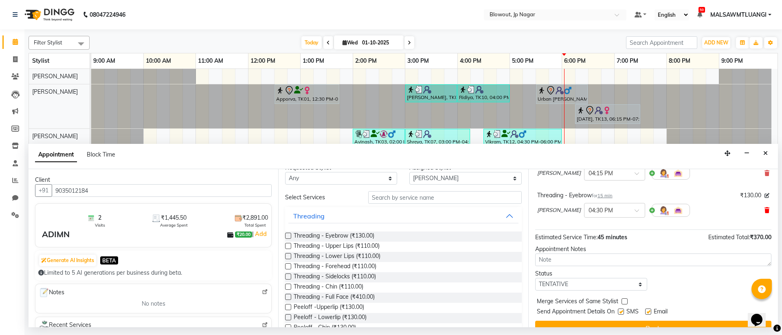
click at [765, 209] on icon at bounding box center [767, 210] width 5 height 6
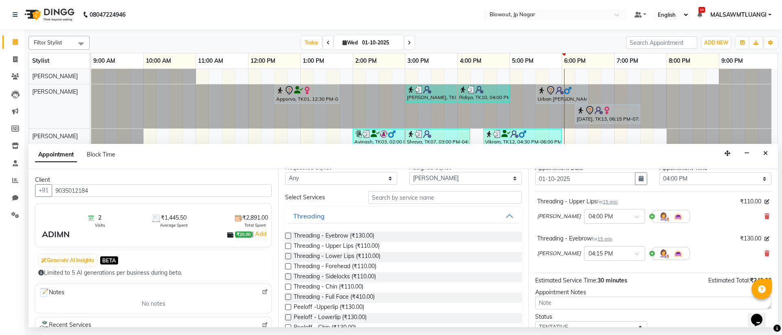
scroll to position [86, 0]
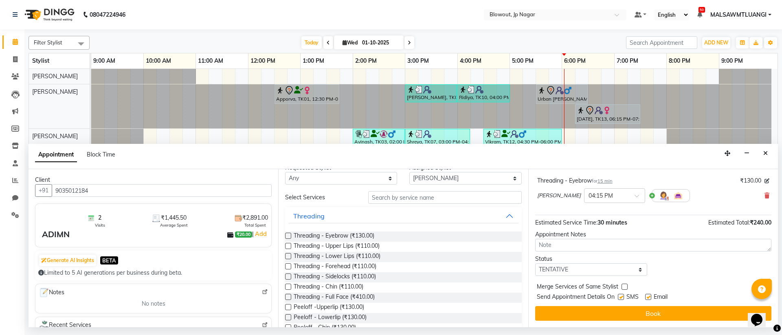
click at [649, 297] on label at bounding box center [648, 297] width 6 height 6
click at [649, 297] on input "checkbox" at bounding box center [647, 297] width 5 height 5
checkbox input "false"
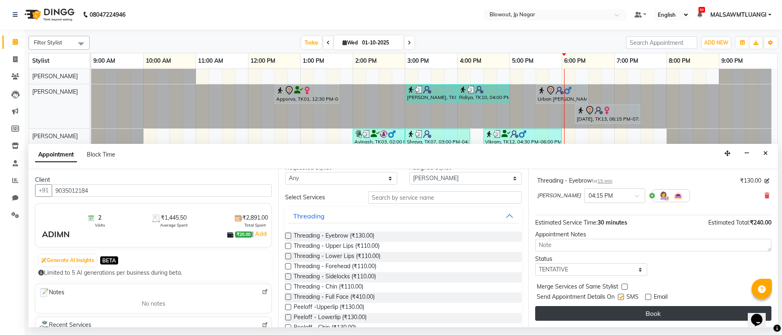
click at [638, 312] on button "Book" at bounding box center [653, 313] width 236 height 15
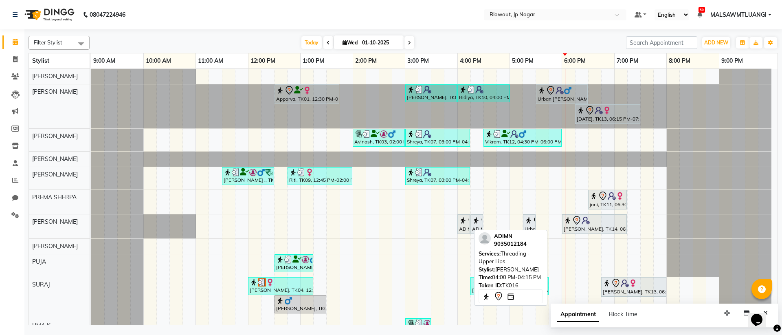
click at [461, 226] on div "ADIMN, TK16, 04:00 PM-04:15 PM, Threading - Upper Lips" at bounding box center [463, 224] width 11 height 17
select select "7"
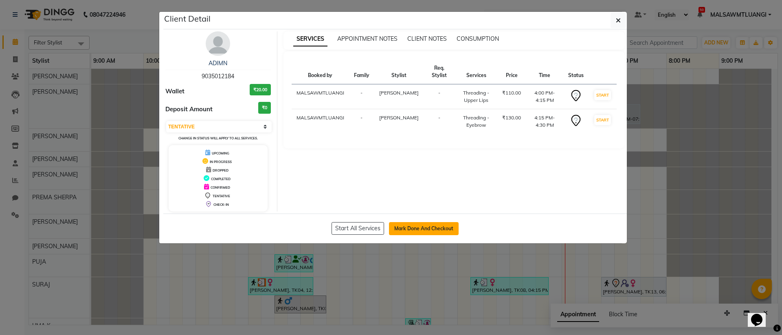
click at [438, 229] on button "Mark Done And Checkout" at bounding box center [424, 228] width 70 height 13
select select "service"
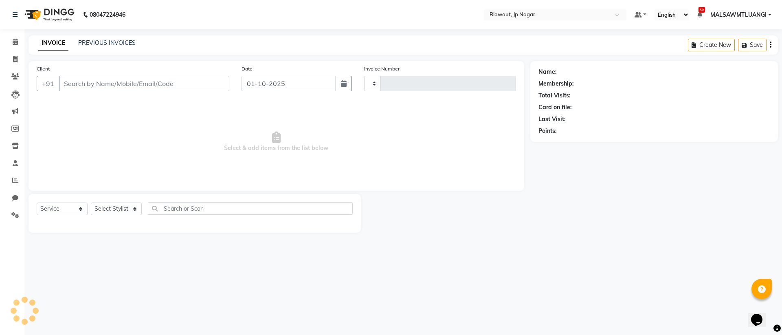
type input "2933"
select select "6261"
type input "9035012184"
select select "46971"
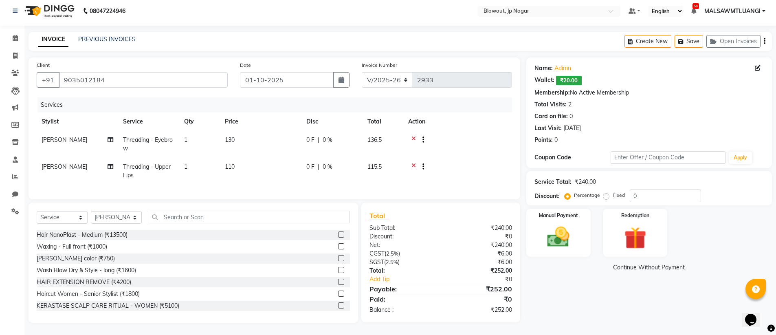
scroll to position [5, 0]
click at [163, 222] on input "text" at bounding box center [249, 217] width 202 height 13
type input "d"
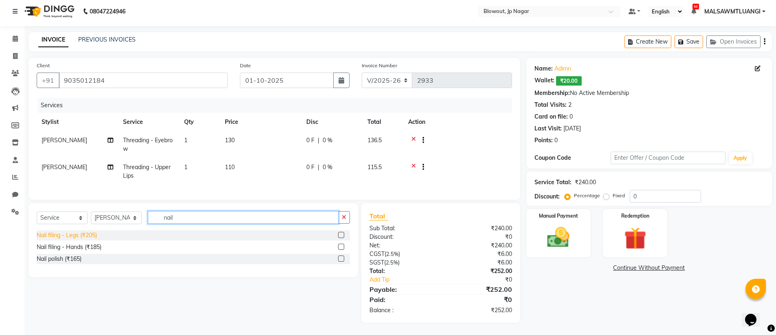
type input "nail"
click at [94, 240] on div "Nail filing - Legs (₹205)" at bounding box center [67, 235] width 60 height 9
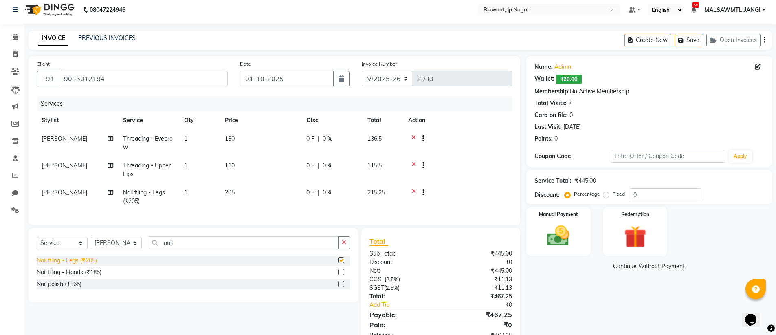
checkbox input "false"
click at [415, 190] on icon at bounding box center [414, 193] width 4 height 10
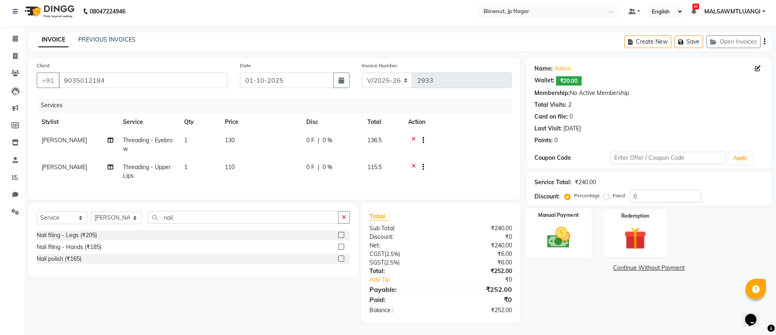
click at [559, 236] on img at bounding box center [558, 237] width 37 height 26
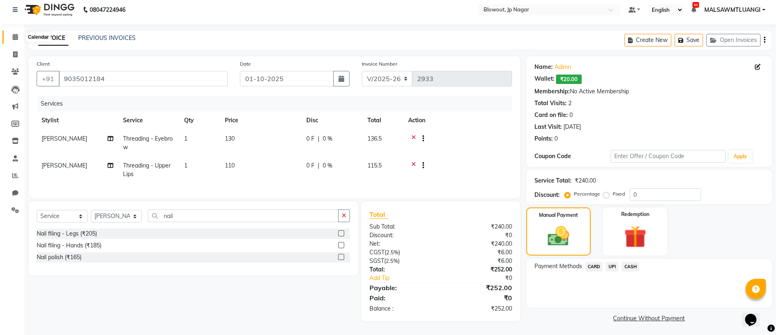
click at [16, 38] on icon at bounding box center [15, 37] width 5 height 6
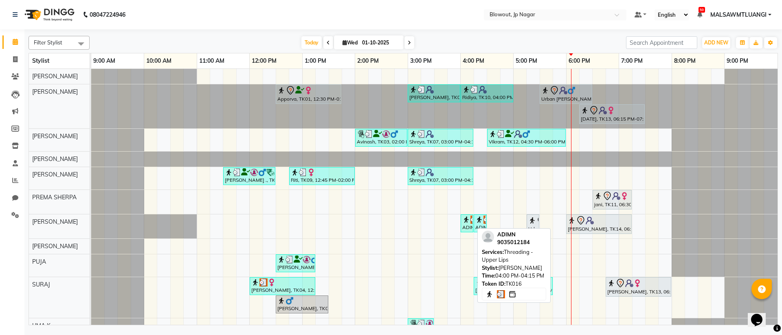
click at [467, 226] on div "ADIMN, TK16, 04:00 PM-04:15 PM, Threading - Upper Lips" at bounding box center [467, 223] width 11 height 15
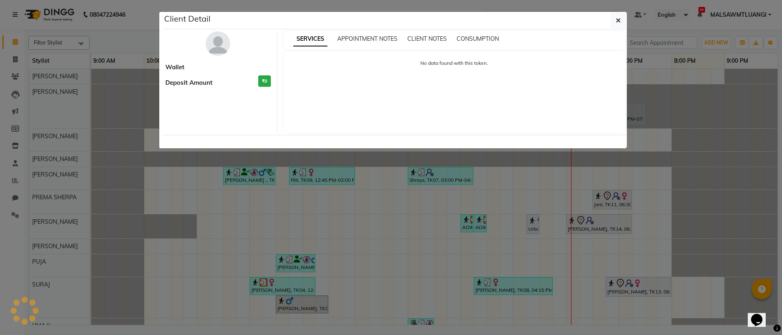
select select "3"
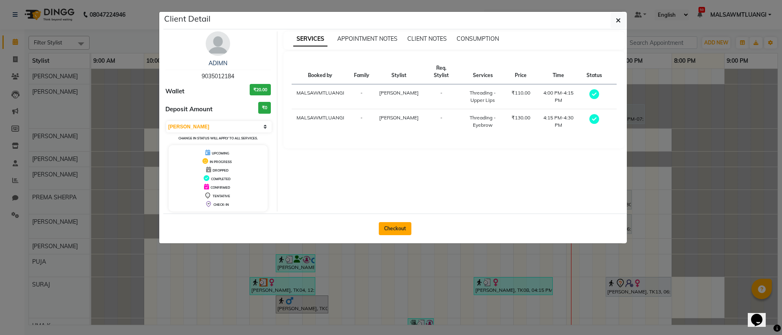
click at [398, 226] on button "Checkout" at bounding box center [395, 228] width 33 height 13
select select "service"
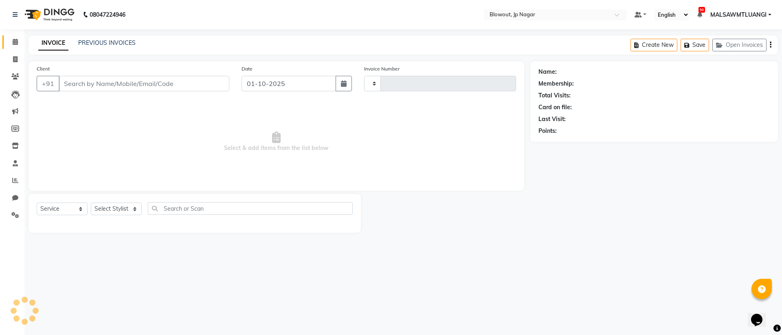
type input "2933"
select select "6261"
type input "9035012184"
select select "46971"
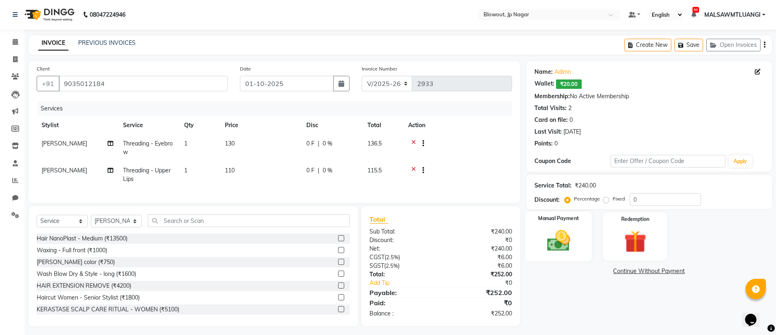
click at [555, 227] on div "Manual Payment" at bounding box center [558, 236] width 67 height 50
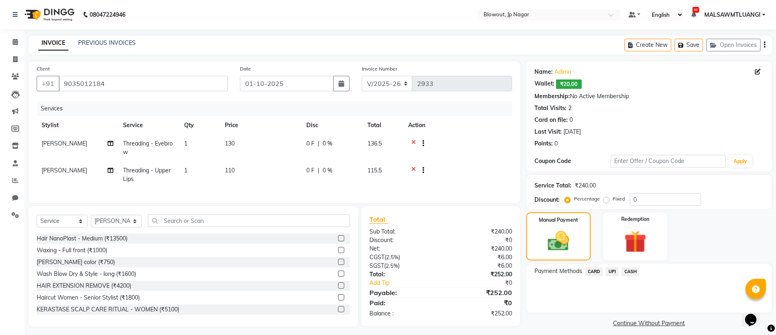
click at [598, 271] on span "CARD" at bounding box center [595, 271] width 18 height 9
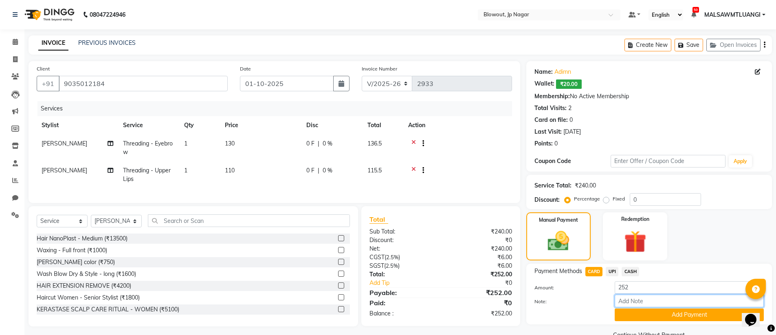
click at [651, 302] on input "Note:" at bounding box center [689, 301] width 149 height 13
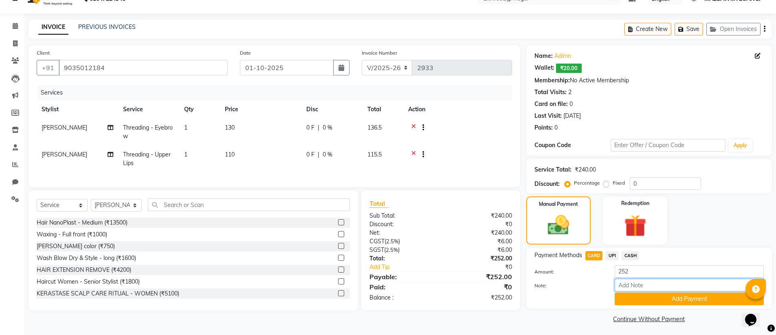
scroll to position [18, 0]
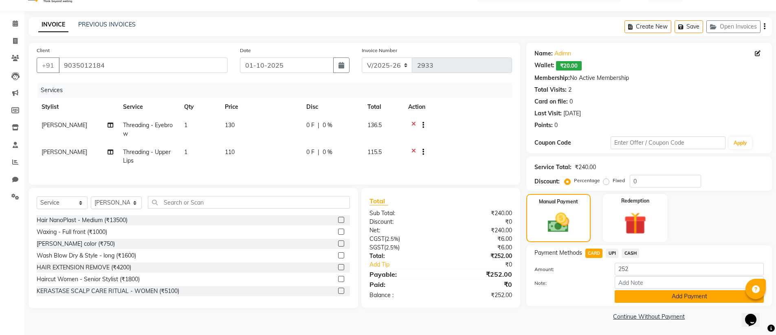
click at [667, 296] on button "Add Payment" at bounding box center [689, 296] width 149 height 13
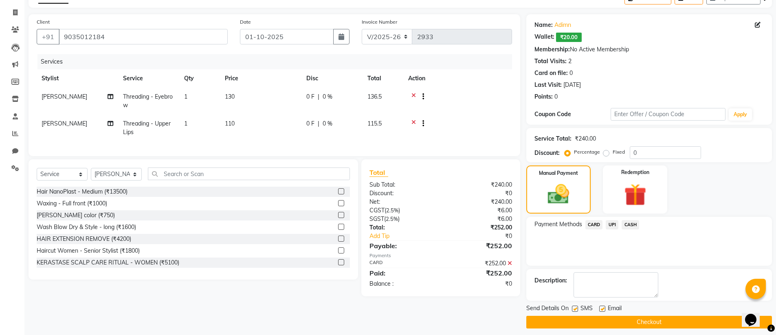
scroll to position [53, 0]
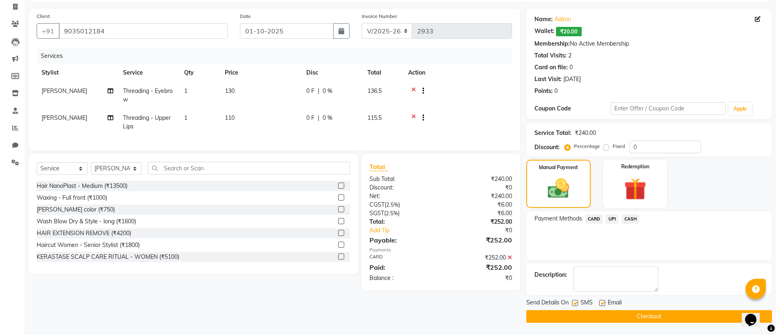
click at [612, 220] on span "UPI" at bounding box center [612, 218] width 13 height 9
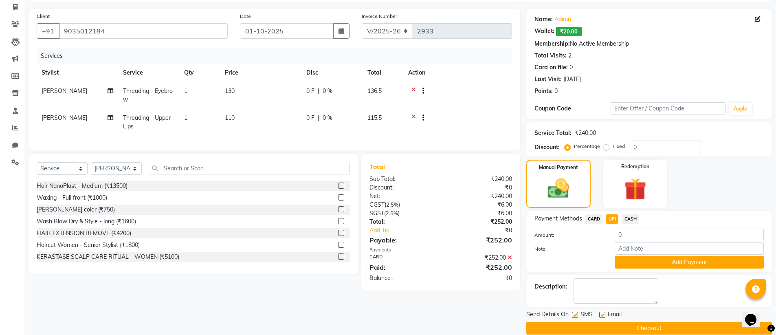
click at [627, 221] on span "CASH" at bounding box center [631, 218] width 18 height 9
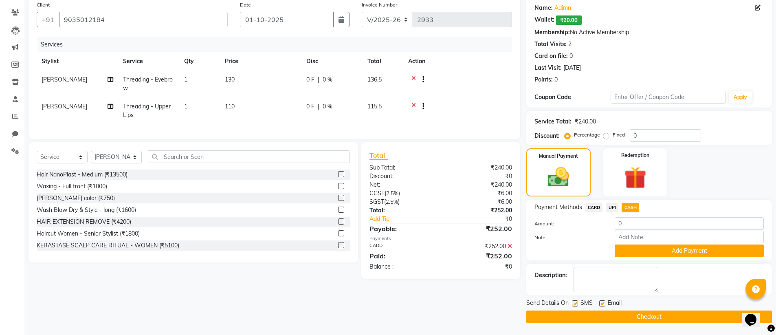
scroll to position [64, 0]
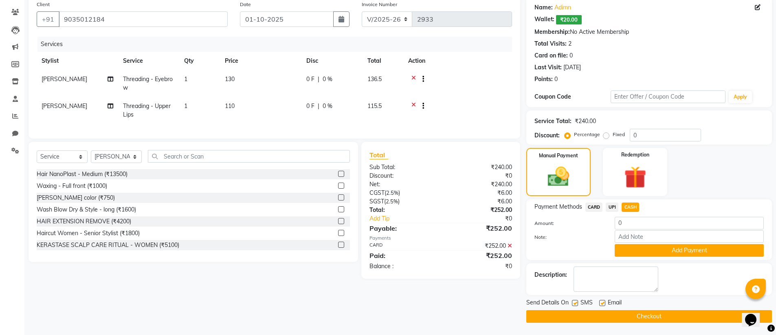
click at [602, 302] on label at bounding box center [602, 303] width 6 height 6
click at [602, 302] on input "checkbox" at bounding box center [601, 303] width 5 height 5
checkbox input "false"
click at [590, 208] on span "CARD" at bounding box center [595, 207] width 18 height 9
click at [638, 317] on button "Checkout" at bounding box center [649, 316] width 246 height 13
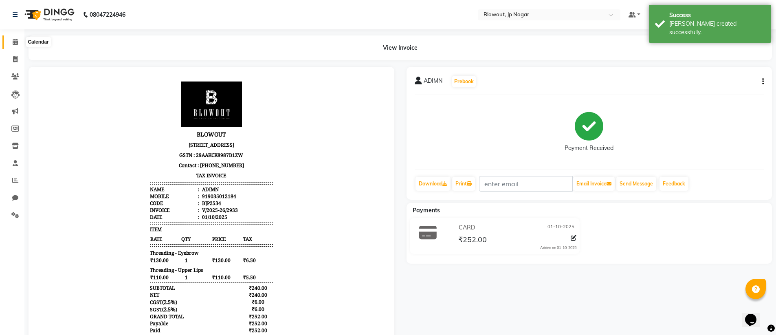
click at [17, 40] on icon at bounding box center [15, 42] width 5 height 6
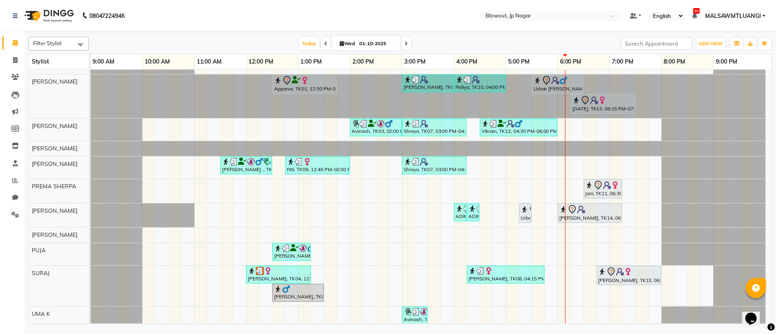
scroll to position [16, 0]
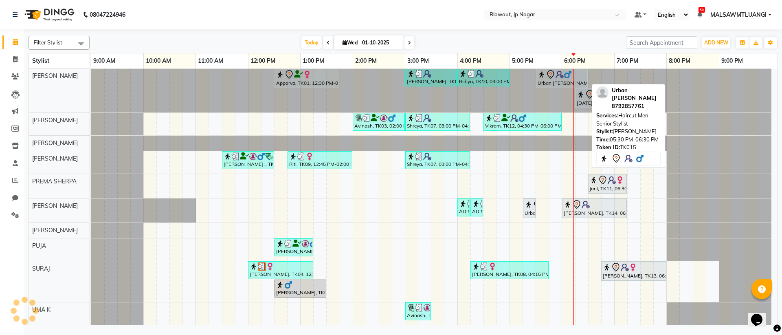
click at [553, 75] on icon at bounding box center [551, 75] width 10 height 10
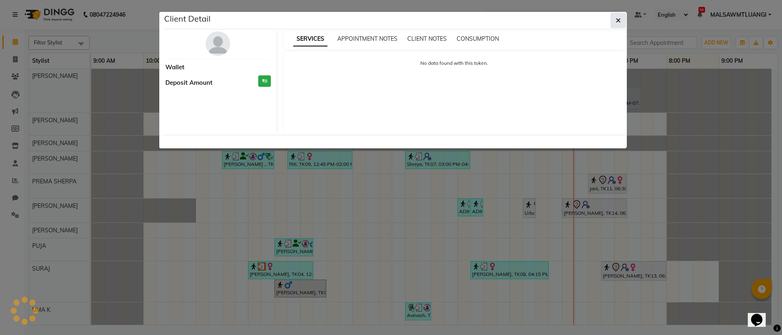
select select "7"
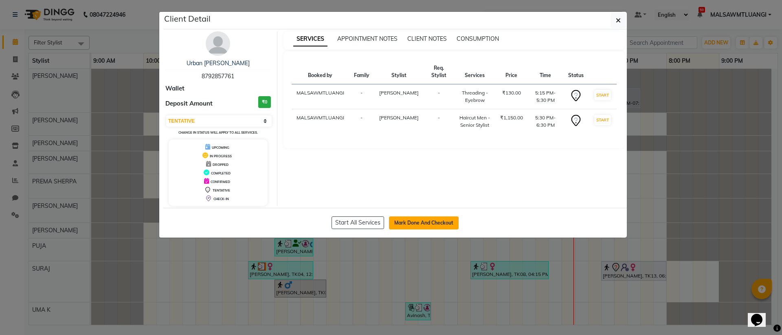
click at [424, 223] on button "Mark Done And Checkout" at bounding box center [424, 222] width 70 height 13
select select "service"
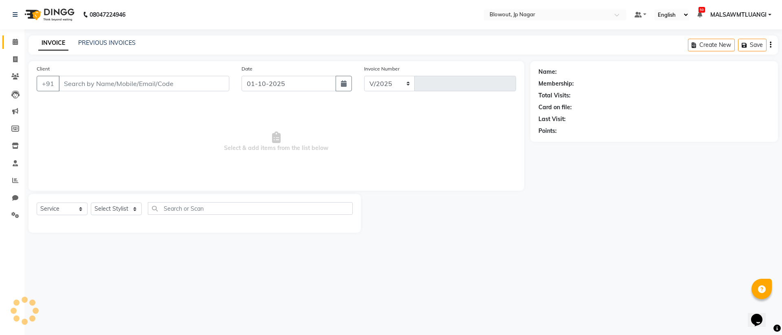
select select "6261"
type input "2934"
type input "8792857761"
select select "46972"
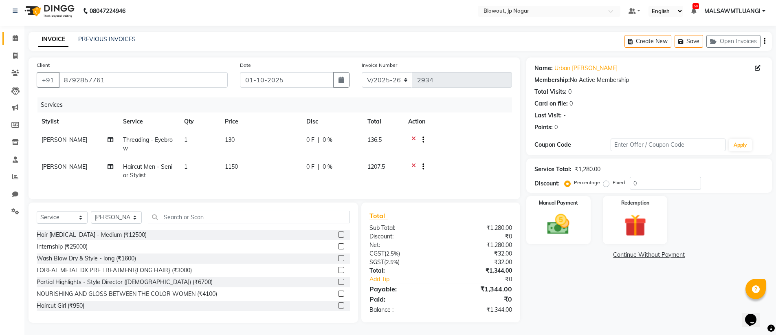
scroll to position [10, 0]
click at [566, 217] on img at bounding box center [558, 224] width 37 height 26
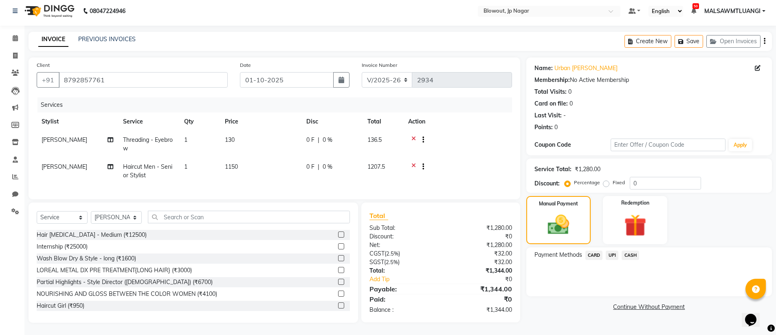
click at [629, 251] on span "CASH" at bounding box center [631, 255] width 18 height 9
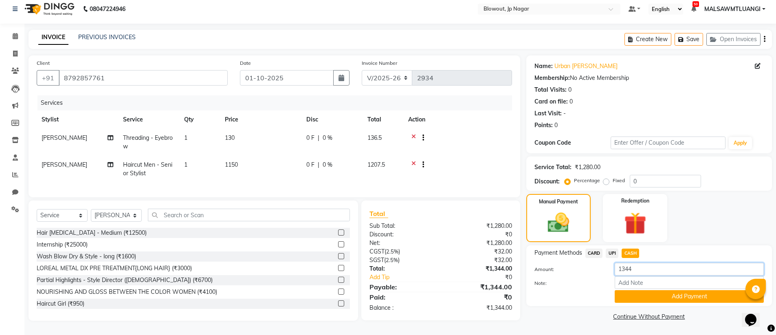
click at [643, 266] on input "1344" at bounding box center [689, 269] width 149 height 13
type input "1300"
click at [688, 293] on button "Add Payment" at bounding box center [689, 296] width 149 height 13
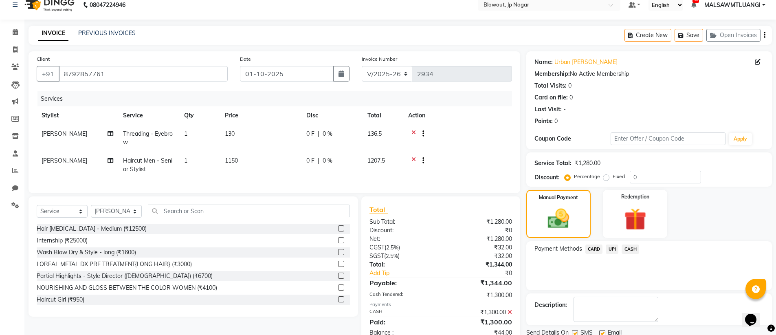
click at [614, 250] on span "UPI" at bounding box center [612, 248] width 13 height 9
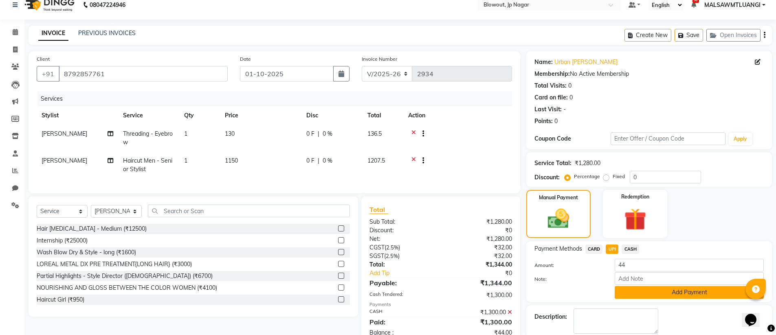
click at [684, 291] on button "Add Payment" at bounding box center [689, 292] width 149 height 13
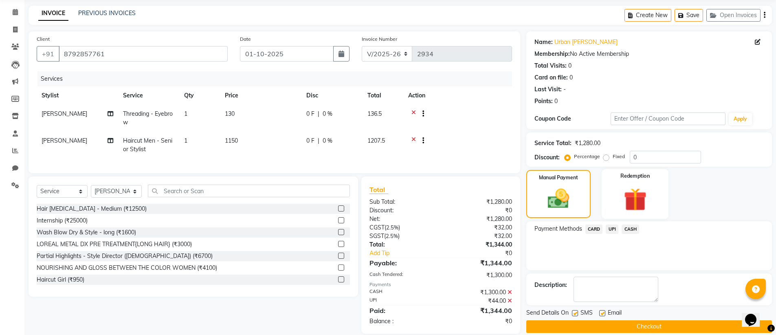
scroll to position [47, 0]
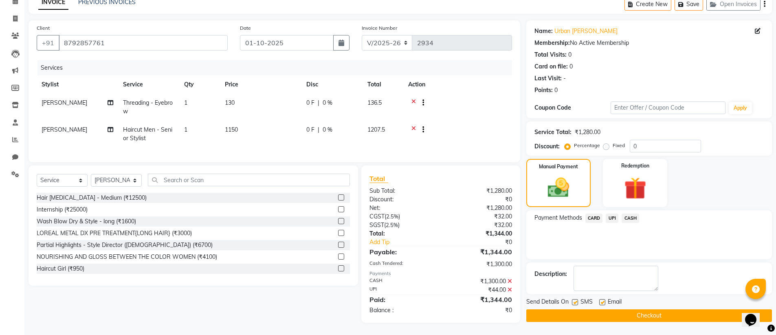
click at [601, 299] on label at bounding box center [602, 302] width 6 height 6
click at [601, 300] on input "checkbox" at bounding box center [601, 302] width 5 height 5
checkbox input "false"
click at [662, 309] on button "Checkout" at bounding box center [649, 315] width 246 height 13
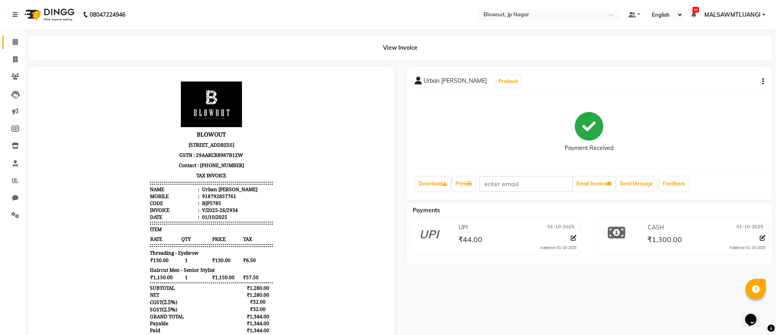
click at [11, 40] on span at bounding box center [15, 41] width 14 height 9
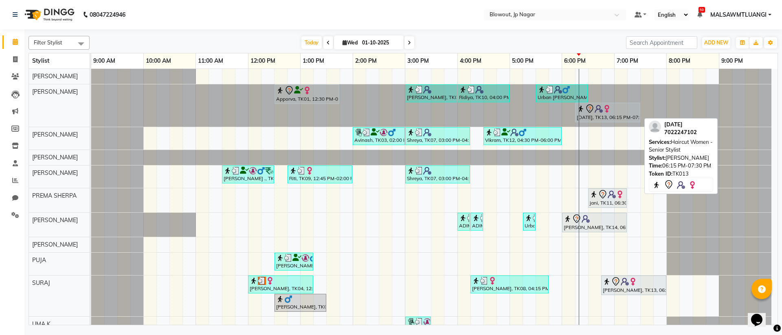
click at [605, 114] on div "[DATE], TK13, 06:15 PM-07:30 PM, Haircut Women - Senior Stylist" at bounding box center [608, 112] width 64 height 17
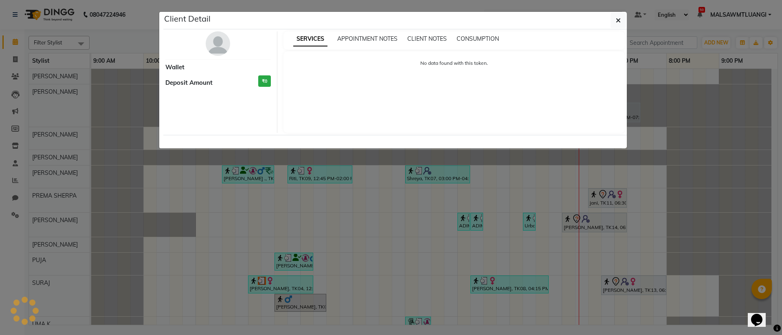
select select "7"
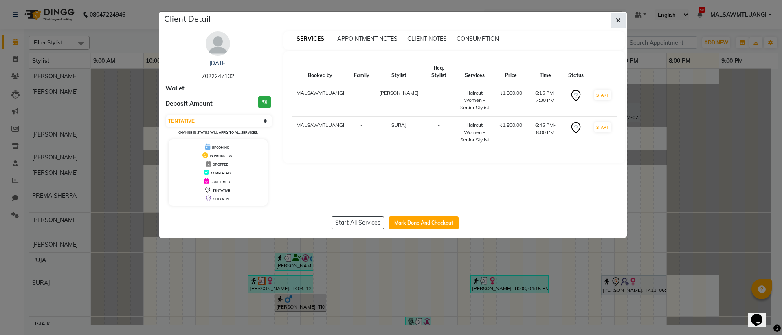
click at [619, 20] on icon "button" at bounding box center [618, 20] width 5 height 7
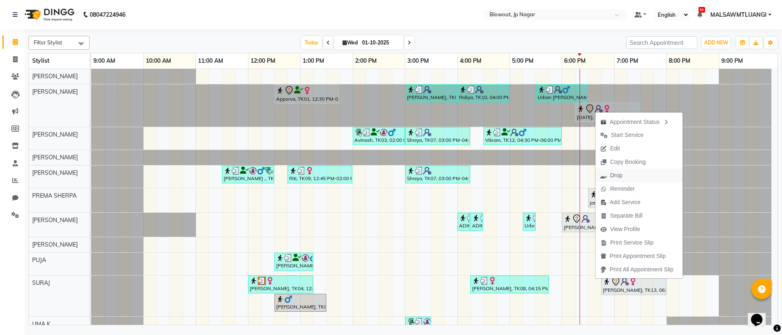
click at [619, 174] on span "Drop" at bounding box center [616, 175] width 12 height 9
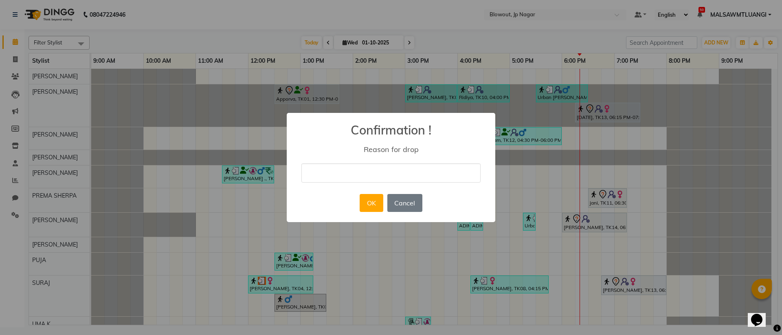
click at [371, 168] on input "text" at bounding box center [391, 172] width 179 height 19
type input "double entry"
click at [378, 203] on button "OK" at bounding box center [371, 203] width 23 height 18
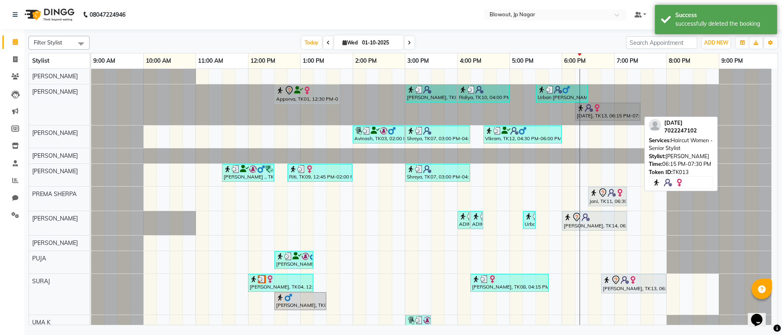
click at [599, 112] on div "[DATE], TK13, 06:15 PM-07:30 PM, Haircut Women - Senior Stylist" at bounding box center [608, 111] width 64 height 15
select select "7"
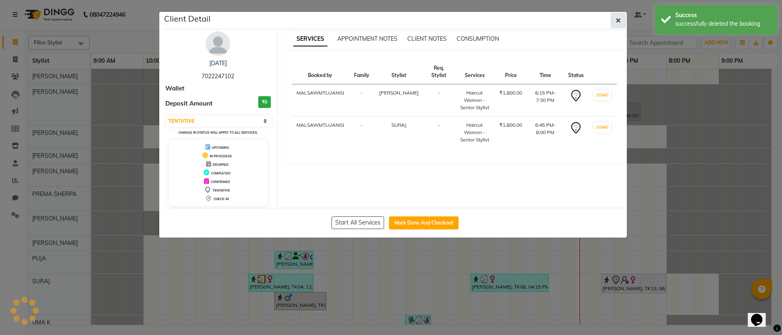
click at [619, 20] on icon "button" at bounding box center [618, 20] width 5 height 7
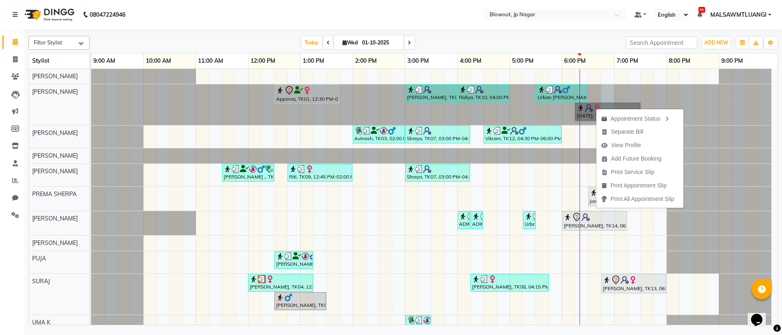
click at [91, 92] on div at bounding box center [91, 104] width 0 height 41
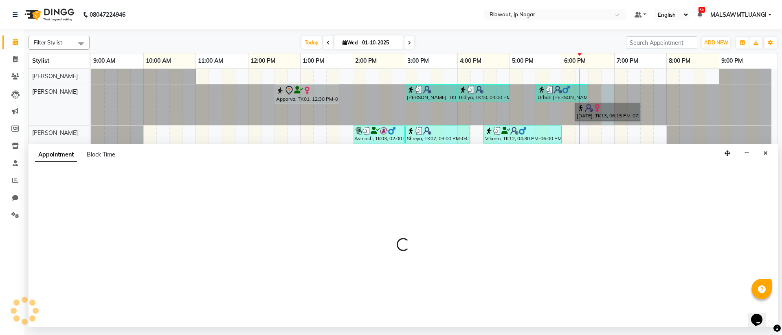
select select "46972"
select select "tentative"
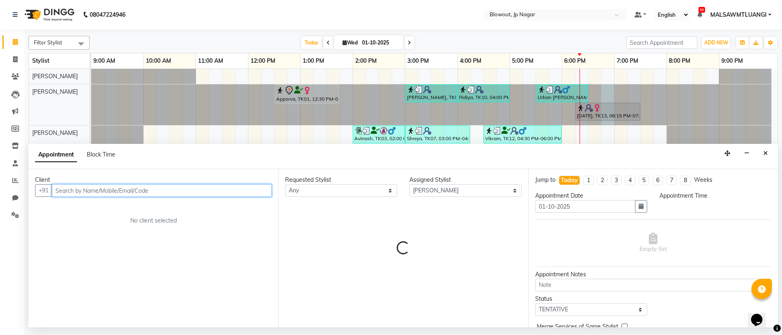
select select "1125"
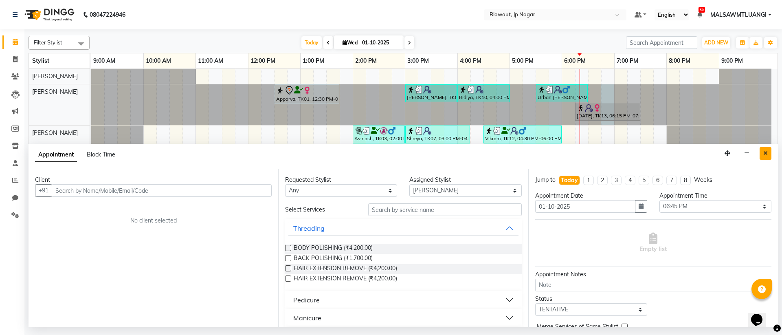
click at [766, 152] on icon "Close" at bounding box center [766, 153] width 4 height 6
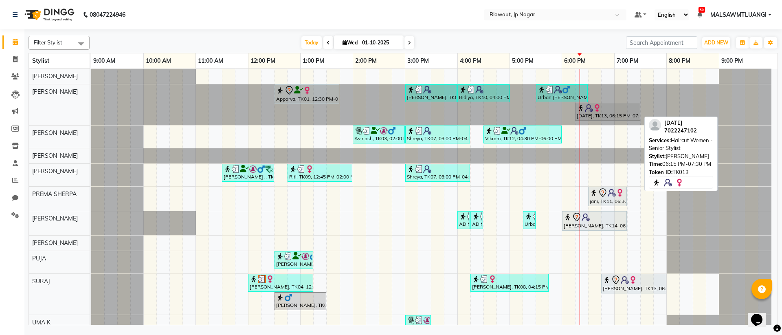
click at [594, 112] on div "[DATE], TK13, 06:15 PM-07:30 PM, Haircut Women - Senior Stylist" at bounding box center [608, 111] width 64 height 15
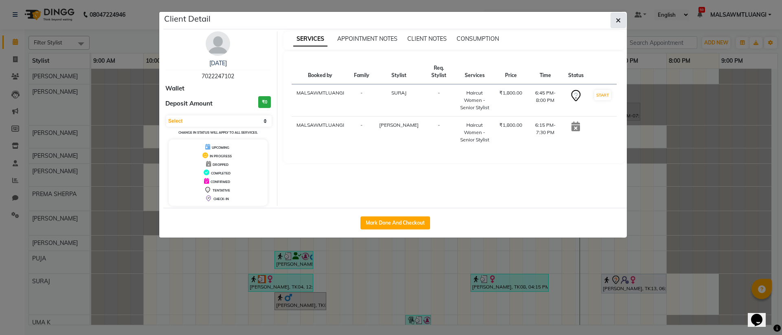
click at [622, 20] on button "button" at bounding box center [618, 20] width 15 height 15
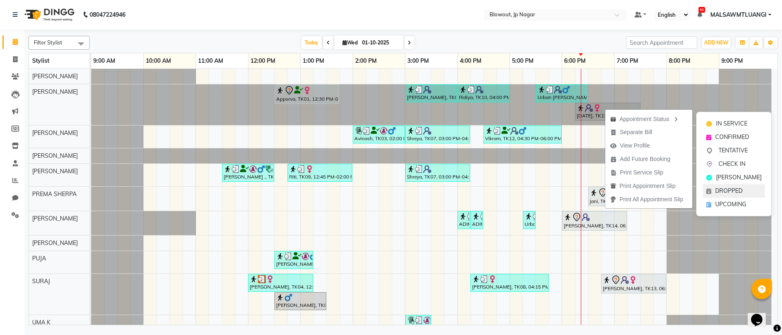
click at [723, 192] on span "DROPPED" at bounding box center [728, 191] width 27 height 9
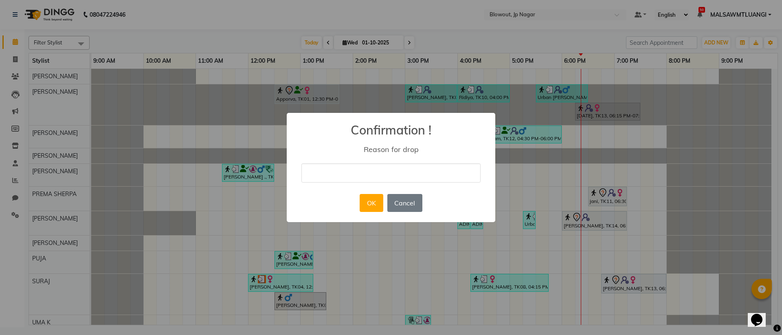
click at [364, 166] on input "text" at bounding box center [391, 172] width 179 height 19
type input "dublicate"
click at [379, 202] on button "OK" at bounding box center [371, 203] width 23 height 18
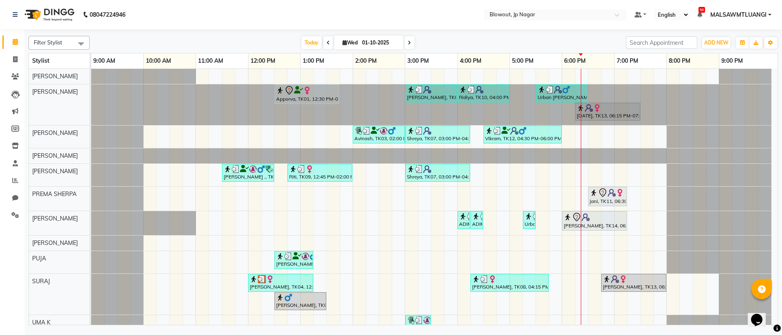
click at [79, 43] on span at bounding box center [81, 43] width 16 height 15
click at [15, 181] on icon at bounding box center [15, 180] width 6 height 6
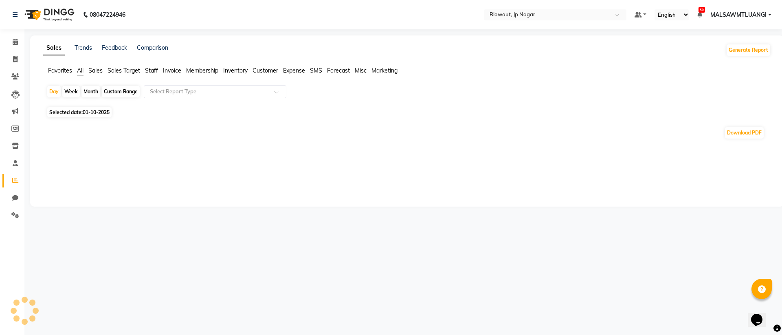
click at [148, 70] on span "Staff" at bounding box center [151, 70] width 13 height 7
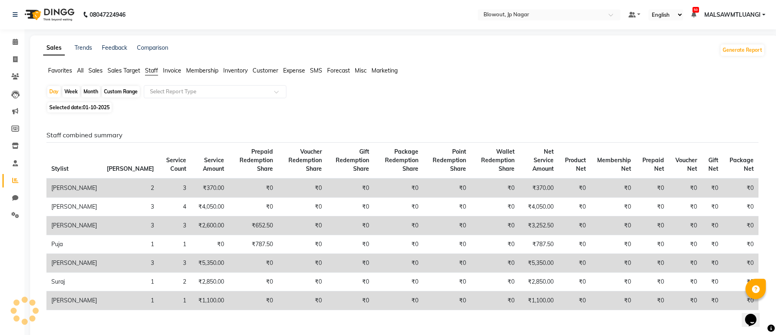
click at [93, 93] on div "Month" at bounding box center [90, 91] width 19 height 11
select select "10"
select select "2025"
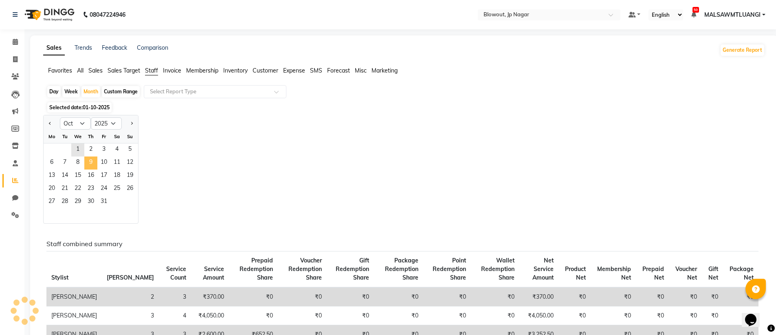
click at [92, 166] on span "9" at bounding box center [90, 162] width 13 height 13
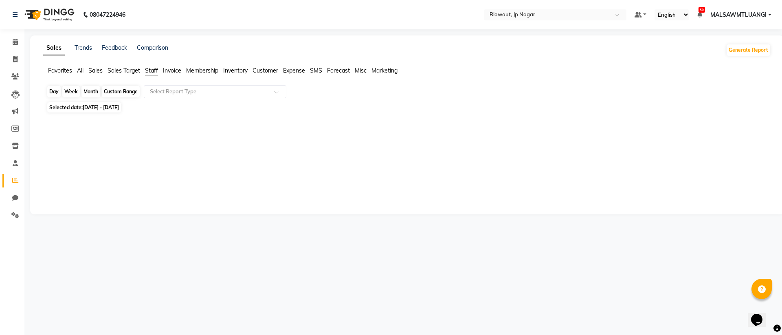
click at [92, 89] on div "Month" at bounding box center [90, 91] width 19 height 11
select select "10"
select select "2025"
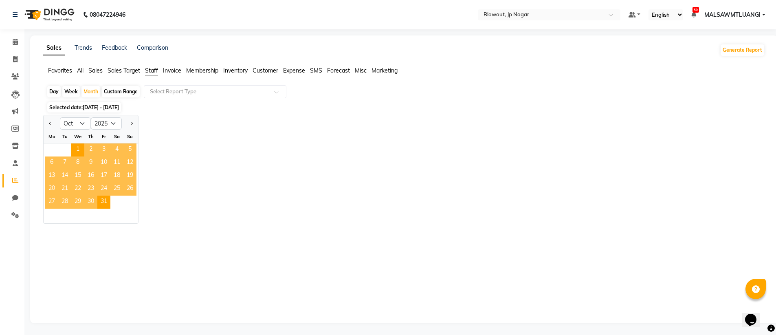
click at [103, 152] on span "3" at bounding box center [103, 149] width 13 height 13
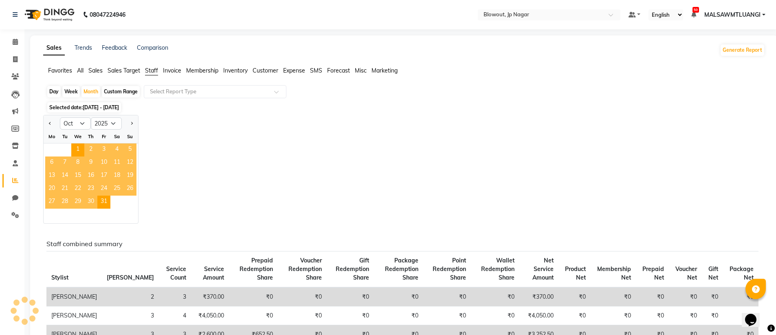
click at [275, 159] on div "Jan Feb Mar Apr May Jun [DATE] Aug Sep Oct Nov [DATE] 2016 2017 2018 2019 2020 …" at bounding box center [404, 169] width 722 height 109
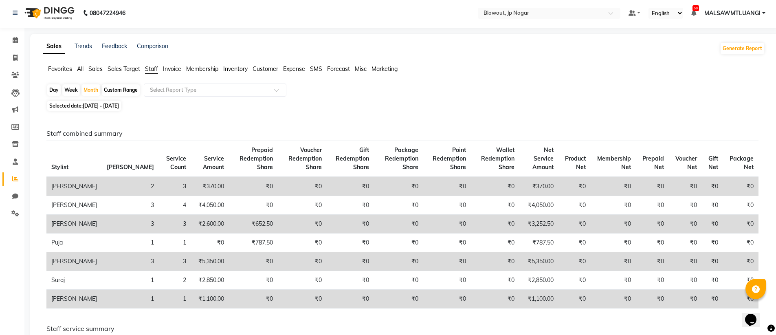
scroll to position [3, 0]
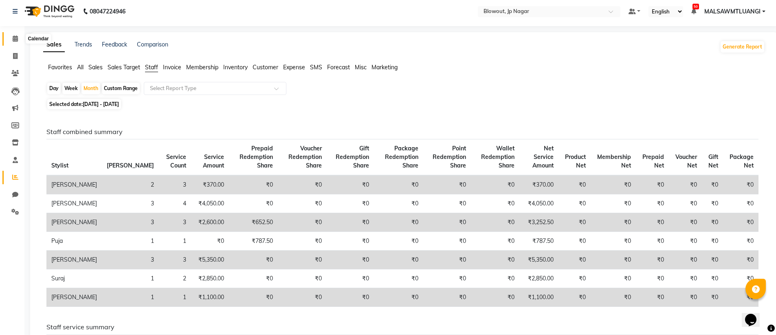
click at [17, 35] on icon at bounding box center [15, 38] width 5 height 6
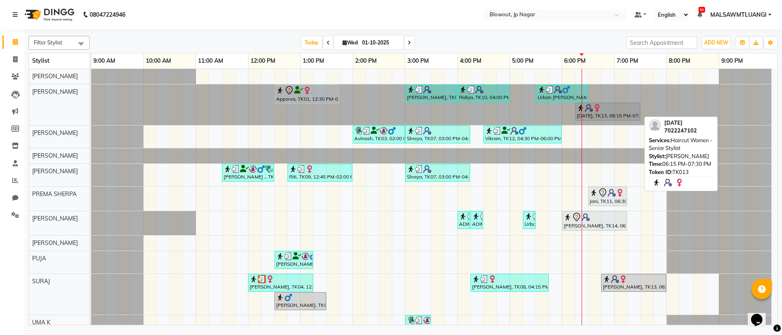
click at [594, 115] on div "[DATE], TK13, 06:15 PM-07:30 PM, Haircut Women - Senior Stylist" at bounding box center [608, 111] width 64 height 15
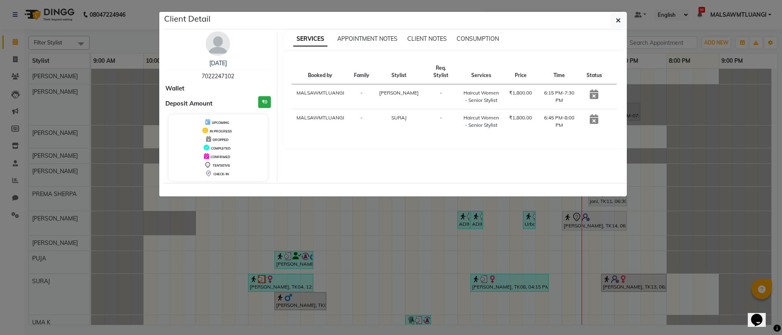
click at [594, 96] on icon at bounding box center [594, 94] width 9 height 10
click at [620, 24] on span "button" at bounding box center [618, 20] width 5 height 8
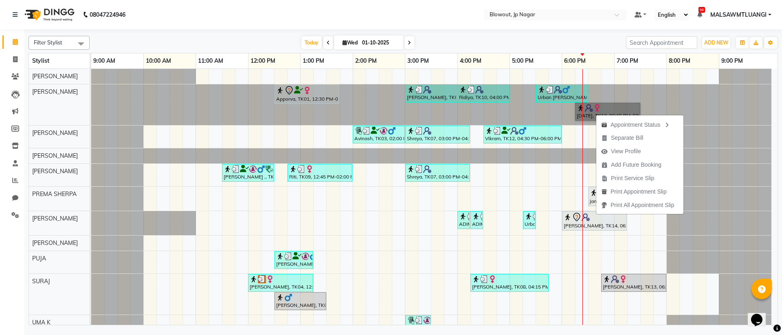
click at [611, 258] on div "Apporva, TK01, 12:30 PM-01:45 PM, Haircut Women - Senior Stylist [PERSON_NAME],…" at bounding box center [434, 203] width 687 height 269
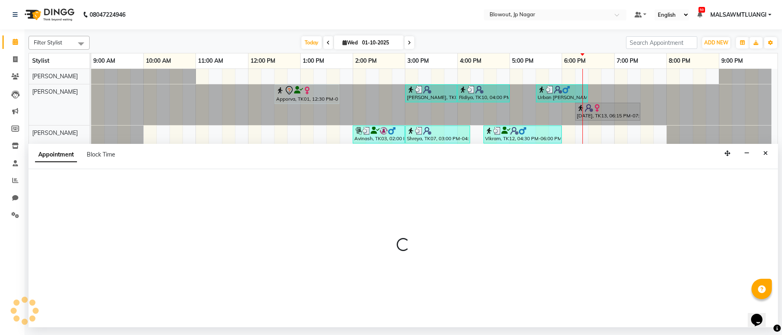
select select "75656"
select select "1125"
select select "tentative"
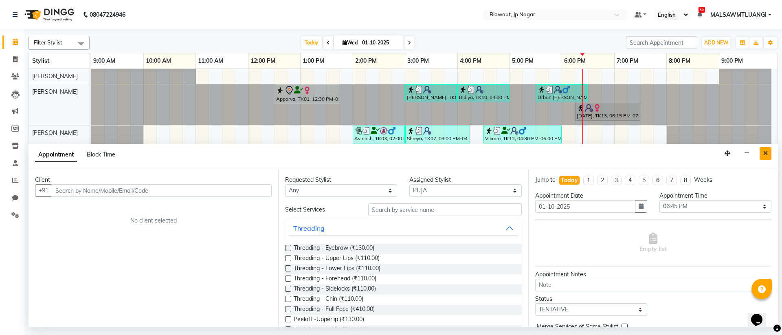
click at [769, 153] on button "Close" at bounding box center [766, 153] width 12 height 13
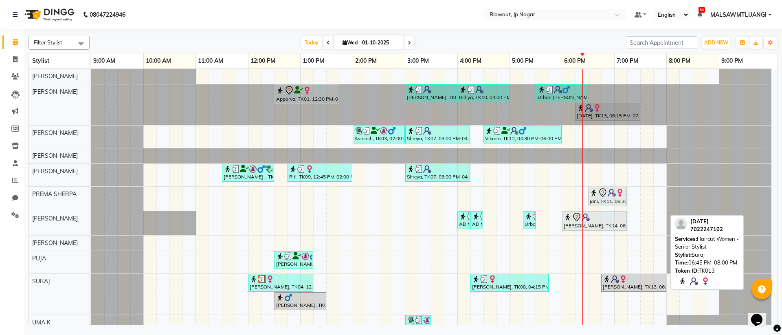
click at [614, 282] on img at bounding box center [615, 279] width 8 height 8
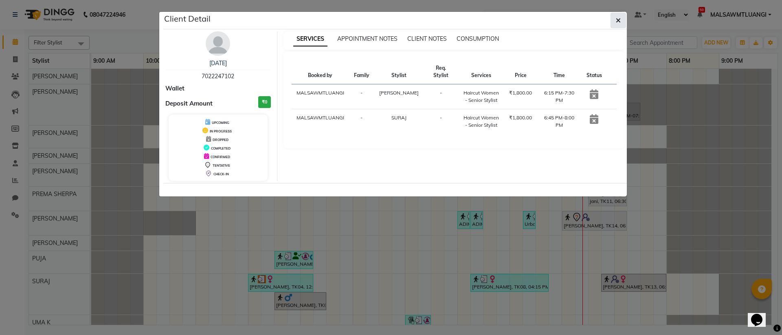
click at [617, 22] on icon "button" at bounding box center [618, 20] width 5 height 7
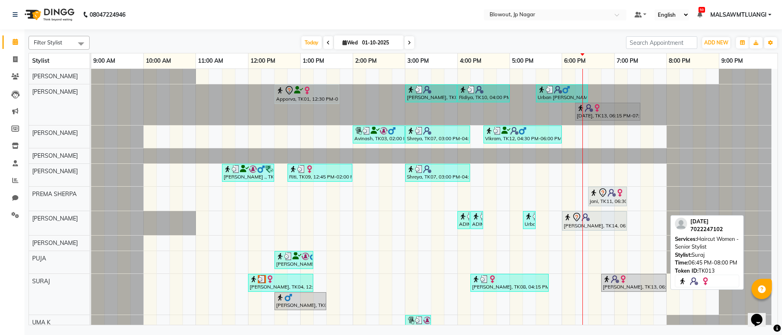
click at [630, 284] on div "[PERSON_NAME], TK13, 06:45 PM-08:00 PM, Haircut Women - Senior Stylist" at bounding box center [634, 282] width 64 height 15
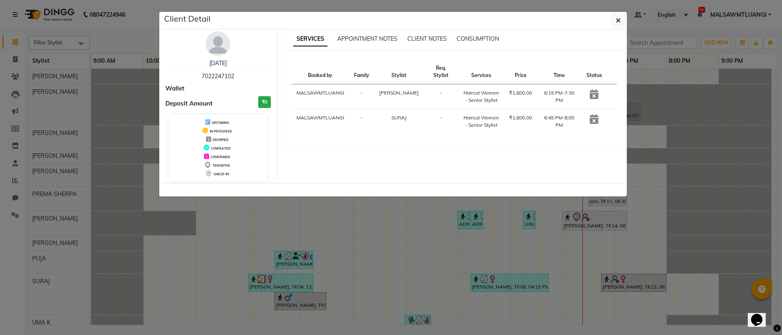
click at [219, 53] on img at bounding box center [218, 43] width 24 height 24
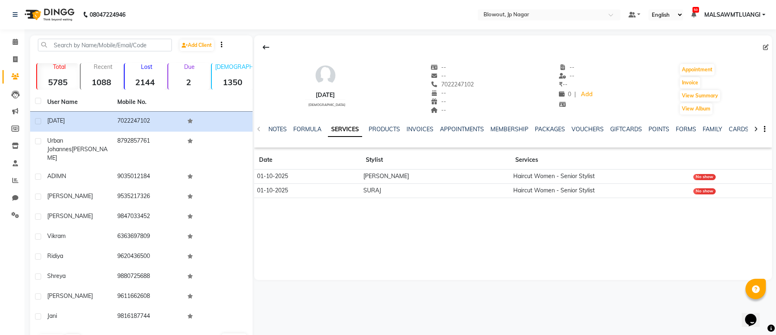
click at [707, 177] on div "No show" at bounding box center [704, 177] width 22 height 6
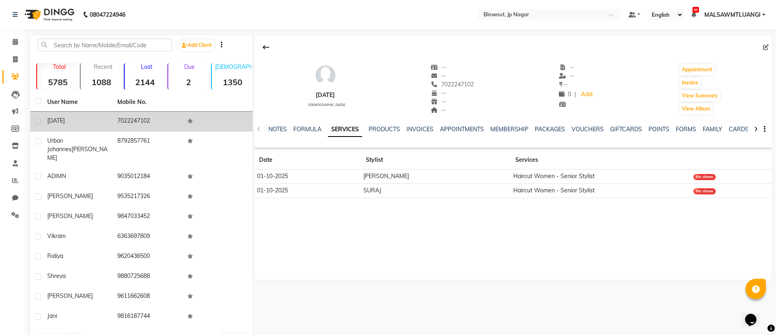
click at [138, 119] on td "7022247102" at bounding box center [147, 122] width 70 height 20
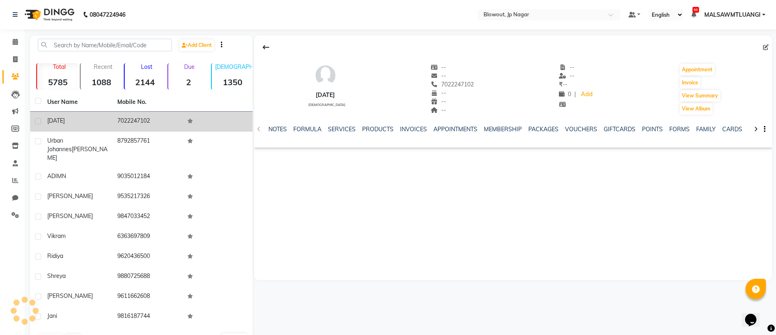
click at [138, 119] on td "7022247102" at bounding box center [147, 122] width 70 height 20
drag, startPoint x: 151, startPoint y: 121, endPoint x: 119, endPoint y: 122, distance: 32.2
click at [119, 122] on td "7022247102" at bounding box center [147, 122] width 70 height 20
copy td "7022247102"
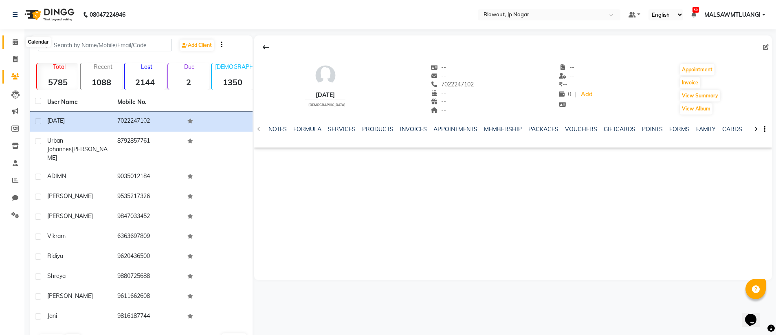
click at [14, 41] on icon at bounding box center [15, 42] width 5 height 6
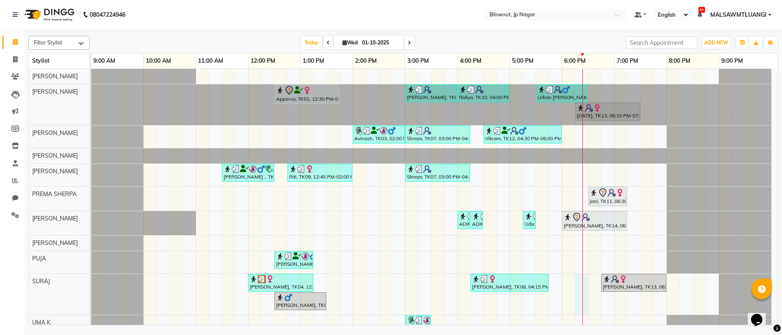
click at [583, 286] on div "Apporva, TK01, 12:30 PM-01:45 PM, Haircut Women - Senior Stylist Amruta, TK06, …" at bounding box center [434, 203] width 687 height 269
select select "88802"
select select "1095"
select select "tentative"
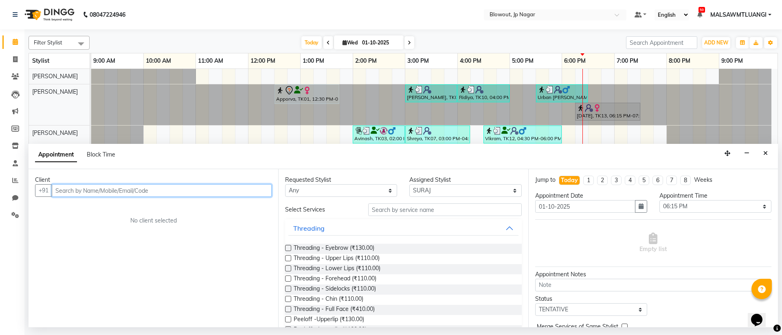
paste input "7022247102"
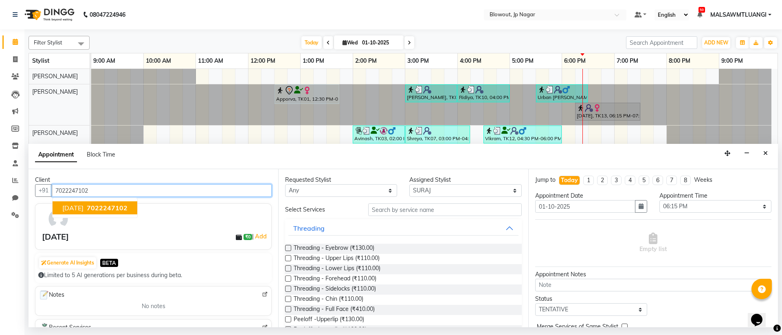
type input "7022247102"
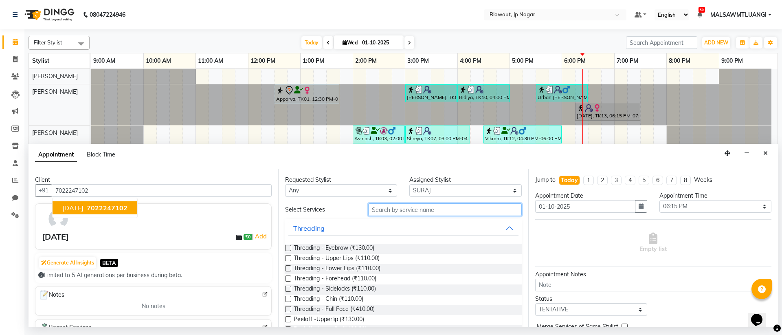
click at [397, 211] on input "text" at bounding box center [445, 209] width 154 height 13
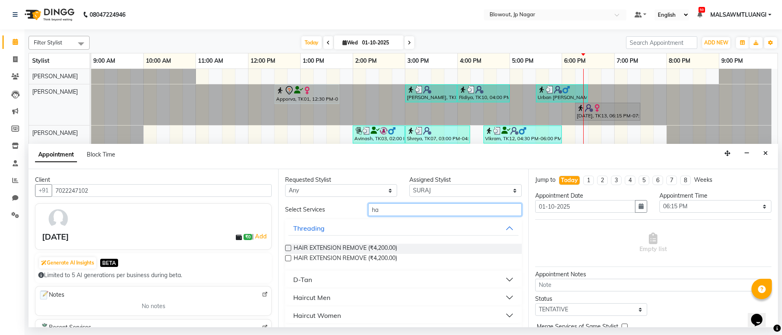
type input "ha"
click at [330, 313] on div "Haircut Women" at bounding box center [317, 315] width 48 height 10
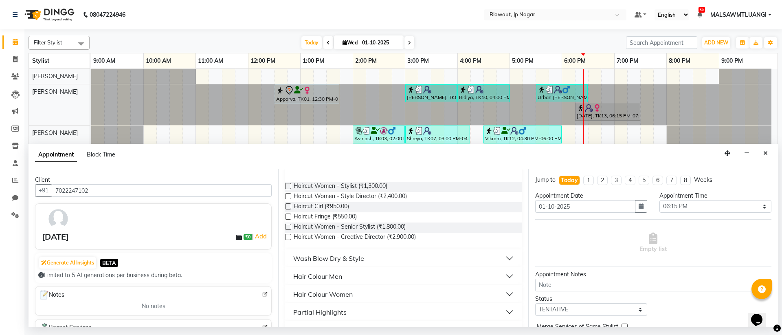
scroll to position [147, 0]
click at [372, 230] on span "Haircut Women - Senior Stylist (₹1,800.00)" at bounding box center [350, 229] width 112 height 10
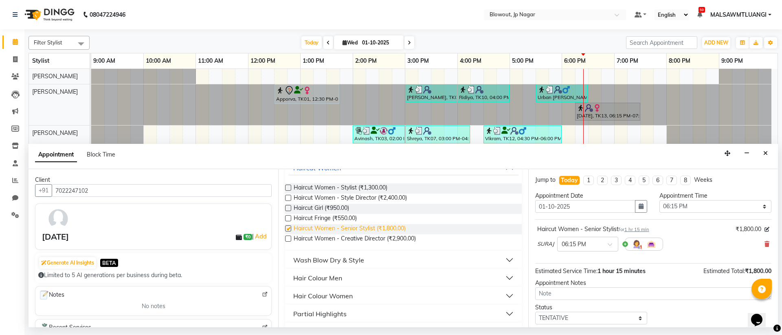
checkbox input "false"
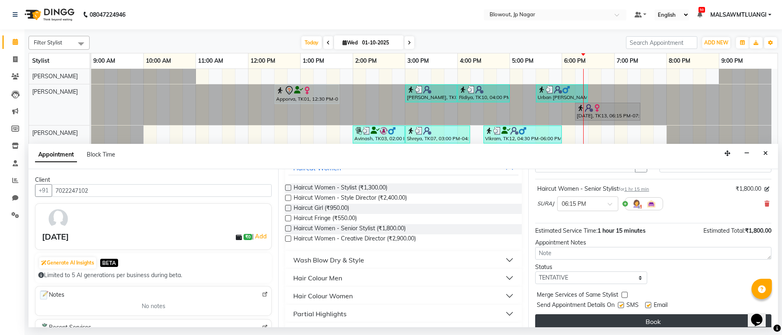
scroll to position [48, 0]
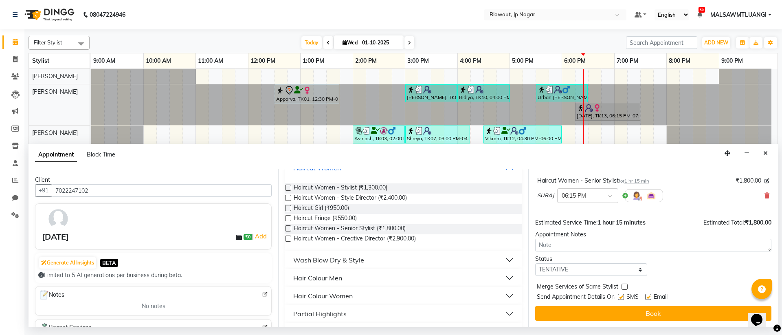
click at [648, 296] on label at bounding box center [648, 297] width 6 height 6
click at [648, 296] on input "checkbox" at bounding box center [647, 297] width 5 height 5
checkbox input "false"
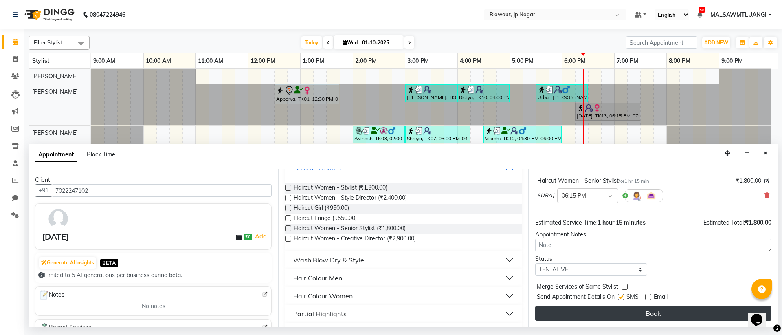
click at [645, 317] on button "Book" at bounding box center [653, 313] width 236 height 15
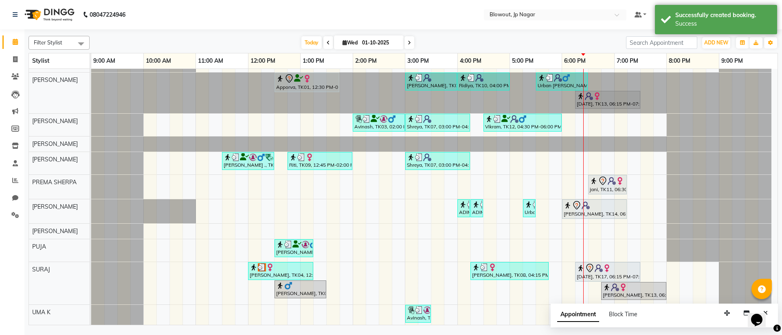
scroll to position [14, 0]
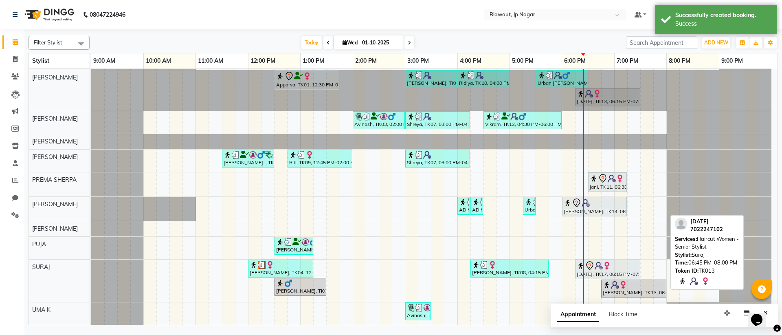
click at [615, 291] on div "[PERSON_NAME], TK13, 06:45 PM-08:00 PM, Haircut Women - Senior Stylist" at bounding box center [634, 288] width 64 height 15
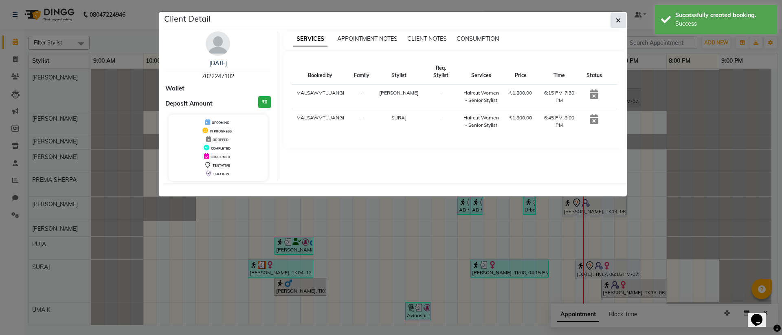
click at [623, 20] on button "button" at bounding box center [618, 20] width 15 height 15
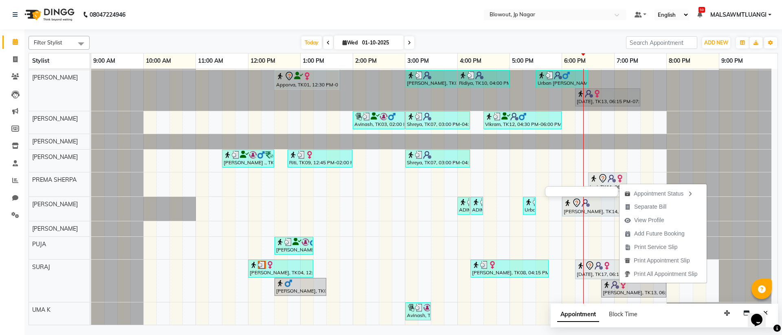
click at [590, 193] on div at bounding box center [581, 191] width 73 height 11
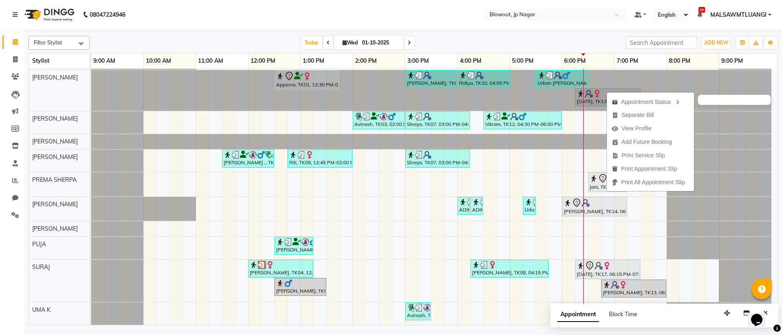
click at [724, 101] on div at bounding box center [734, 100] width 73 height 11
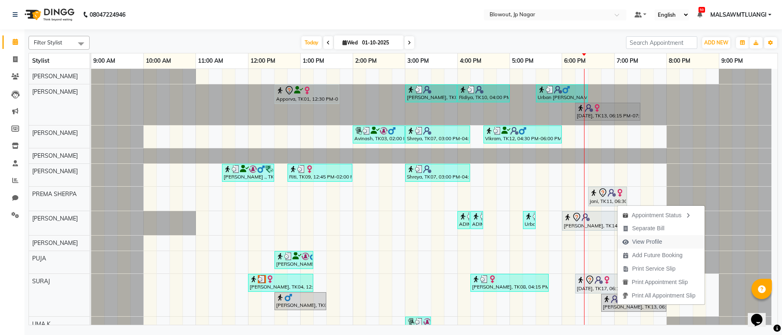
click at [638, 242] on span "View Profile" at bounding box center [647, 242] width 30 height 9
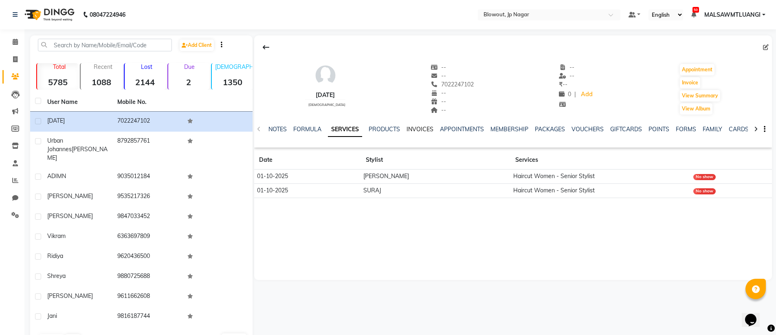
click at [418, 128] on link "INVOICES" at bounding box center [420, 128] width 27 height 7
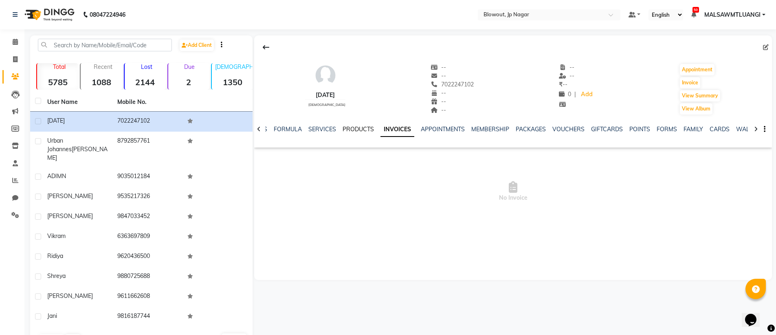
click at [364, 128] on link "PRODUCTS" at bounding box center [358, 128] width 31 height 7
click at [466, 129] on link "APPOINTMENTS" at bounding box center [450, 128] width 44 height 7
click at [259, 130] on icon at bounding box center [259, 129] width 4 height 6
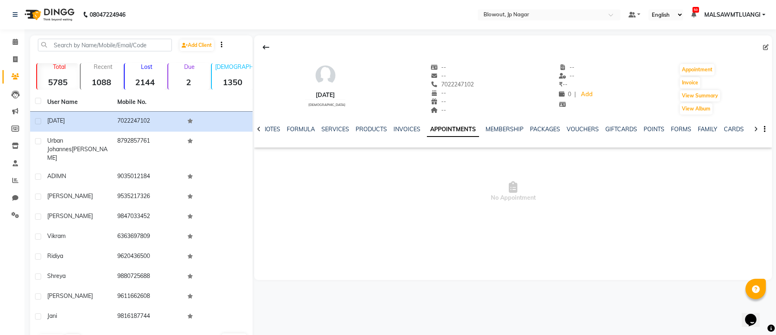
click at [259, 130] on icon at bounding box center [259, 129] width 4 height 6
click at [259, 130] on div "NOTES FORMULA SERVICES PRODUCTS INVOICES APPOINTMENTS MEMBERSHIP PACKAGES VOUCH…" at bounding box center [513, 129] width 518 height 28
click at [520, 127] on link "MEMBERSHIP" at bounding box center [511, 128] width 38 height 7
click at [308, 129] on link "SERVICES" at bounding box center [309, 128] width 28 height 7
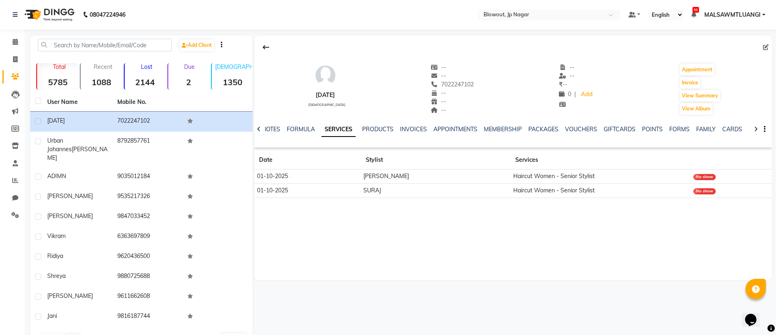
click at [766, 47] on icon at bounding box center [766, 47] width 6 height 6
select select "female"
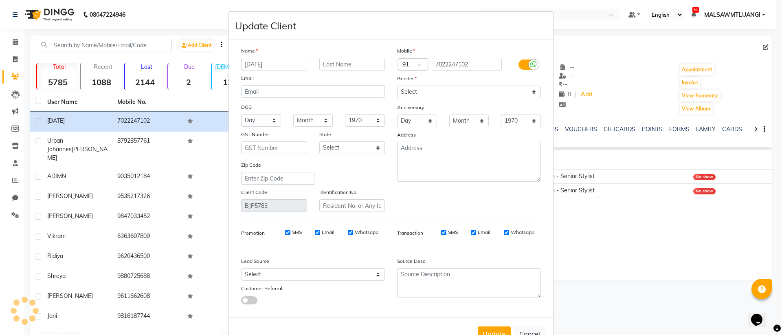
select select "female"
click at [534, 65] on icon at bounding box center [534, 64] width 7 height 7
click at [0, 0] on input "checkbox" at bounding box center [0, 0] width 0 height 0
click at [532, 65] on icon at bounding box center [534, 64] width 7 height 7
click at [0, 0] on input "checkbox" at bounding box center [0, 0] width 0 height 0
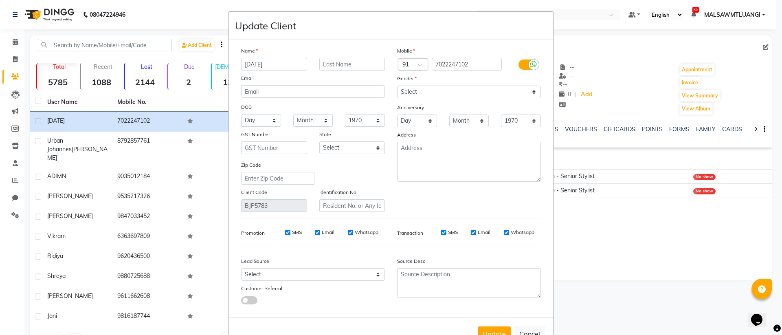
click at [532, 65] on icon at bounding box center [534, 64] width 7 height 7
click at [0, 0] on input "checkbox" at bounding box center [0, 0] width 0 height 0
click at [532, 65] on icon at bounding box center [534, 64] width 7 height 7
click at [0, 0] on input "checkbox" at bounding box center [0, 0] width 0 height 0
click at [532, 65] on icon at bounding box center [534, 64] width 7 height 7
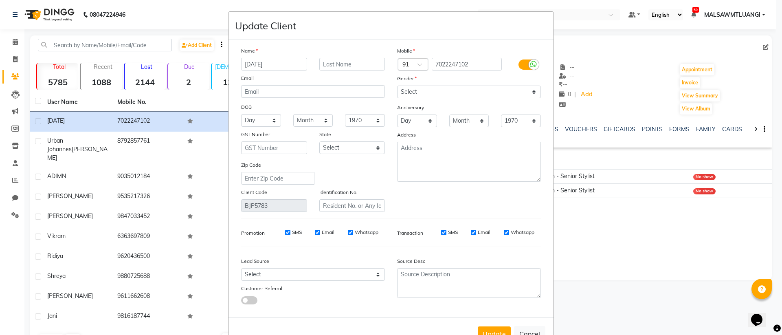
click at [0, 0] on input "checkbox" at bounding box center [0, 0] width 0 height 0
click at [532, 65] on icon at bounding box center [534, 64] width 7 height 7
click at [0, 0] on input "checkbox" at bounding box center [0, 0] width 0 height 0
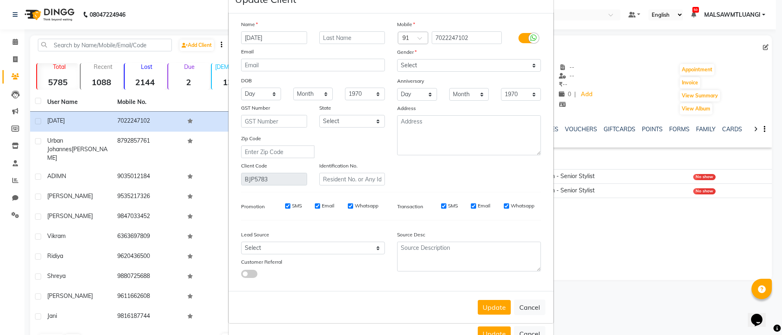
click at [532, 333] on ngb-modal-window "Update Client Name Chaitra Email DOB Day 01 02 03 04 05 06 07 08 09 10 11 12 13…" at bounding box center [391, 167] width 782 height 335
click at [532, 329] on ngb-modal-window "Update Client Name Chaitra Email DOB Day 01 02 03 04 05 06 07 08 09 10 11 12 13…" at bounding box center [391, 167] width 782 height 335
click at [528, 308] on button "Cancel" at bounding box center [529, 306] width 31 height 15
select select
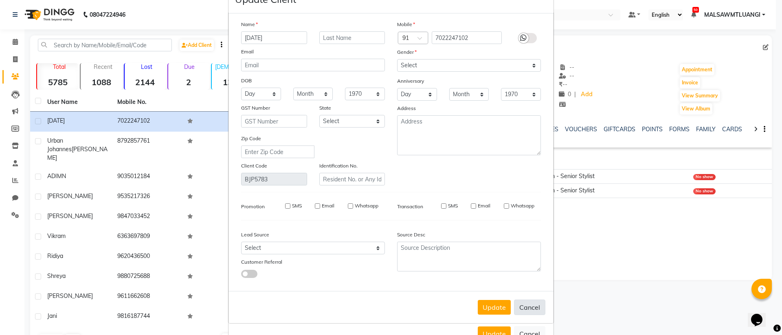
select select
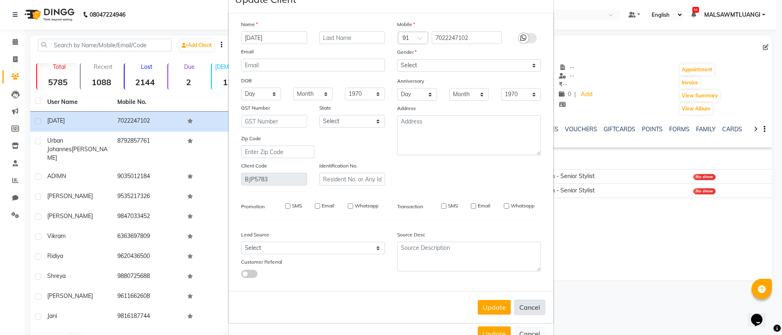
checkbox input "false"
select select
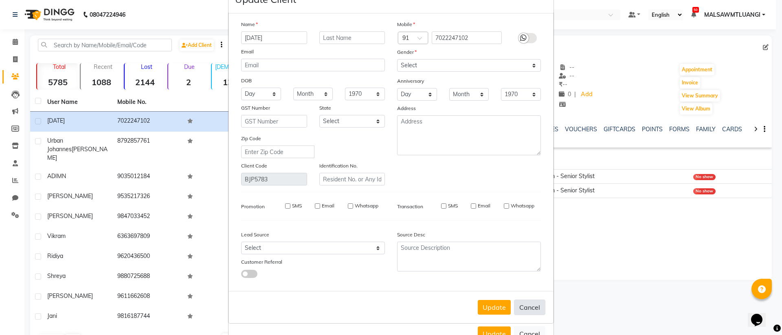
select select
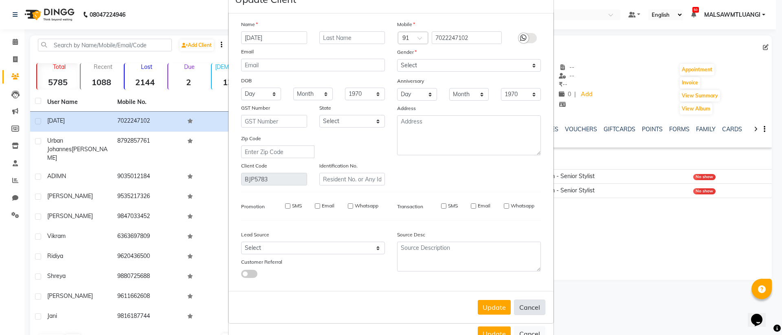
select select
checkbox input "false"
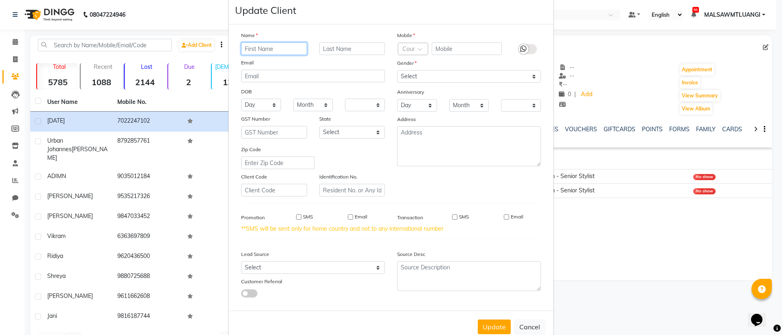
scroll to position [35, 0]
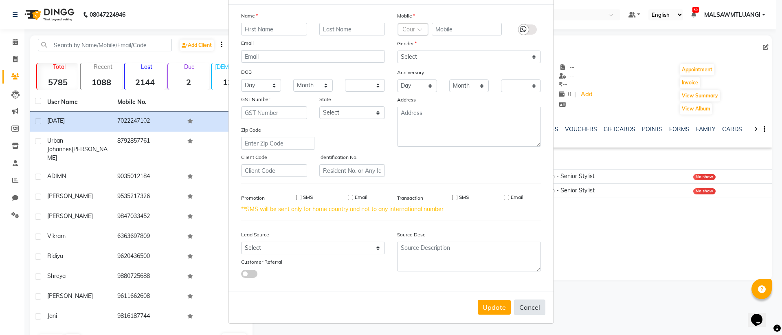
click at [537, 307] on button "Cancel" at bounding box center [529, 306] width 31 height 15
select select
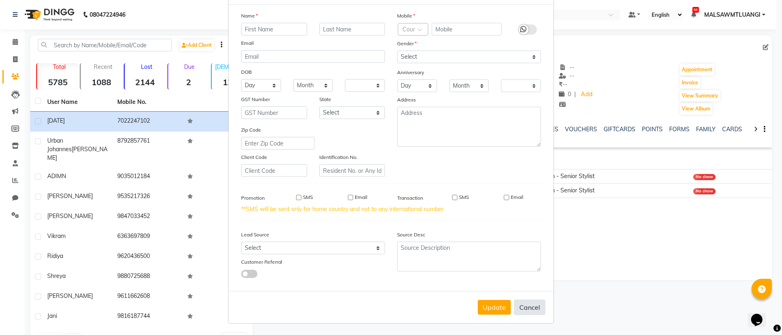
select select
checkbox input "false"
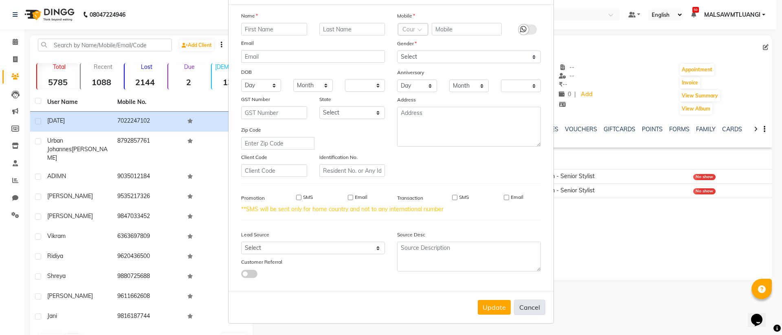
checkbox input "false"
click at [530, 304] on button "Cancel" at bounding box center [529, 306] width 31 height 15
select select
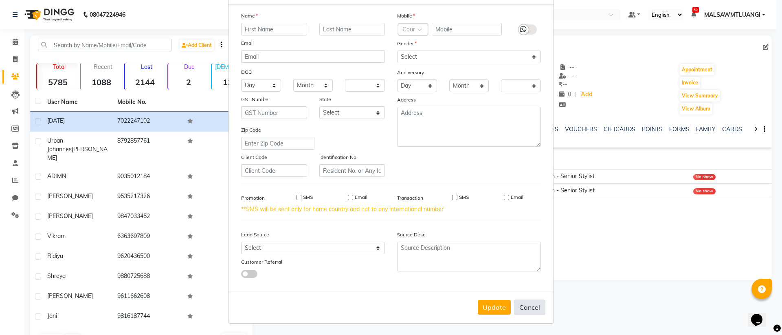
select select
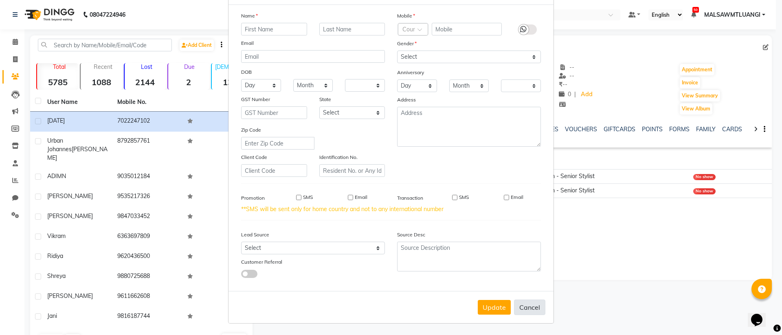
checkbox input "false"
click at [524, 305] on button "Cancel" at bounding box center [529, 306] width 31 height 15
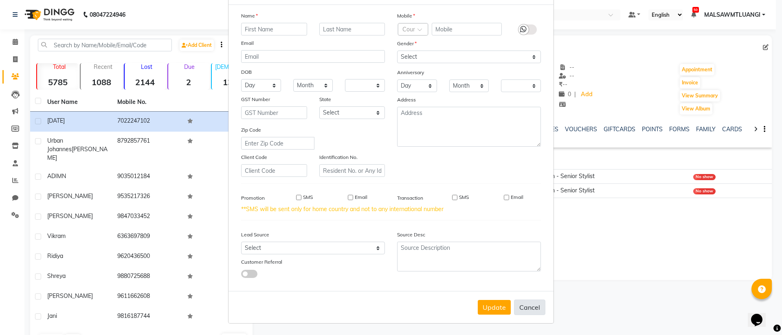
select select
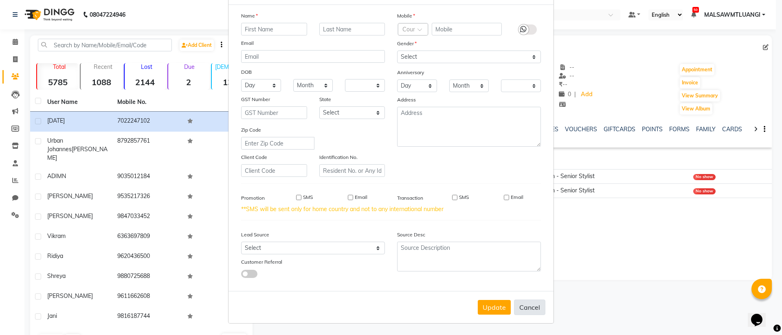
select select
checkbox input "false"
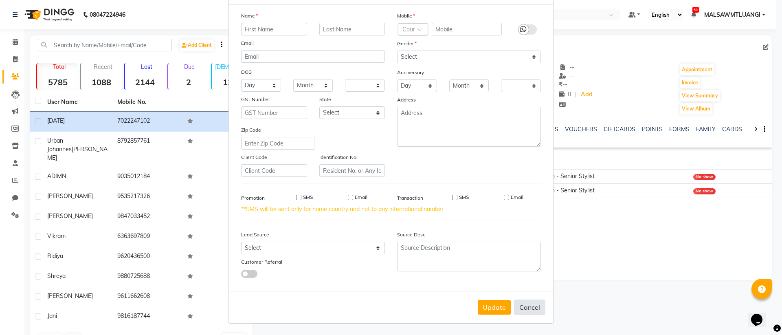
checkbox input "false"
click at [524, 305] on button "Cancel" at bounding box center [529, 306] width 31 height 15
select select
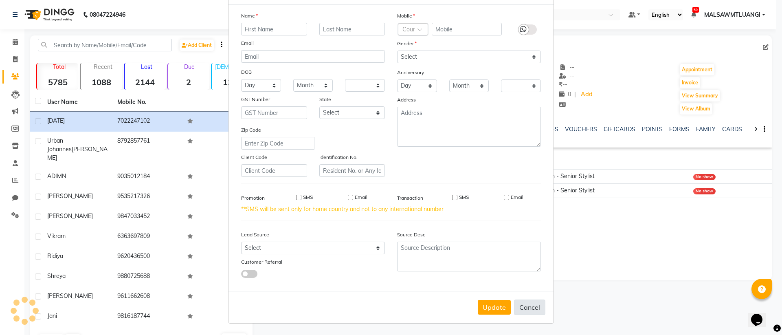
select select
checkbox input "false"
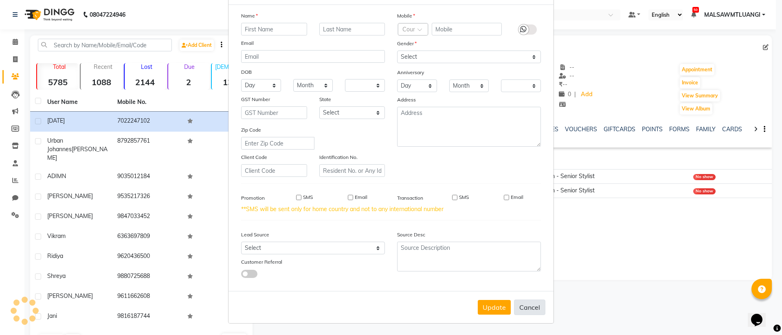
checkbox input "false"
click at [526, 306] on button "Cancel" at bounding box center [529, 306] width 31 height 15
select select
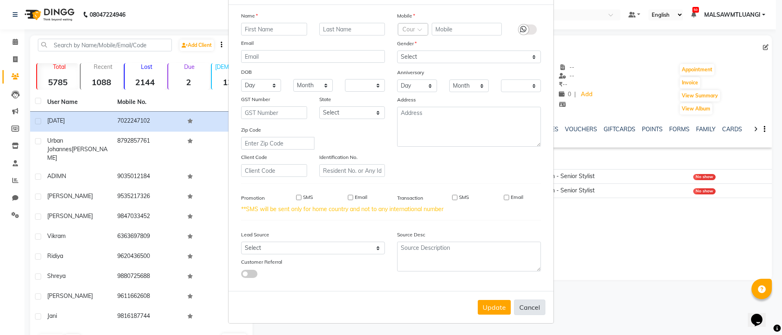
select select
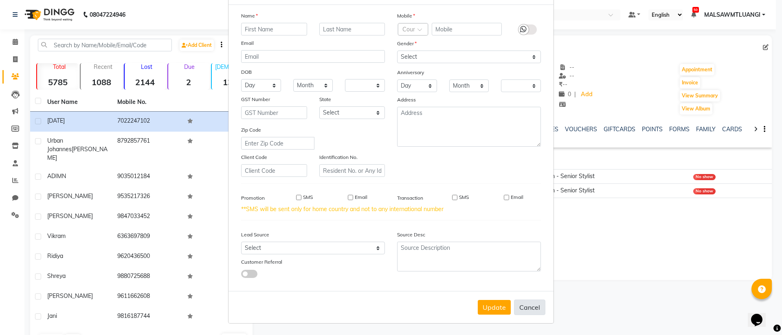
select select
checkbox input "false"
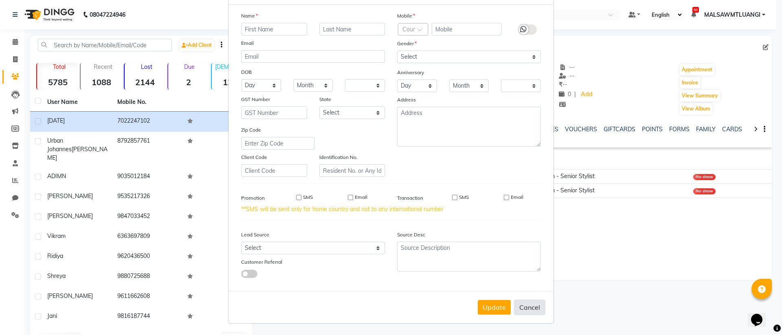
click at [526, 306] on button "Cancel" at bounding box center [529, 306] width 31 height 15
select select
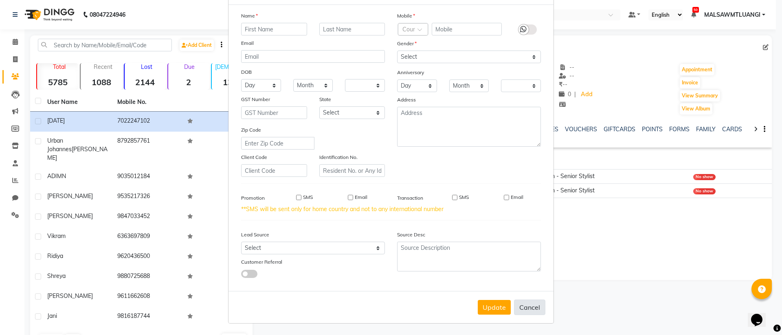
select select
checkbox input "false"
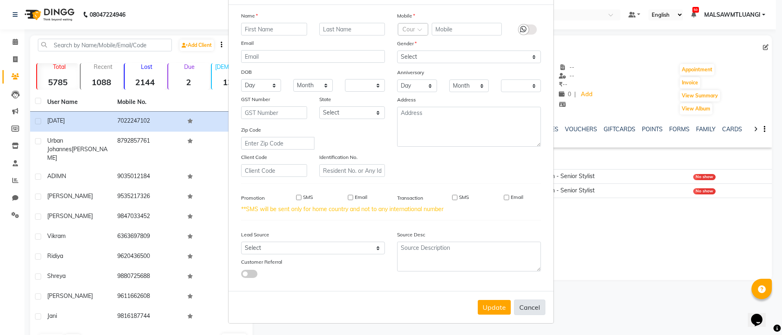
checkbox input "false"
click at [641, 64] on ngb-modal-window "Update Client Name Email DOB Day 01 02 03 04 05 06 07 08 09 10 11 12 13 14 15 1…" at bounding box center [391, 167] width 782 height 335
click at [15, 41] on ngb-modal-window "Update Client Name Email DOB Day 01 02 03 04 05 06 07 08 09 10 11 12 13 14 15 1…" at bounding box center [391, 167] width 782 height 335
click at [478, 306] on button "Update" at bounding box center [494, 307] width 33 height 15
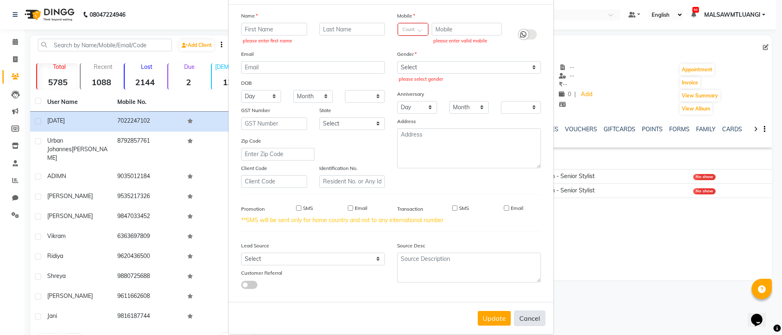
click at [525, 320] on button "Cancel" at bounding box center [529, 317] width 31 height 15
select select
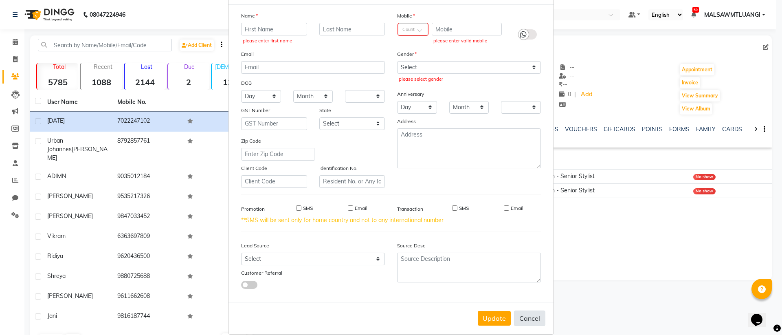
select select
checkbox input "false"
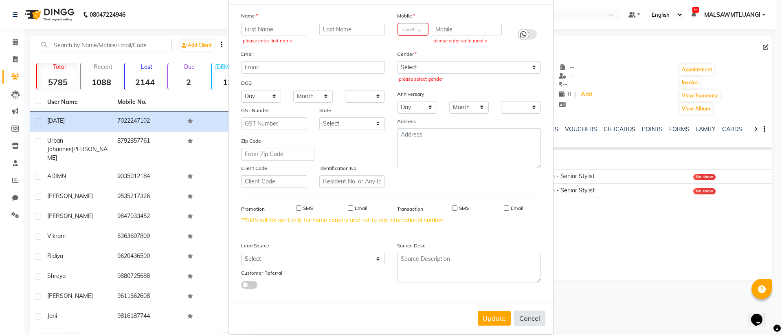
checkbox input "false"
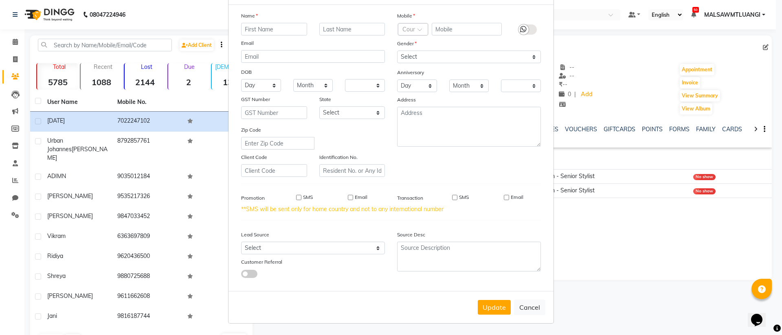
click at [526, 315] on div "Update Cancel" at bounding box center [391, 307] width 325 height 32
click at [526, 303] on button "Cancel" at bounding box center [529, 306] width 31 height 15
select select
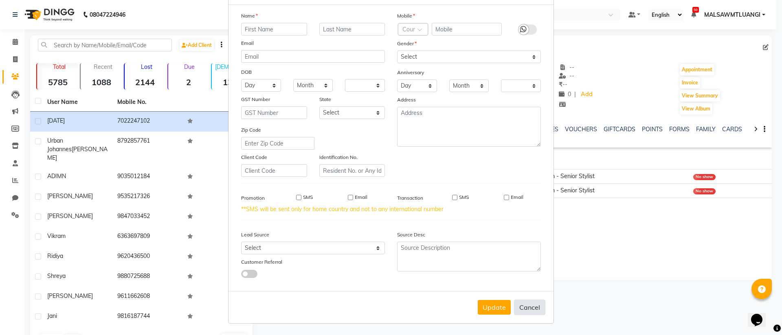
select select
checkbox input "false"
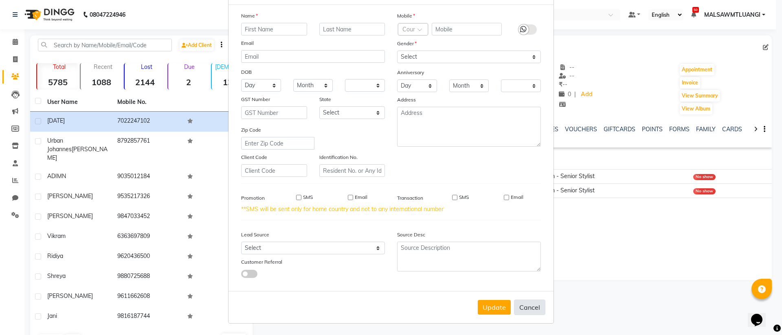
checkbox input "false"
click at [526, 304] on button "Cancel" at bounding box center [529, 306] width 31 height 15
select select
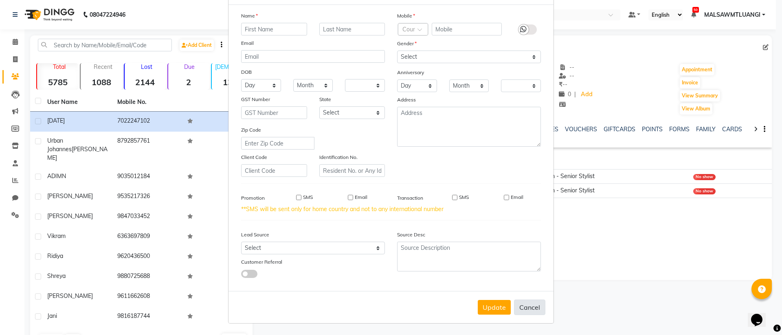
select select
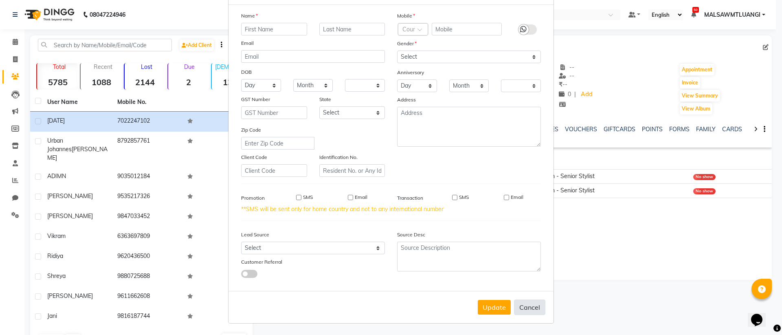
select select
checkbox input "false"
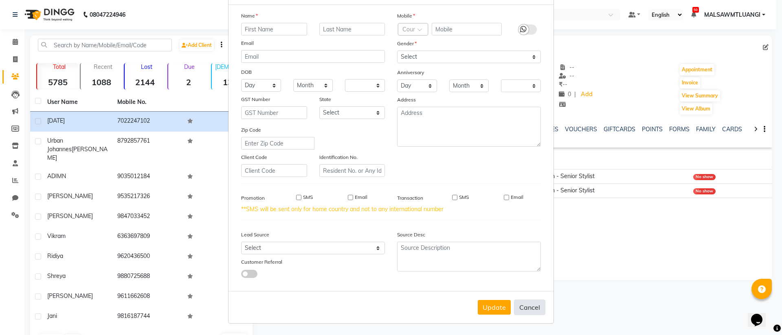
click at [526, 304] on button "Cancel" at bounding box center [529, 306] width 31 height 15
select select
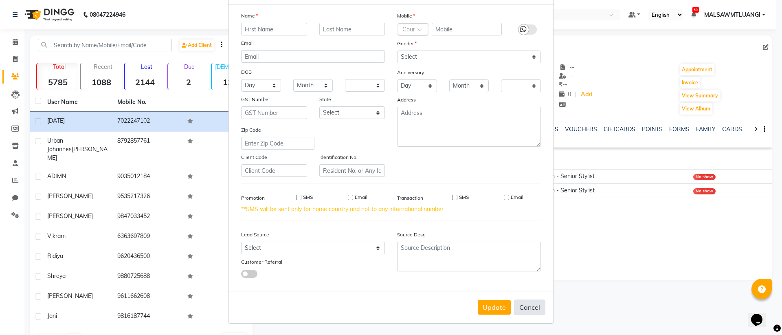
select select
checkbox input "false"
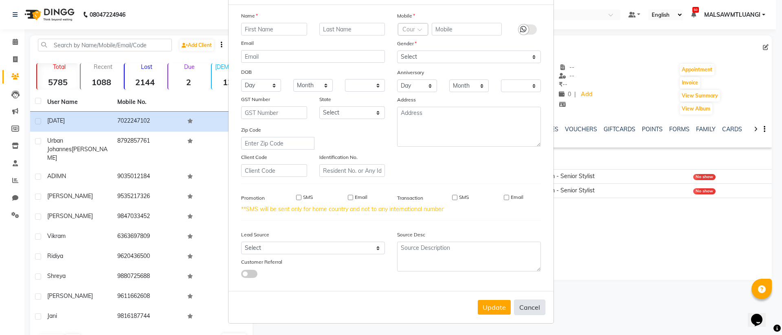
checkbox input "false"
click at [526, 304] on button "Cancel" at bounding box center [529, 306] width 31 height 15
select select
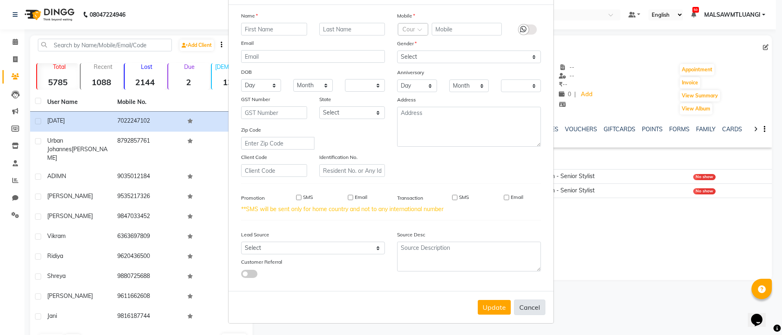
select select
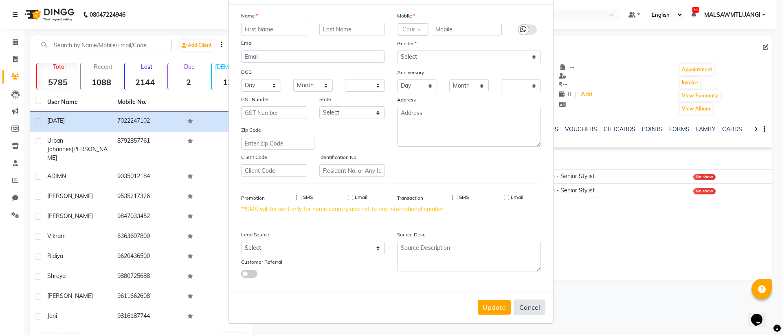
checkbox input "false"
click at [526, 304] on button "Cancel" at bounding box center [529, 306] width 31 height 15
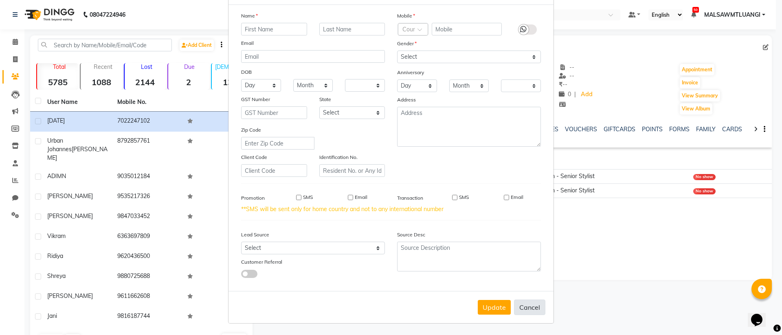
select select
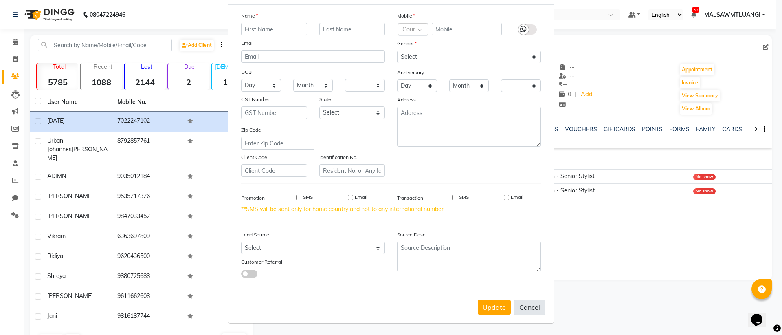
select select
checkbox input "false"
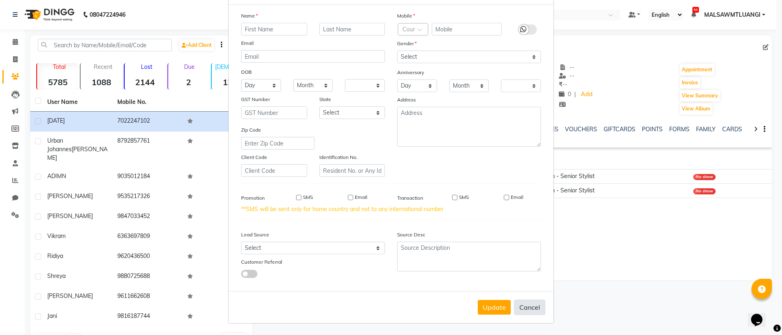
checkbox input "false"
click at [526, 304] on button "Cancel" at bounding box center [529, 306] width 31 height 15
select select
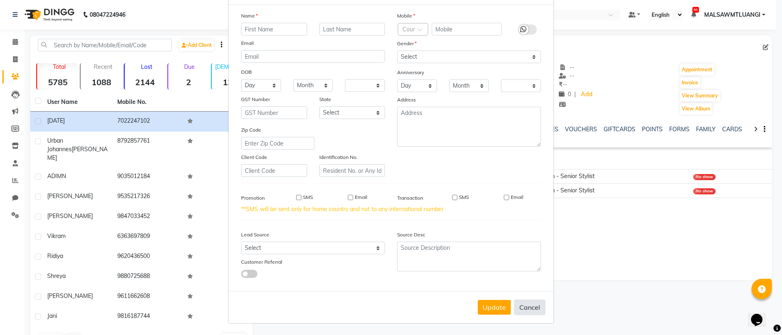
select select
checkbox input "false"
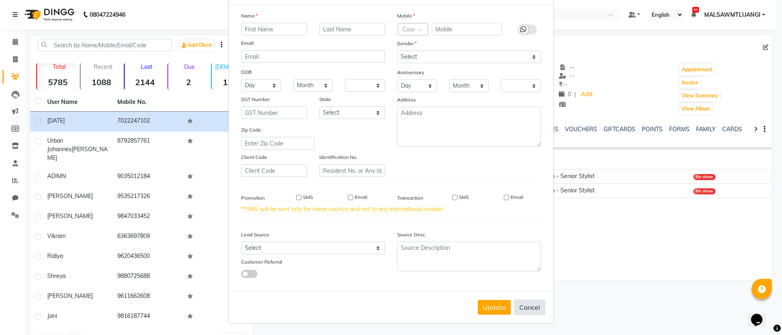
checkbox input "false"
click at [526, 304] on button "Cancel" at bounding box center [529, 306] width 31 height 15
select select
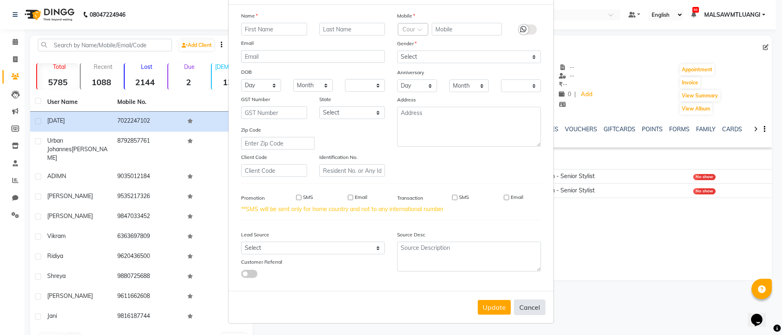
select select
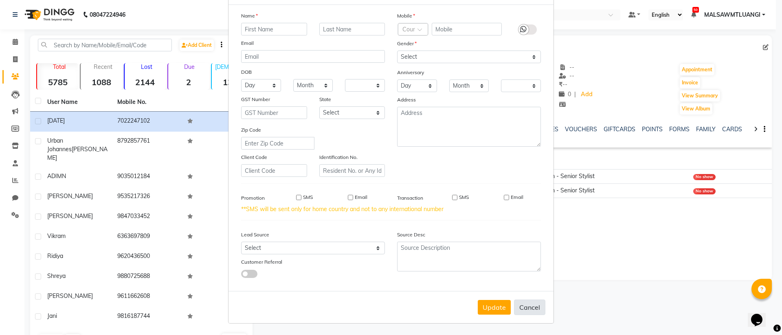
select select
checkbox input "false"
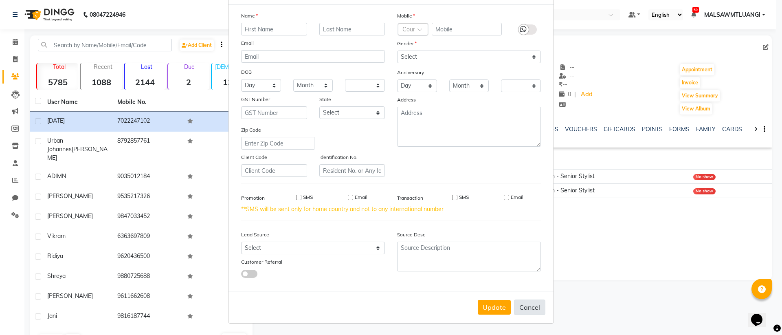
click at [526, 304] on button "Cancel" at bounding box center [529, 306] width 31 height 15
select select
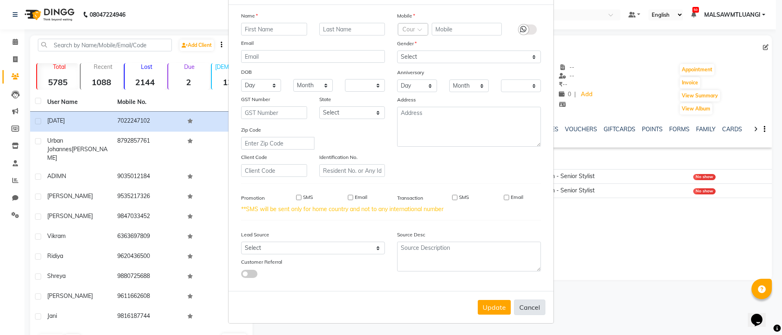
select select
checkbox input "false"
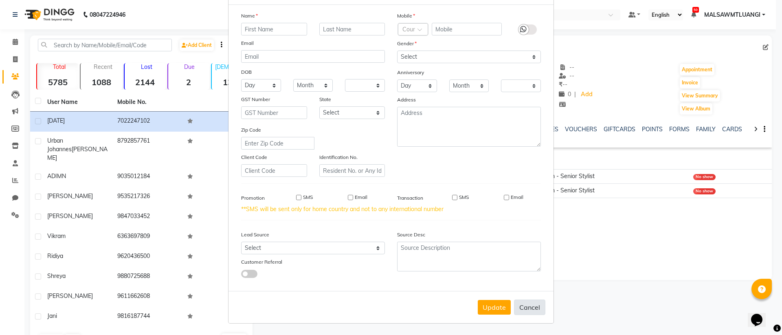
checkbox input "false"
click at [526, 304] on button "Cancel" at bounding box center [529, 306] width 31 height 15
select select
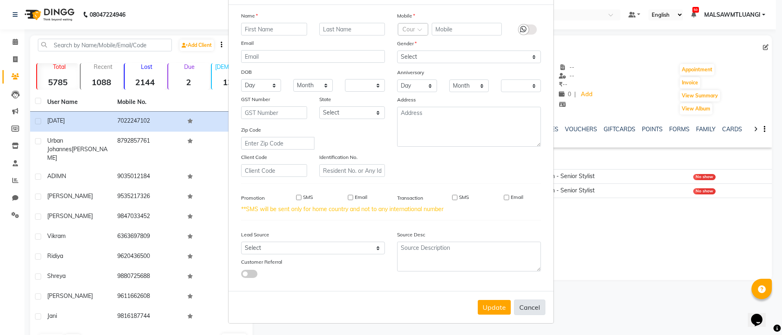
select select
click at [526, 304] on button "Cancel" at bounding box center [529, 306] width 31 height 15
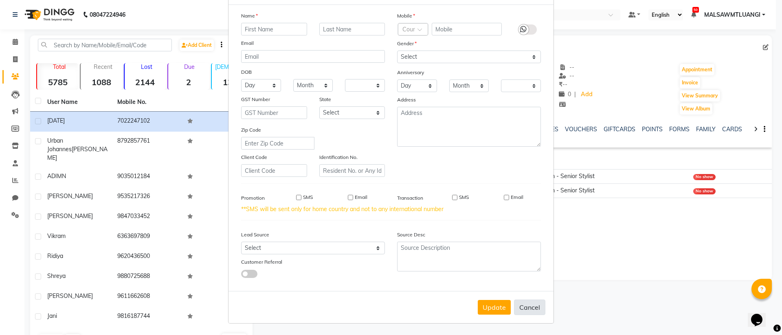
click at [526, 304] on button "Cancel" at bounding box center [529, 306] width 31 height 15
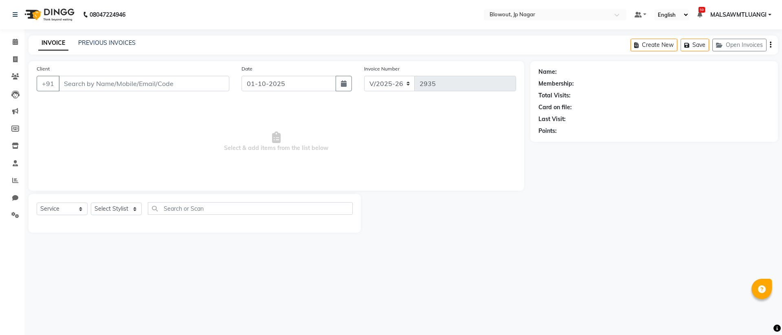
select select "6261"
select select "service"
type input "9880725688"
select select "68137"
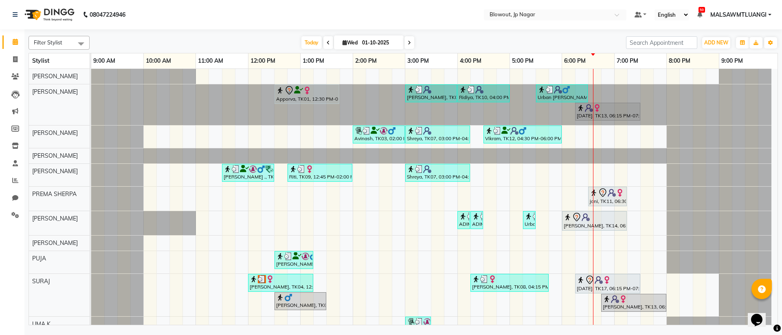
click at [410, 42] on icon at bounding box center [409, 42] width 3 height 5
type input "02-10-2025"
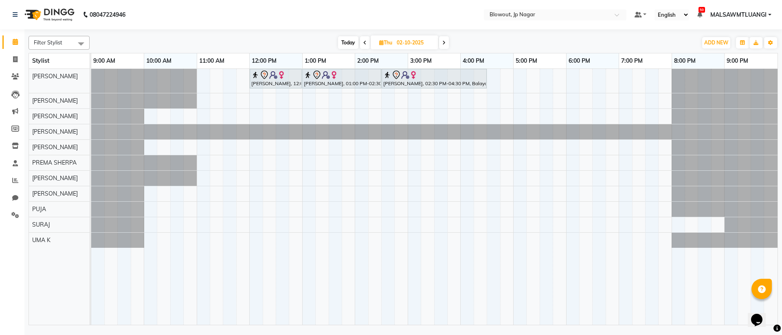
click at [277, 117] on div "[PERSON_NAME], 12:00 PM-01:00 PM, Haircut Women - Creative Director [PERSON_NAM…" at bounding box center [434, 197] width 687 height 256
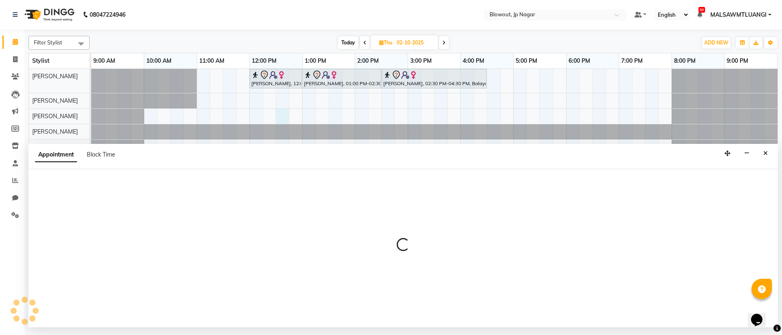
select select "68137"
select select "750"
select select "tentative"
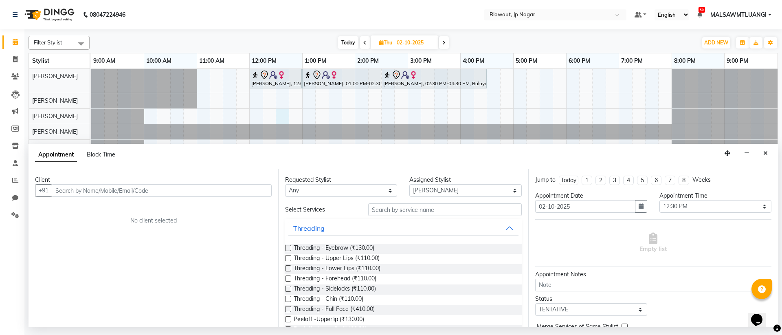
click at [280, 102] on div "[PERSON_NAME], 12:00 PM-01:00 PM, Haircut Women - Creative Director [PERSON_NAM…" at bounding box center [434, 197] width 687 height 256
click at [765, 155] on icon "Close" at bounding box center [766, 153] width 4 height 6
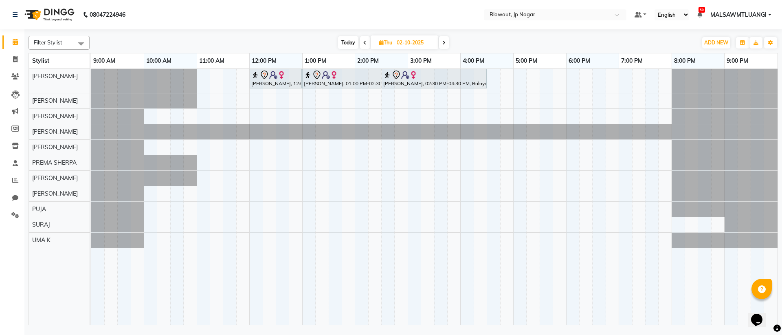
click at [285, 103] on div "[PERSON_NAME], 12:00 PM-01:00 PM, Haircut Women - Creative Director [PERSON_NAM…" at bounding box center [434, 197] width 687 height 256
select select "46972"
select select "tentative"
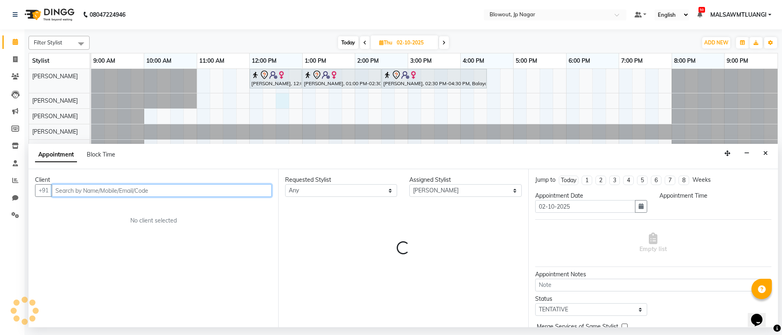
select select "750"
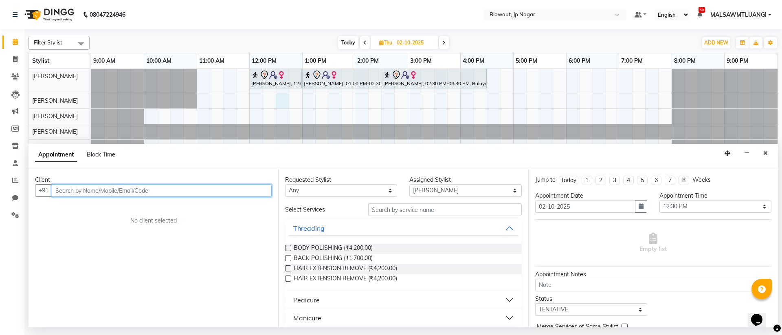
click at [178, 192] on input "text" at bounding box center [162, 190] width 220 height 13
type input "7207711456"
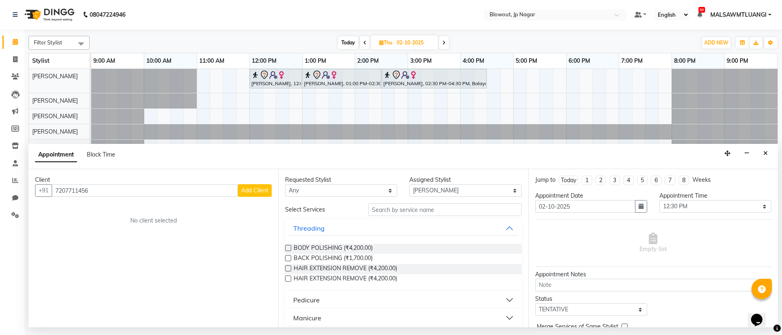
click at [259, 191] on span "Add Client" at bounding box center [254, 190] width 27 height 7
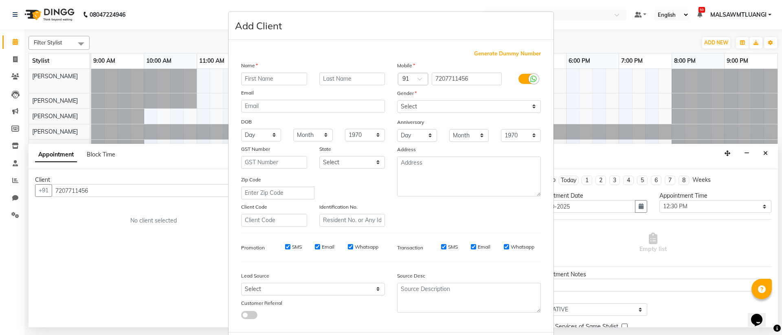
click at [267, 77] on input "text" at bounding box center [274, 79] width 66 height 13
type input "j"
type input "Jeshwant"
click at [531, 81] on icon at bounding box center [534, 78] width 7 height 7
click at [0, 0] on input "checkbox" at bounding box center [0, 0] width 0 height 0
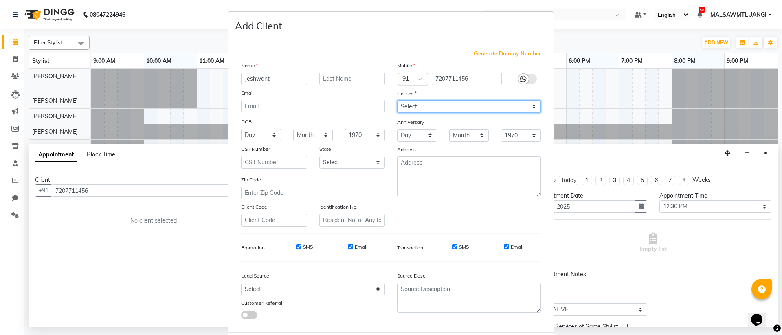
click at [450, 104] on select "Select [DEMOGRAPHIC_DATA] [DEMOGRAPHIC_DATA] Other Prefer Not To Say" at bounding box center [469, 106] width 144 height 13
select select "[DEMOGRAPHIC_DATA]"
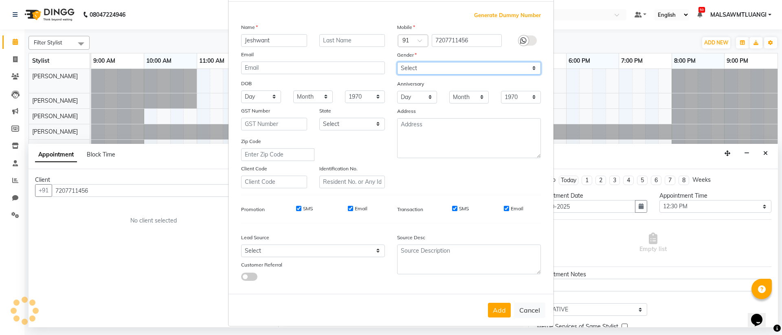
scroll to position [41, 0]
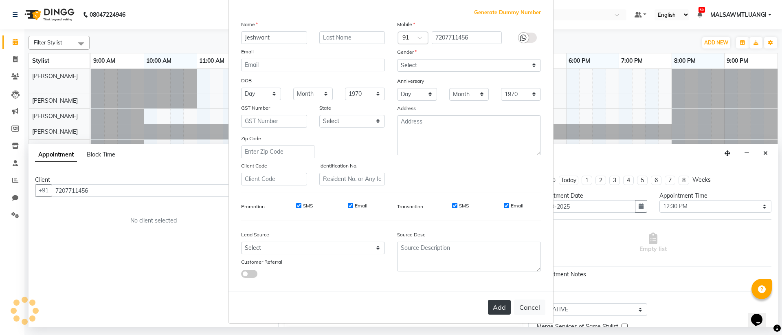
click at [493, 307] on button "Add" at bounding box center [499, 307] width 23 height 15
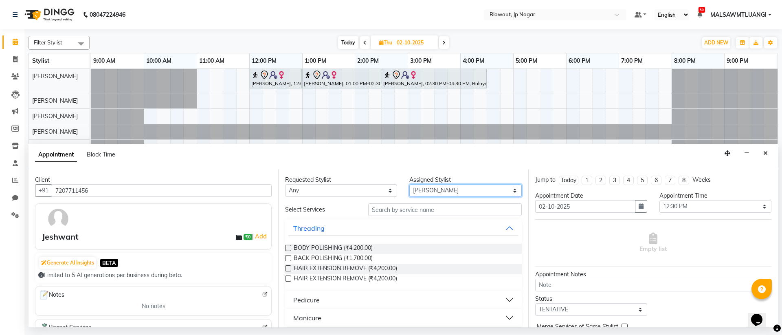
click at [432, 191] on select "Select [PERSON_NAME] [PERSON_NAME] [PERSON_NAME] [PERSON_NAME] PUJA [PERSON_NAM…" at bounding box center [465, 190] width 112 height 13
select select "59438"
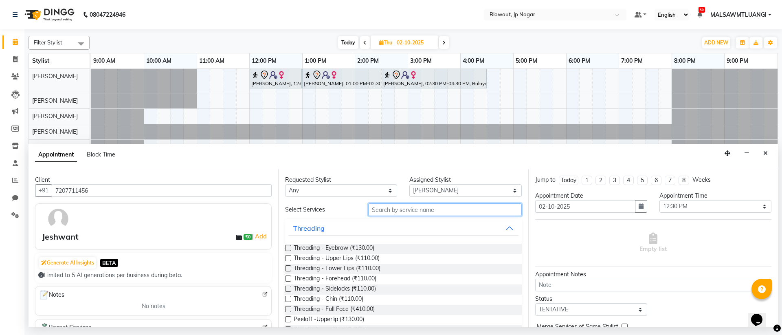
click at [410, 211] on input "text" at bounding box center [445, 209] width 154 height 13
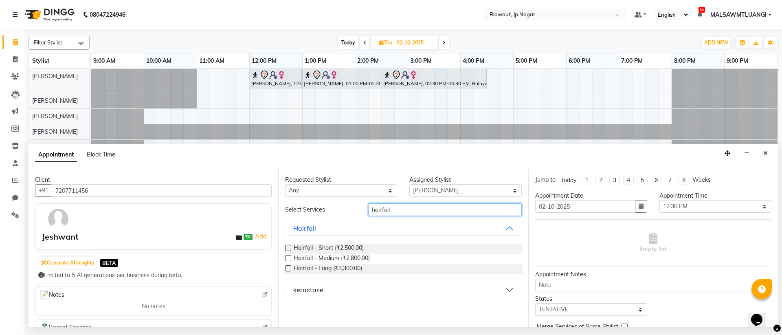
type input "hairfall"
click at [510, 289] on button "kerastase" at bounding box center [403, 289] width 230 height 15
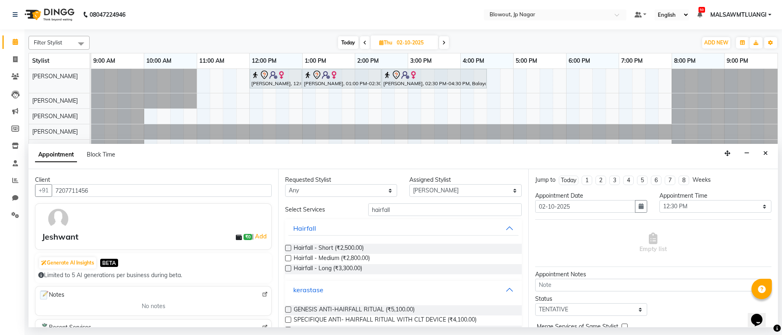
scroll to position [22, 0]
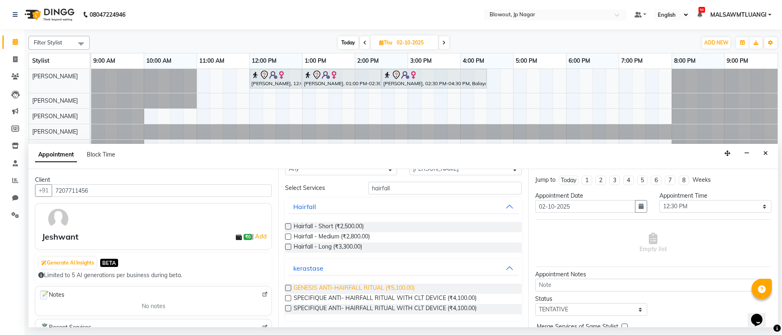
click at [338, 287] on span "GENESIS ANTI-HAIRFALL RITUAL (₹5,100.00)" at bounding box center [354, 289] width 121 height 10
checkbox input "false"
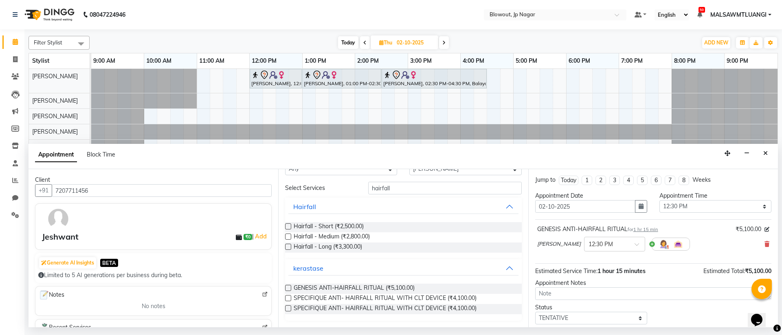
scroll to position [0, 0]
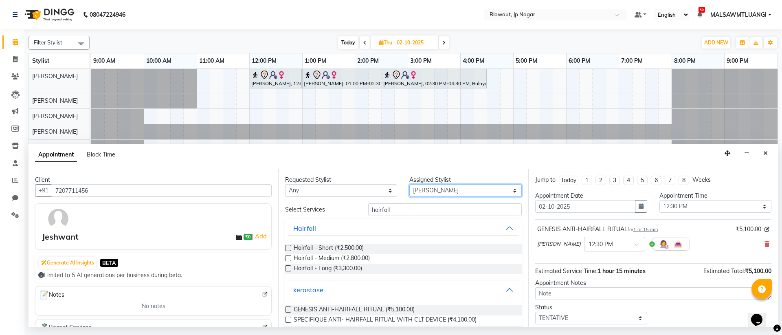
click at [440, 188] on select "Select [PERSON_NAME] [PERSON_NAME] [PERSON_NAME] [PERSON_NAME] PUJA [PERSON_NAM…" at bounding box center [465, 190] width 112 height 13
select select "75656"
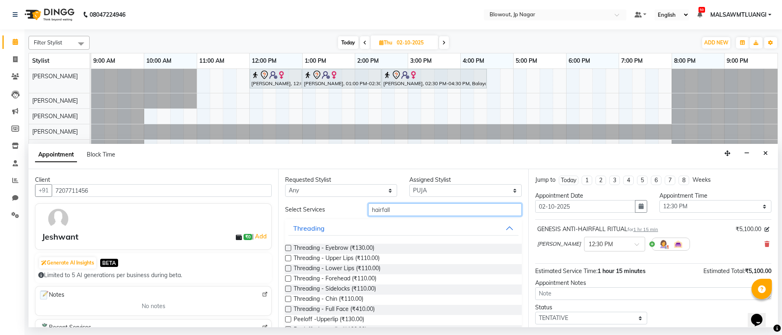
click at [397, 211] on input "hairfall" at bounding box center [445, 209] width 154 height 13
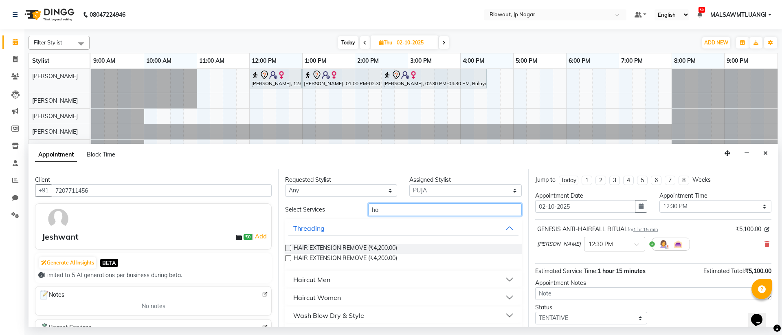
type input "h"
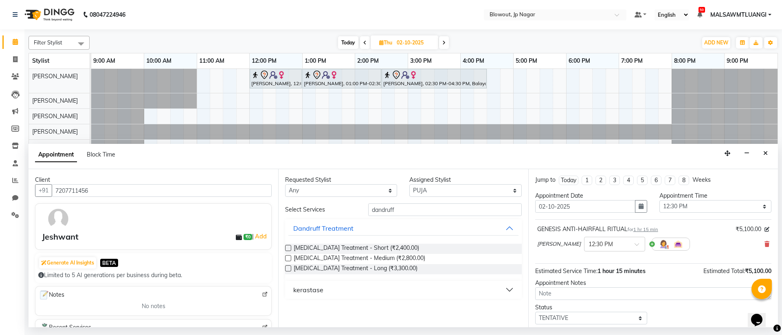
click at [433, 295] on button "kerastase" at bounding box center [403, 289] width 230 height 15
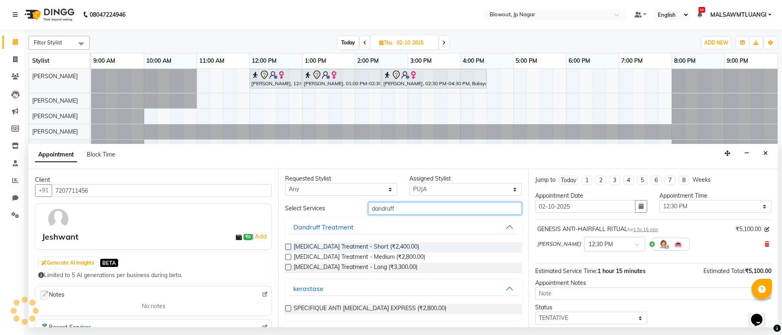
click at [400, 211] on input "dandruff" at bounding box center [445, 208] width 154 height 13
type input "d"
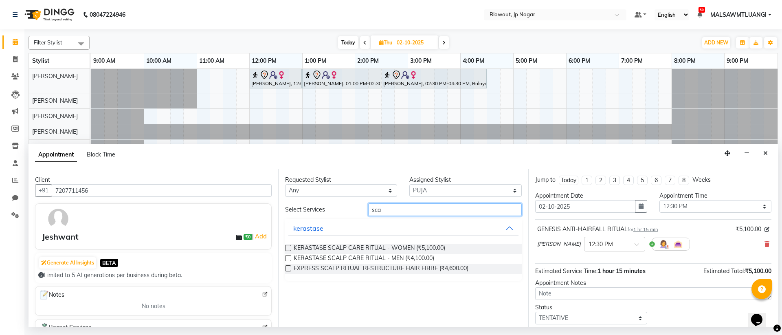
scroll to position [0, 0]
type input "scalp"
click at [363, 257] on span "KERASTASE SCALP CARE RITUAL - MEN (₹4,100.00)" at bounding box center [364, 259] width 141 height 10
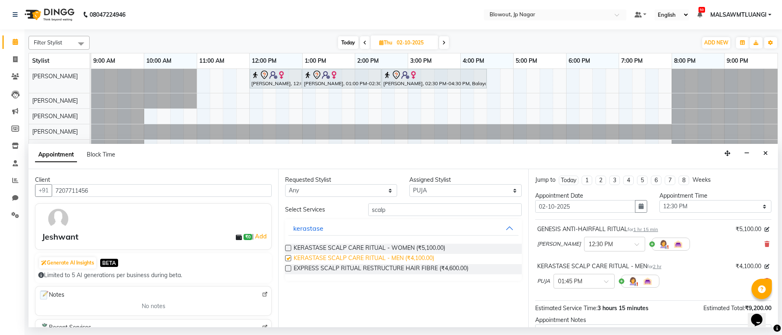
checkbox input "false"
click at [569, 284] on input "text" at bounding box center [576, 280] width 36 height 9
click at [570, 295] on div "12:15 PM" at bounding box center [584, 297] width 60 height 15
click at [589, 245] on input "text" at bounding box center [607, 243] width 36 height 9
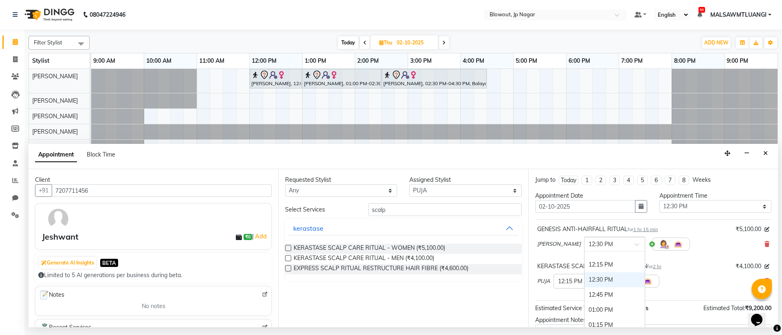
scroll to position [121, 0]
click at [585, 273] on div "12:15 PM" at bounding box center [615, 273] width 60 height 15
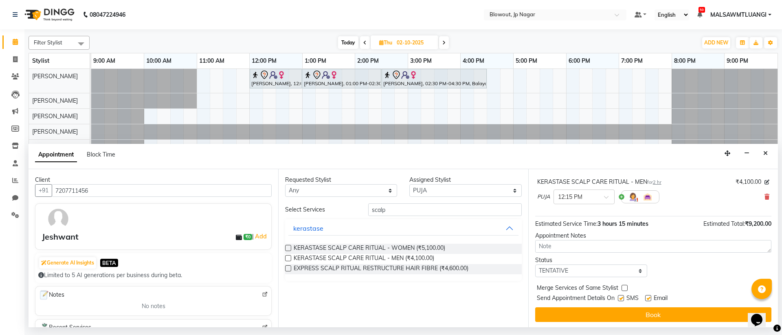
scroll to position [94, 0]
click at [648, 297] on label at bounding box center [648, 297] width 6 height 6
click at [648, 297] on input "checkbox" at bounding box center [647, 297] width 5 height 5
checkbox input "false"
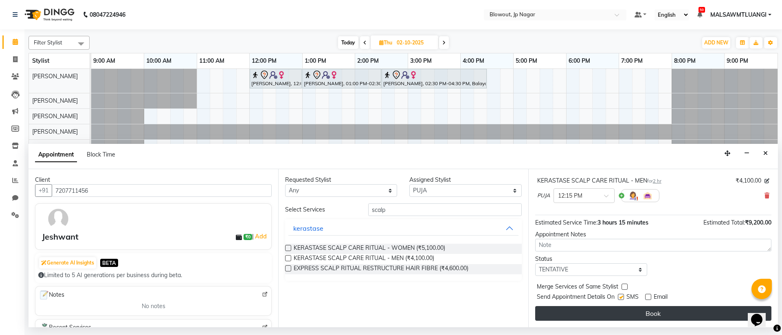
click at [649, 306] on button "Book" at bounding box center [653, 313] width 236 height 15
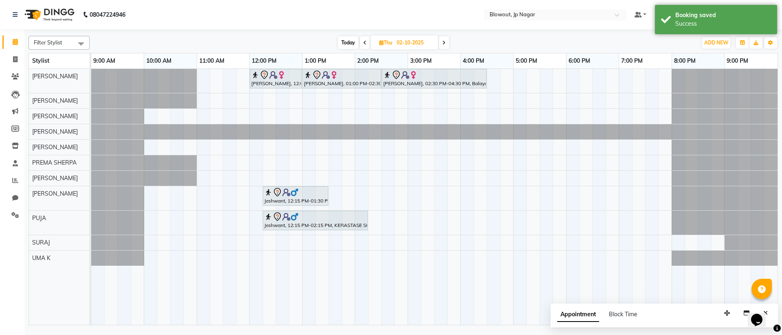
click at [347, 40] on span "Today" at bounding box center [348, 42] width 20 height 13
type input "01-10-2025"
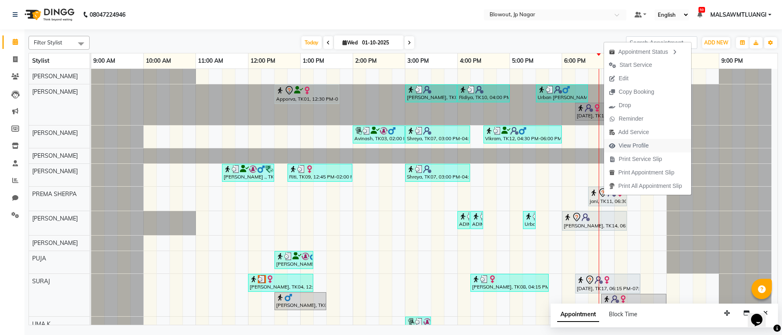
click at [641, 140] on span "View Profile" at bounding box center [629, 145] width 50 height 13
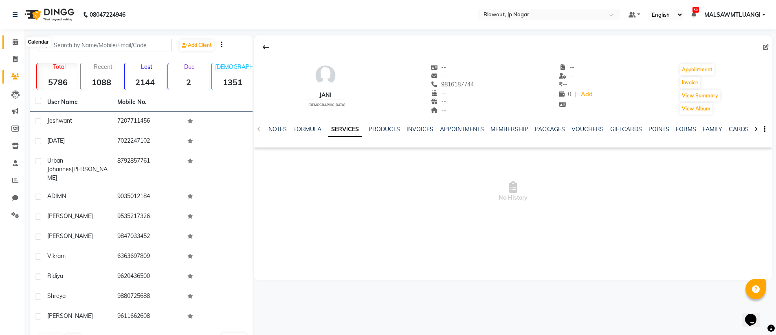
click at [19, 39] on span at bounding box center [15, 41] width 14 height 9
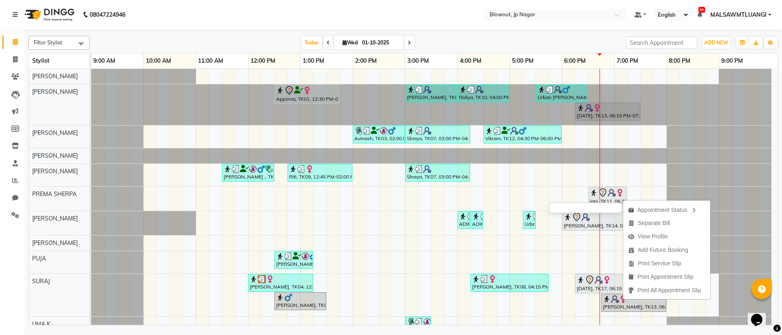
click at [588, 209] on div at bounding box center [585, 208] width 73 height 11
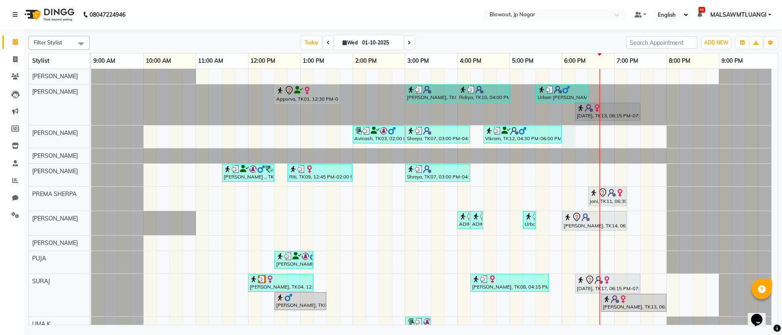
click at [570, 135] on div "Apporva, TK01, 12:30 PM-01:45 PM, Haircut Women - Senior Stylist [PERSON_NAME],…" at bounding box center [434, 204] width 687 height 270
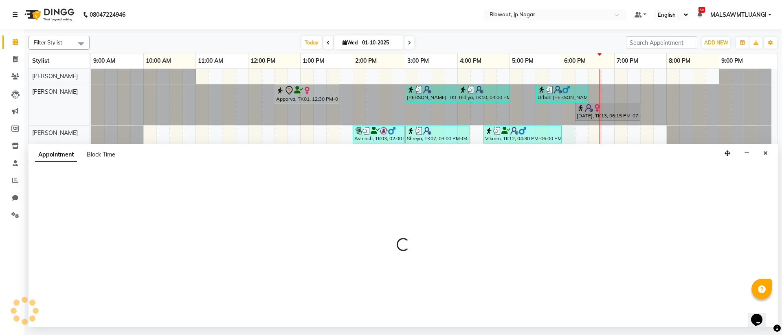
select select "68137"
select select "tentative"
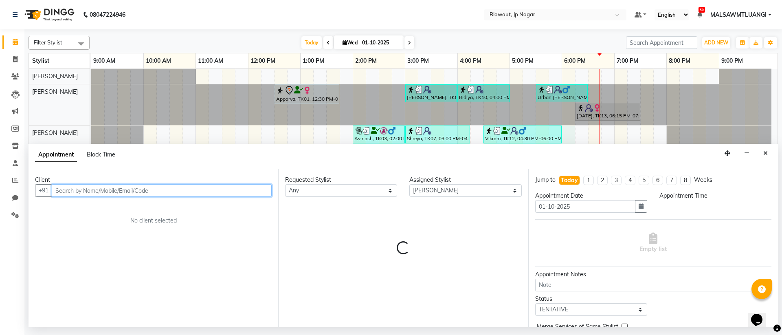
select select "1080"
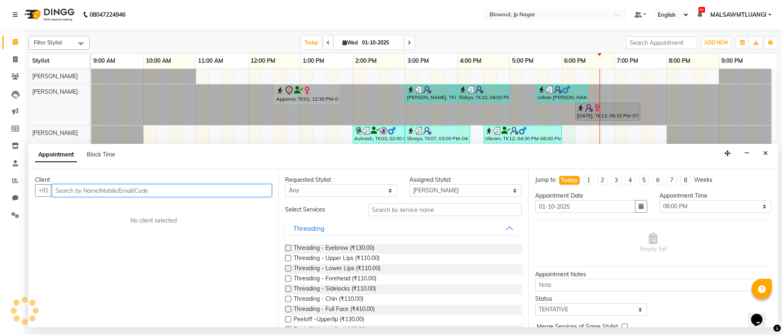
click at [86, 188] on input "text" at bounding box center [162, 190] width 220 height 13
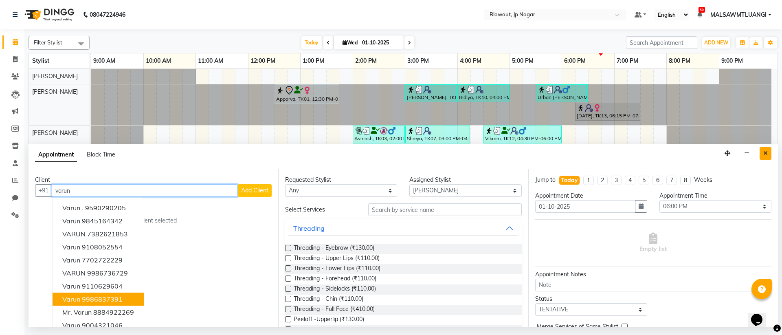
type input "varun"
click at [769, 152] on button "Close" at bounding box center [766, 153] width 12 height 13
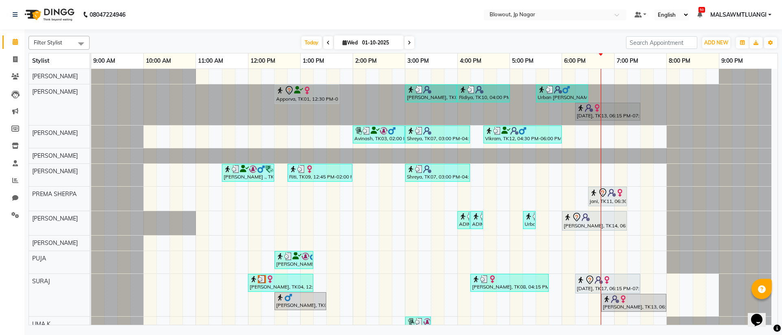
scroll to position [14, 0]
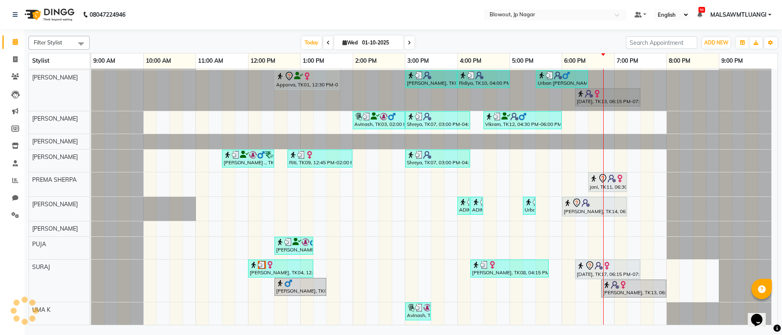
click at [329, 44] on span at bounding box center [329, 42] width 10 height 13
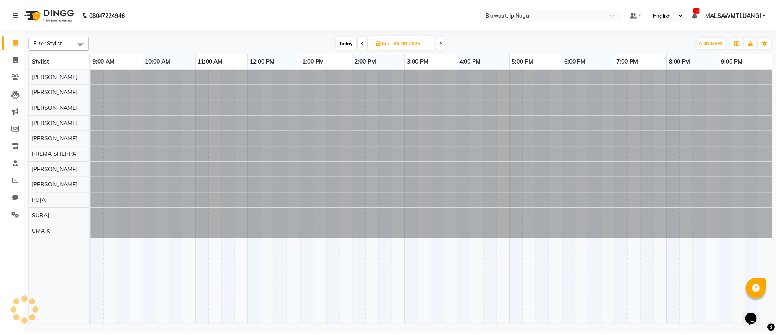
scroll to position [0, 0]
click at [364, 44] on icon at bounding box center [365, 42] width 3 height 5
type input "29-09-2025"
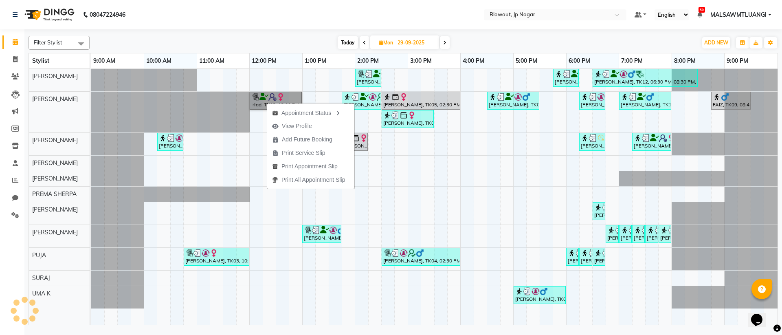
click at [482, 172] on div "[PERSON_NAME], TK01, 02:00 PM-02:30 PM, Haircut Men - Creative Director [PERSON…" at bounding box center [434, 197] width 687 height 256
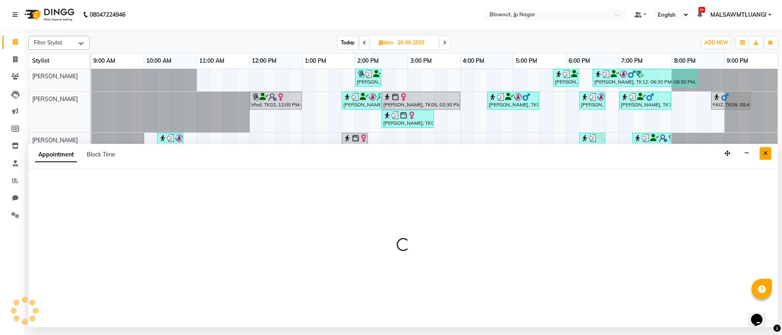
click at [764, 152] on icon "Close" at bounding box center [766, 153] width 4 height 6
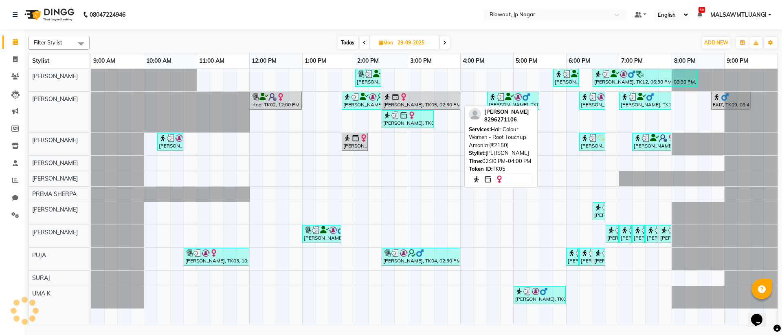
click at [420, 100] on div at bounding box center [420, 97] width 75 height 8
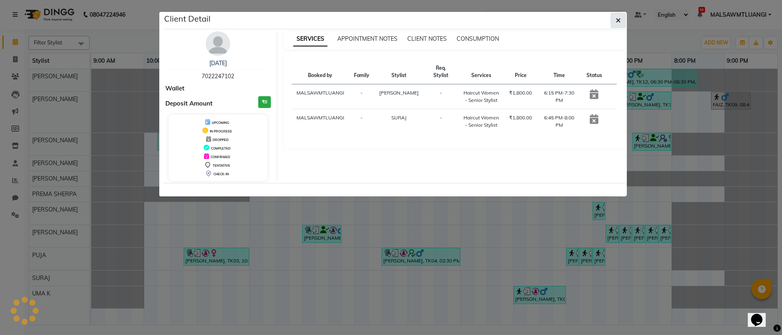
click at [619, 22] on icon "button" at bounding box center [618, 20] width 5 height 7
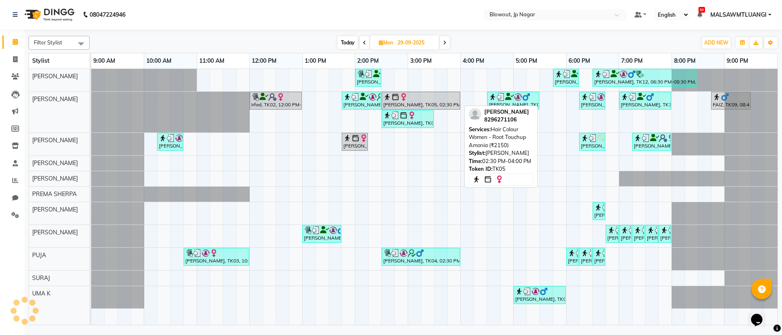
click at [395, 104] on div "[PERSON_NAME], TK05, 02:30 PM-04:00 PM, Hair Colour Women - Root Touchup Amonia…" at bounding box center [421, 100] width 77 height 15
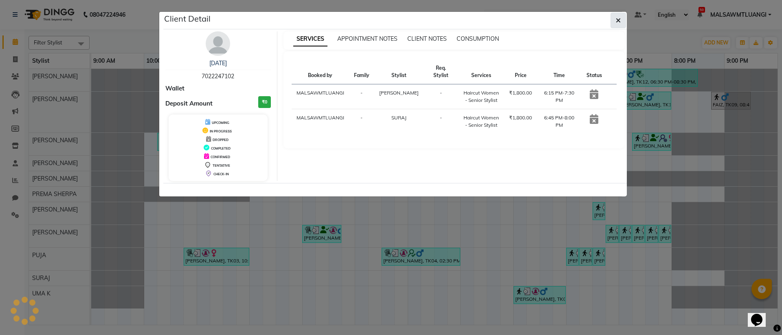
click at [616, 22] on icon "button" at bounding box center [618, 20] width 5 height 7
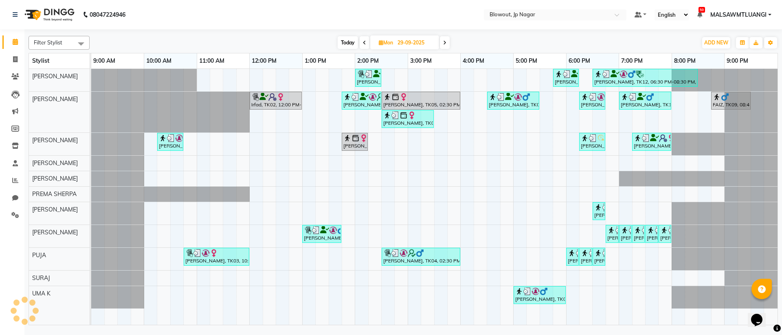
click at [381, 120] on div "[PERSON_NAME], TK01, 02:00 PM-02:30 PM, Haircut Men - Creative Director [PERSON…" at bounding box center [434, 197] width 687 height 256
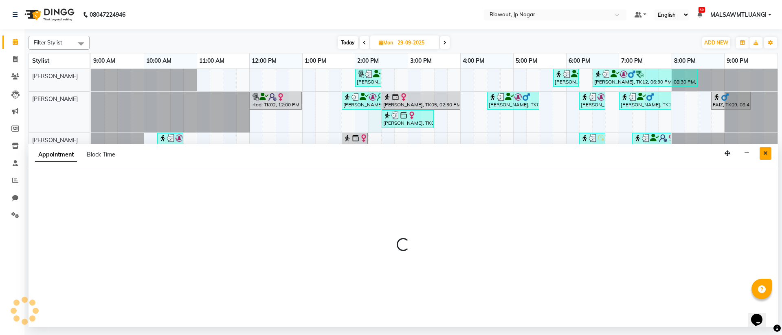
click at [768, 154] on icon "Close" at bounding box center [766, 153] width 4 height 6
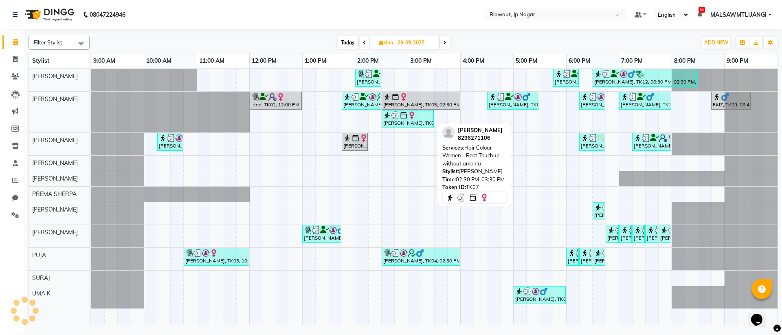
click at [395, 123] on div "[PERSON_NAME], TK07, 02:30 PM-03:30 PM, Hair Colour Women - Root Touchup withou…" at bounding box center [408, 118] width 51 height 15
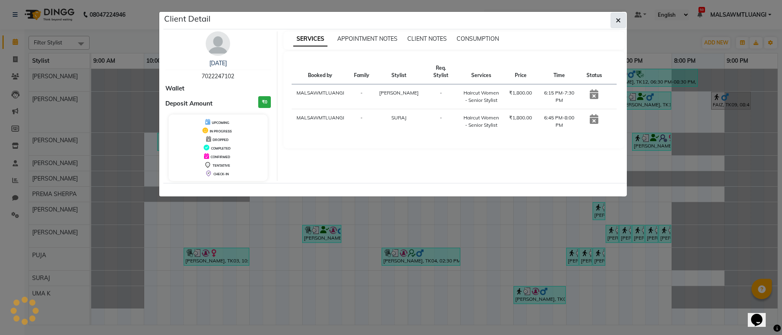
click at [621, 20] on button "button" at bounding box center [618, 20] width 15 height 15
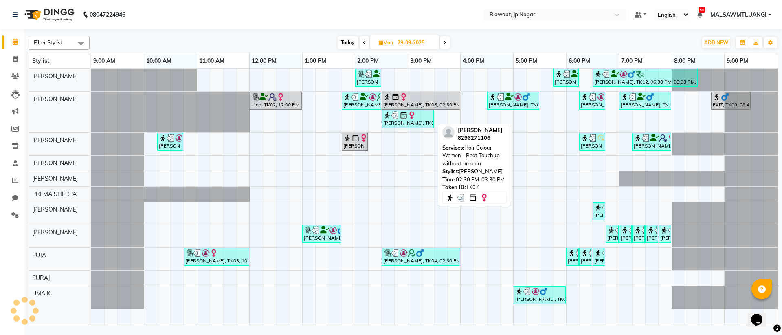
click at [390, 119] on div "[PERSON_NAME], TK07, 02:30 PM-03:30 PM, Hair Colour Women - Root Touchup withou…" at bounding box center [408, 118] width 51 height 15
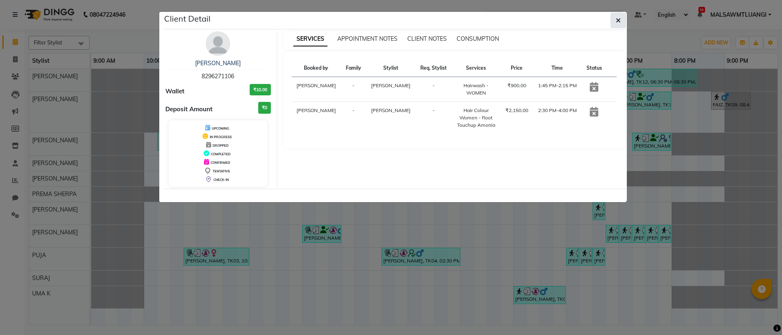
click at [616, 24] on button "button" at bounding box center [618, 20] width 15 height 15
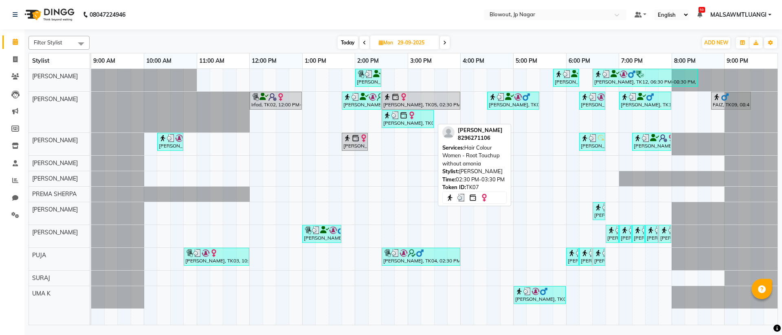
click at [392, 123] on div "[PERSON_NAME], TK07, 02:30 PM-03:30 PM, Hair Colour Women - Root Touchup withou…" at bounding box center [408, 118] width 51 height 15
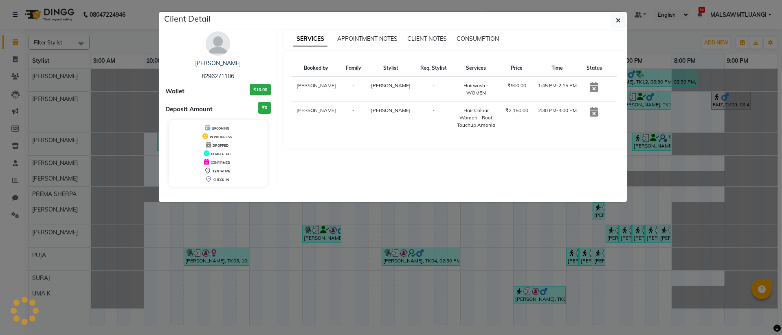
select select "3"
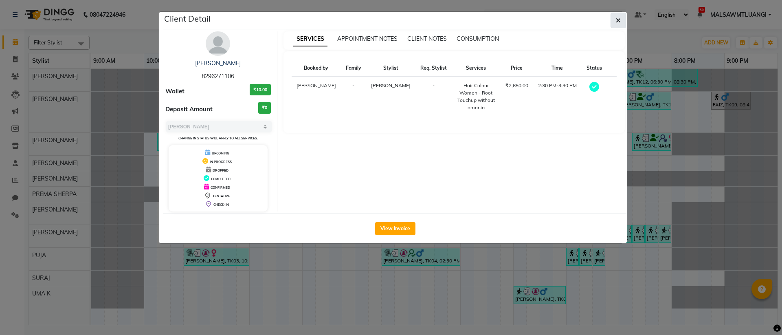
click at [617, 23] on icon "button" at bounding box center [618, 20] width 5 height 7
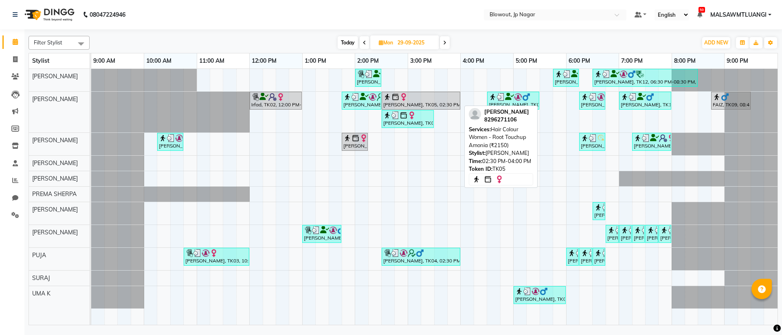
click at [394, 102] on div "[PERSON_NAME], TK05, 02:30 PM-04:00 PM, Hair Colour Women - Root Touchup Amonia…" at bounding box center [421, 100] width 77 height 15
select select "3"
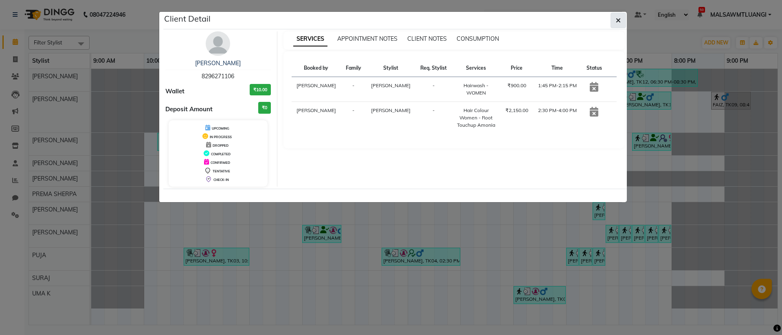
click at [622, 18] on button "button" at bounding box center [618, 20] width 15 height 15
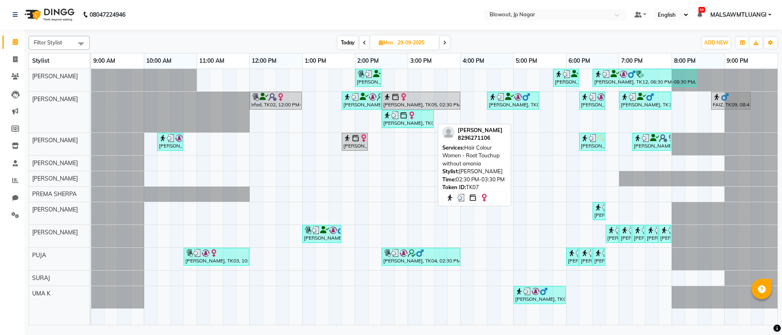
click at [399, 119] on div "[PERSON_NAME], TK07, 02:30 PM-03:30 PM, Hair Colour Women - Root Touchup withou…" at bounding box center [408, 118] width 51 height 15
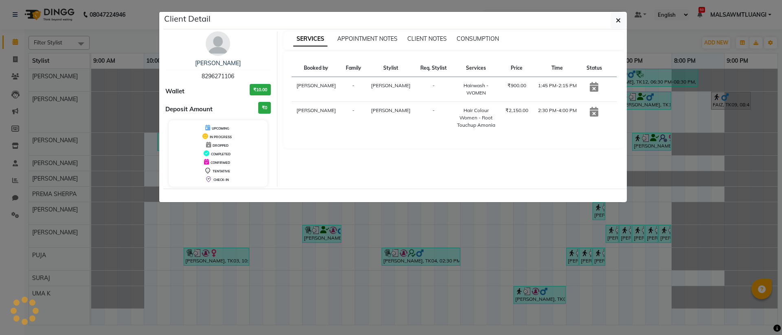
select select "3"
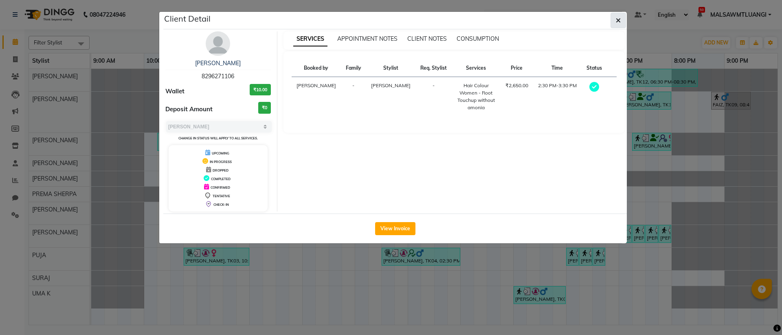
click at [621, 20] on button "button" at bounding box center [618, 20] width 15 height 15
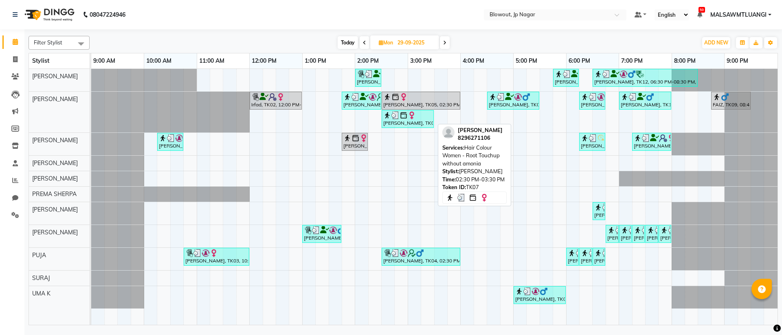
click at [397, 114] on img at bounding box center [396, 115] width 8 height 8
select select "3"
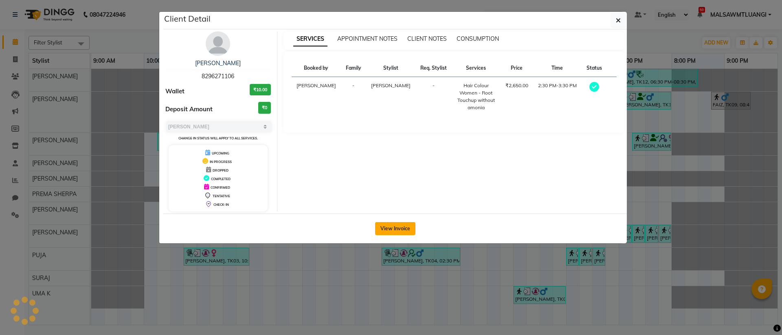
click at [405, 232] on button "View Invoice" at bounding box center [395, 228] width 40 height 13
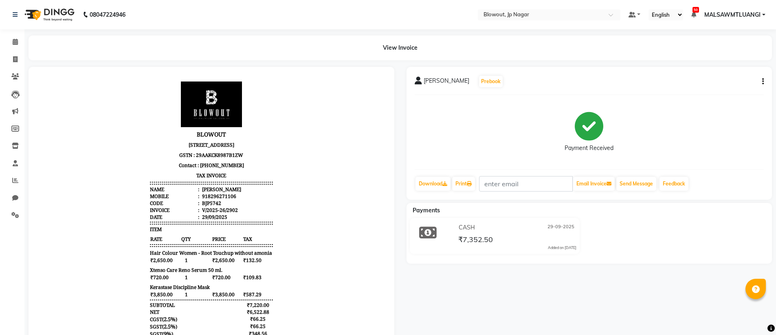
click at [769, 82] on div "[PERSON_NAME] Prebook Payment Received Download Print Email Invoice Send Messag…" at bounding box center [590, 133] width 366 height 133
click at [762, 82] on icon "button" at bounding box center [763, 81] width 2 height 0
click at [713, 71] on div "Split Service Amount" at bounding box center [723, 71] width 56 height 10
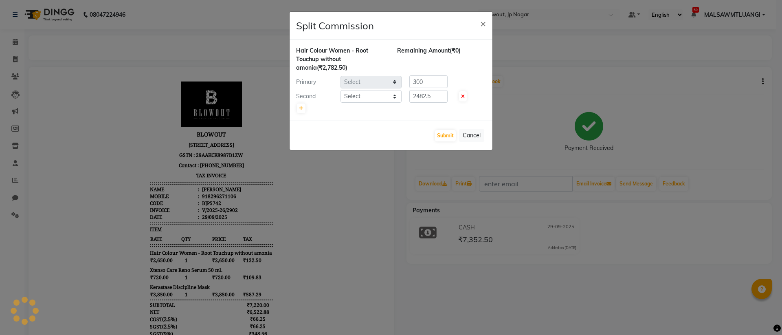
select select "46972"
select select "60456"
click at [462, 95] on icon at bounding box center [463, 96] width 4 height 5
type input "2782.5"
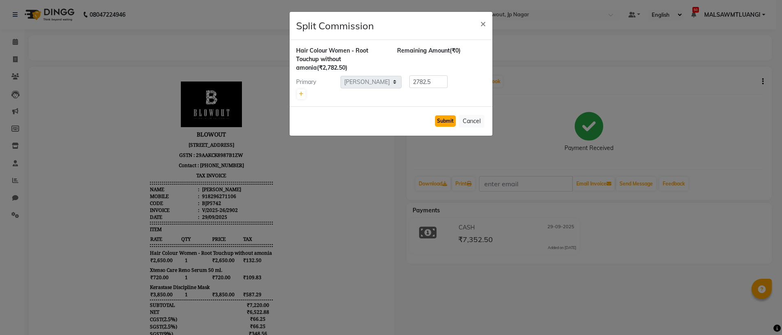
click at [442, 121] on button "Submit" at bounding box center [445, 120] width 21 height 11
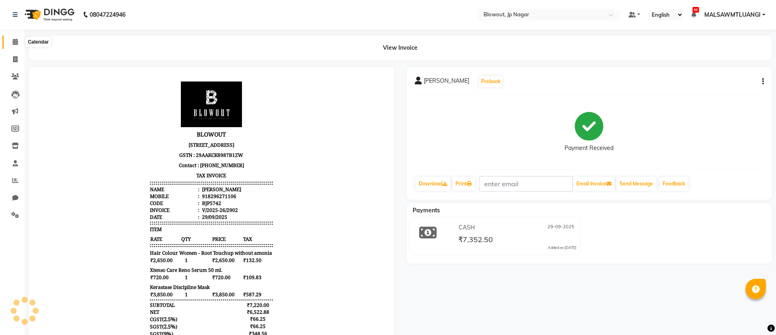
click at [15, 43] on icon at bounding box center [15, 42] width 5 height 6
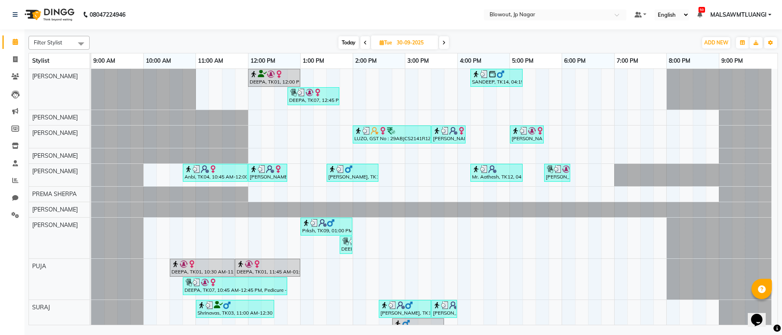
click at [344, 45] on span "Today" at bounding box center [349, 42] width 20 height 13
type input "01-10-2025"
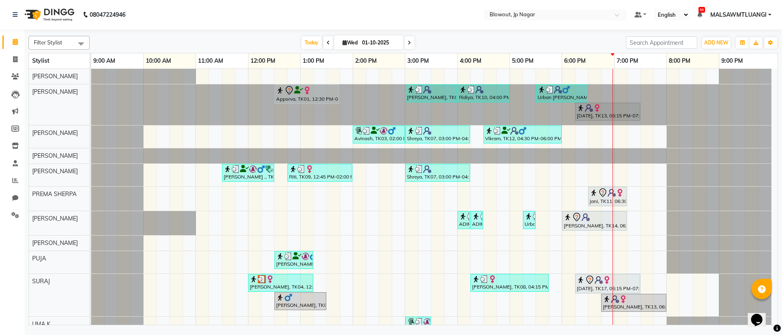
click at [572, 136] on div "Apporva, TK01, 12:30 PM-01:45 PM, Haircut Women - Senior Stylist [PERSON_NAME],…" at bounding box center [434, 204] width 687 height 270
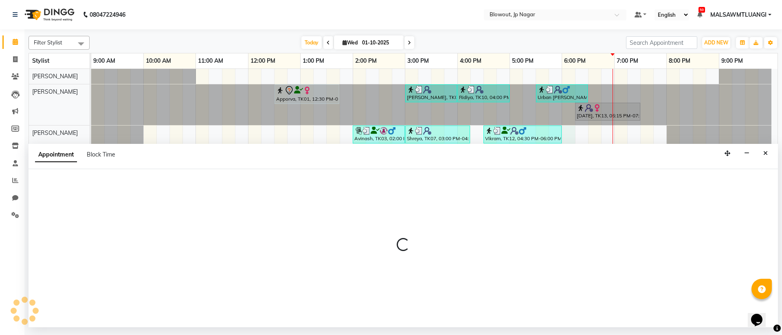
select select "68137"
select select "1080"
select select "tentative"
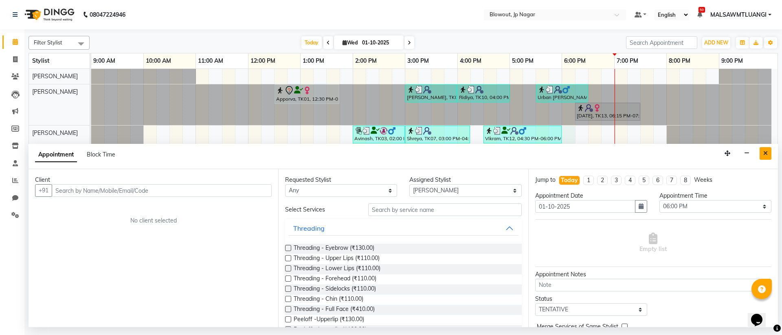
click at [768, 156] on button "Close" at bounding box center [766, 153] width 12 height 13
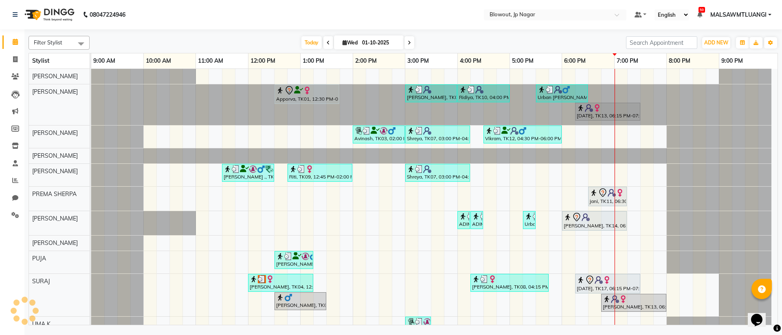
click at [564, 137] on div "Apporva, TK01, 12:30 PM-01:45 PM, Haircut Women - Senior Stylist Amruta, TK06, …" at bounding box center [434, 204] width 687 height 270
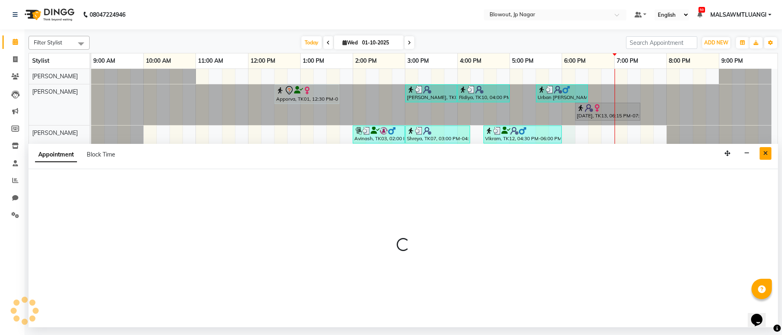
click at [765, 151] on icon "Close" at bounding box center [766, 153] width 4 height 6
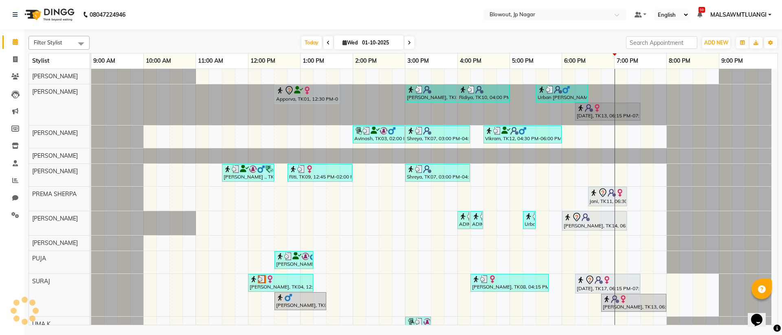
click at [571, 135] on div "Apporva, TK01, 12:30 PM-01:45 PM, Haircut Women - Senior Stylist Amruta, TK06, …" at bounding box center [434, 204] width 687 height 270
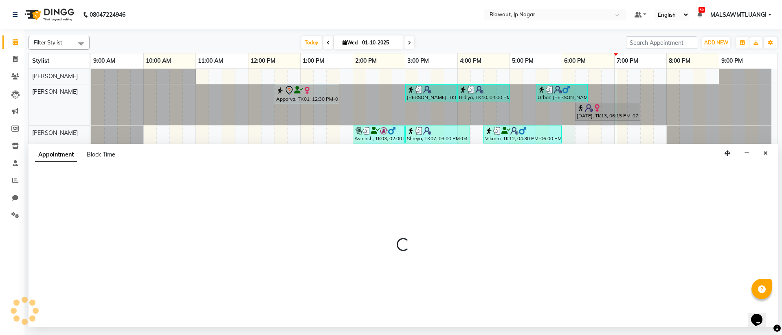
select select "68137"
select select "1080"
select select "tentative"
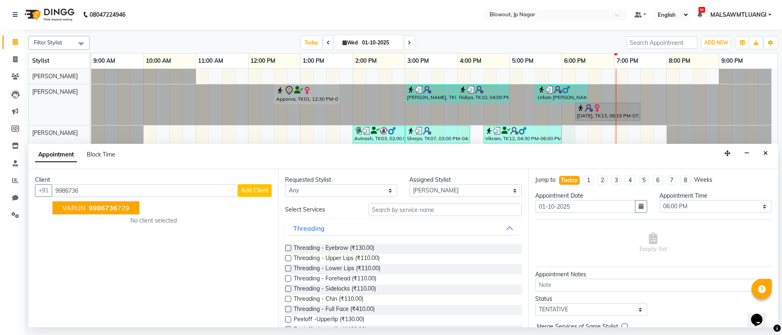
click at [117, 205] on ngb-highlight "9986736 729" at bounding box center [108, 208] width 42 height 8
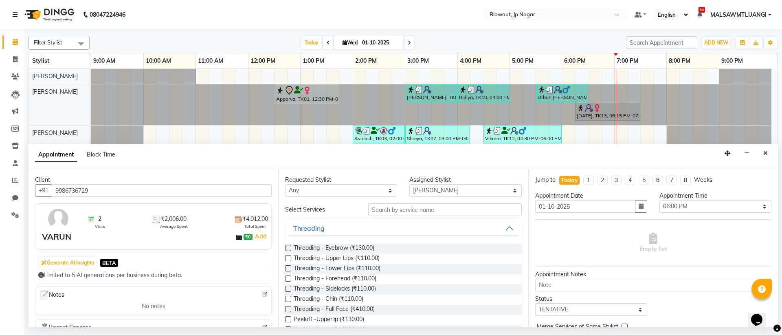
type input "9986736729"
click at [388, 207] on input "text" at bounding box center [445, 209] width 154 height 13
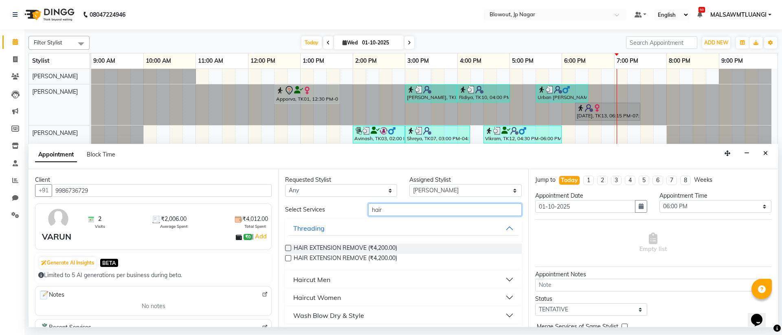
type input "hair"
click at [391, 282] on button "Haircut Men" at bounding box center [403, 279] width 230 height 15
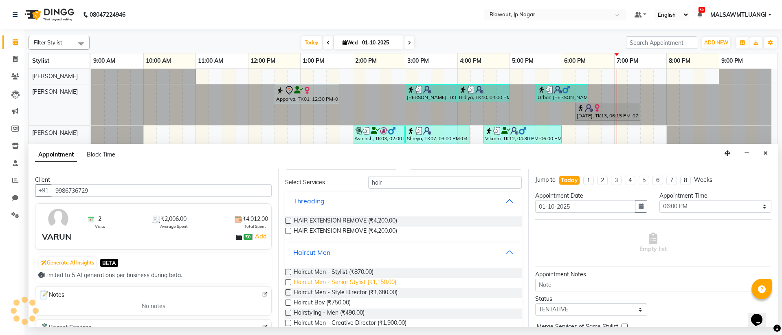
scroll to position [29, 0]
click at [383, 280] on span "Haircut Men - Senior Stylist (₹1,150.00)" at bounding box center [345, 281] width 103 height 10
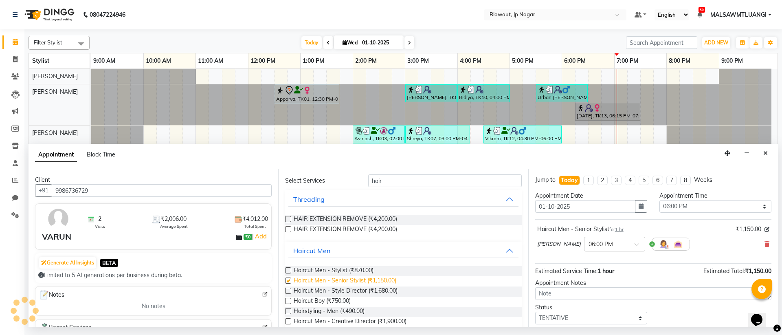
checkbox input "false"
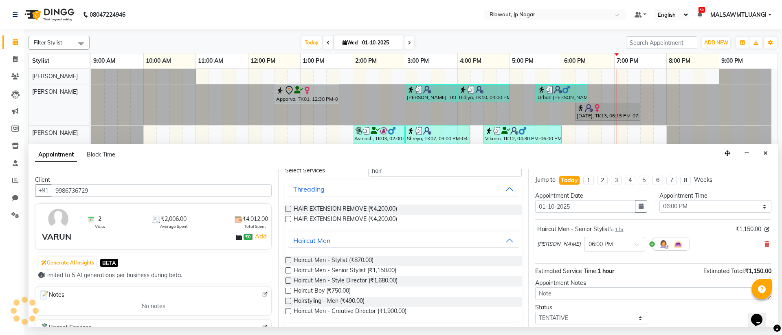
scroll to position [0, 0]
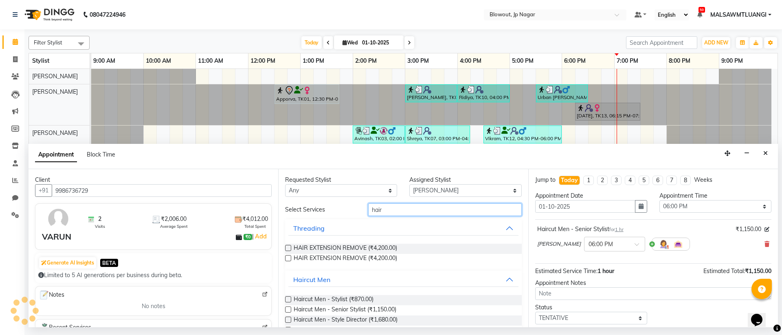
click at [390, 211] on input "hair" at bounding box center [445, 209] width 154 height 13
type input "h"
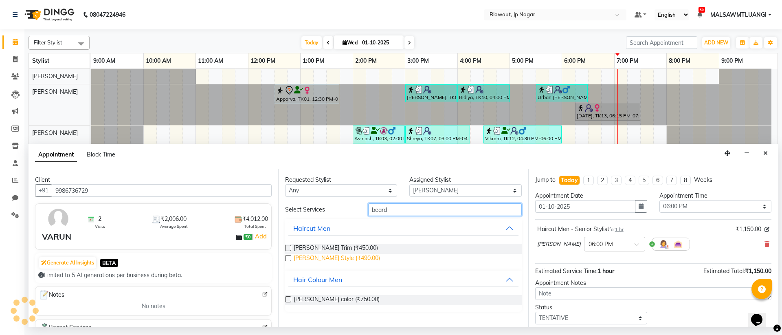
type input "beard"
click at [340, 259] on span "Beard Style (₹490.00)" at bounding box center [337, 259] width 86 height 10
checkbox input "false"
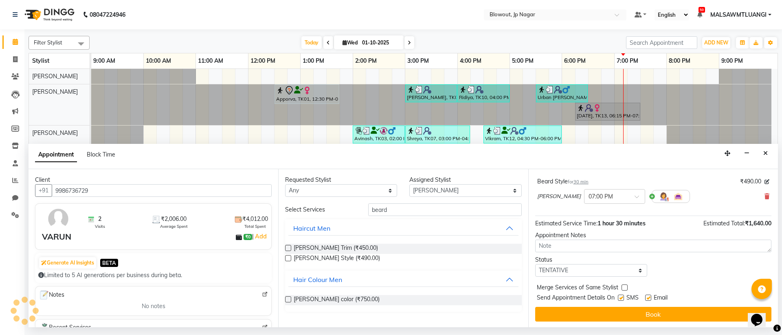
scroll to position [86, 0]
click at [648, 297] on label at bounding box center [648, 297] width 6 height 6
click at [648, 297] on input "checkbox" at bounding box center [647, 297] width 5 height 5
checkbox input "false"
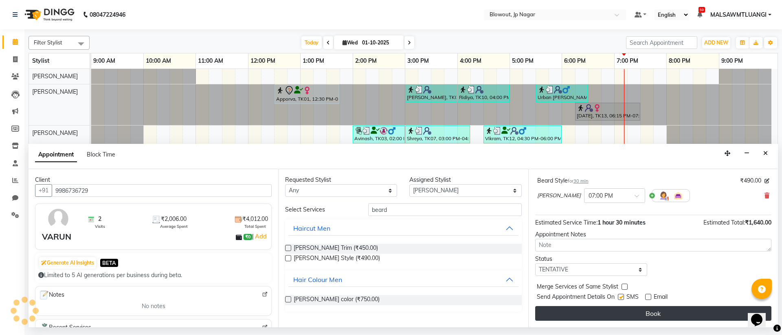
click at [669, 309] on button "Book" at bounding box center [653, 313] width 236 height 15
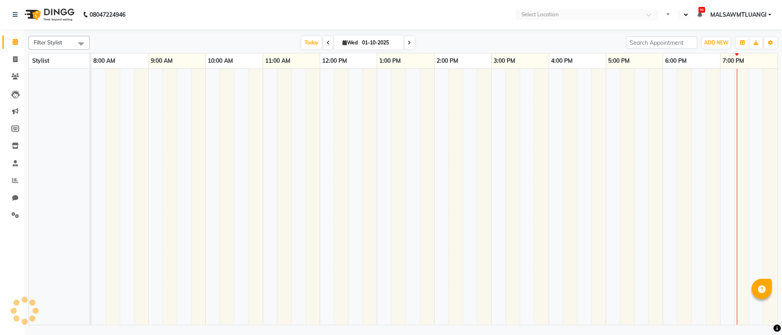
select select "en"
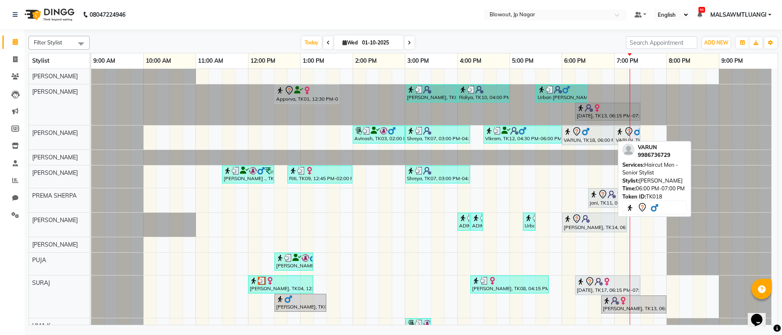
click at [575, 139] on div "VARUN, TK18, 06:00 PM-07:00 PM, Haircut Men - Senior Stylist" at bounding box center [588, 135] width 50 height 17
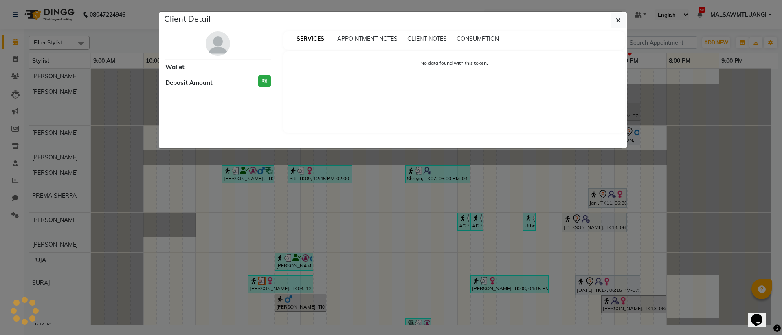
select select "7"
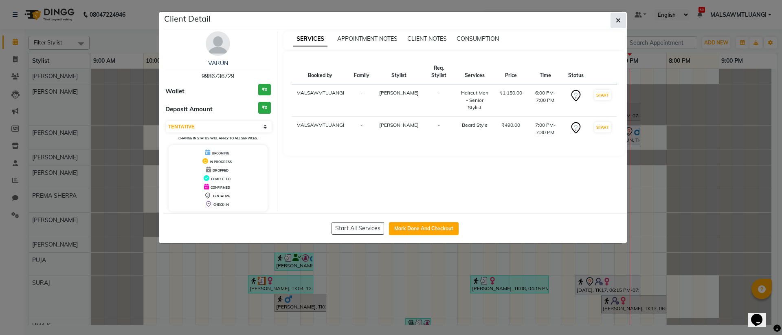
click at [613, 22] on button "button" at bounding box center [618, 20] width 15 height 15
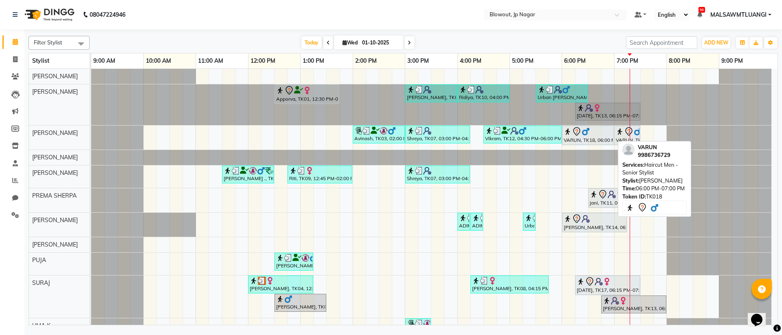
click at [580, 139] on div "VARUN, TK18, 06:00 PM-07:00 PM, Haircut Men - Senior Stylist" at bounding box center [588, 135] width 50 height 17
select select "7"
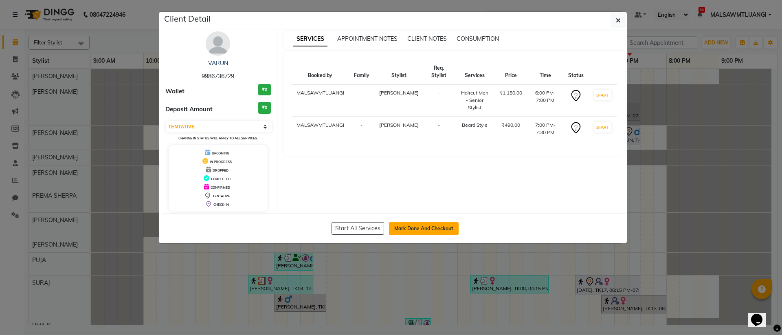
click at [423, 228] on button "Mark Done And Checkout" at bounding box center [424, 228] width 70 height 13
select select "service"
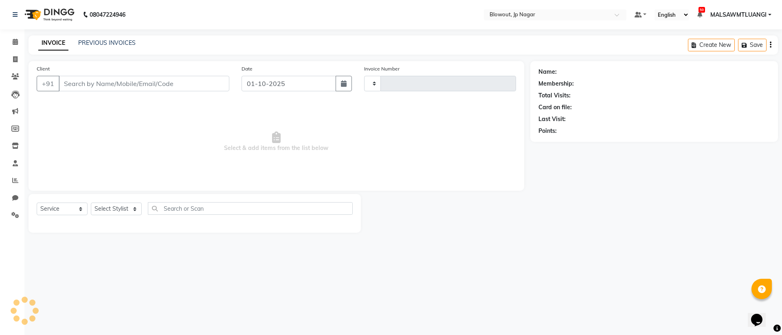
type input "2935"
select select "6261"
type input "9986736729"
select select "68137"
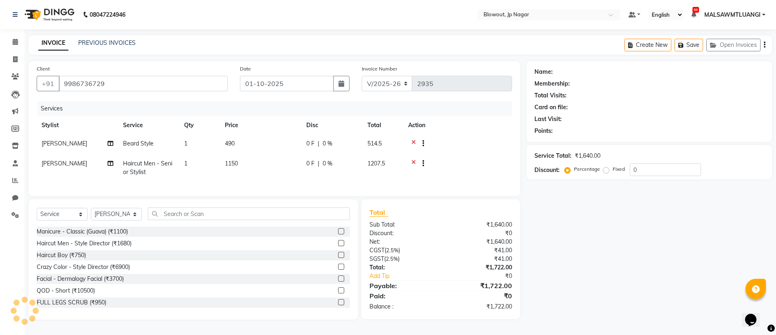
scroll to position [3, 0]
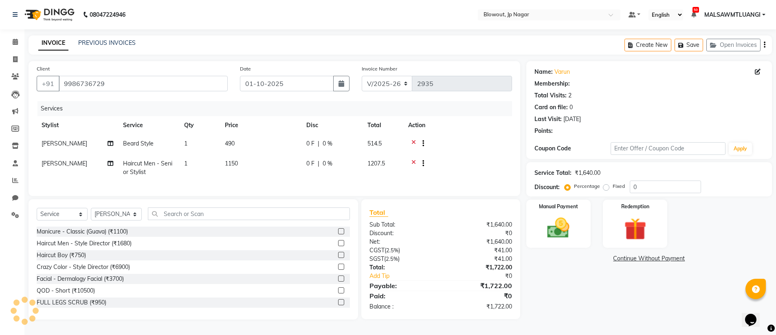
click at [415, 160] on icon at bounding box center [414, 164] width 4 height 10
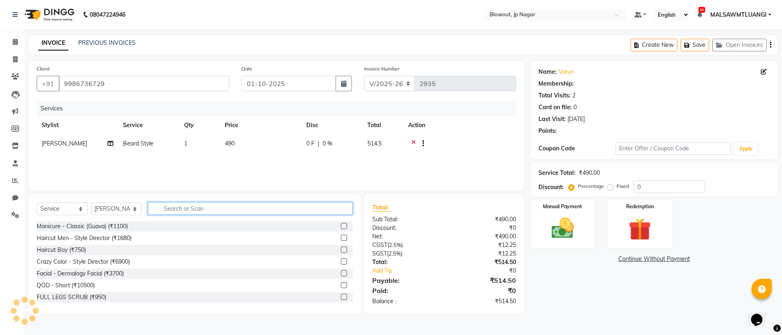
click at [167, 210] on input "text" at bounding box center [250, 208] width 205 height 13
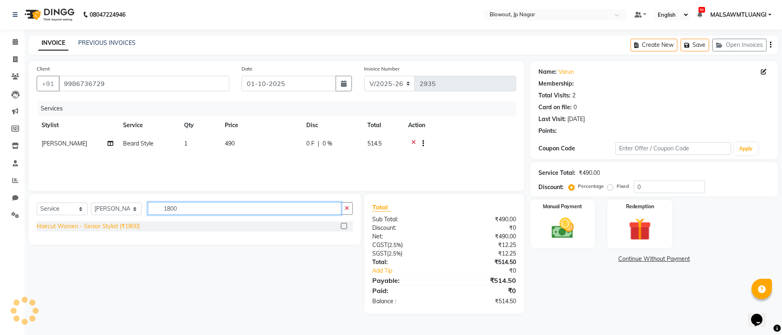
type input "1800"
click at [120, 227] on div "Haircut Women - Senior Stylist (₹1800)" at bounding box center [88, 226] width 103 height 9
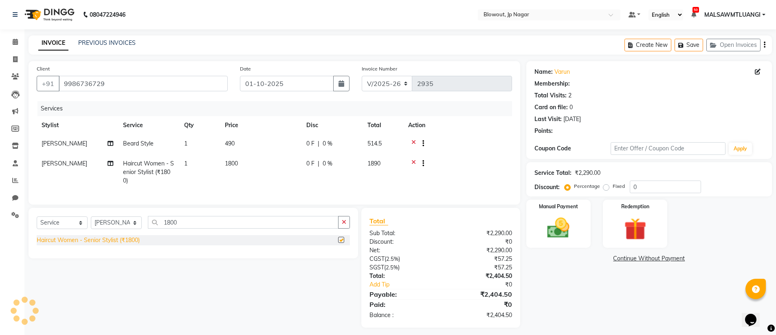
checkbox input "false"
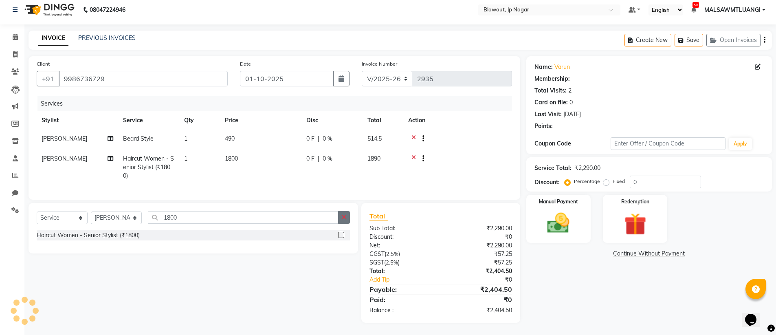
scroll to position [11, 0]
click at [559, 219] on img at bounding box center [558, 223] width 37 height 26
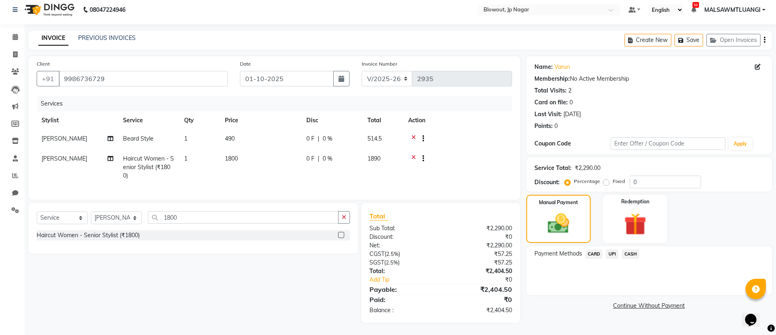
click at [598, 249] on span "CARD" at bounding box center [595, 253] width 18 height 9
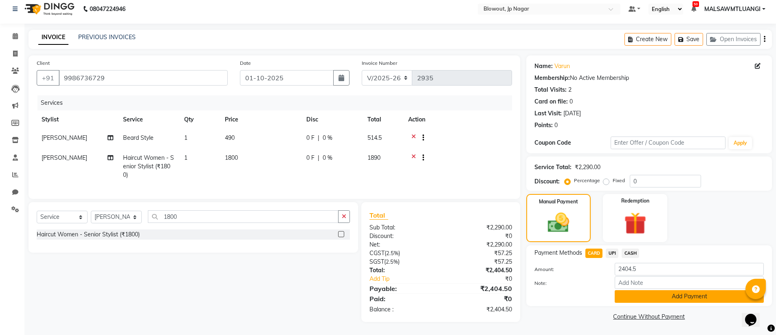
click at [649, 292] on button "Add Payment" at bounding box center [689, 296] width 149 height 13
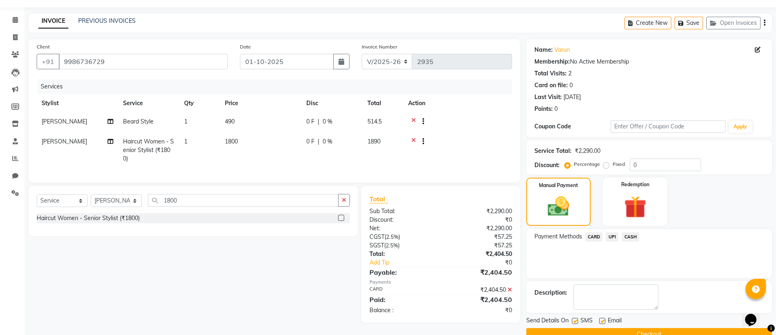
scroll to position [40, 0]
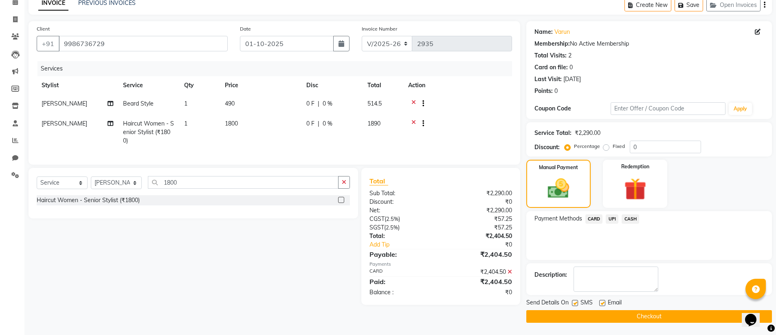
click at [601, 304] on label at bounding box center [602, 303] width 6 height 6
click at [601, 304] on input "checkbox" at bounding box center [601, 303] width 5 height 5
checkbox input "false"
click at [623, 313] on button "Checkout" at bounding box center [649, 316] width 246 height 13
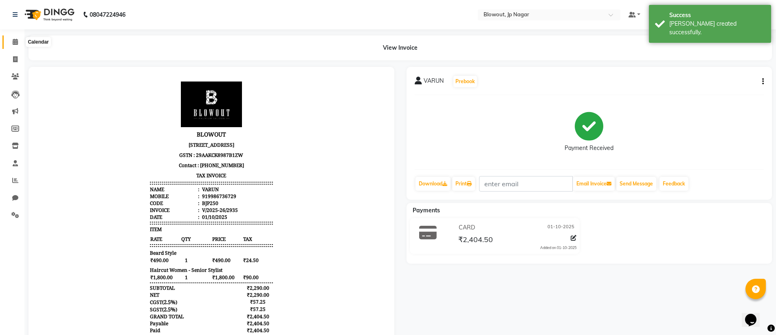
click at [16, 42] on icon at bounding box center [15, 42] width 5 height 6
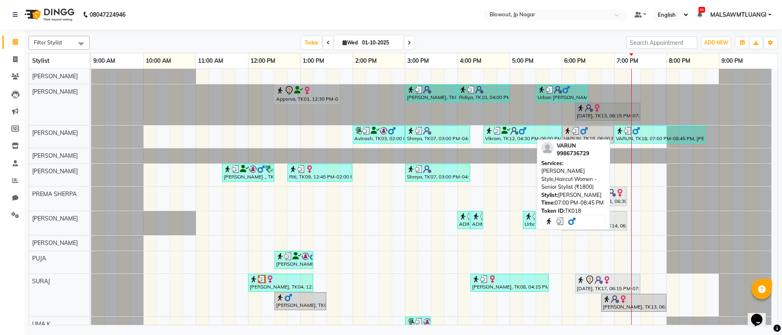
click at [637, 134] on img at bounding box center [636, 131] width 8 height 8
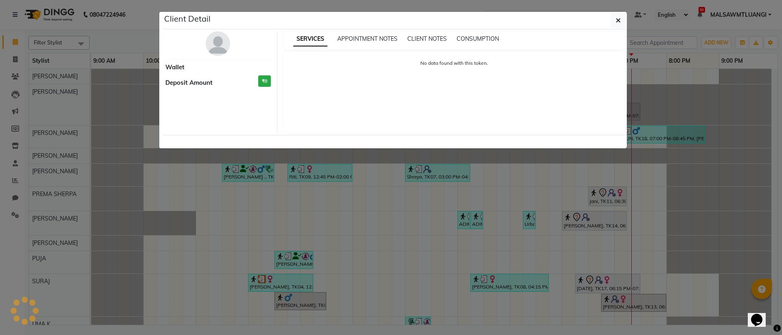
select select "3"
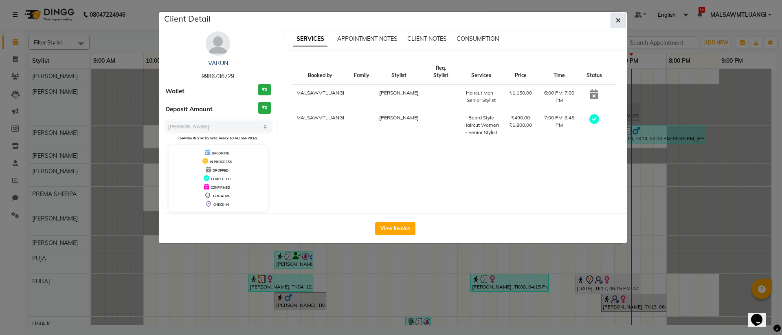
click at [619, 22] on icon "button" at bounding box center [618, 20] width 5 height 7
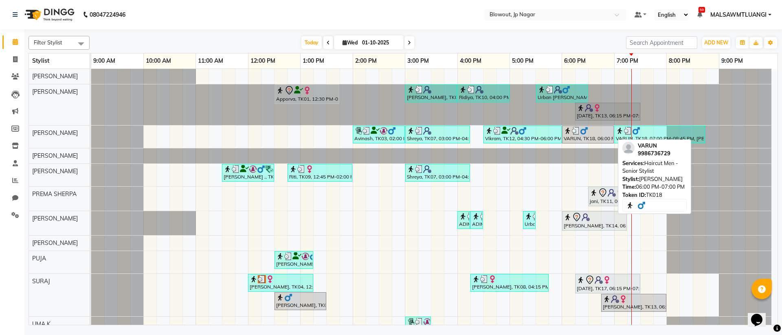
click at [584, 131] on img at bounding box center [584, 131] width 8 height 8
select select "3"
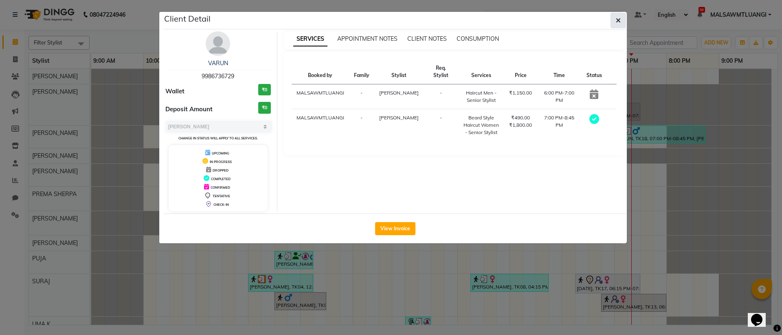
click at [617, 22] on icon "button" at bounding box center [618, 20] width 5 height 7
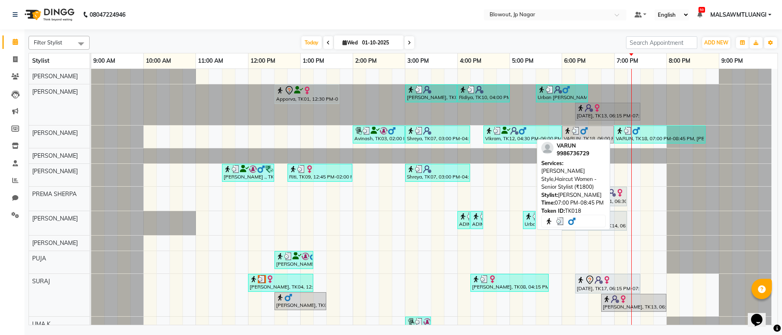
click at [633, 136] on div "VARUN, TK18, 07:00 PM-08:45 PM, [PERSON_NAME] Style,Haircut Women - Senior Styl…" at bounding box center [660, 134] width 90 height 15
select select "3"
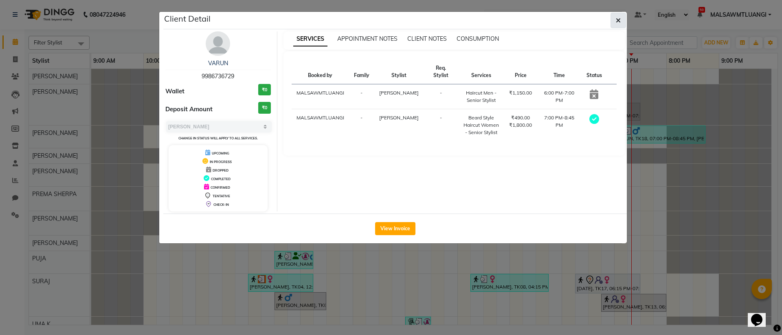
click at [616, 27] on button "button" at bounding box center [618, 20] width 15 height 15
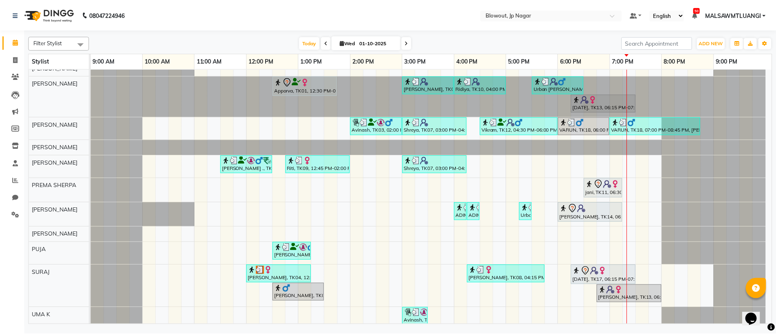
scroll to position [14, 0]
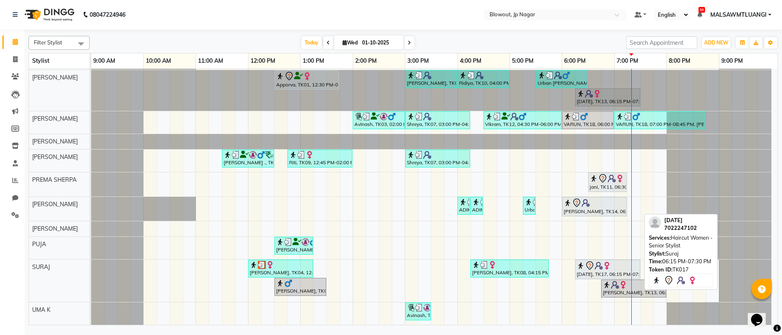
click at [579, 270] on div "[DATE], TK17, 06:15 PM-07:30 PM, Haircut Women - Senior Stylist" at bounding box center [608, 269] width 64 height 17
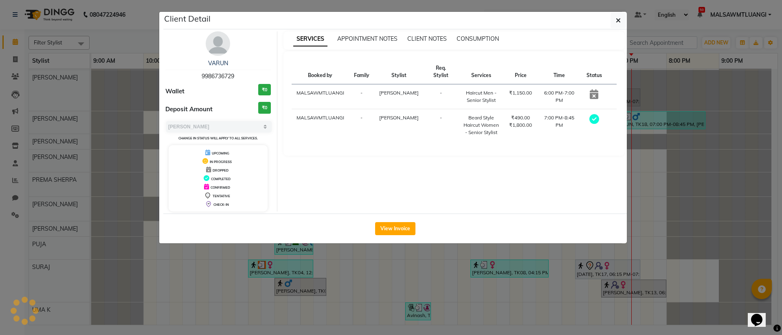
select select "7"
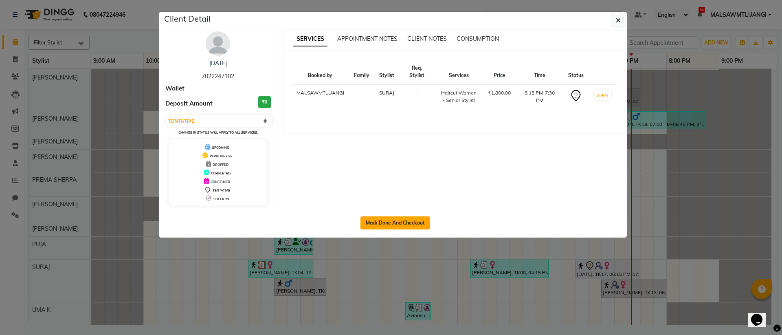
click at [388, 225] on button "Mark Done And Checkout" at bounding box center [396, 222] width 70 height 13
select select "service"
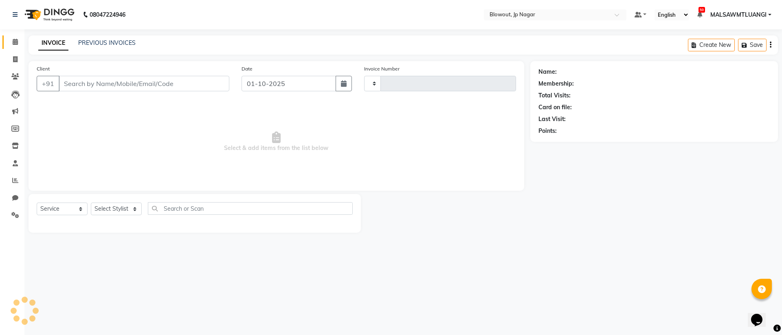
type input "2936"
select select "6261"
type input "7022247102"
select select "88802"
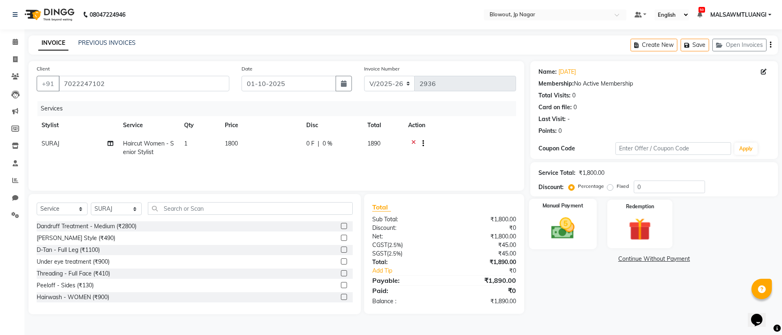
click at [550, 215] on img at bounding box center [563, 228] width 38 height 27
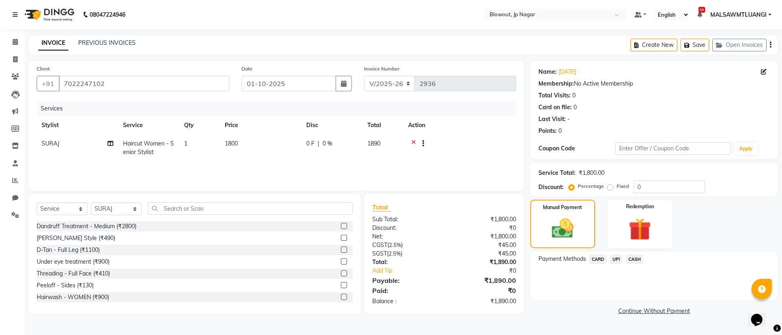
click at [614, 260] on span "UPI" at bounding box center [616, 259] width 13 height 9
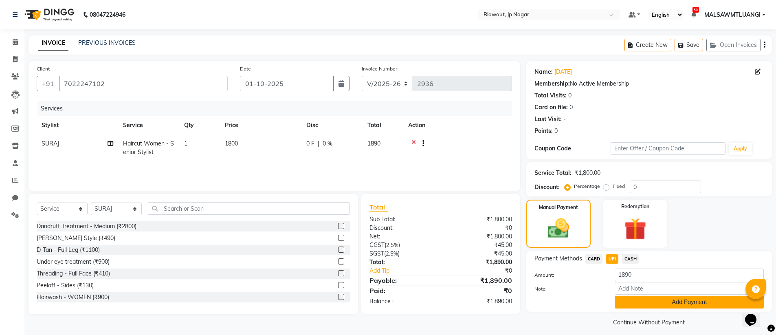
click at [666, 303] on button "Add Payment" at bounding box center [689, 302] width 149 height 13
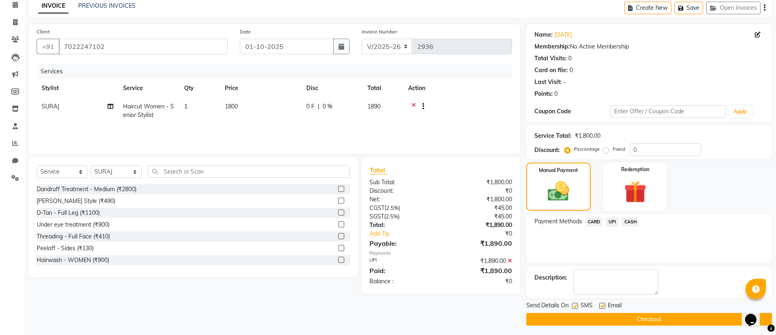
scroll to position [40, 0]
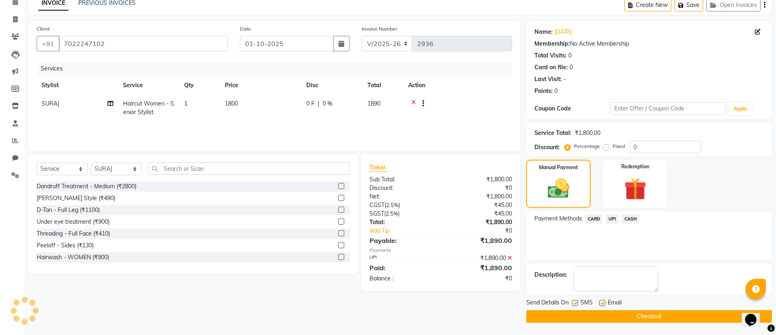
click at [600, 301] on label at bounding box center [602, 303] width 6 height 6
click at [600, 301] on input "checkbox" at bounding box center [601, 303] width 5 height 5
checkbox input "false"
click at [645, 317] on button "Checkout" at bounding box center [649, 316] width 246 height 13
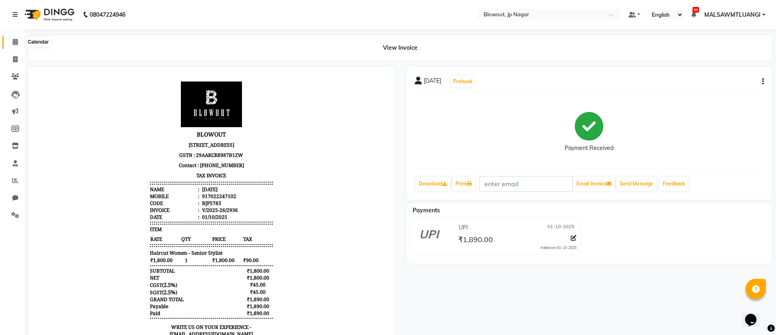
click at [18, 43] on icon at bounding box center [15, 42] width 5 height 6
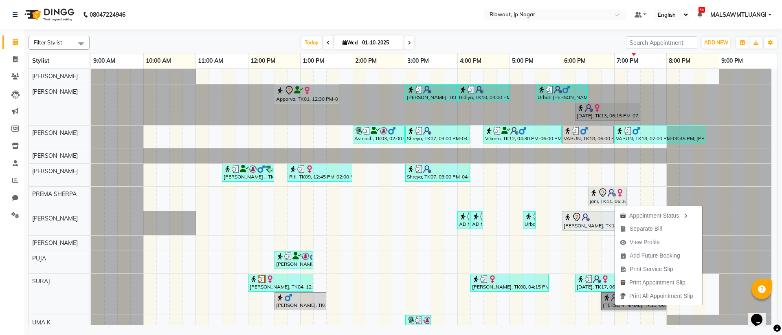
click at [91, 255] on div at bounding box center [91, 262] width 0 height 22
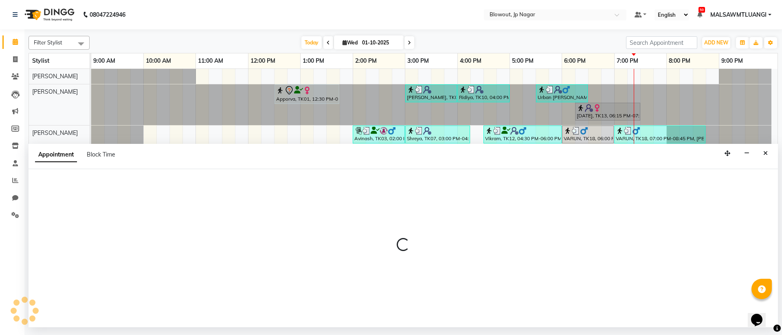
select select "75656"
select select "tentative"
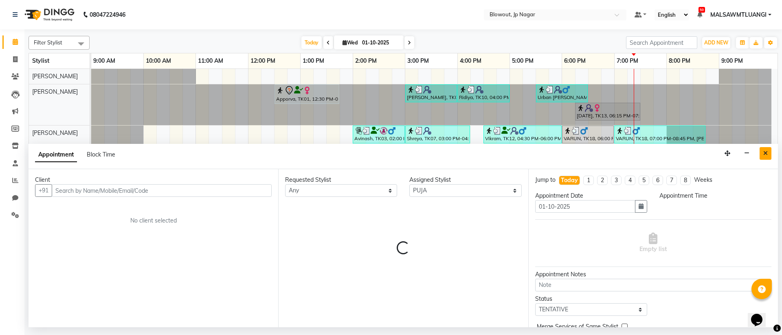
click at [765, 155] on icon "Close" at bounding box center [766, 153] width 4 height 6
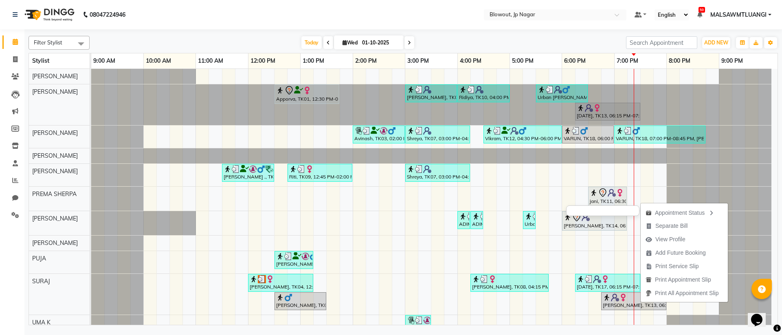
click at [626, 211] on div at bounding box center [602, 210] width 73 height 11
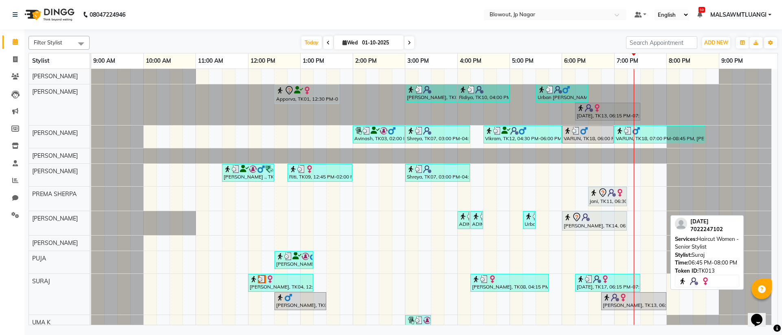
drag, startPoint x: 623, startPoint y: 302, endPoint x: 657, endPoint y: 298, distance: 34.0
click at [657, 298] on div "[PERSON_NAME], TK13, 06:45 PM-08:00 PM, Haircut Women - Senior Stylist" at bounding box center [634, 300] width 64 height 15
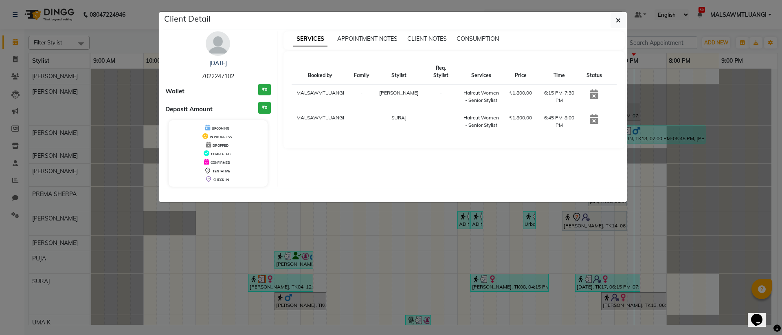
click at [596, 97] on icon at bounding box center [594, 94] width 9 height 10
click at [623, 20] on button "button" at bounding box center [618, 20] width 15 height 15
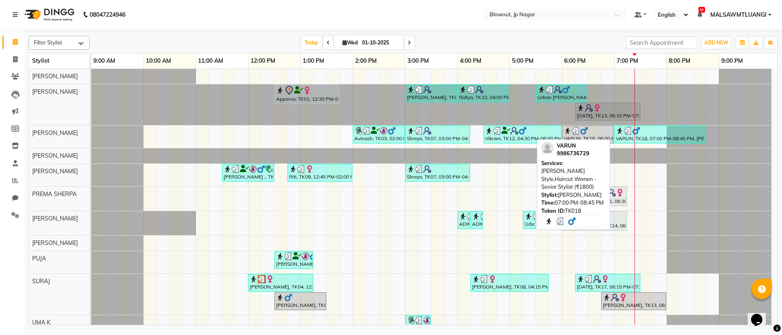
click at [663, 135] on div "VARUN, TK18, 07:00 PM-08:45 PM, [PERSON_NAME] Style,Haircut Women - Senior Styl…" at bounding box center [660, 134] width 90 height 15
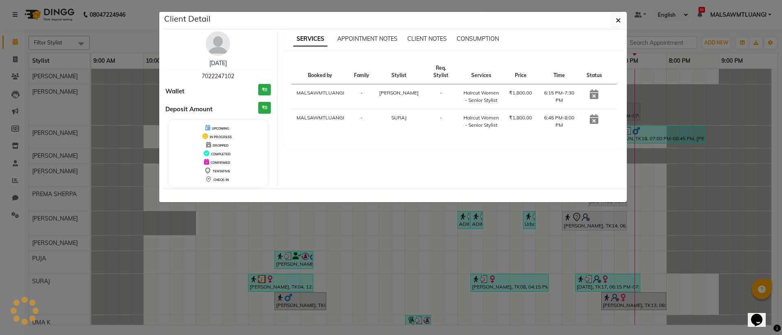
select select "3"
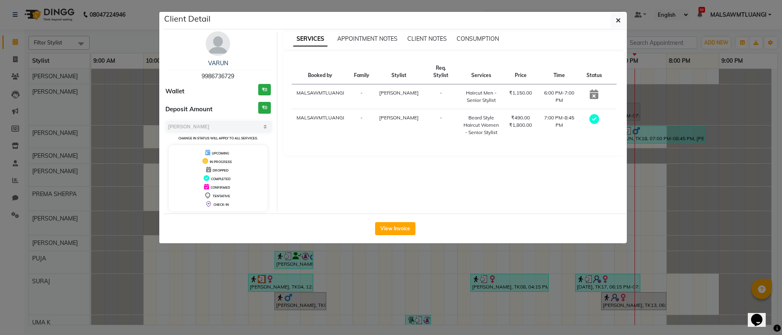
click at [594, 89] on icon at bounding box center [594, 94] width 9 height 10
click at [616, 20] on icon "button" at bounding box center [618, 20] width 5 height 7
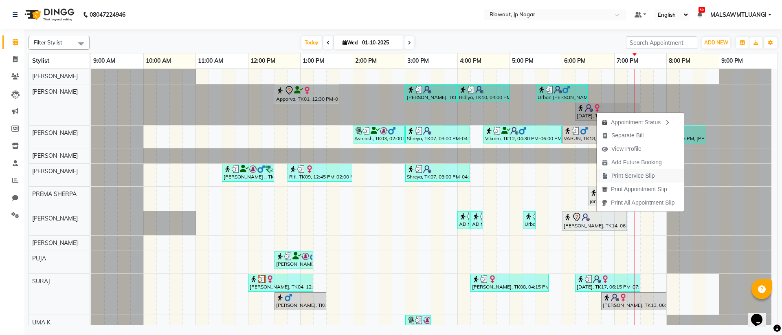
click at [623, 173] on span "Print Service Slip" at bounding box center [634, 176] width 44 height 9
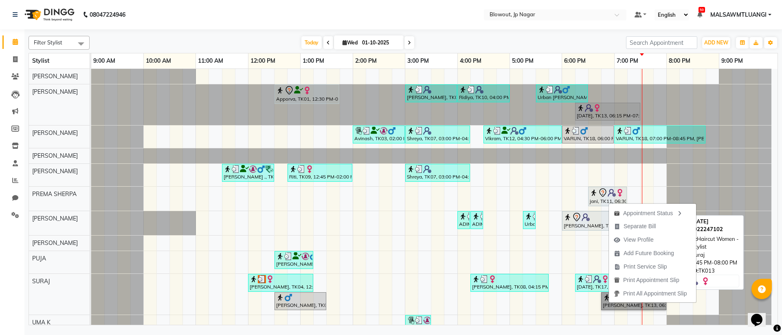
click at [627, 306] on link "[PERSON_NAME], TK13, 06:45 PM-08:00 PM, Haircut Women - Senior Stylist" at bounding box center [633, 301] width 65 height 18
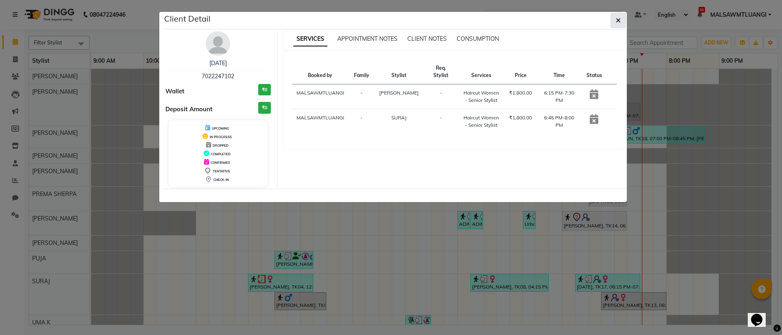
click at [614, 22] on button "button" at bounding box center [618, 20] width 15 height 15
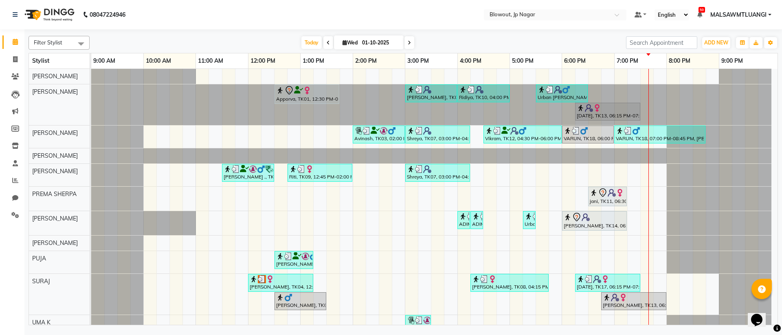
click at [410, 45] on icon at bounding box center [409, 42] width 3 height 5
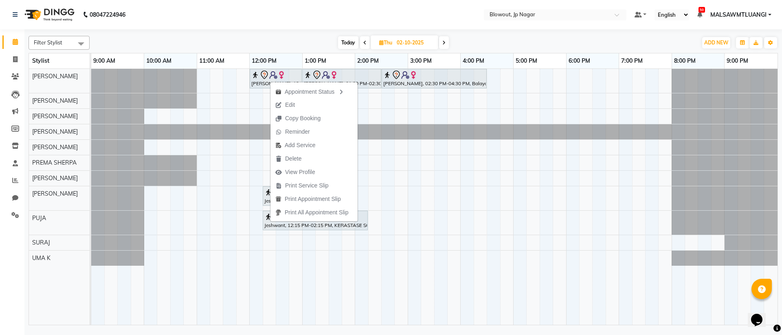
click at [339, 40] on span "Today" at bounding box center [348, 42] width 20 height 13
type input "01-10-2025"
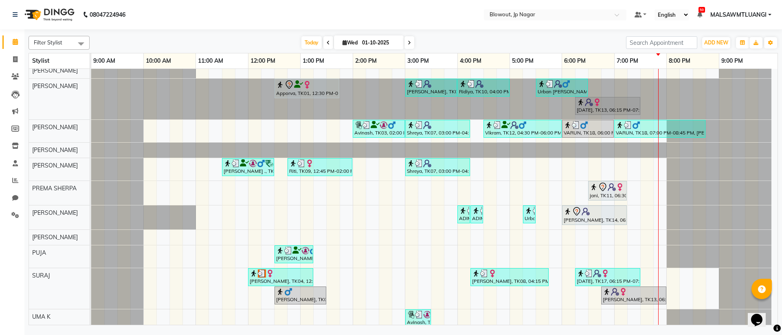
scroll to position [13, 0]
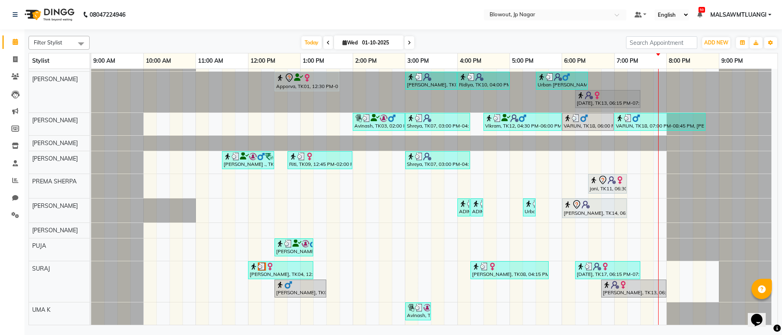
click at [591, 218] on link "[PERSON_NAME], TK14, 06:00 PM-07:15 PM, KERASTASE THERAPISTE RECONSTRUCTING RIT…" at bounding box center [594, 208] width 65 height 20
select select "7"
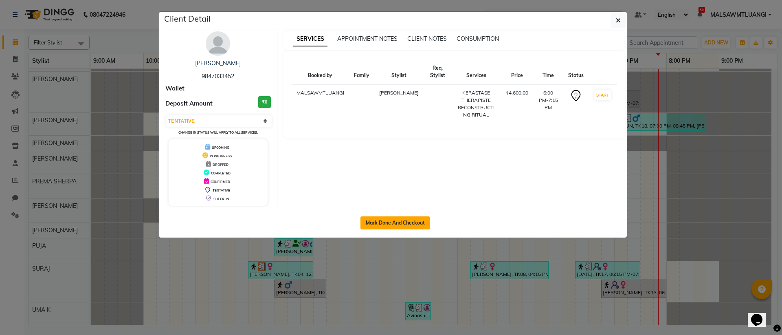
click at [392, 226] on button "Mark Done And Checkout" at bounding box center [396, 222] width 70 height 13
select select "service"
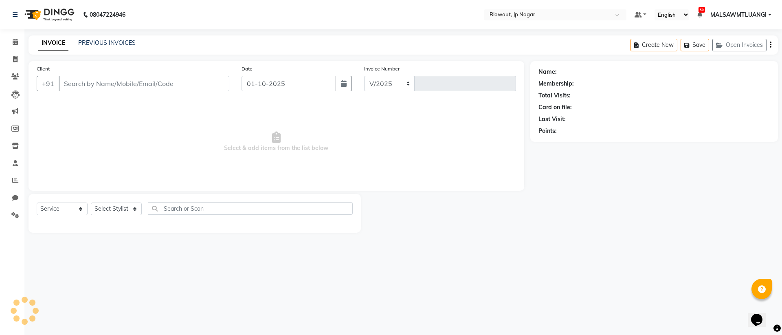
select select "6261"
type input "2937"
type input "9847033452"
select select "46971"
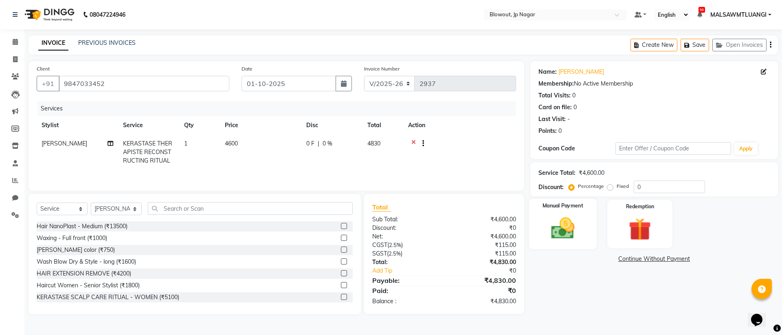
click at [563, 232] on img at bounding box center [563, 228] width 38 height 27
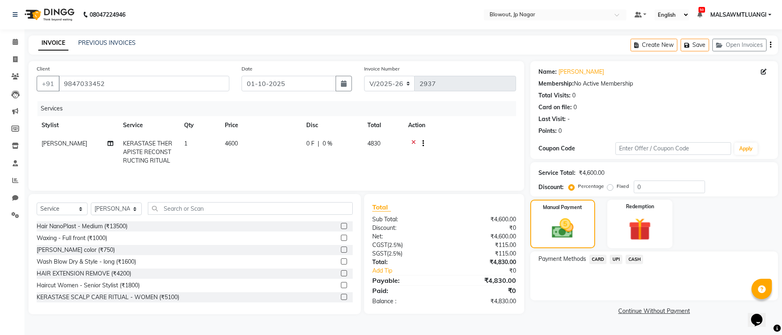
click at [616, 262] on span "UPI" at bounding box center [616, 259] width 13 height 9
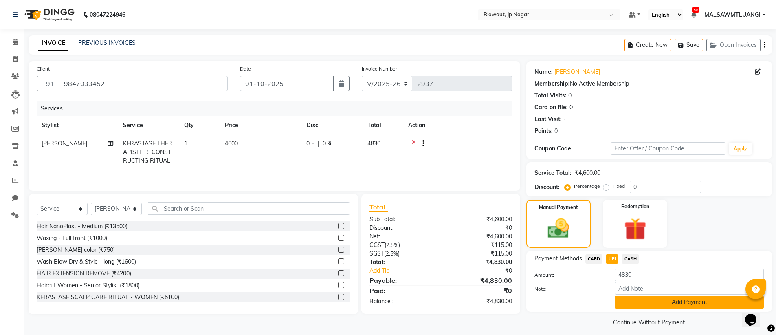
click at [664, 306] on button "Add Payment" at bounding box center [689, 302] width 149 height 13
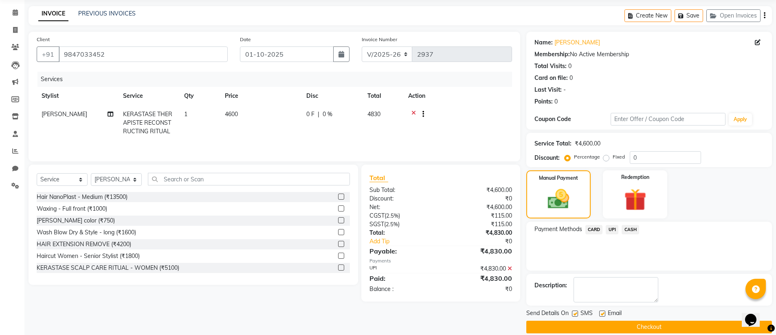
scroll to position [40, 0]
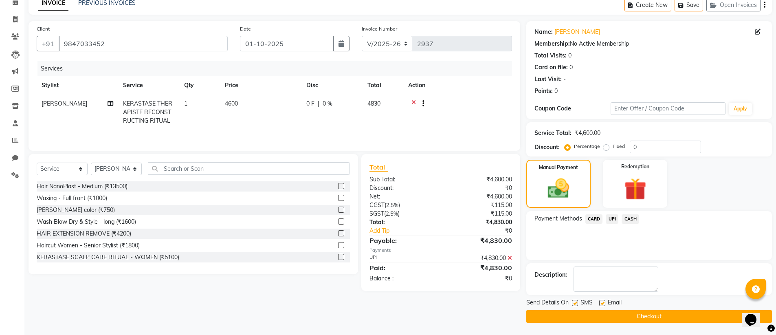
click at [660, 314] on button "Checkout" at bounding box center [649, 316] width 246 height 13
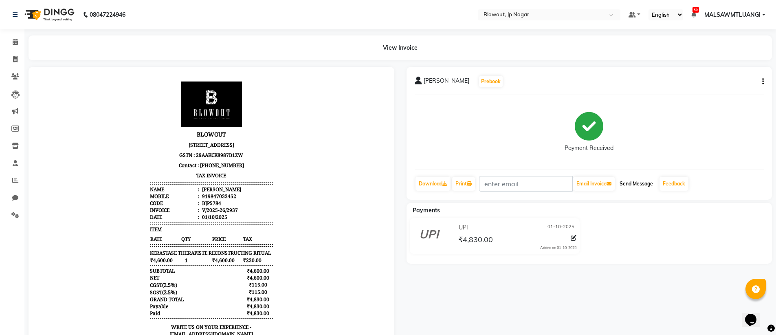
click at [631, 182] on button "Send Message" at bounding box center [636, 184] width 40 height 14
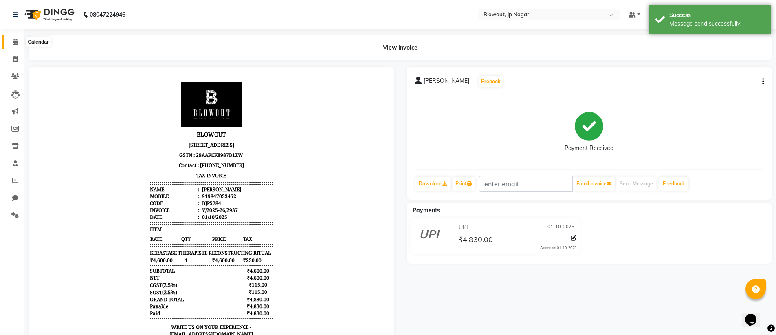
click at [11, 41] on span at bounding box center [15, 41] width 14 height 9
